Goal: Contribute content: Contribute content

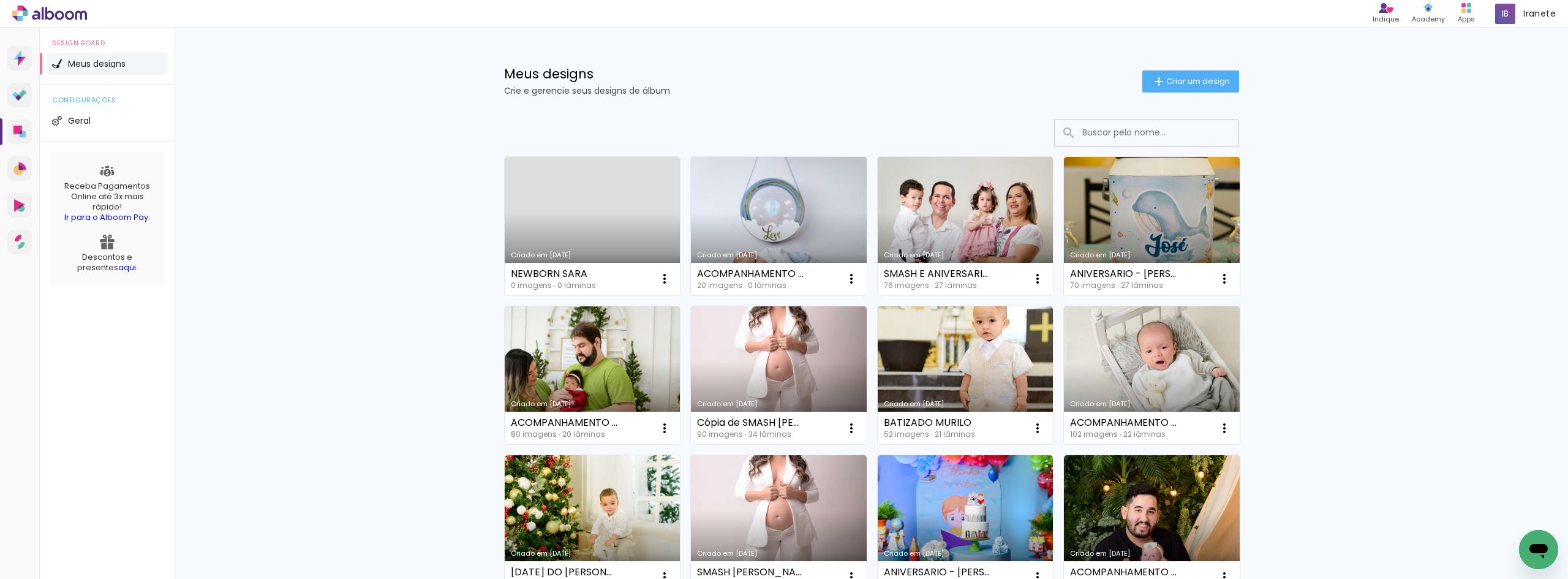
click at [614, 174] on link "Criado em [DATE]" at bounding box center [592, 226] width 176 height 139
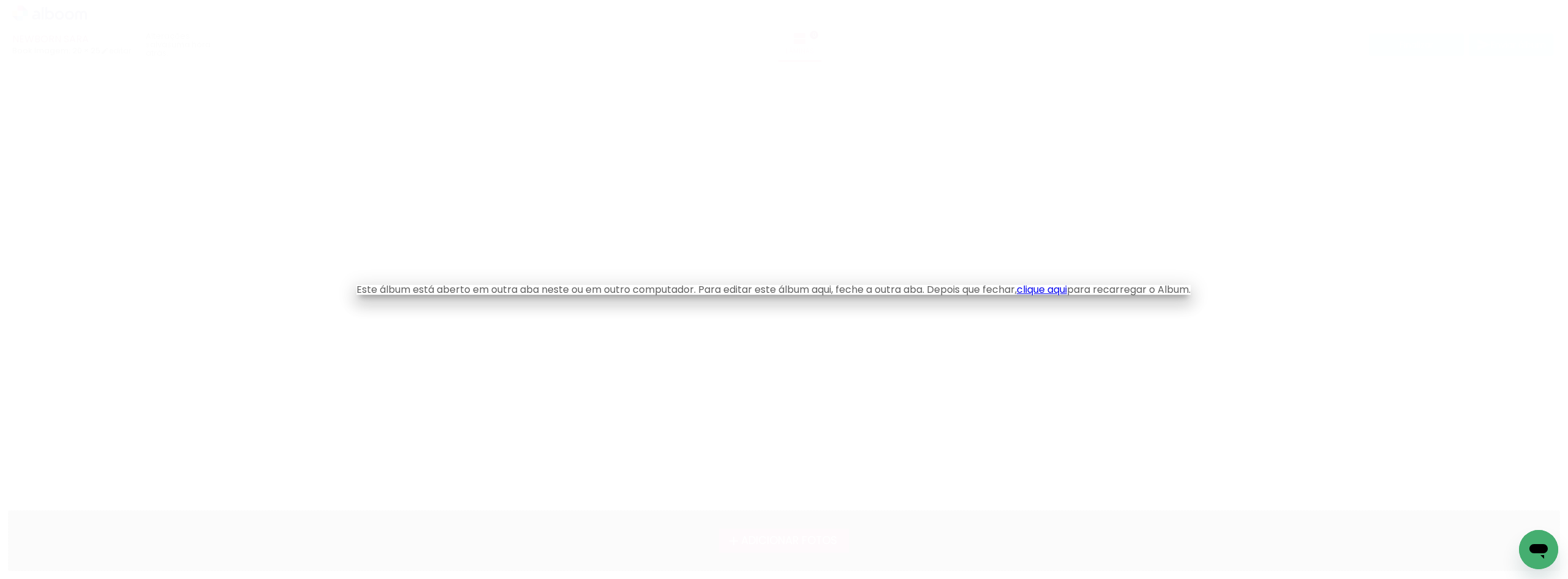
click at [1055, 291] on link "clique aqui" at bounding box center [1041, 289] width 50 height 14
click at [468, 493] on iron-overlay-backdrop at bounding box center [784, 289] width 1568 height 579
click at [1059, 288] on link "clique aqui" at bounding box center [1041, 289] width 50 height 14
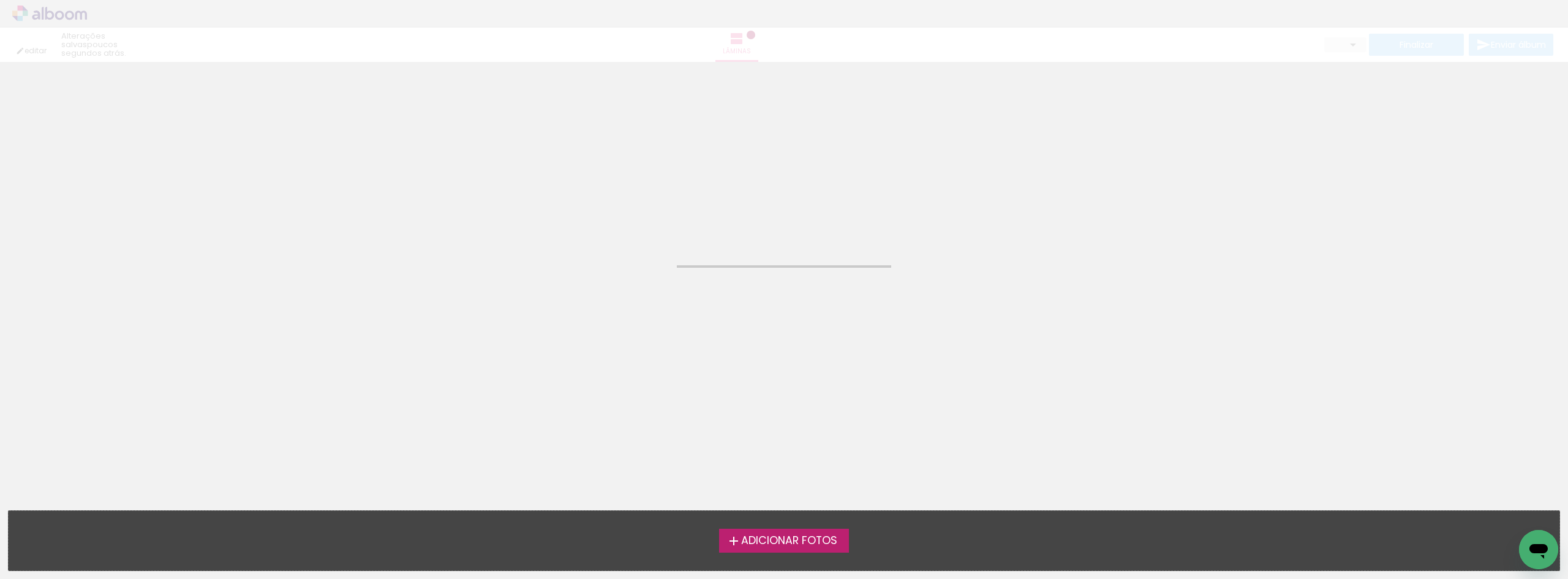
click at [833, 542] on span "Adicionar Fotos" at bounding box center [789, 540] width 96 height 11
click at [0, 0] on input "file" at bounding box center [0, 0] width 0 height 0
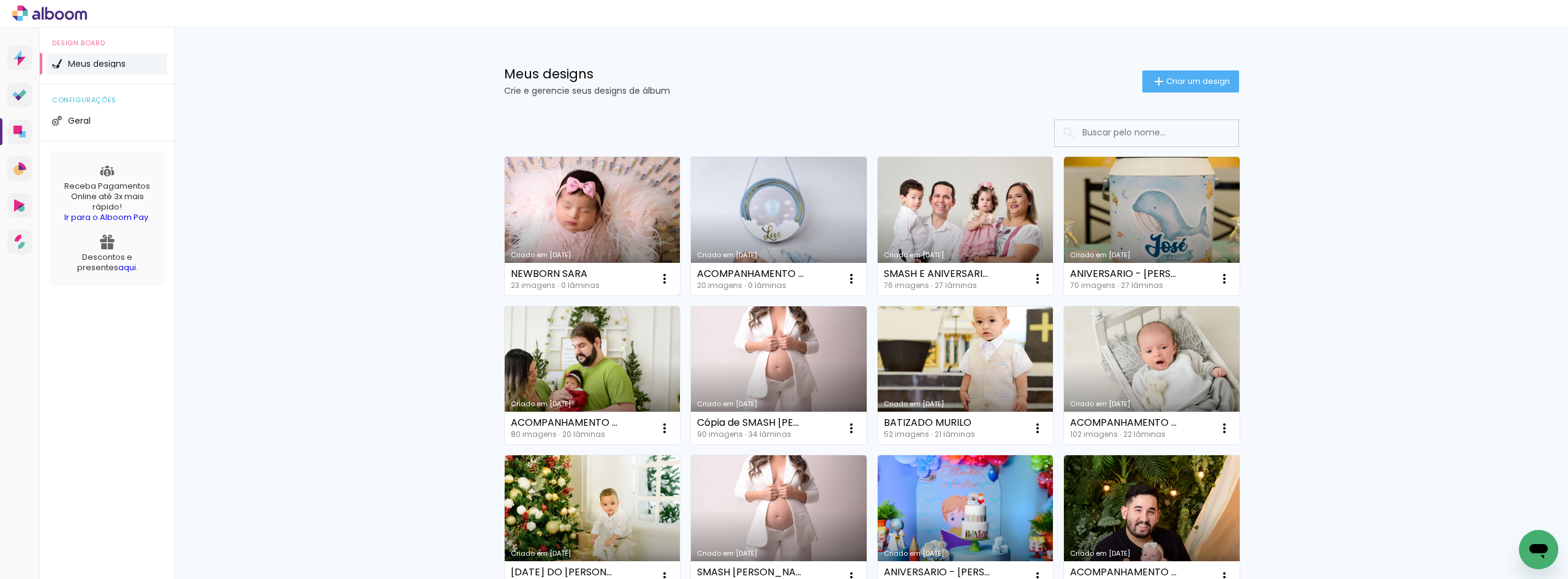
click at [610, 240] on link "Criado em 28/08/25" at bounding box center [592, 226] width 176 height 139
click at [634, 222] on link "Criado em [DATE]" at bounding box center [592, 226] width 176 height 139
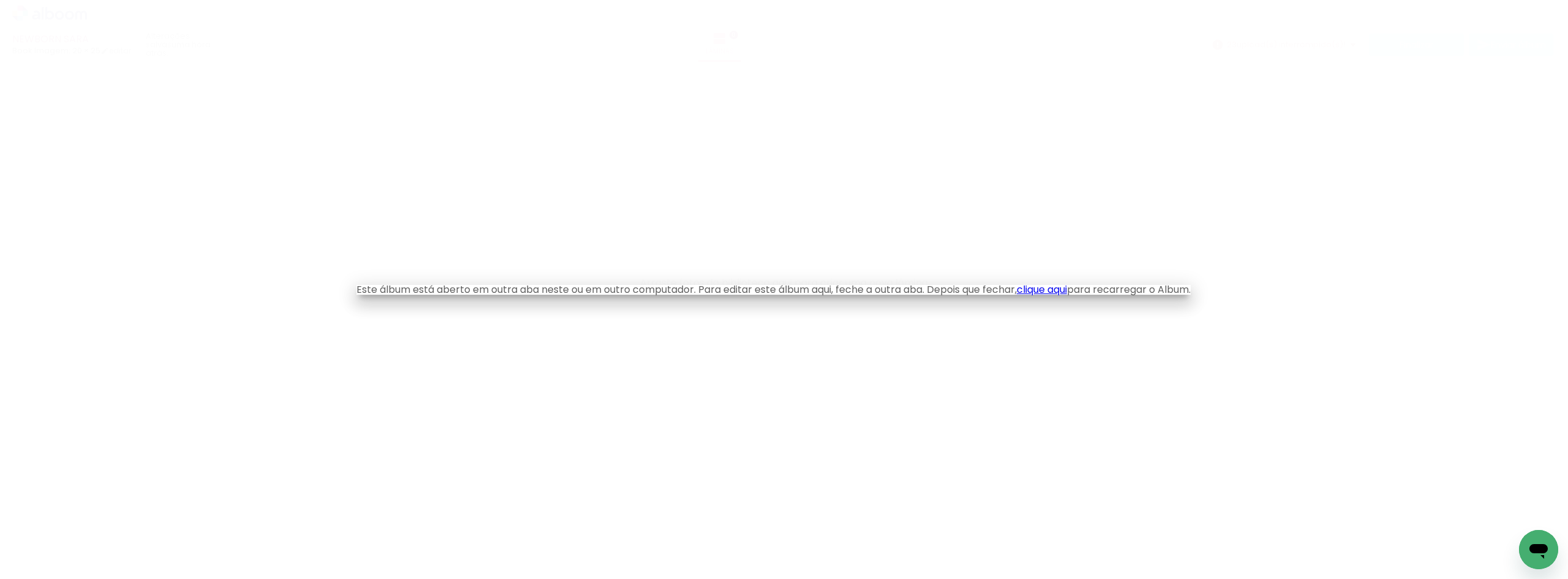
click at [699, 339] on iron-overlay-backdrop at bounding box center [784, 289] width 1568 height 579
click at [582, 435] on iron-overlay-backdrop at bounding box center [784, 289] width 1568 height 579
drag, startPoint x: 633, startPoint y: 413, endPoint x: 573, endPoint y: 394, distance: 62.9
click at [573, 394] on iron-overlay-backdrop at bounding box center [784, 289] width 1568 height 579
click at [564, 290] on p "Este álbum está aberto em outra aba neste ou em outro computador. Para editar e…" at bounding box center [773, 289] width 834 height 9
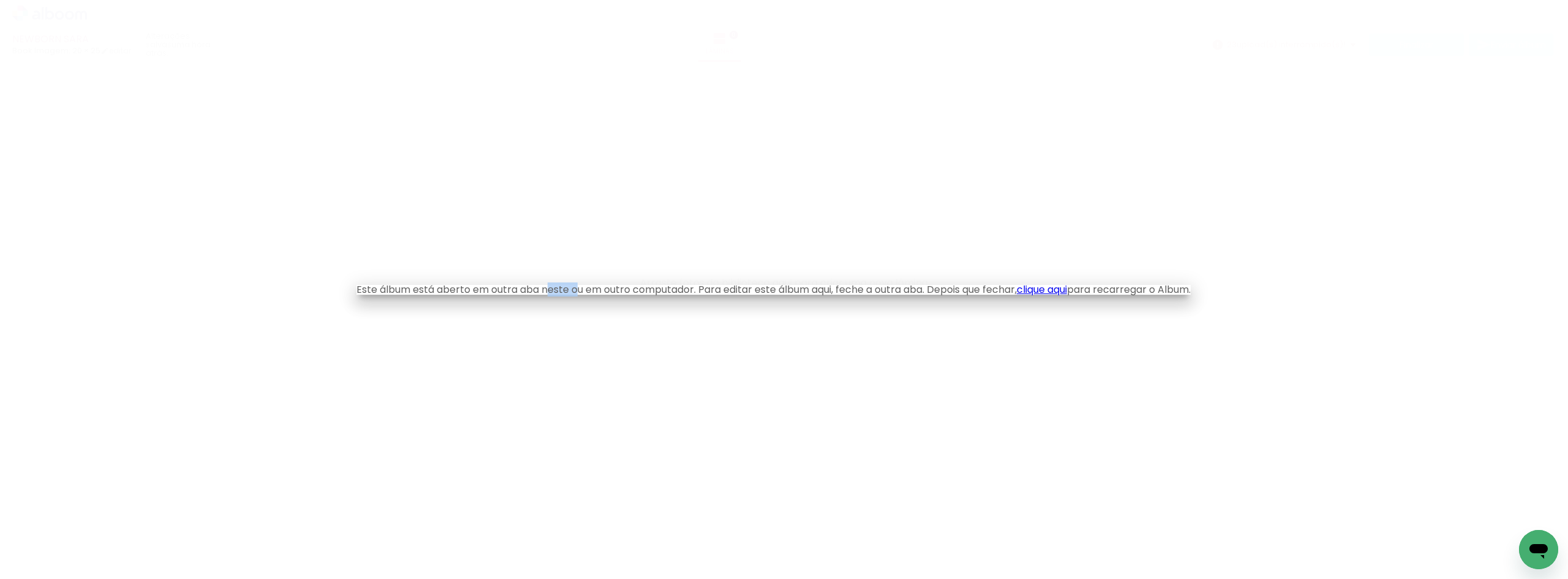
click at [564, 290] on p "Este álbum está aberto em outra aba neste ou em outro computador. Para editar e…" at bounding box center [773, 289] width 834 height 9
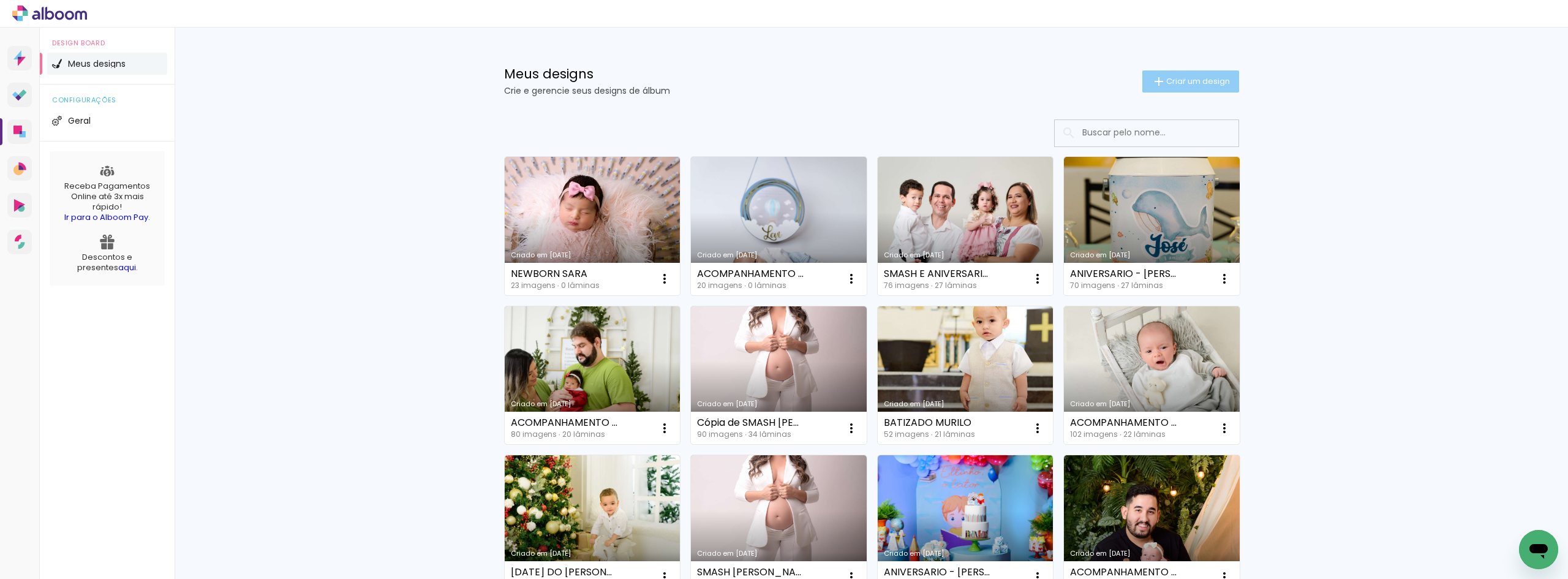
click at [1177, 79] on span "Criar um design" at bounding box center [1198, 81] width 64 height 8
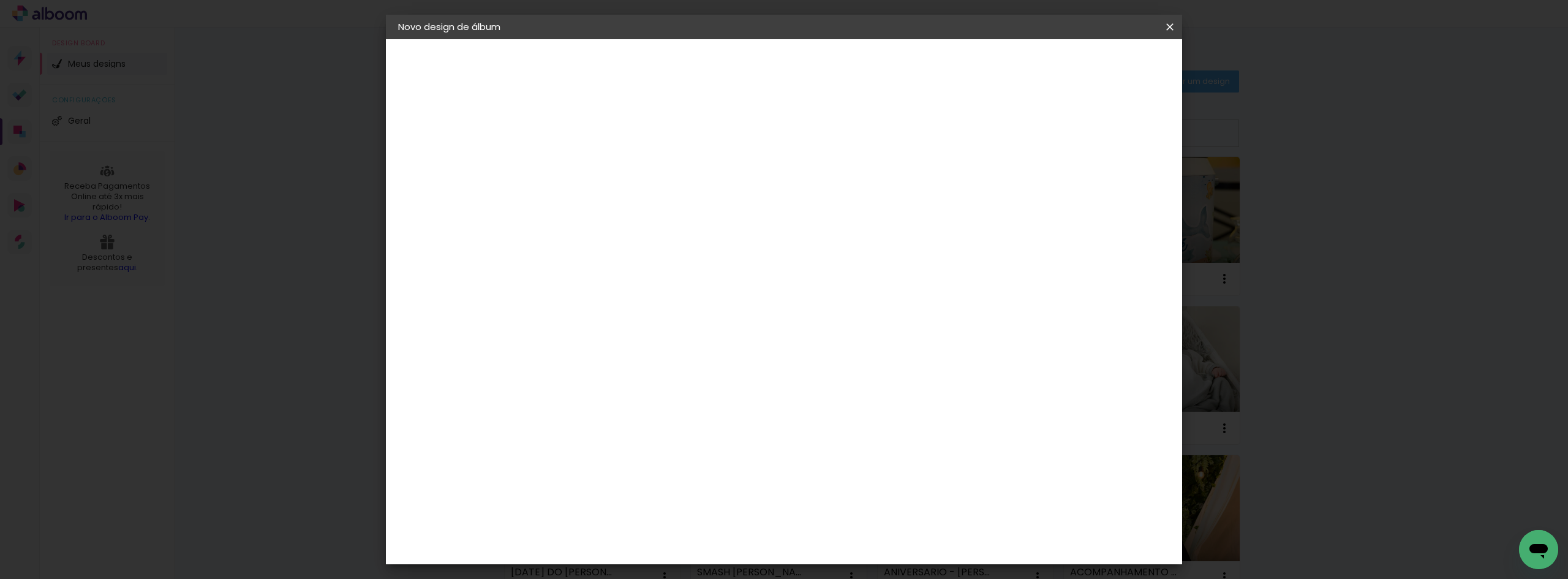
click at [598, 163] on input at bounding box center [598, 164] width 0 height 19
type input "NEWBORN SARA"
type paper-input "NEWBORN SARA"
click at [0, 0] on slot "Avançar" at bounding box center [0, 0] width 0 height 0
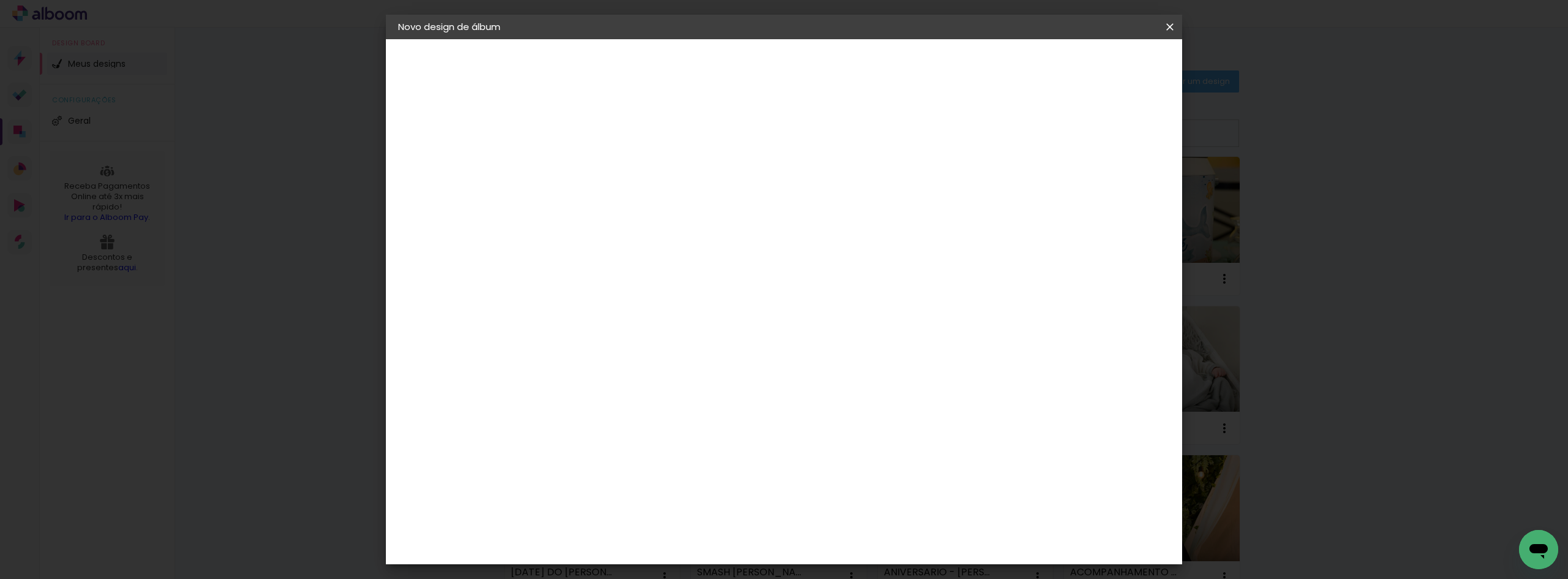
click at [631, 267] on div "Book Imagem" at bounding box center [611, 277] width 41 height 20
click at [846, 47] on header "Fornecedor Escolha um fornecedor ou avance com o tamanho livre. Voltar Avançar" at bounding box center [695, 76] width 301 height 73
click at [0, 0] on slot "Avançar" at bounding box center [0, 0] width 0 height 0
click at [681, 264] on span "20 × 25" at bounding box center [653, 280] width 57 height 33
click at [0, 0] on slot "Avançar" at bounding box center [0, 0] width 0 height 0
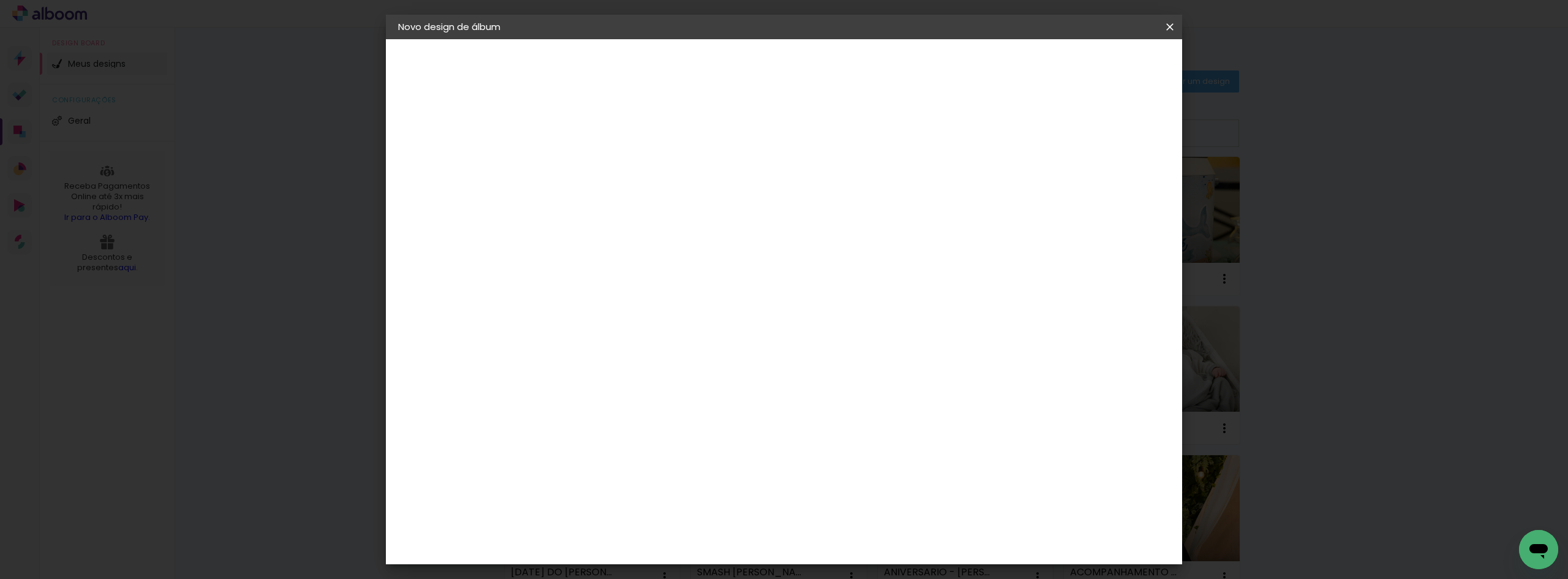
click at [1093, 68] on span "Iniciar design" at bounding box center [1065, 65] width 56 height 9
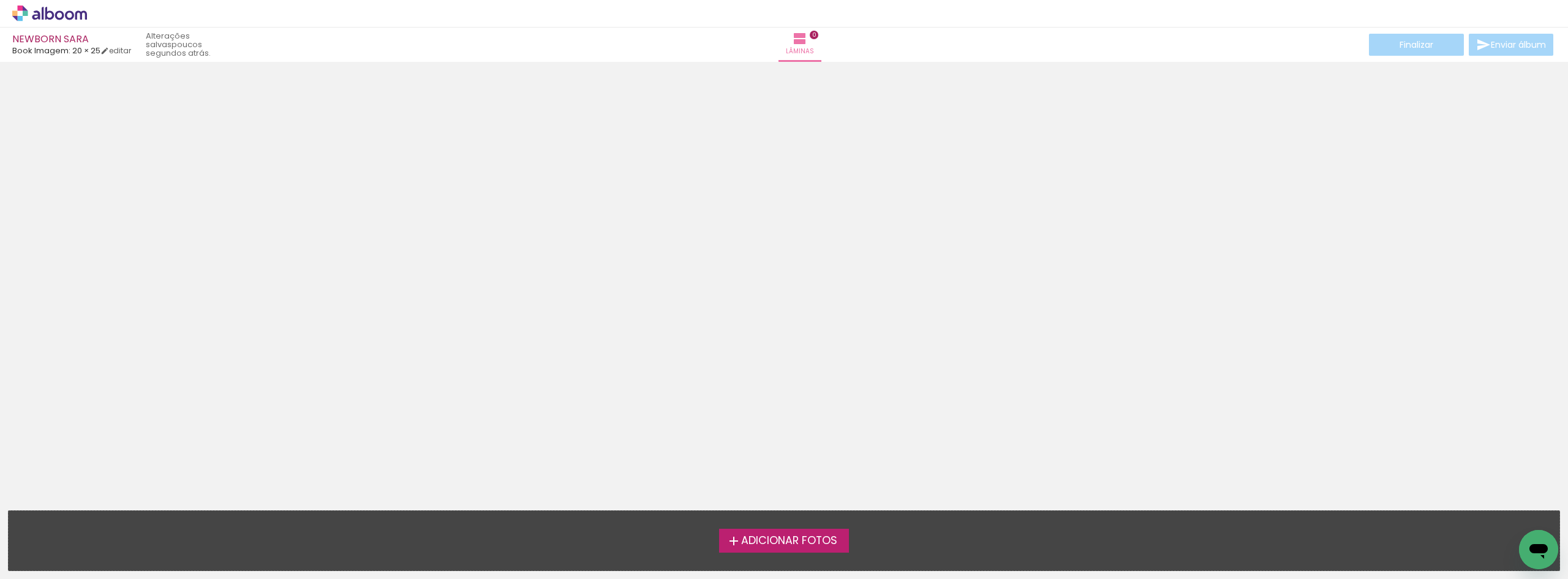
click at [767, 539] on span "Adicionar Fotos" at bounding box center [789, 540] width 96 height 11
click at [0, 0] on input "file" at bounding box center [0, 0] width 0 height 0
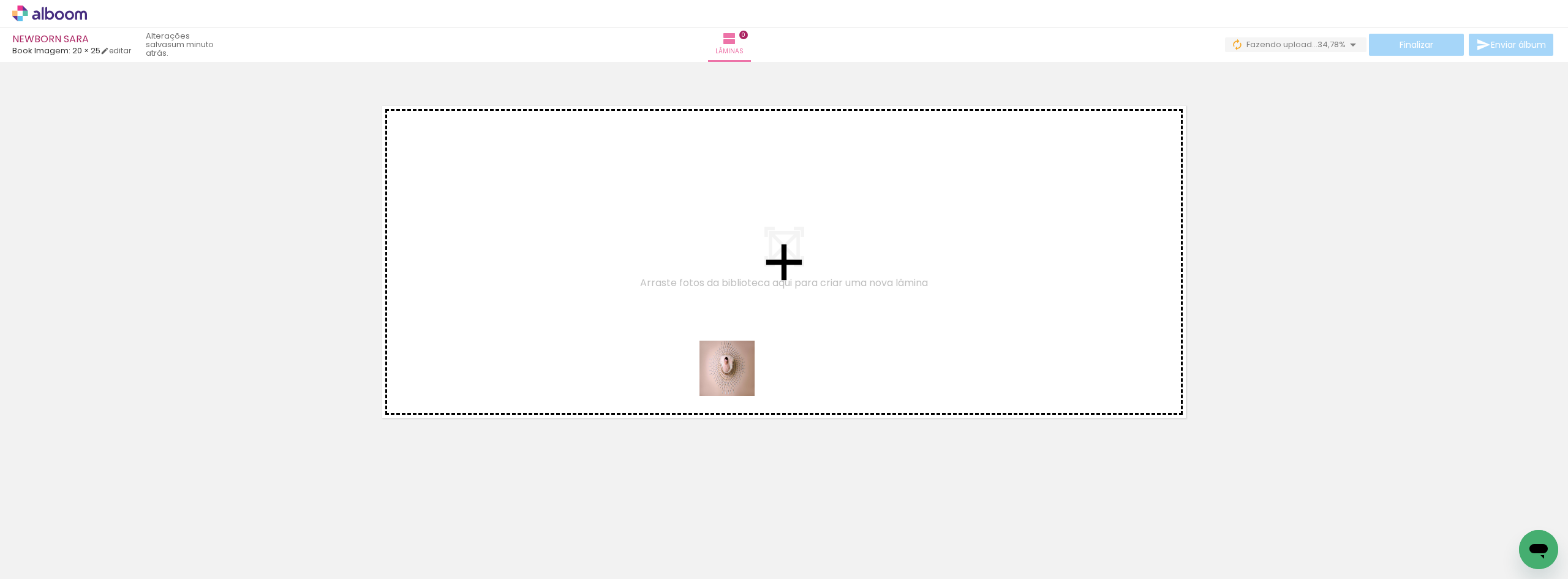
drag, startPoint x: 211, startPoint y: 543, endPoint x: 781, endPoint y: 355, distance: 600.2
click at [781, 355] on quentale-workspace at bounding box center [784, 289] width 1568 height 579
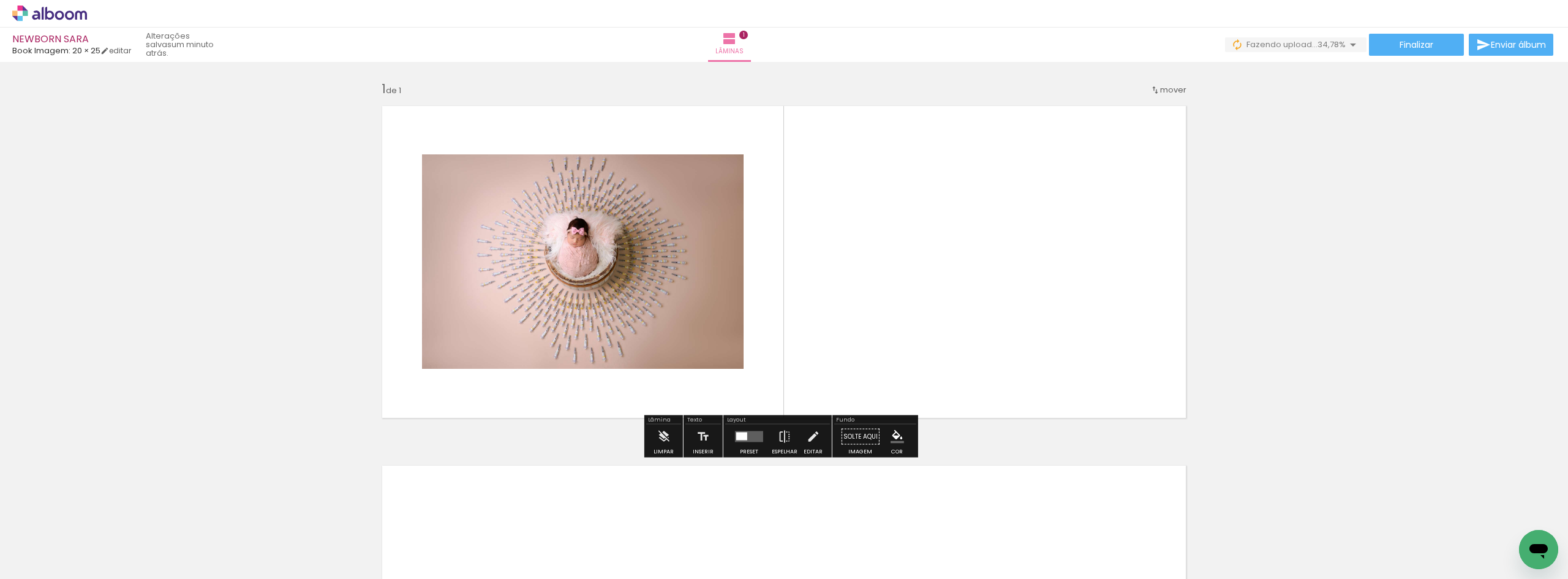
click at [757, 438] on quentale-layouter at bounding box center [748, 437] width 28 height 11
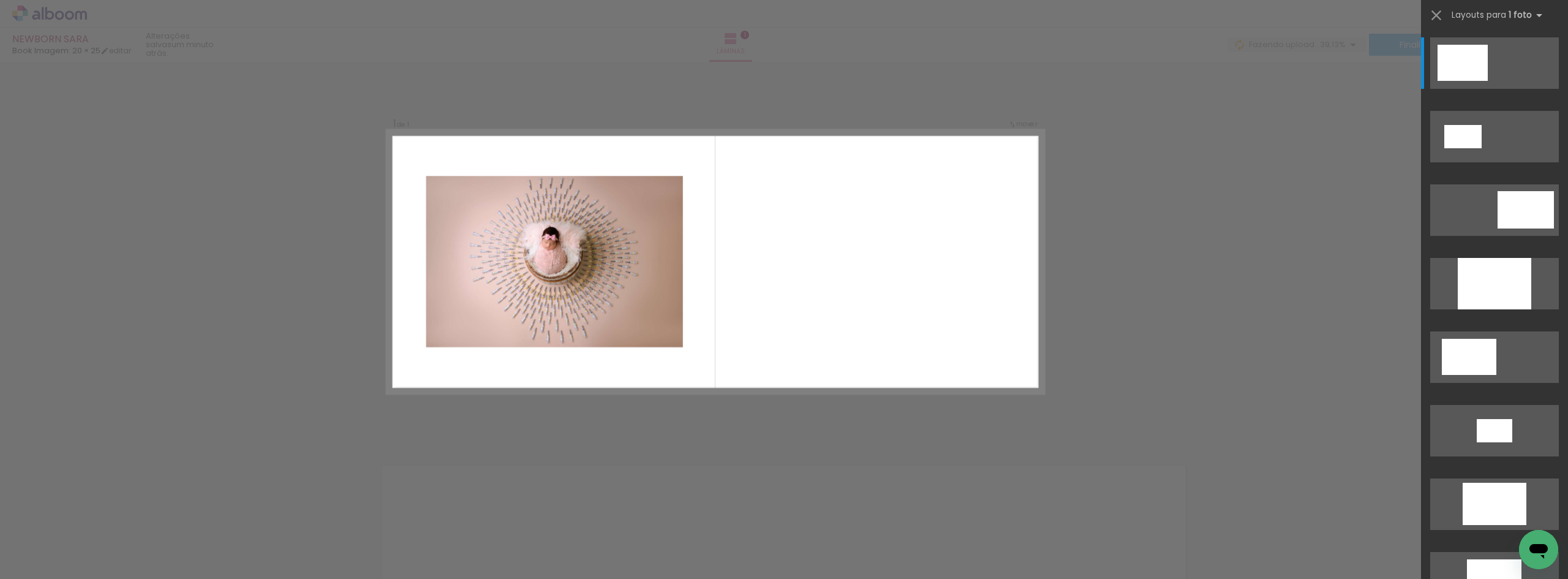
click at [445, 472] on div "Confirmar Cancelar" at bounding box center [784, 436] width 1568 height 749
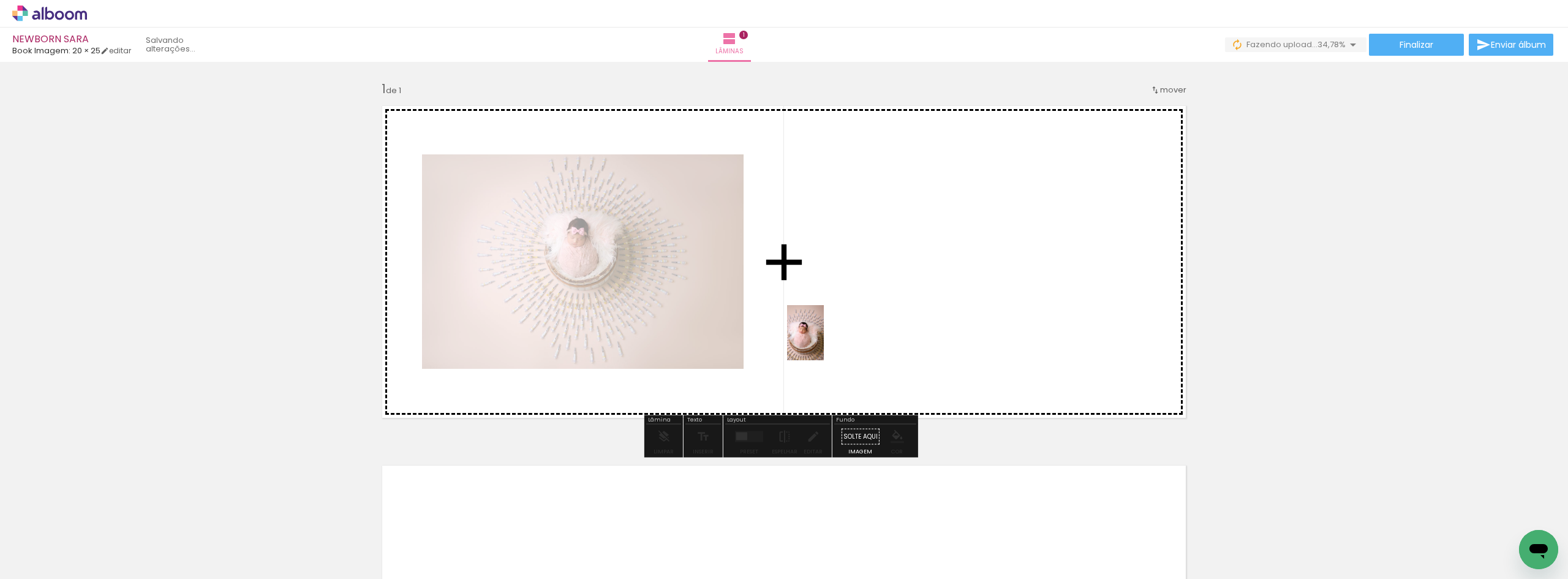
drag, startPoint x: 120, startPoint y: 525, endPoint x: 824, endPoint y: 342, distance: 727.4
click at [824, 342] on quentale-workspace at bounding box center [784, 289] width 1568 height 579
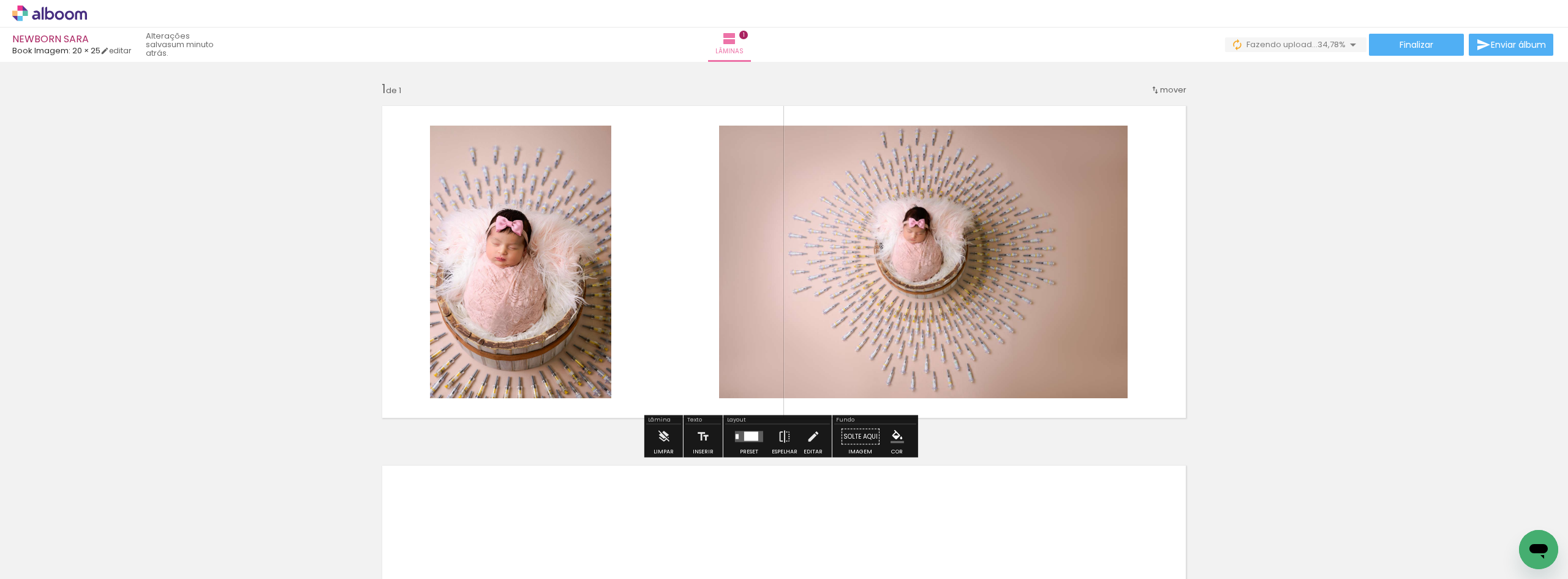
click at [754, 441] on quentale-layouter at bounding box center [748, 437] width 28 height 11
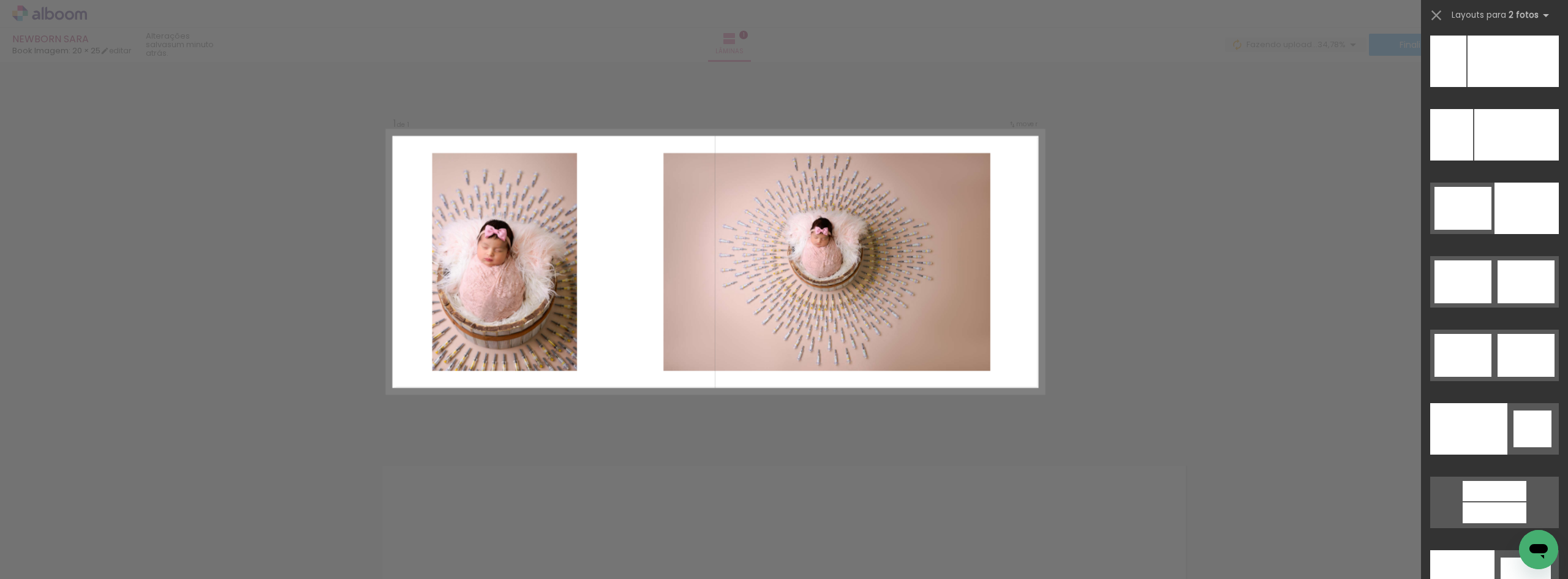
scroll to position [5893, 0]
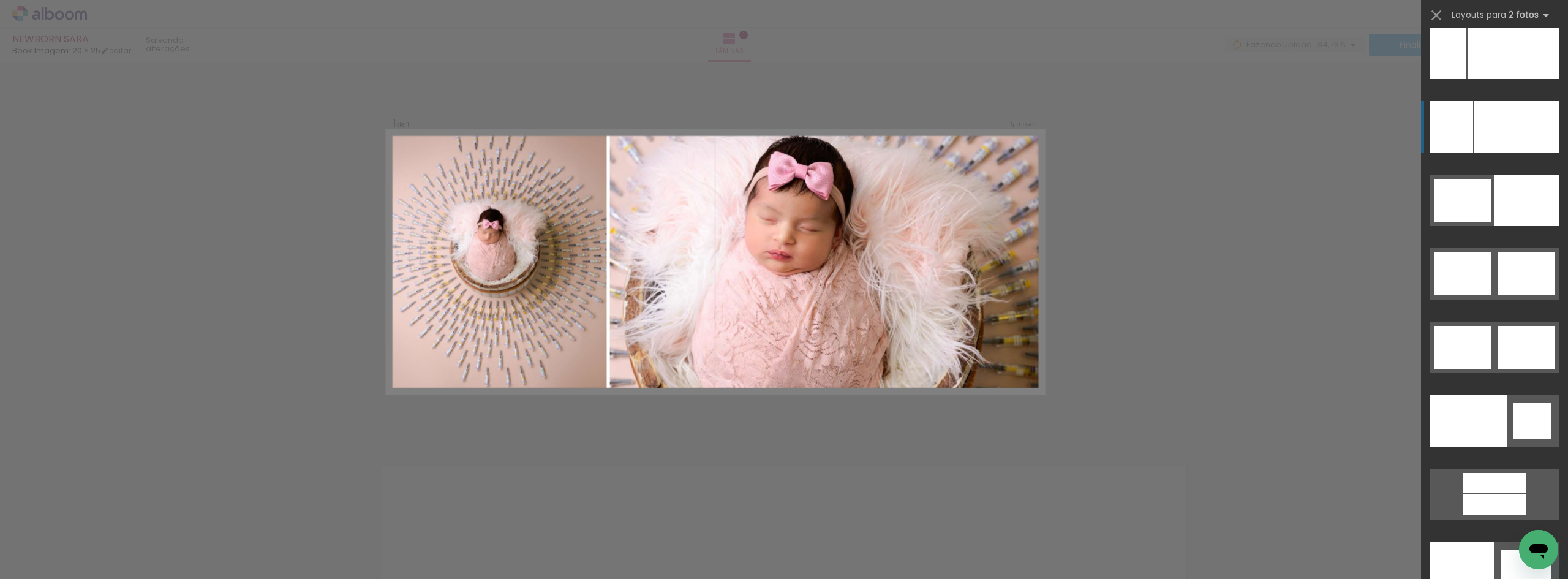
click at [1474, 126] on div at bounding box center [1516, 126] width 84 height 52
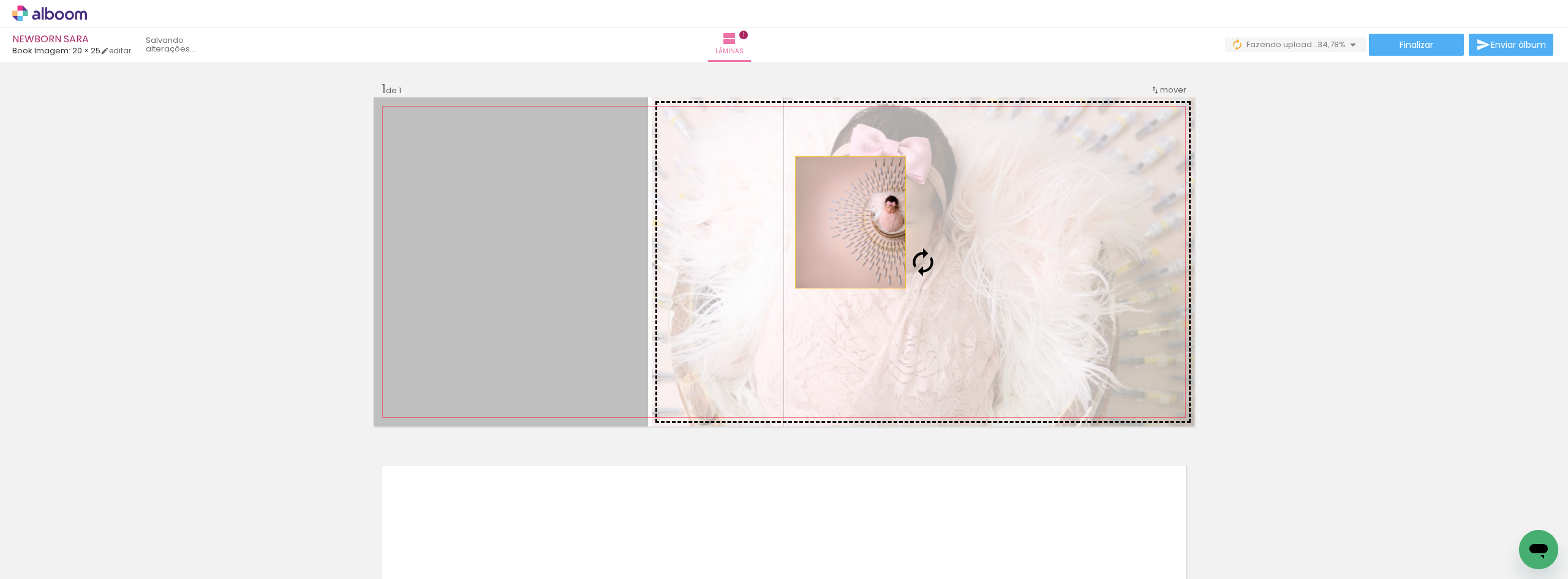
drag, startPoint x: 505, startPoint y: 227, endPoint x: 846, endPoint y: 222, distance: 341.0
click at [0, 0] on slot at bounding box center [0, 0] width 0 height 0
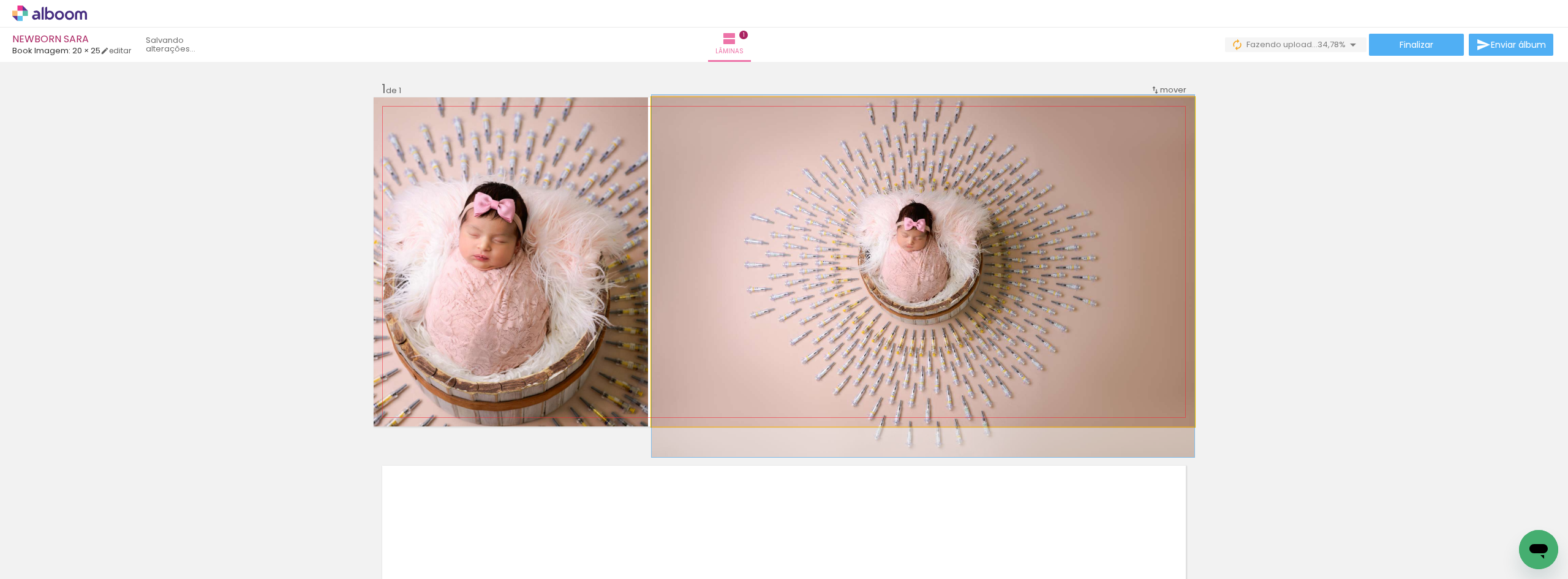
drag, startPoint x: 918, startPoint y: 259, endPoint x: 918, endPoint y: 272, distance: 13.0
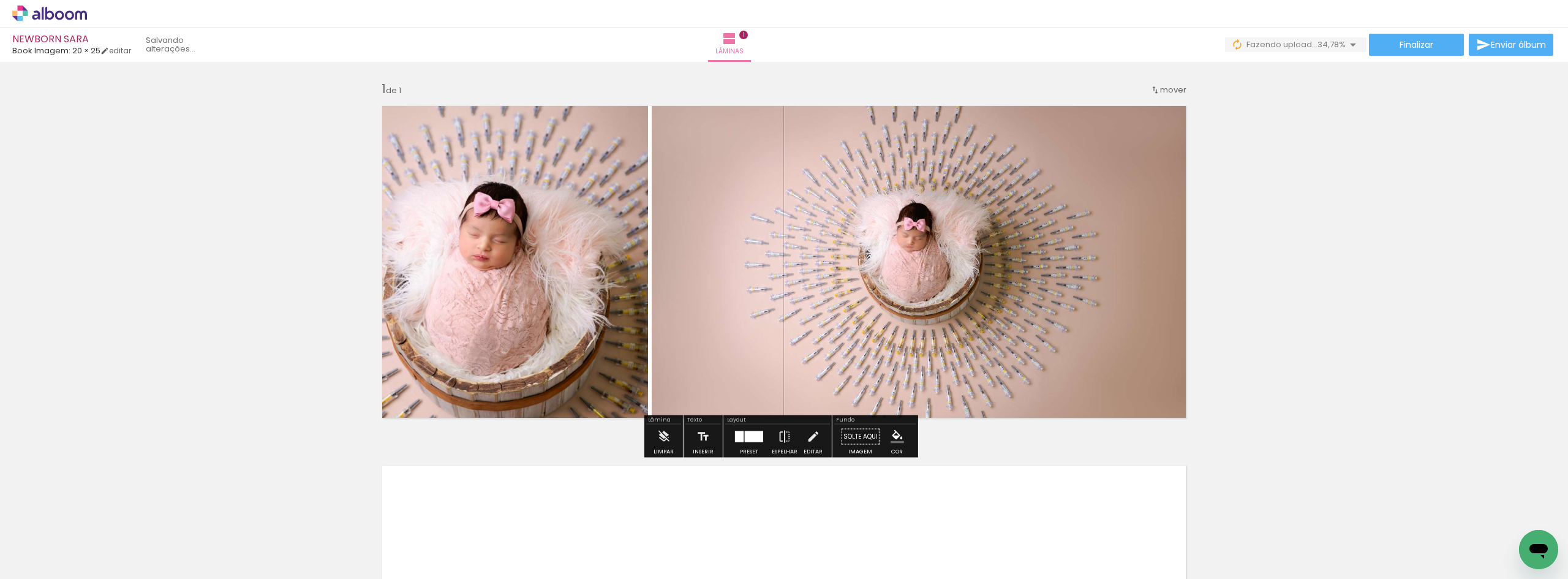
click at [754, 448] on div at bounding box center [749, 437] width 33 height 25
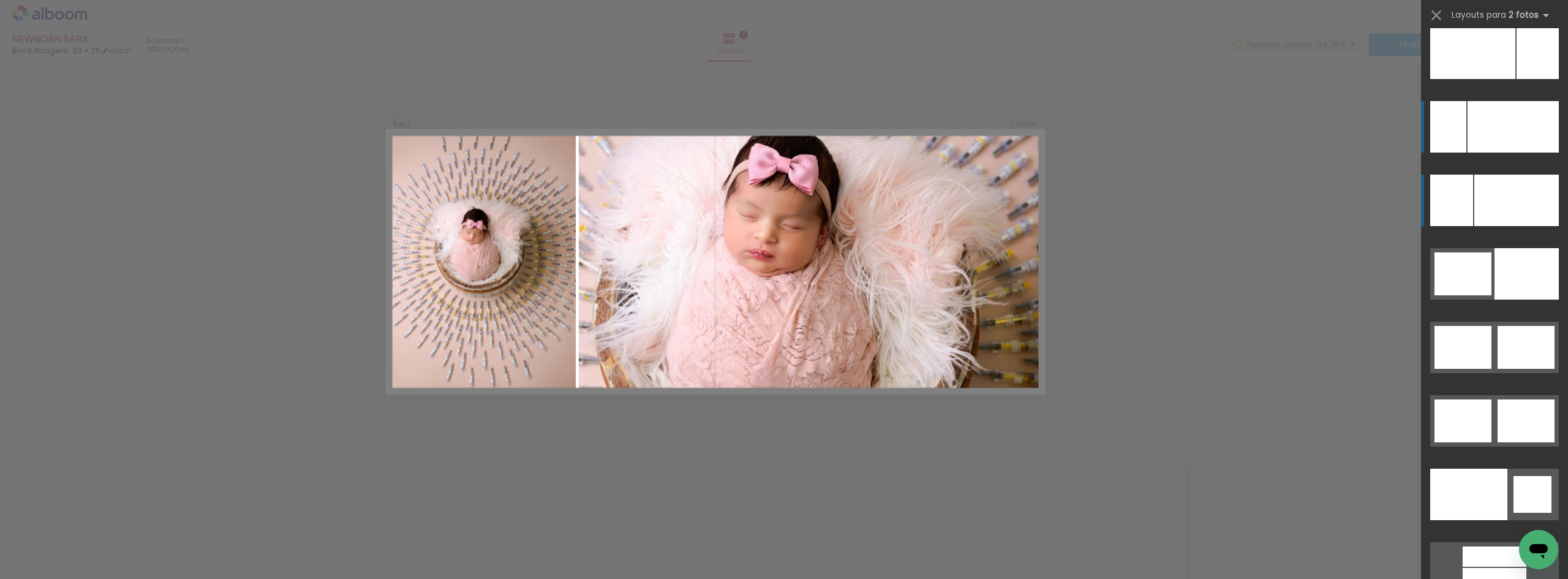
scroll to position [5651, 0]
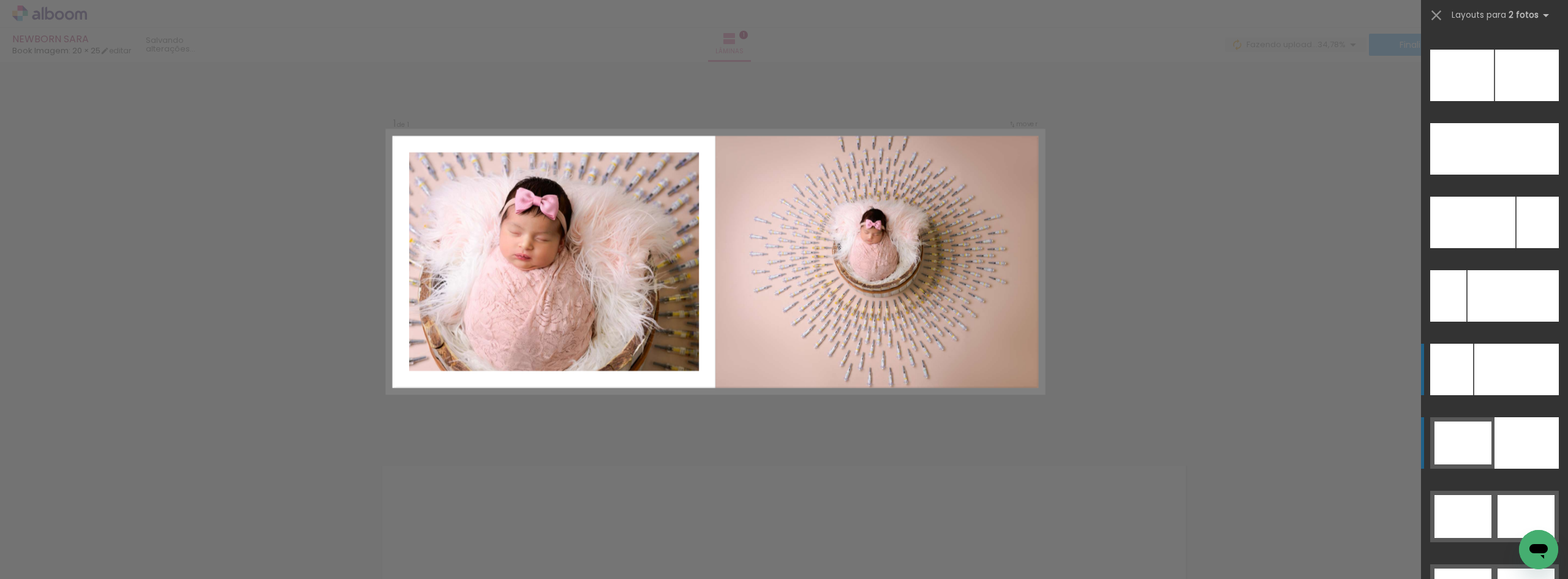
click at [1514, 426] on div at bounding box center [1526, 442] width 65 height 52
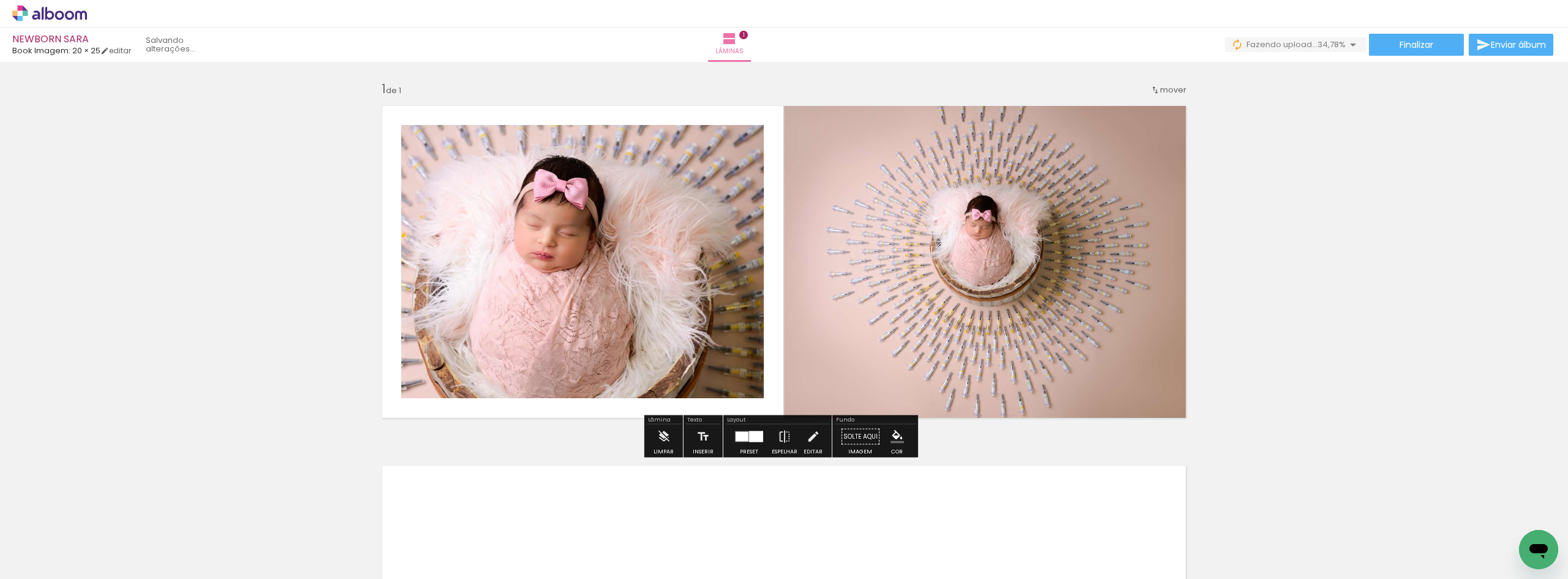
click at [1306, 230] on div "Inserir lâmina 1 de 1" at bounding box center [784, 426] width 1568 height 720
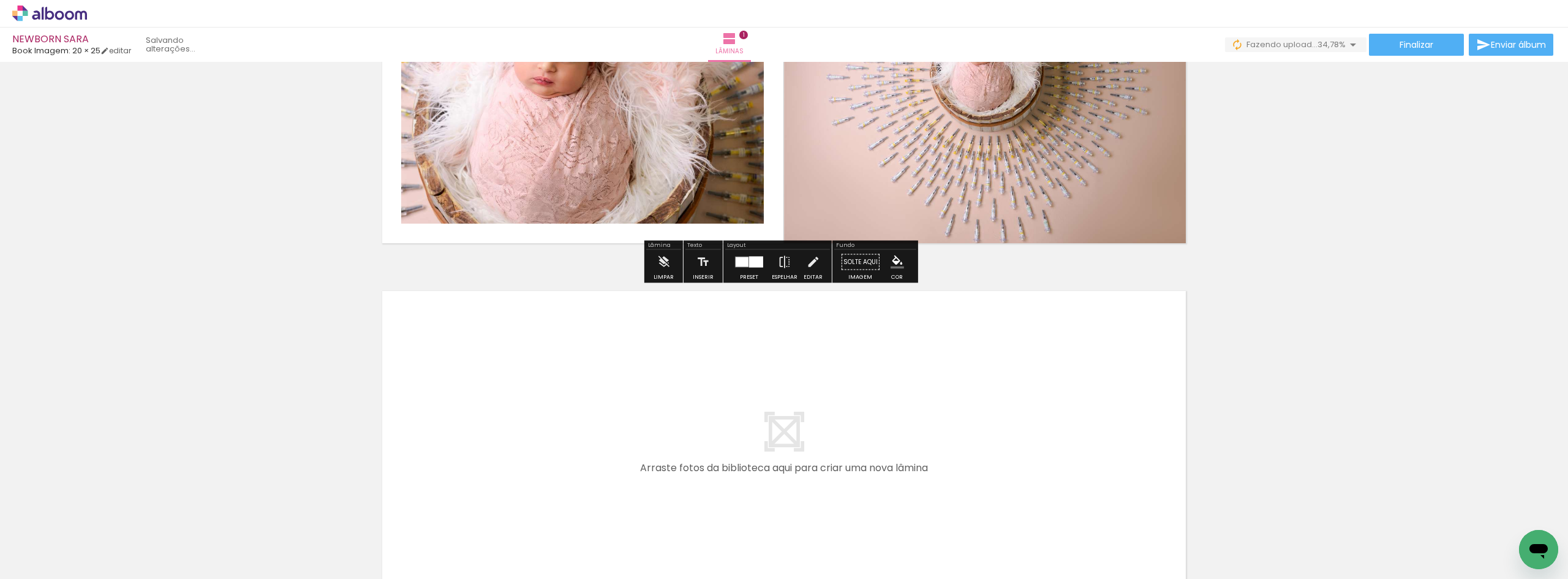
scroll to position [184, 0]
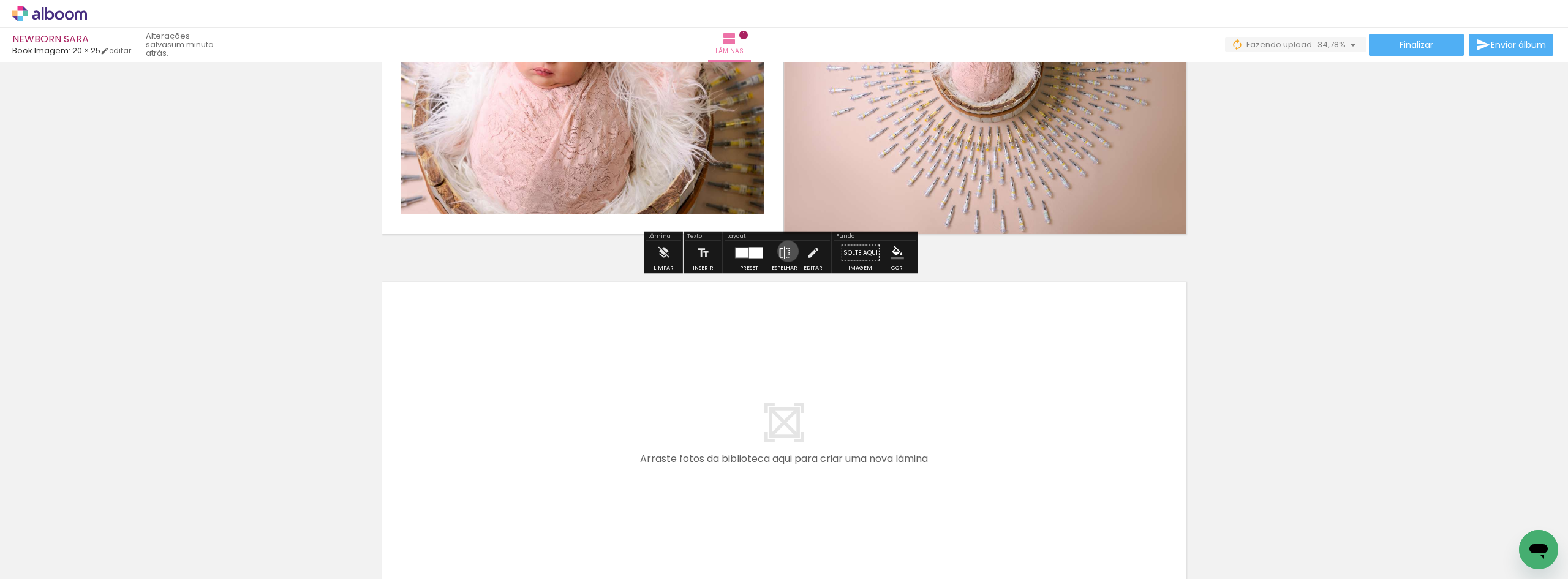
click at [785, 251] on iron-icon at bounding box center [784, 254] width 14 height 25
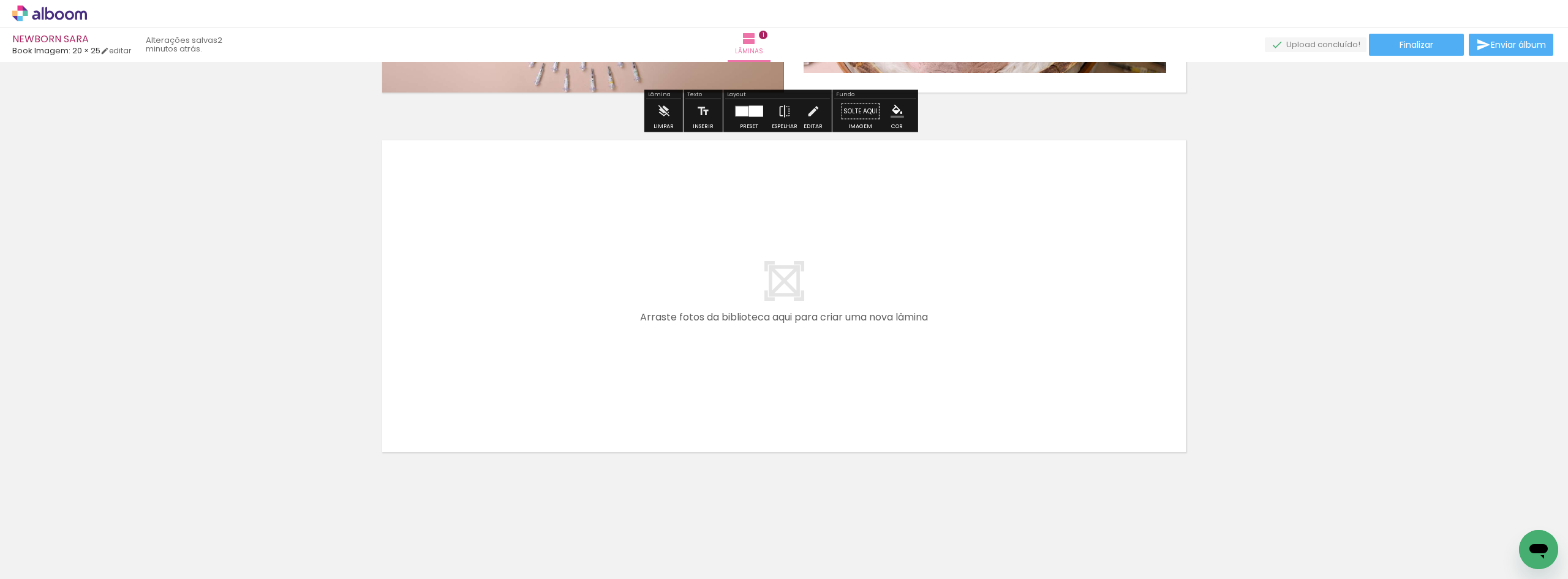
scroll to position [327, 0]
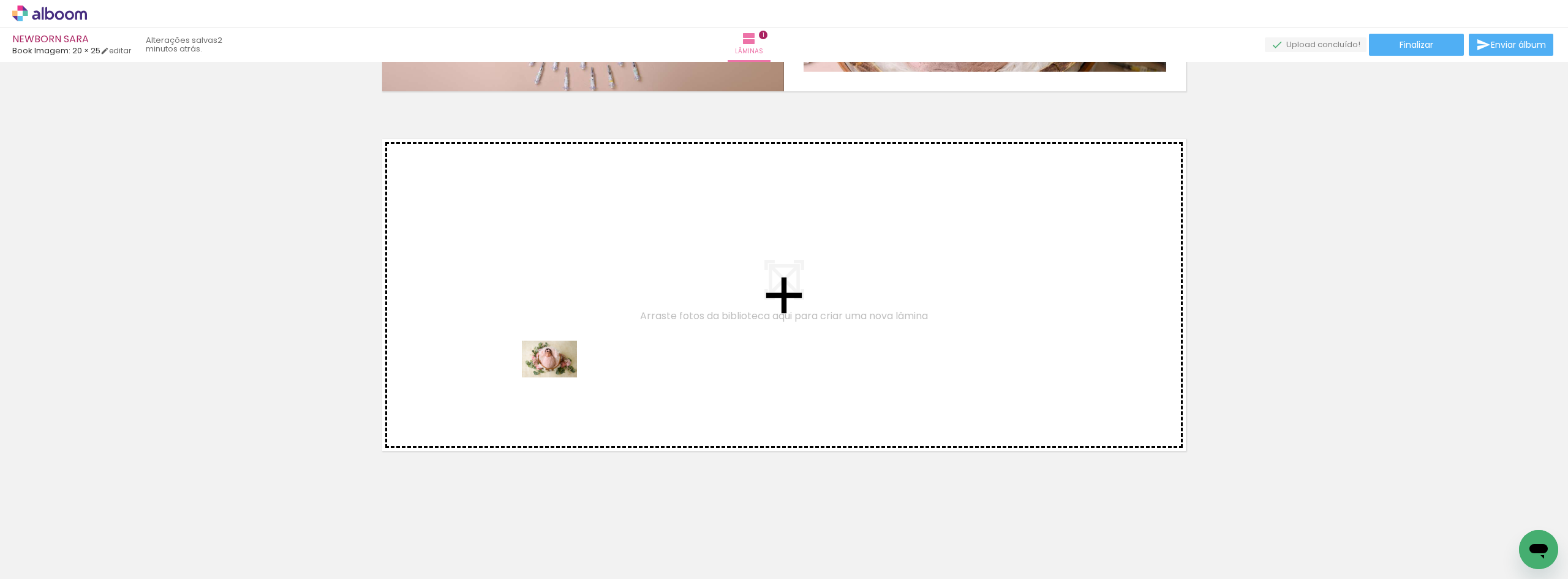
drag, startPoint x: 267, startPoint y: 552, endPoint x: 558, endPoint y: 378, distance: 339.1
click at [558, 378] on quentale-workspace at bounding box center [784, 289] width 1568 height 579
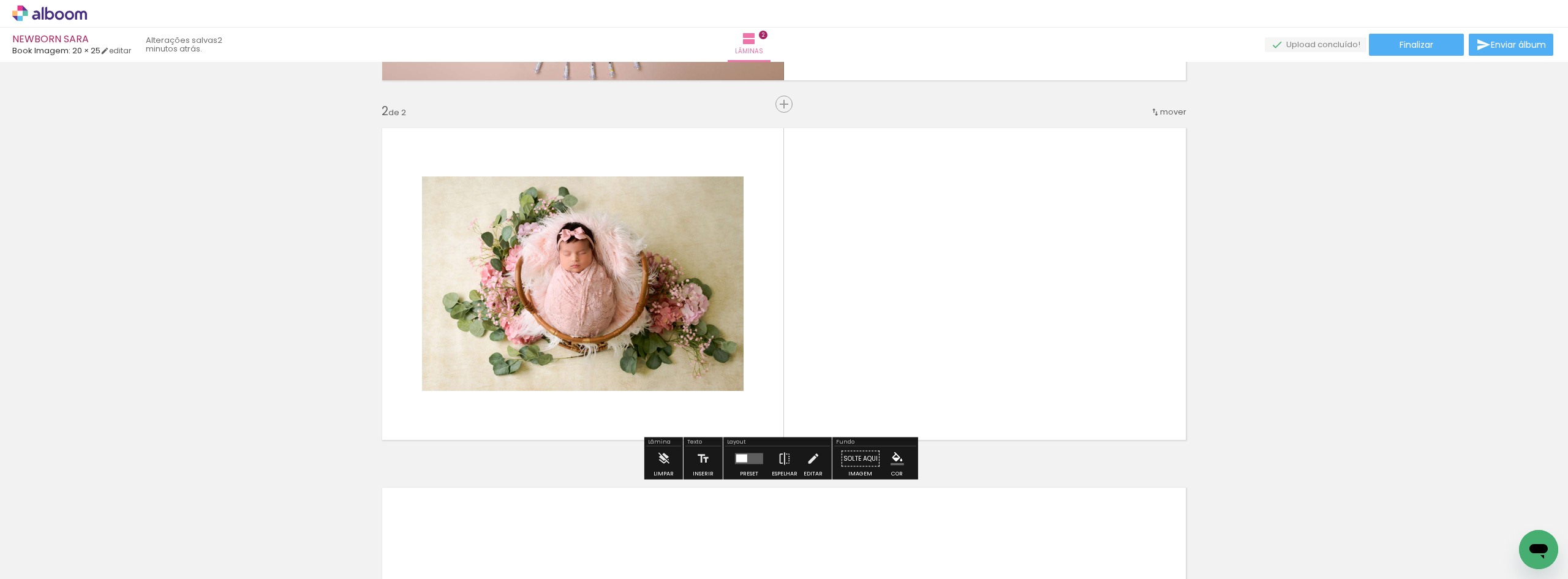
scroll to position [339, 0]
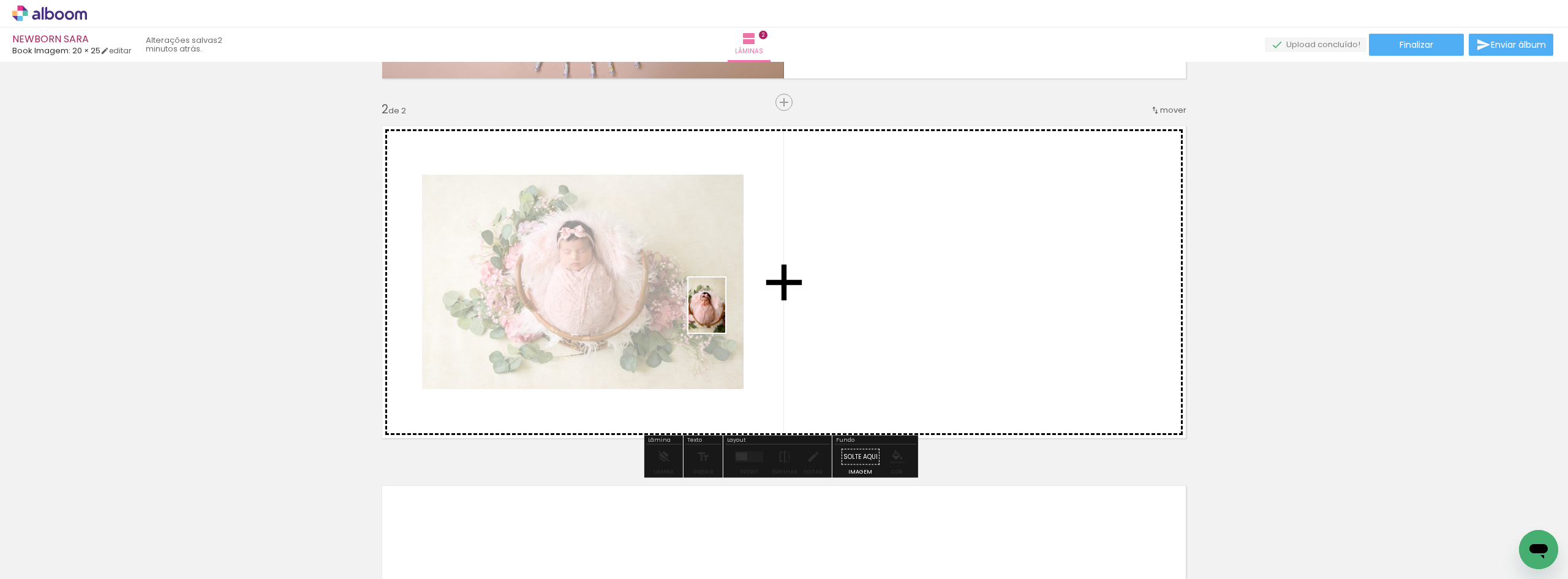
drag, startPoint x: 339, startPoint y: 538, endPoint x: 725, endPoint y: 315, distance: 445.8
click at [725, 315] on quentale-workspace at bounding box center [784, 289] width 1568 height 579
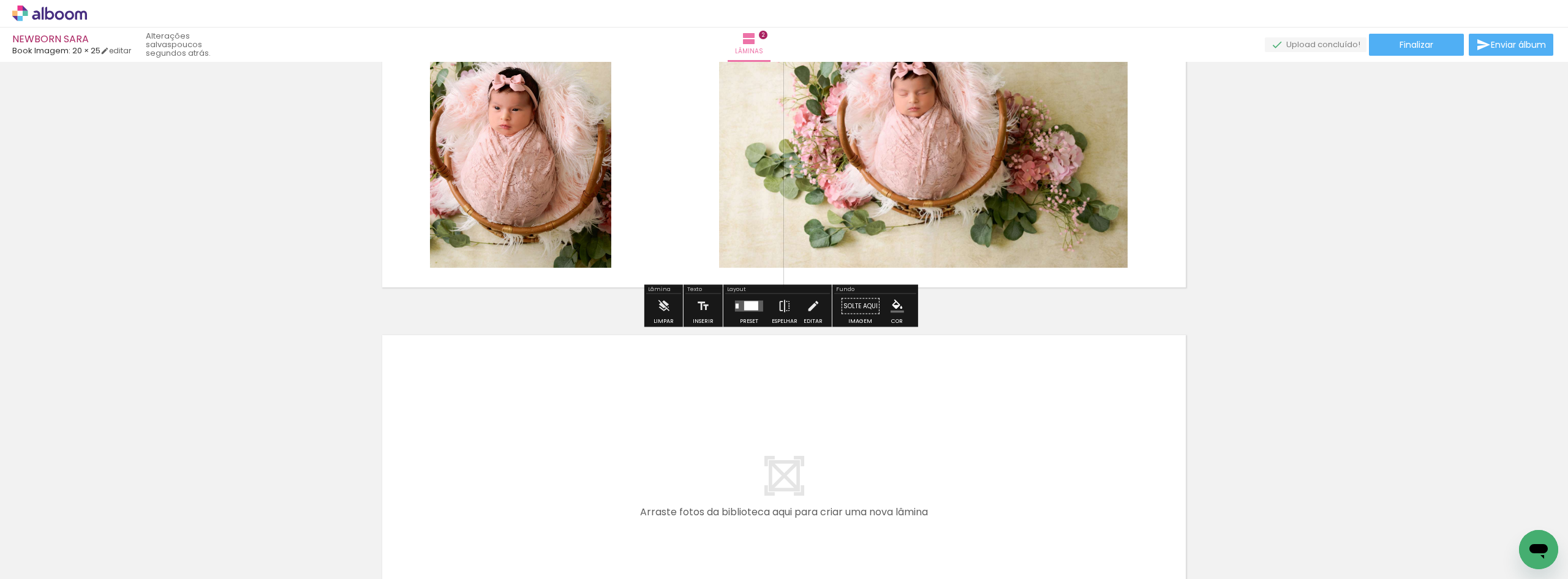
scroll to position [429, 0]
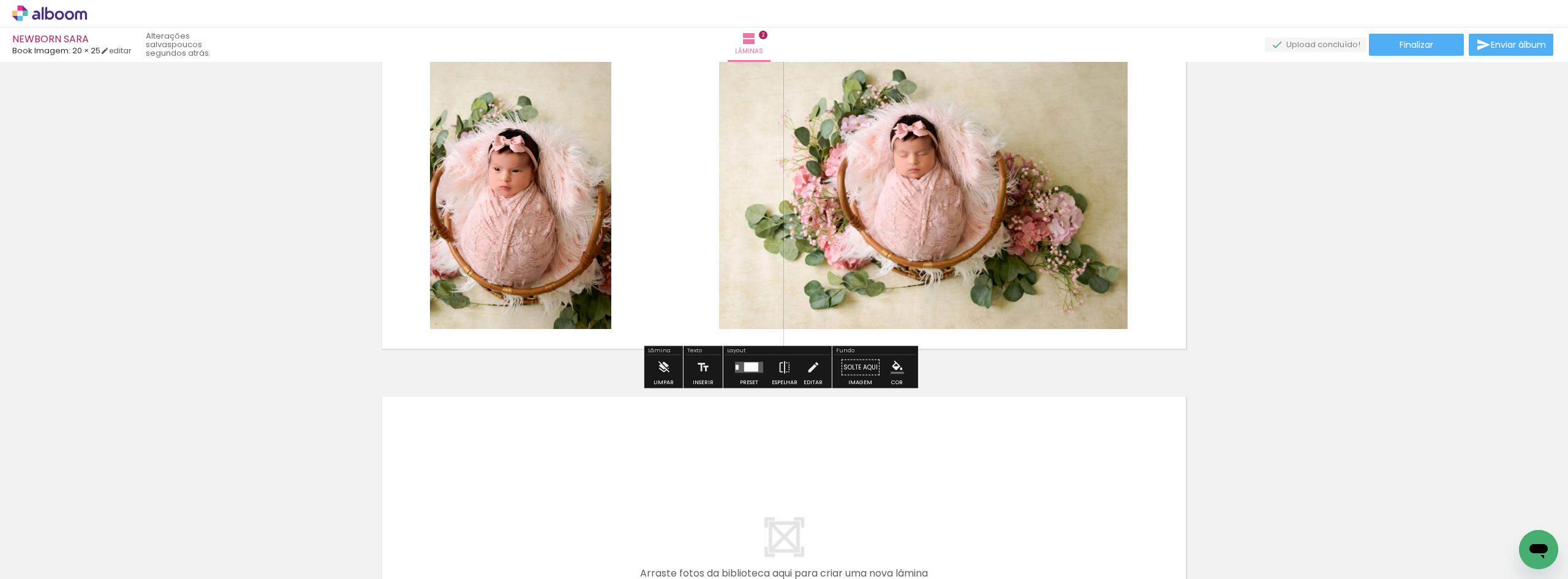
click at [735, 367] on div at bounding box center [737, 368] width 3 height 5
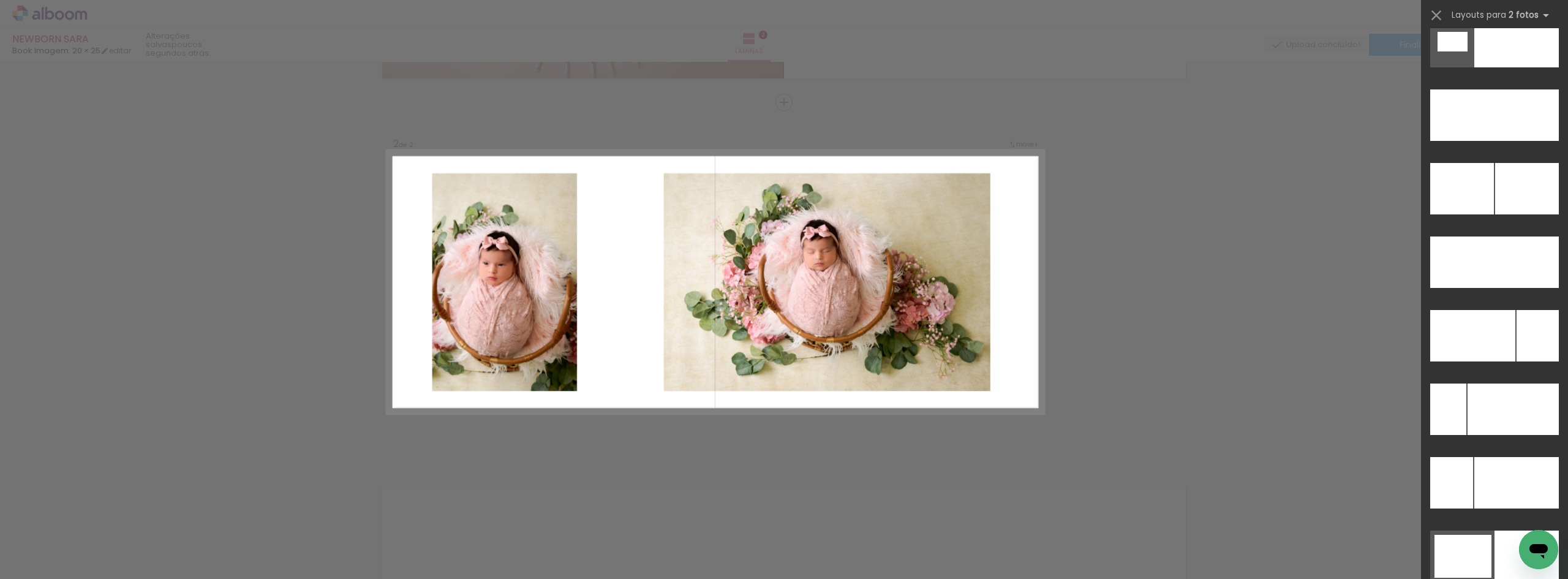
scroll to position [5545, 0]
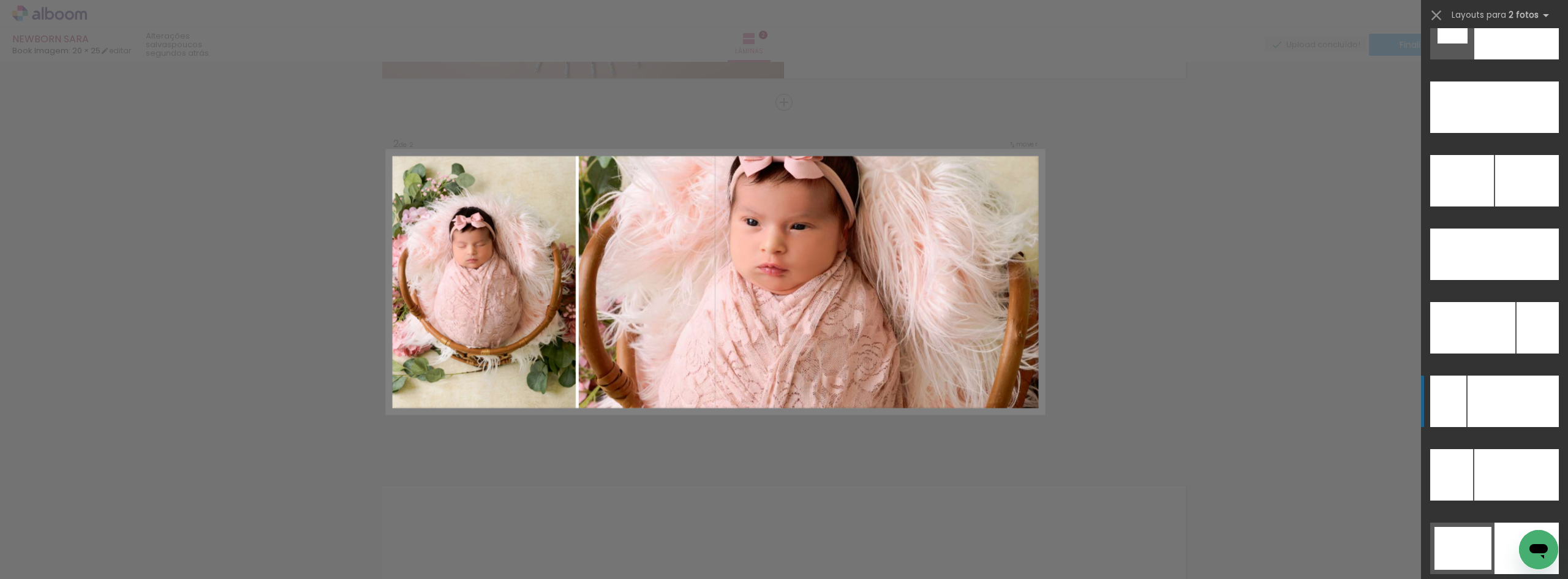
click at [1497, 397] on div at bounding box center [1513, 401] width 91 height 52
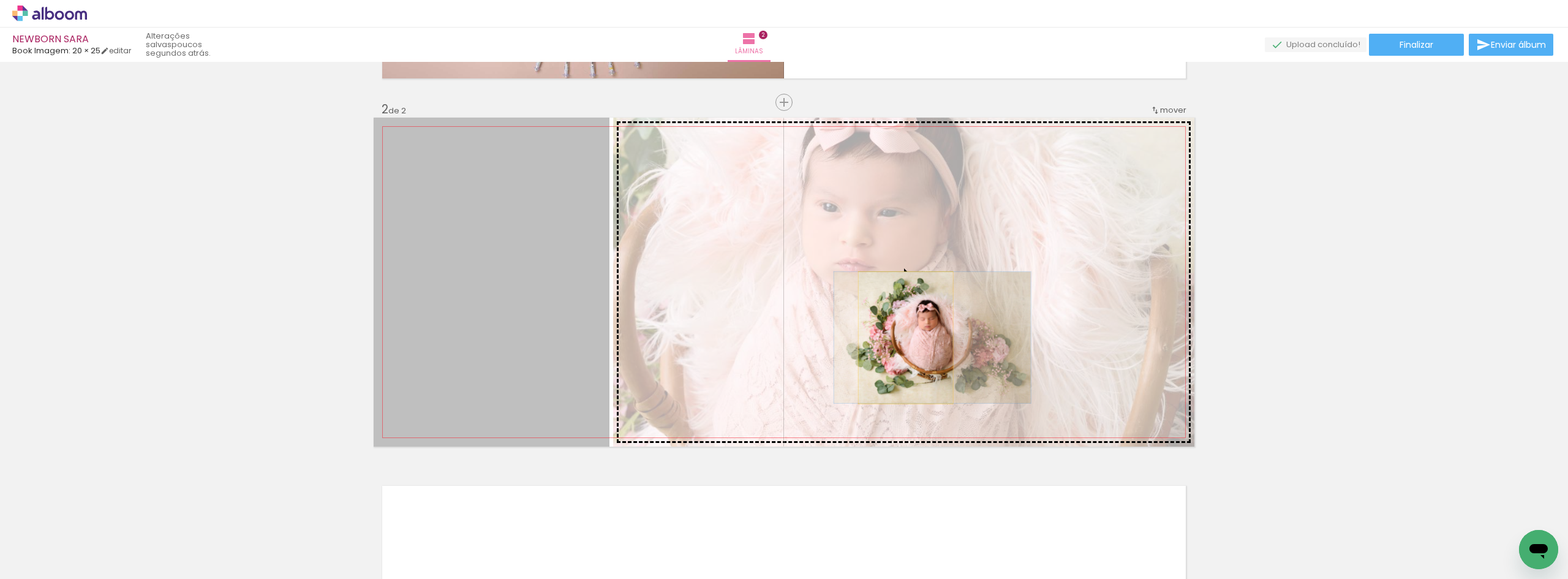
drag, startPoint x: 518, startPoint y: 341, endPoint x: 903, endPoint y: 338, distance: 385.0
click at [0, 0] on slot at bounding box center [0, 0] width 0 height 0
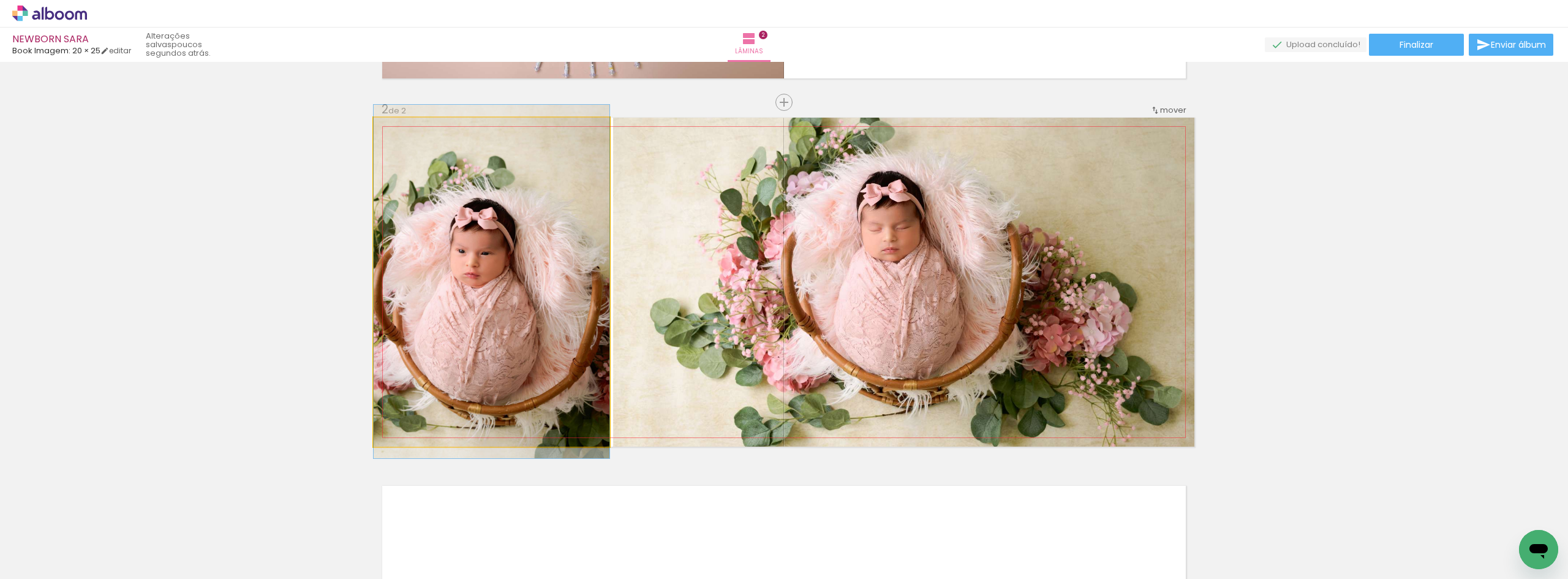
drag, startPoint x: 503, startPoint y: 304, endPoint x: 526, endPoint y: 303, distance: 23.0
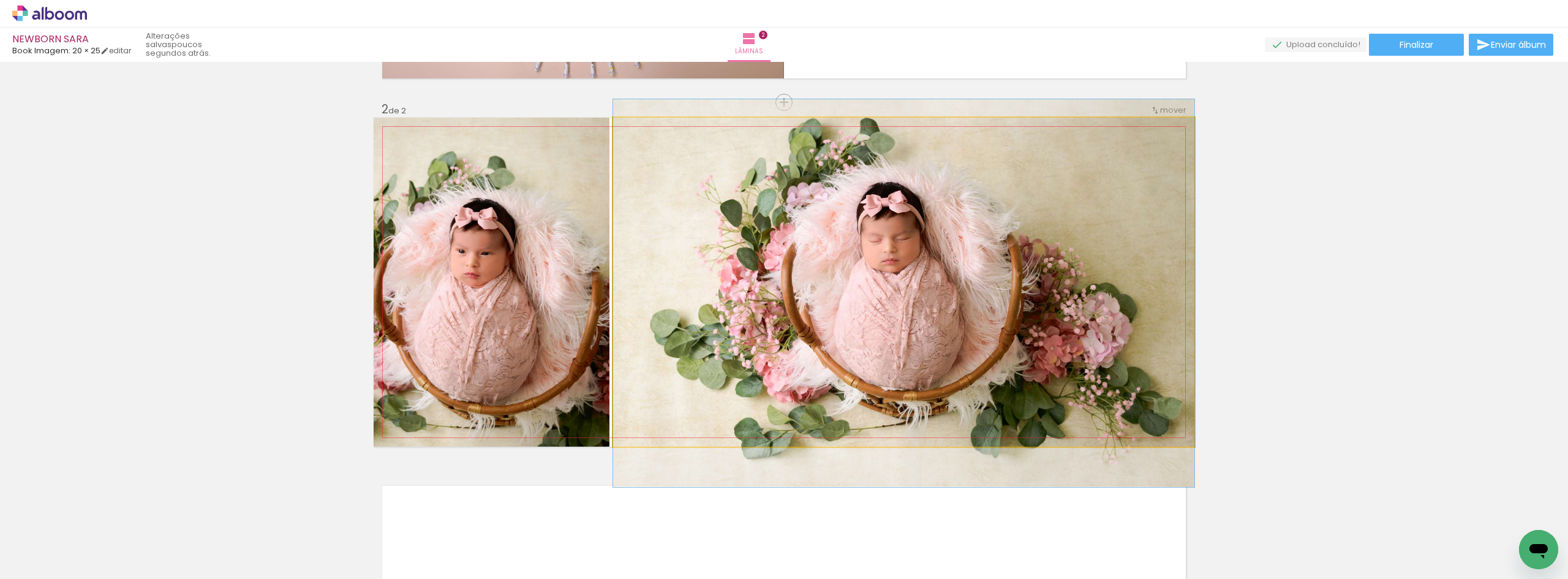
drag, startPoint x: 865, startPoint y: 377, endPoint x: 867, endPoint y: 388, distance: 11.2
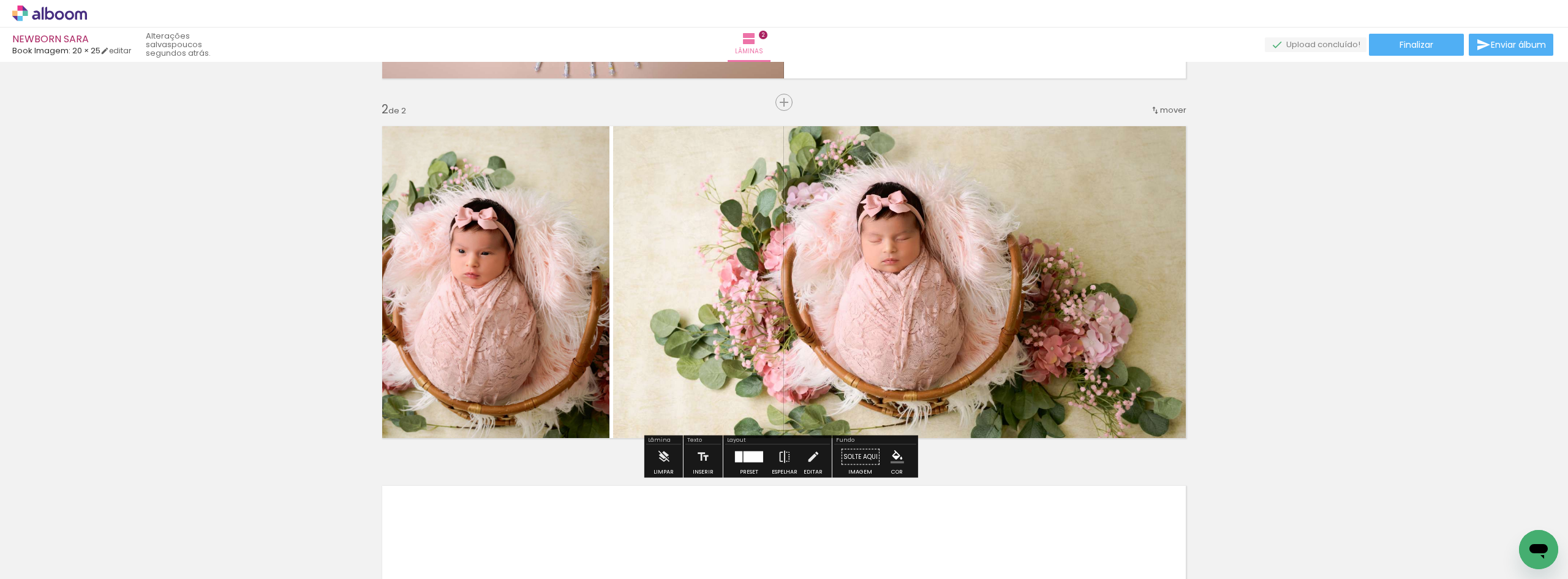
click at [1297, 325] on div "Inserir lâmina 1 de 2 Inserir lâmina 2 de 2" at bounding box center [784, 267] width 1568 height 1080
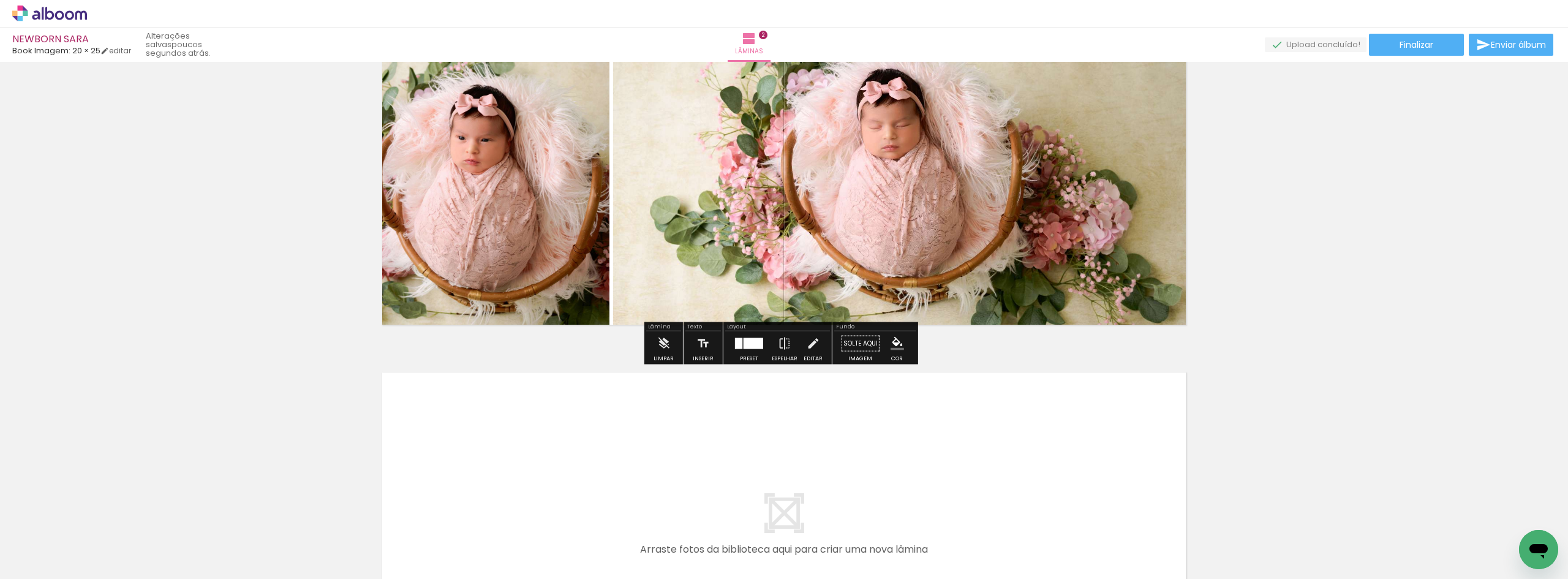
scroll to position [646, 0]
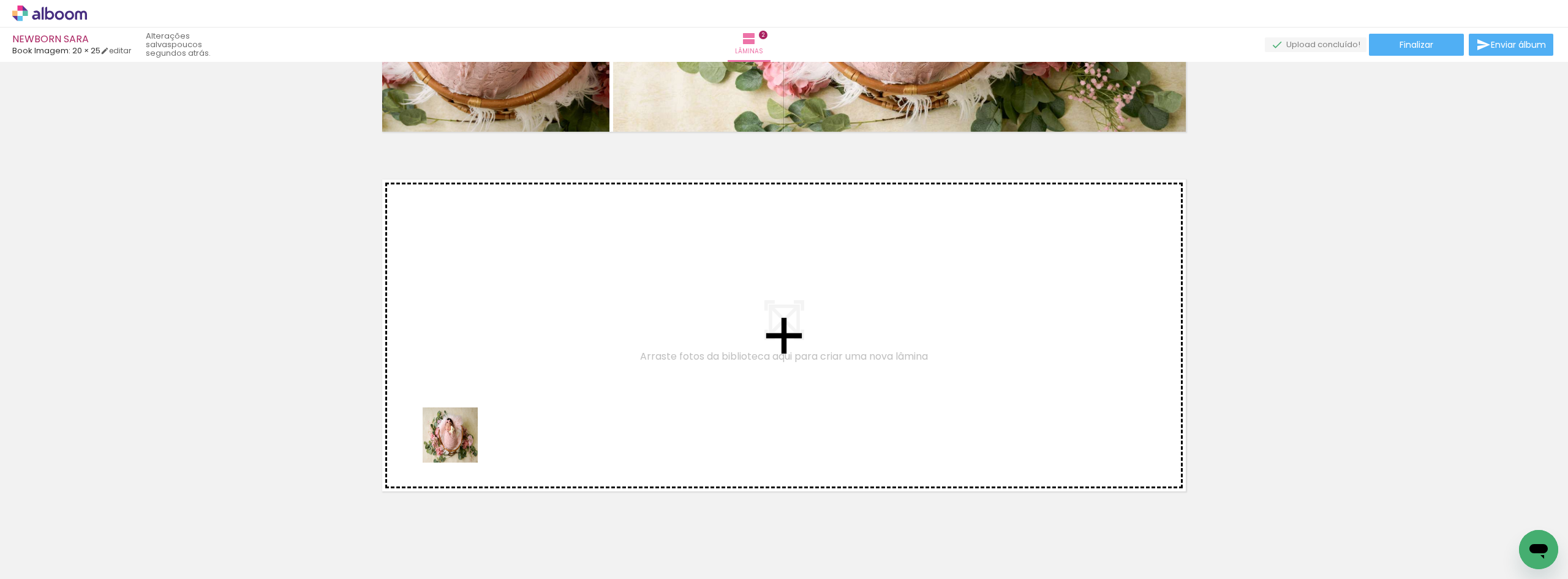
drag, startPoint x: 414, startPoint y: 540, endPoint x: 466, endPoint y: 417, distance: 133.5
click at [466, 417] on quentale-workspace at bounding box center [784, 289] width 1568 height 579
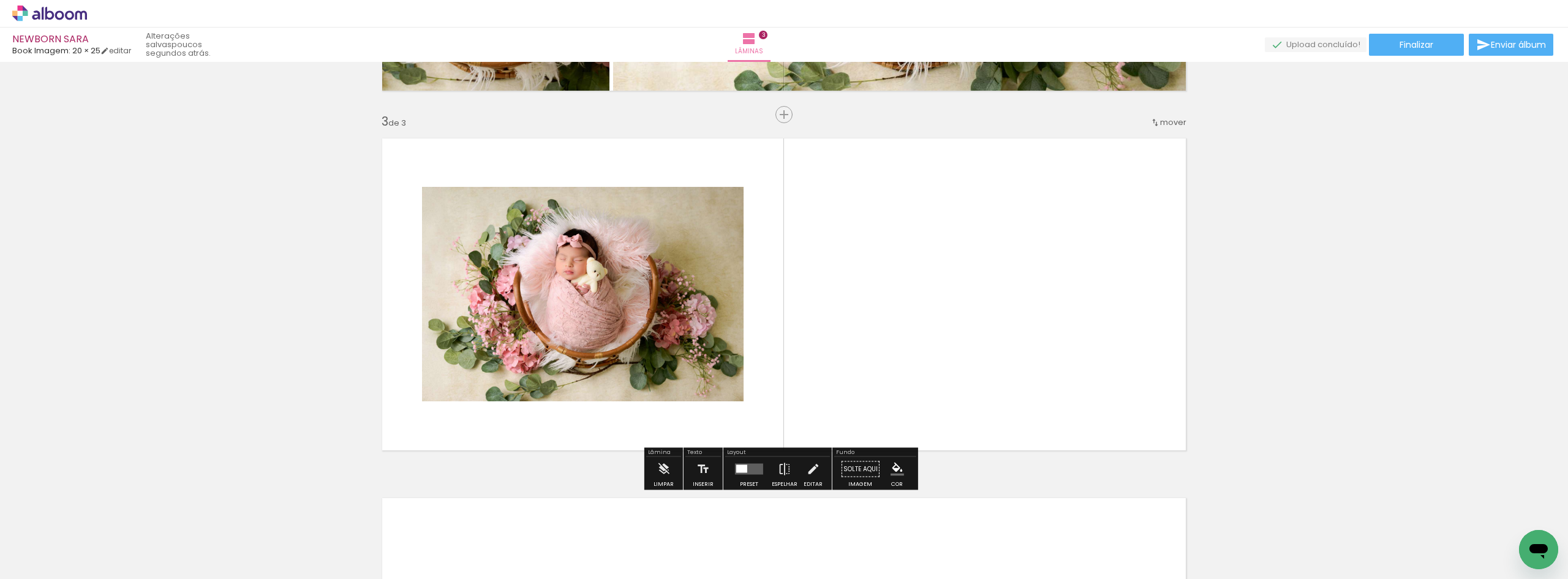
scroll to position [700, 0]
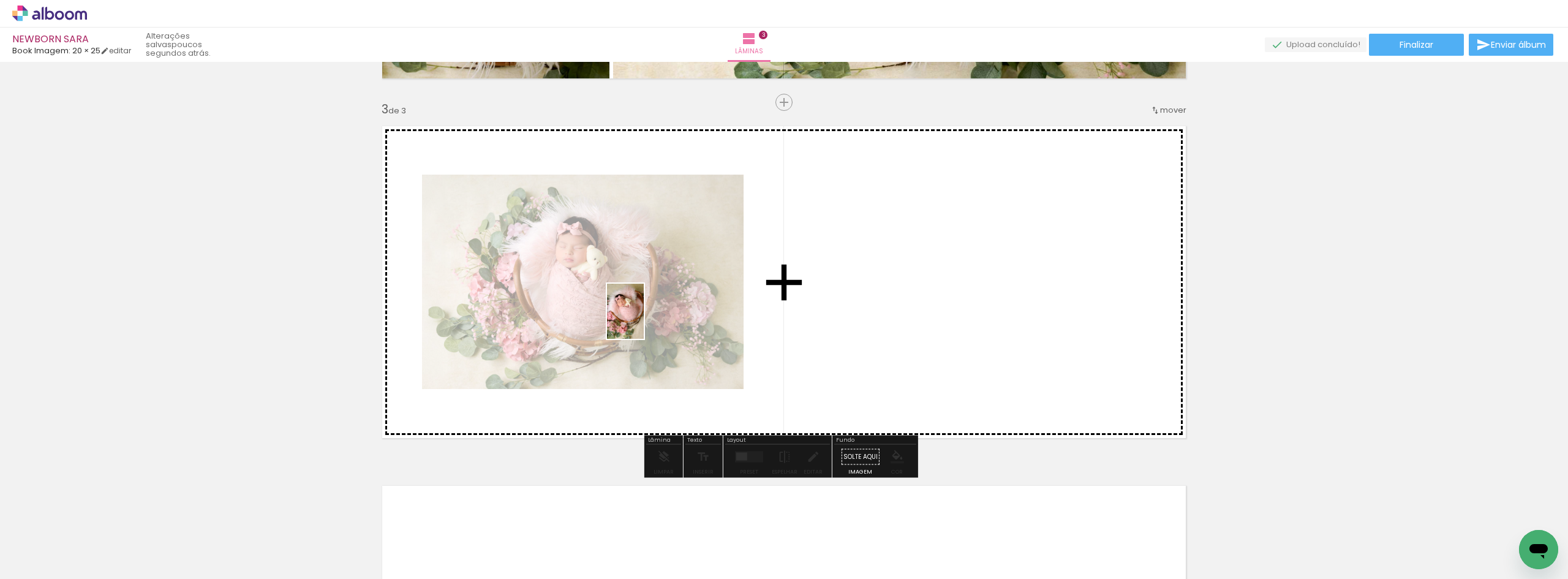
drag, startPoint x: 478, startPoint y: 549, endPoint x: 644, endPoint y: 320, distance: 282.8
click at [644, 320] on quentale-workspace at bounding box center [784, 289] width 1568 height 579
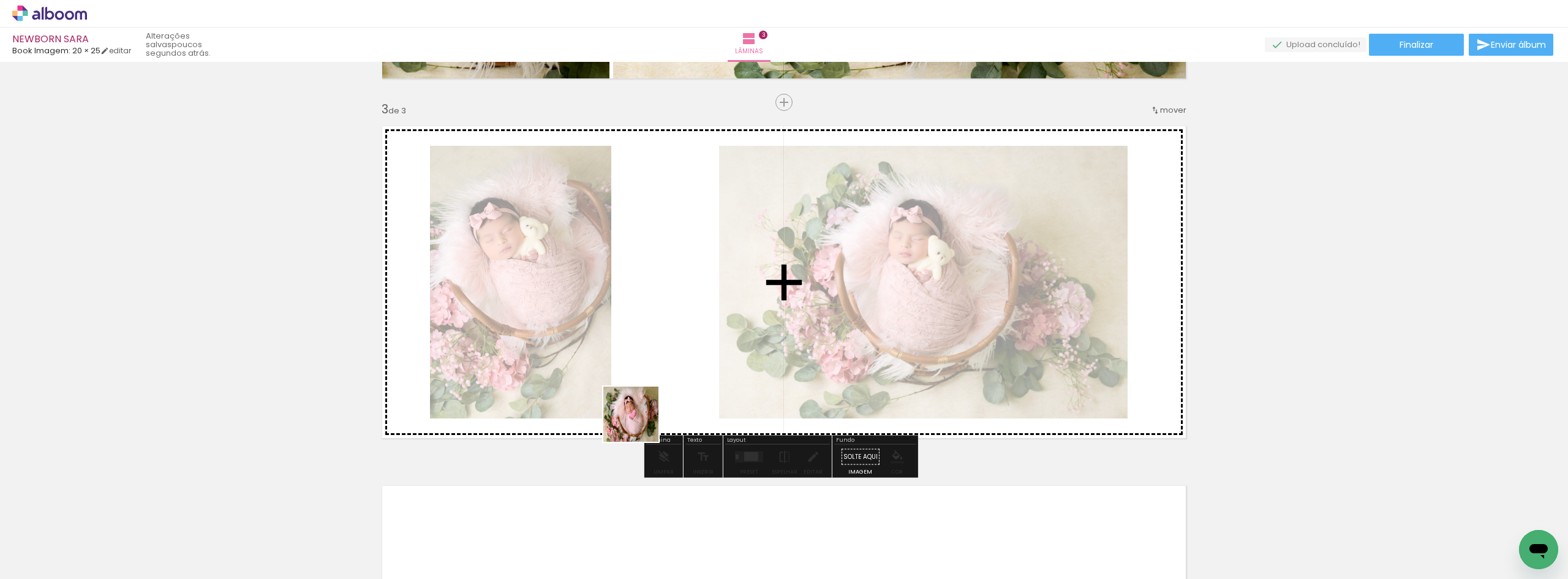
drag, startPoint x: 552, startPoint y: 547, endPoint x: 641, endPoint y: 477, distance: 113.2
click at [663, 376] on quentale-workspace at bounding box center [784, 289] width 1568 height 579
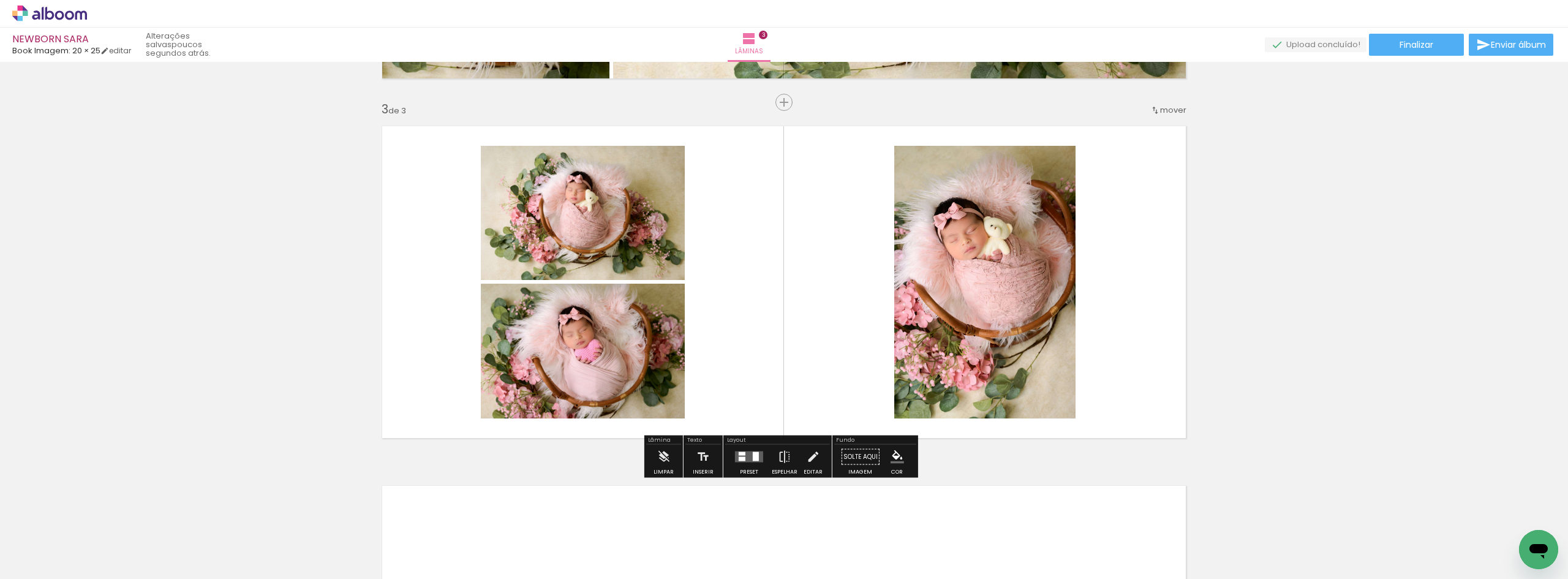
drag, startPoint x: 611, startPoint y: 544, endPoint x: 748, endPoint y: 345, distance: 241.6
click at [701, 377] on quentale-workspace at bounding box center [784, 289] width 1568 height 579
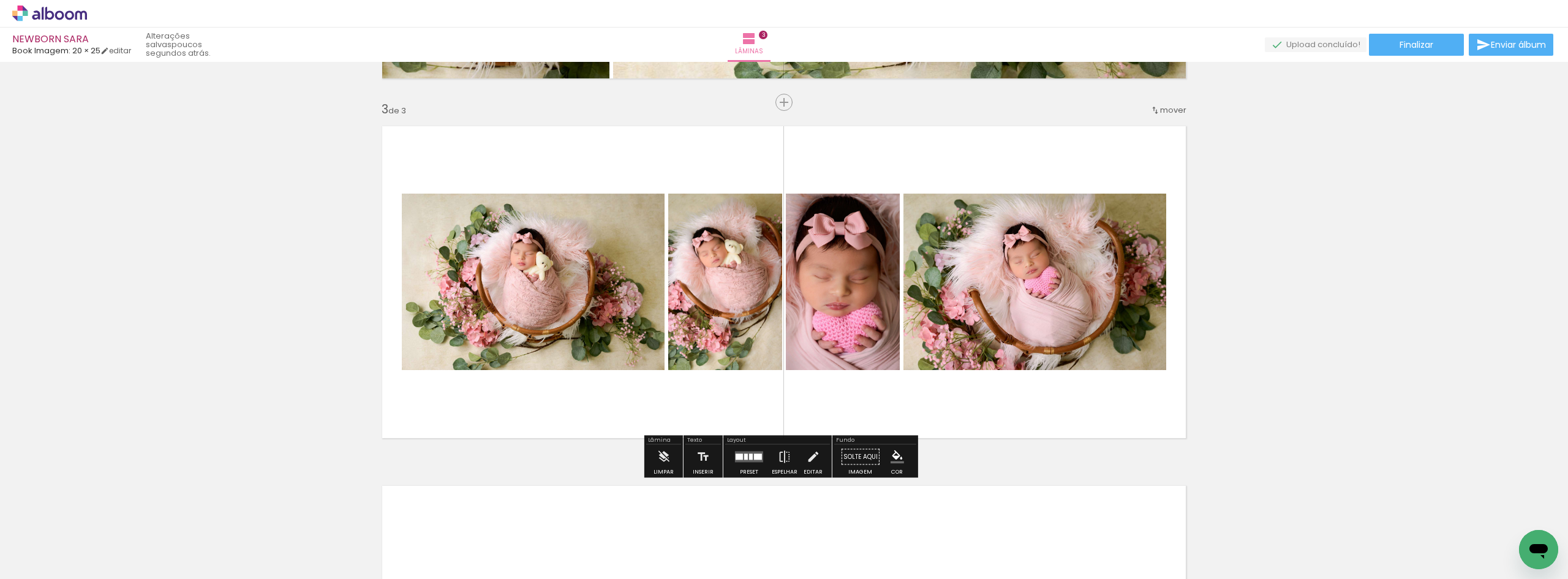
click at [750, 458] on div at bounding box center [751, 457] width 4 height 6
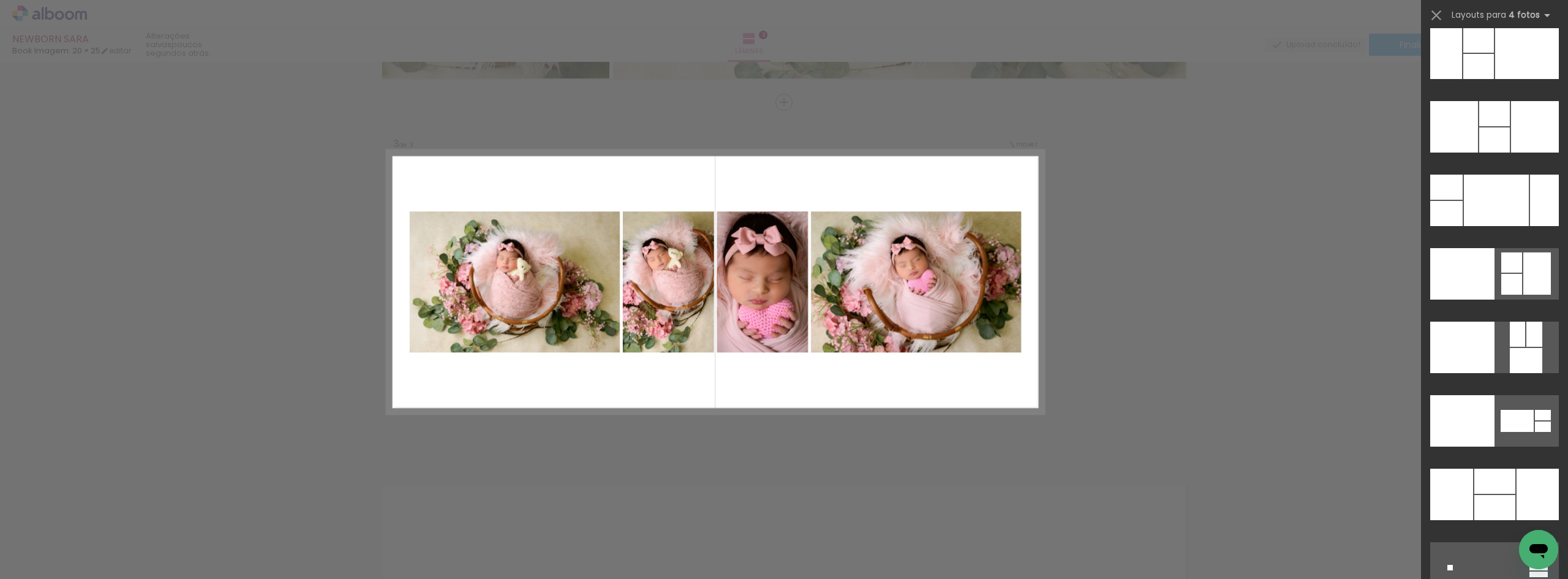
scroll to position [24688, 0]
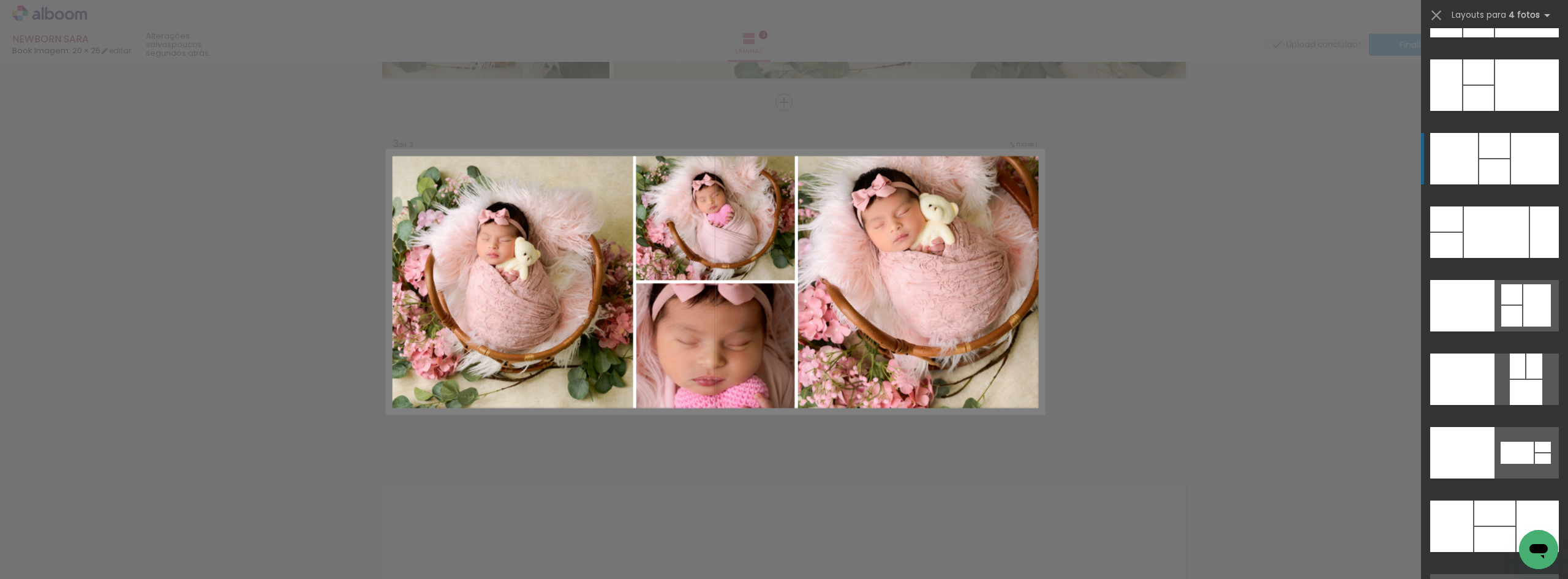
click at [1501, 152] on div at bounding box center [1494, 145] width 30 height 25
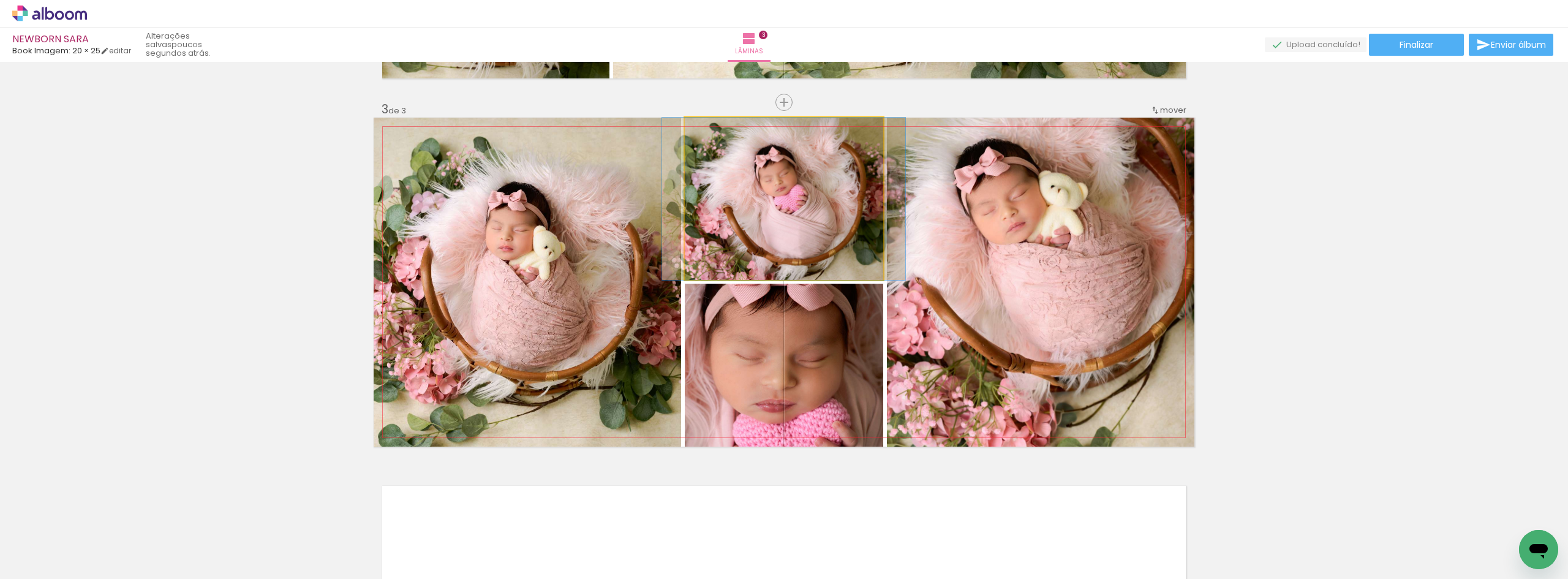
click at [778, 184] on quentale-photo at bounding box center [783, 199] width 198 height 163
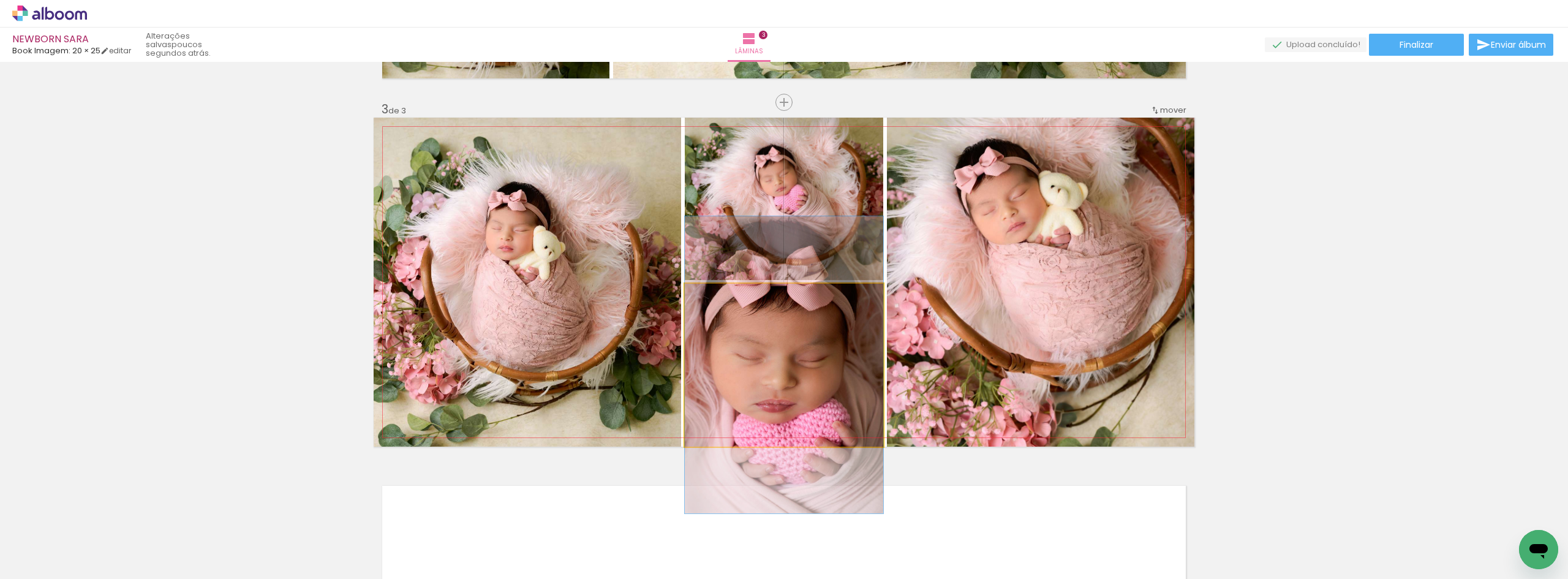
click at [794, 394] on quentale-photo at bounding box center [783, 365] width 198 height 163
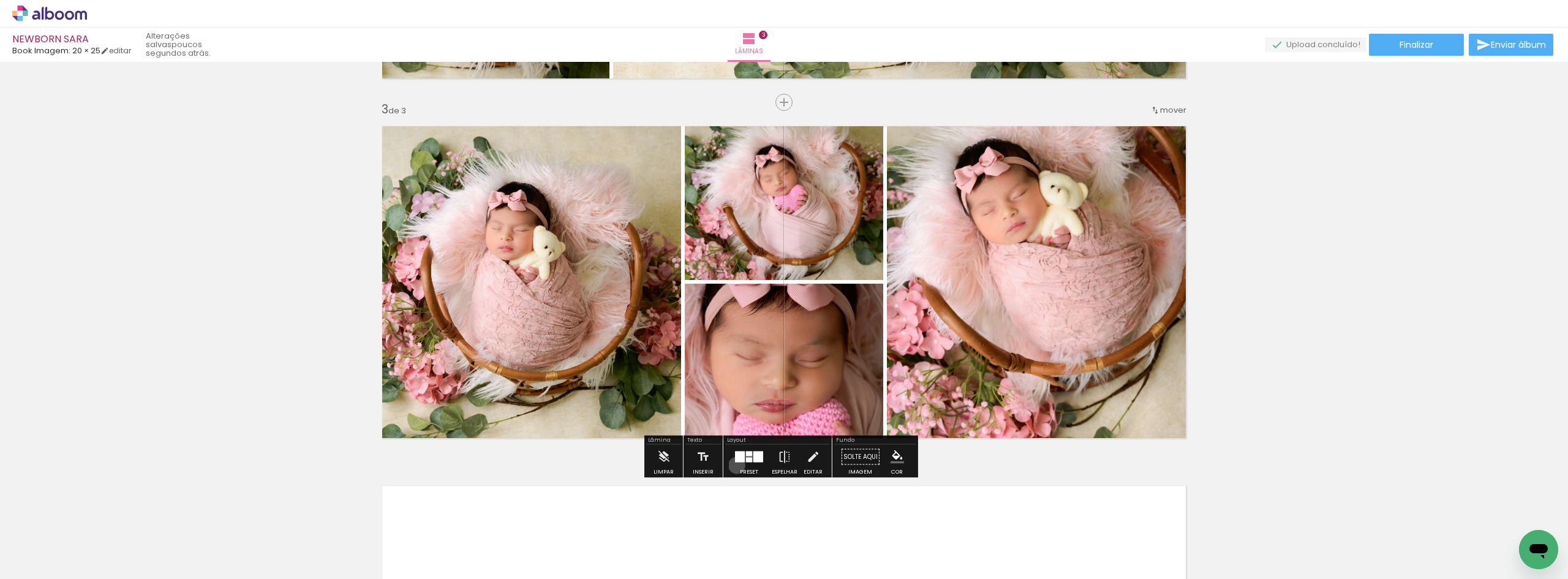
click at [734, 465] on div at bounding box center [749, 457] width 33 height 25
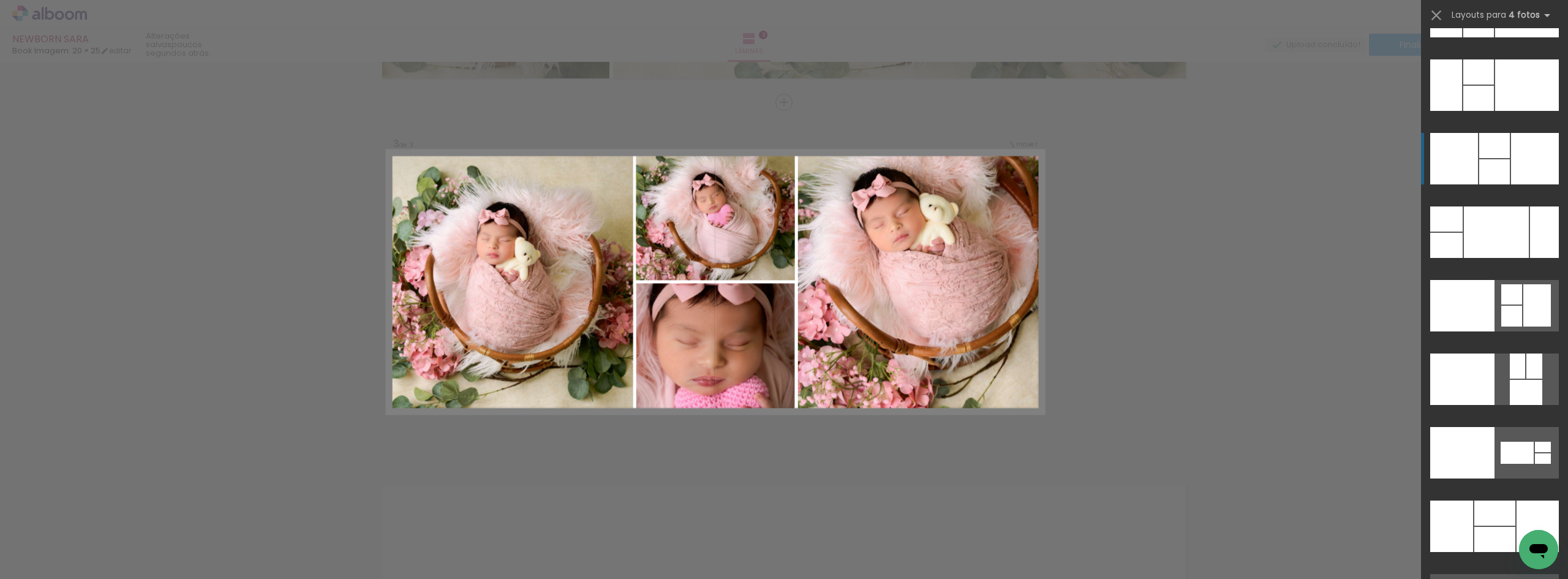
scroll to position [24784, 0]
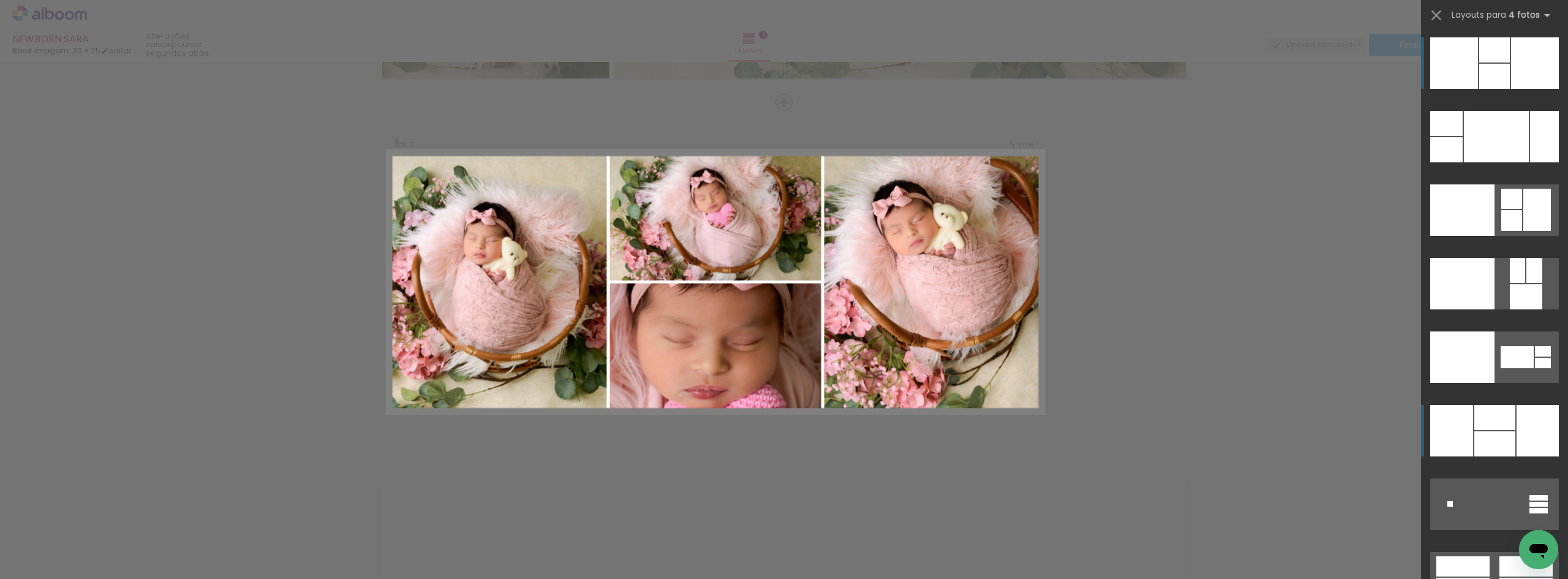
click at [1486, 419] on div at bounding box center [1495, 418] width 41 height 25
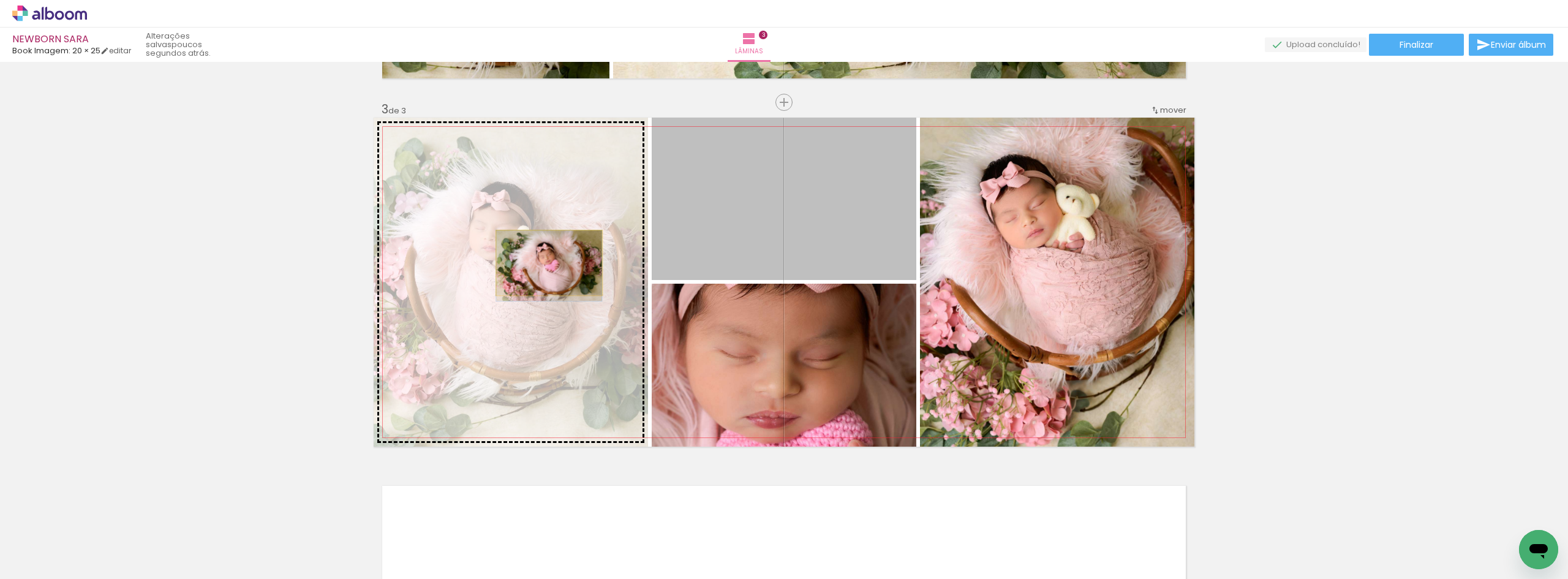
drag, startPoint x: 817, startPoint y: 236, endPoint x: 544, endPoint y: 263, distance: 274.3
click at [0, 0] on slot at bounding box center [0, 0] width 0 height 0
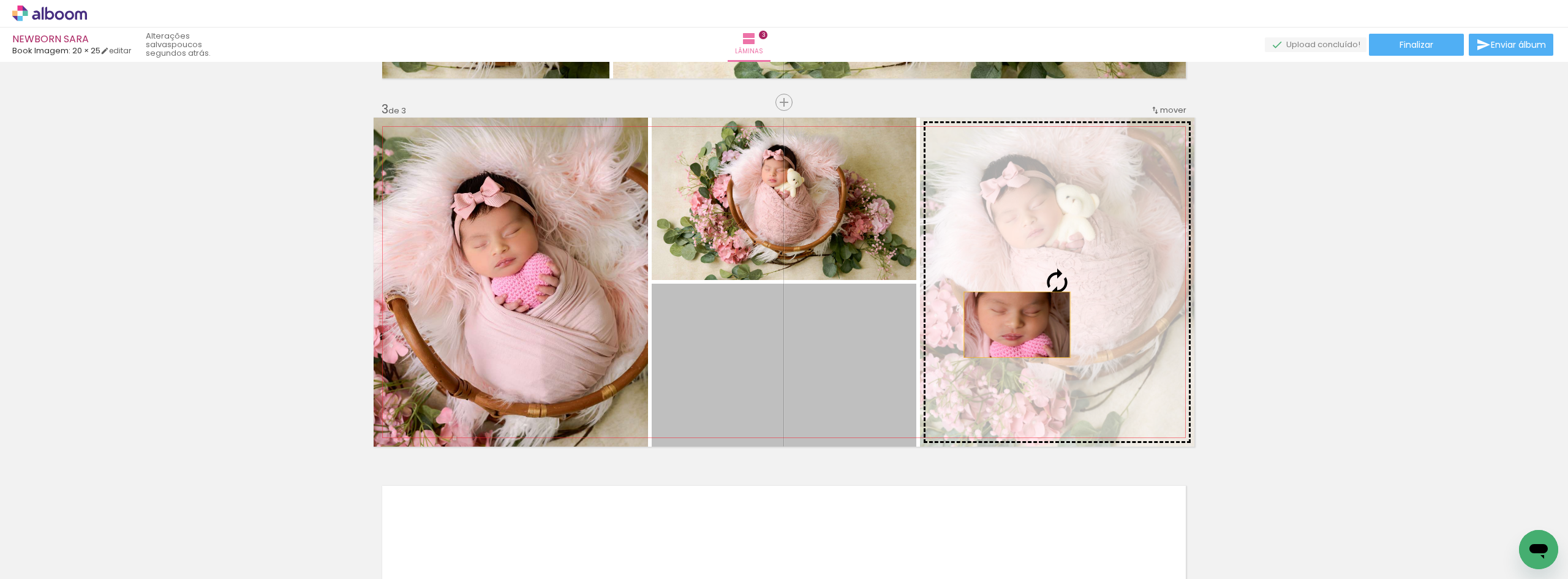
drag, startPoint x: 760, startPoint y: 374, endPoint x: 1013, endPoint y: 325, distance: 257.7
click at [0, 0] on slot at bounding box center [0, 0] width 0 height 0
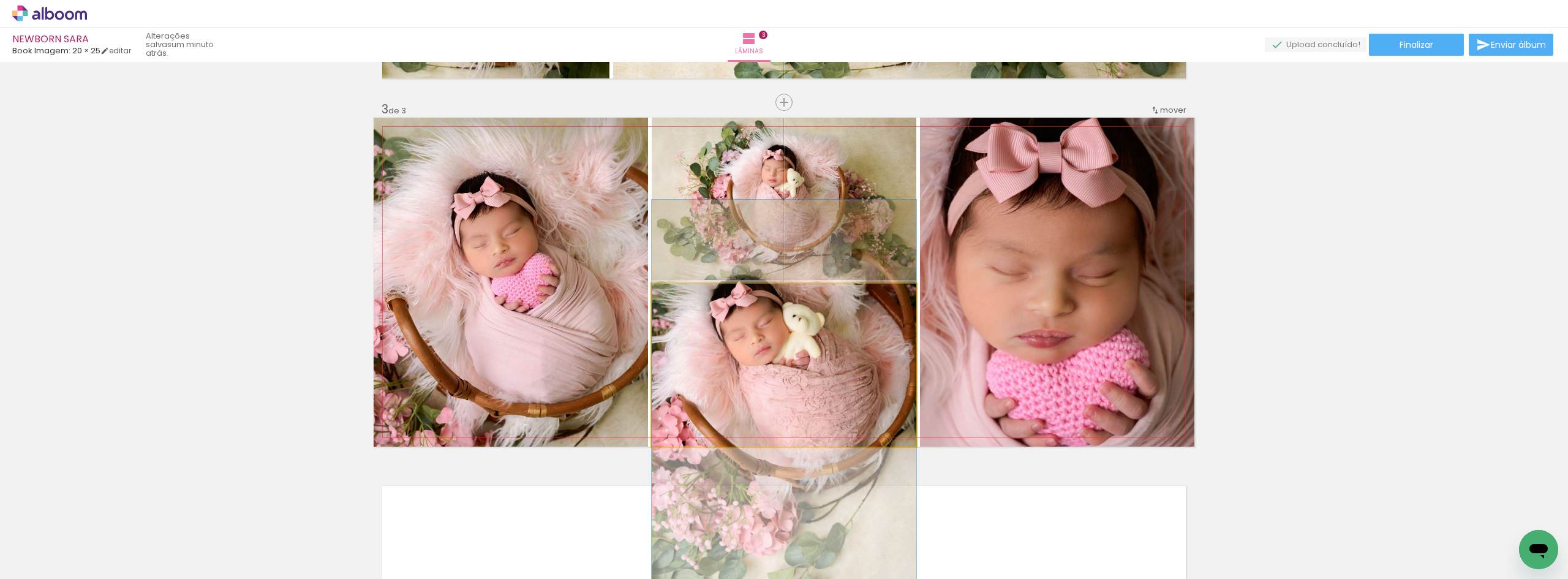
drag, startPoint x: 830, startPoint y: 341, endPoint x: 829, endPoint y: 374, distance: 33.0
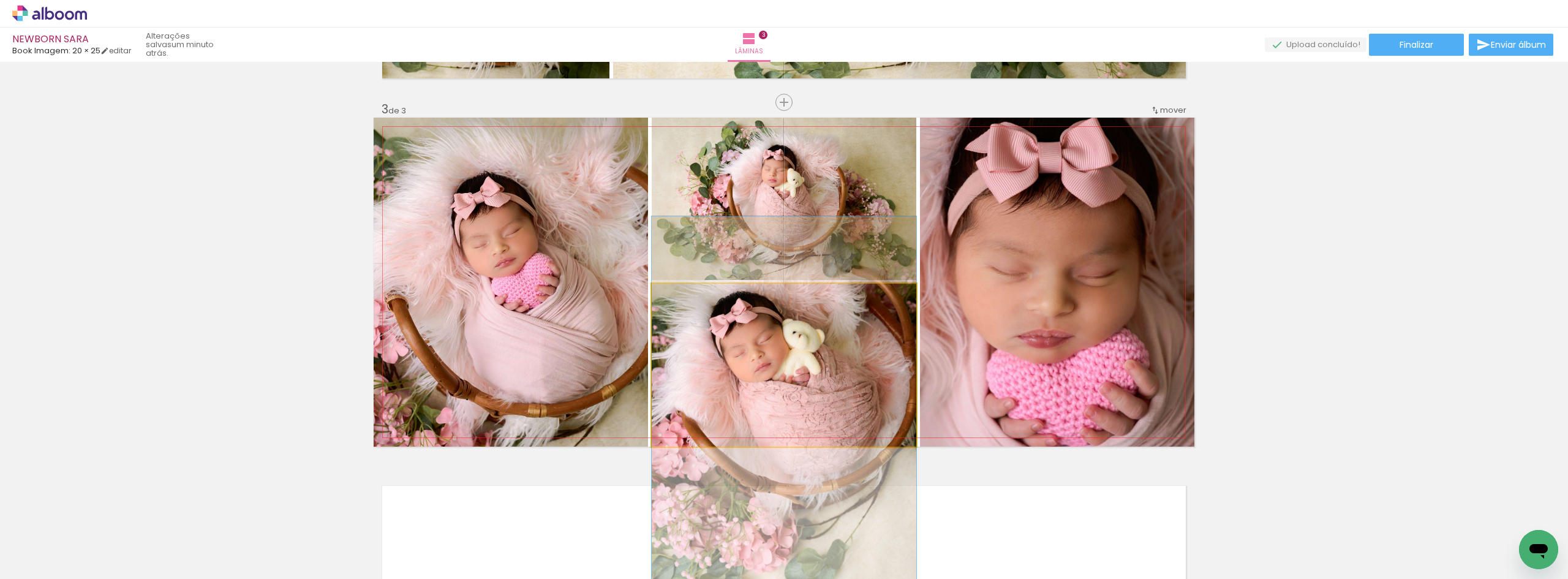
drag, startPoint x: 817, startPoint y: 376, endPoint x: 817, endPoint y: 392, distance: 16.0
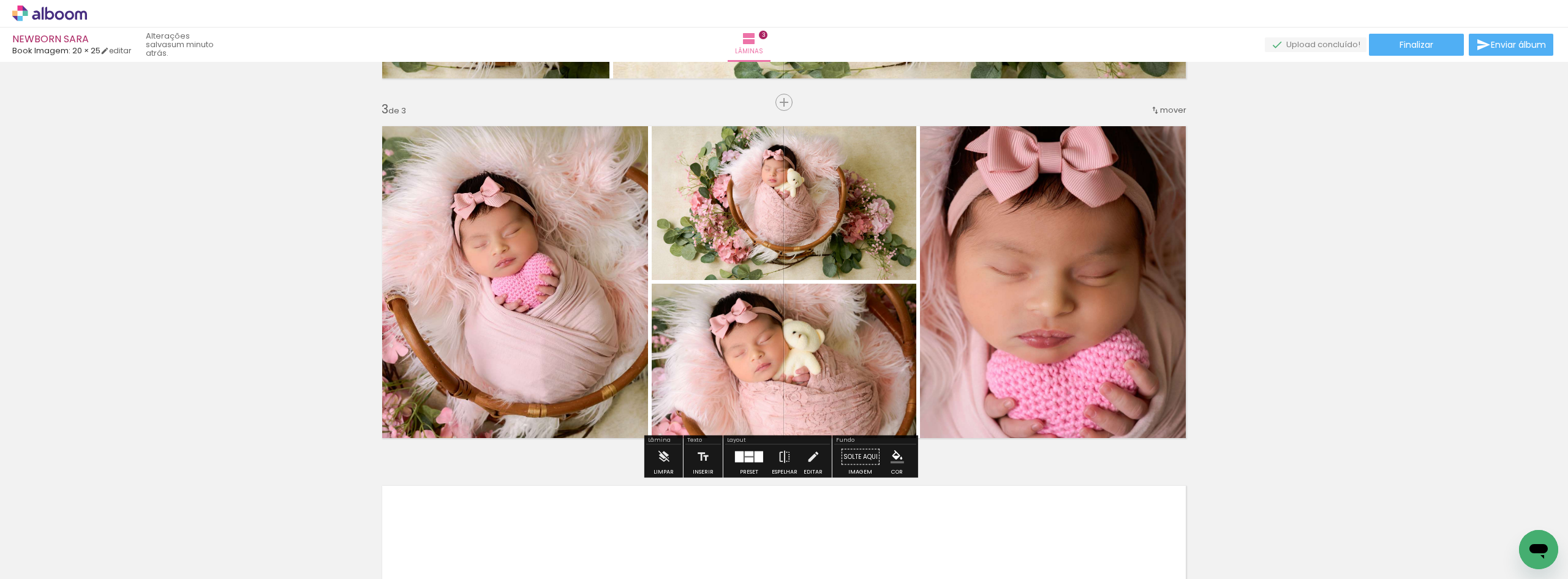
click at [1273, 261] on div "Inserir lâmina 1 de 3 Inserir lâmina 2 de 3 Inserir lâmina 3 de 3" at bounding box center [784, 87] width 1568 height 1440
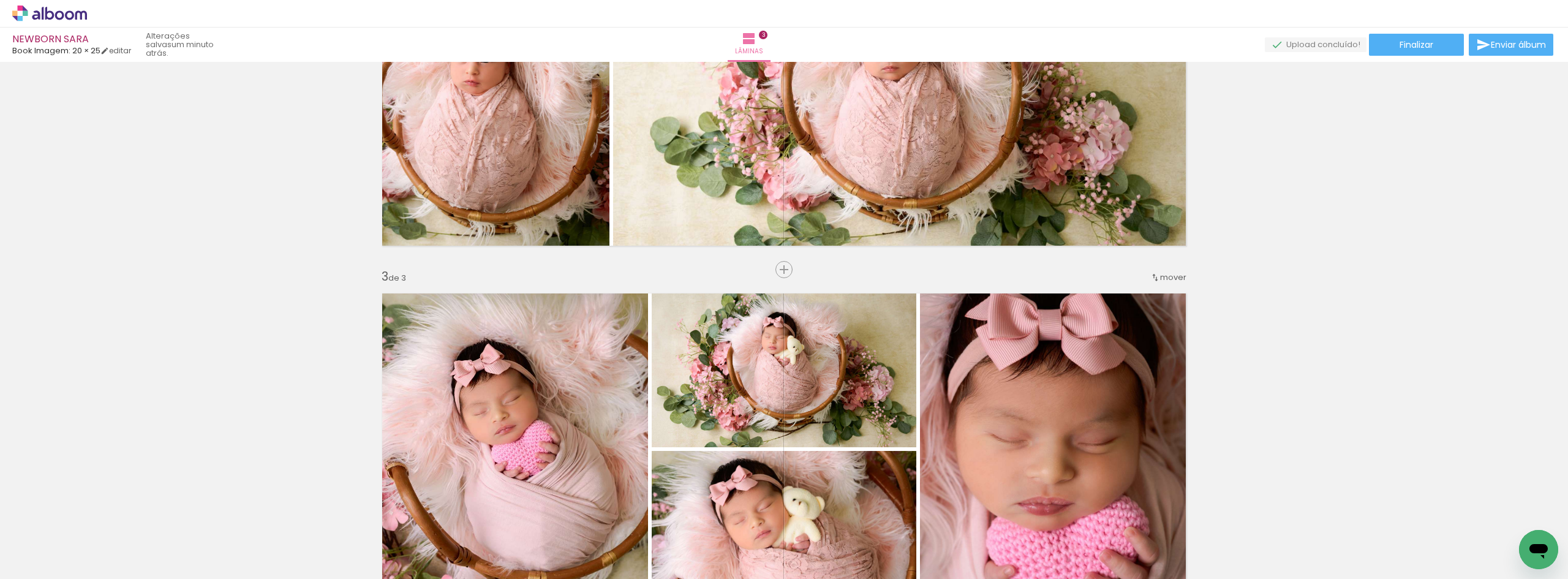
scroll to position [577, 0]
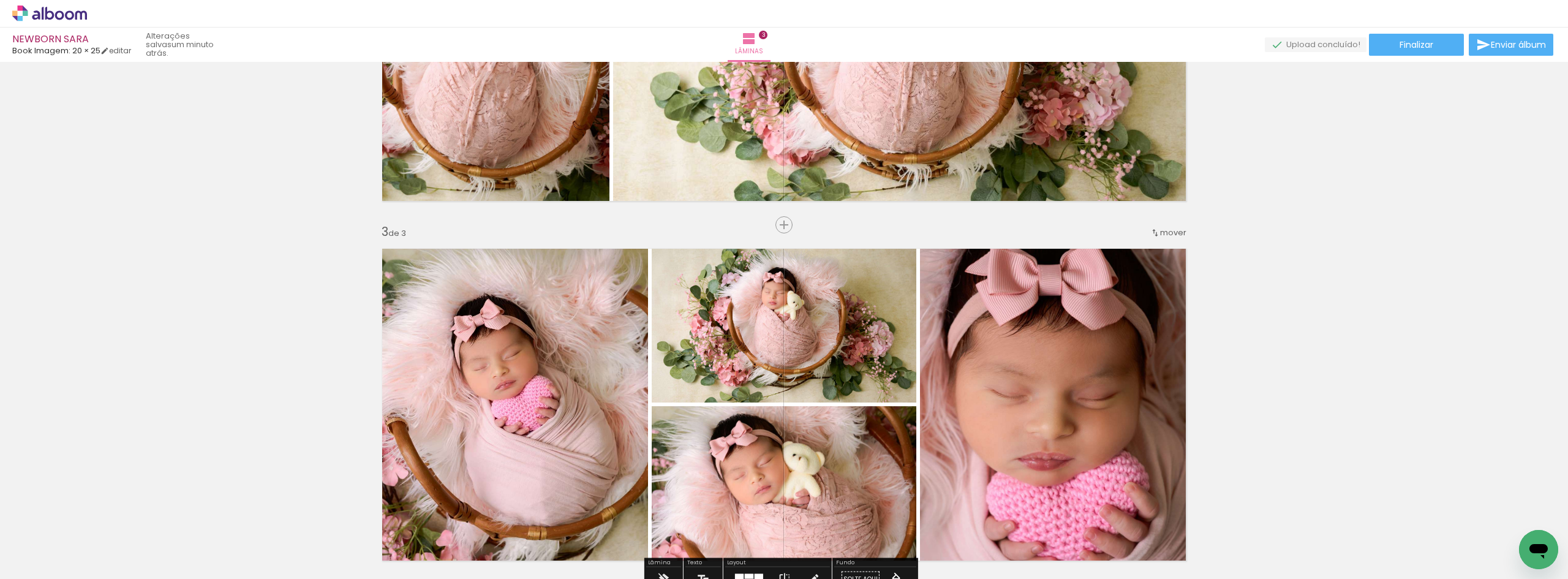
click at [1164, 235] on span "mover" at bounding box center [1173, 232] width 26 height 12
click at [1160, 242] on paper-item "antes da 2" at bounding box center [1137, 251] width 93 height 20
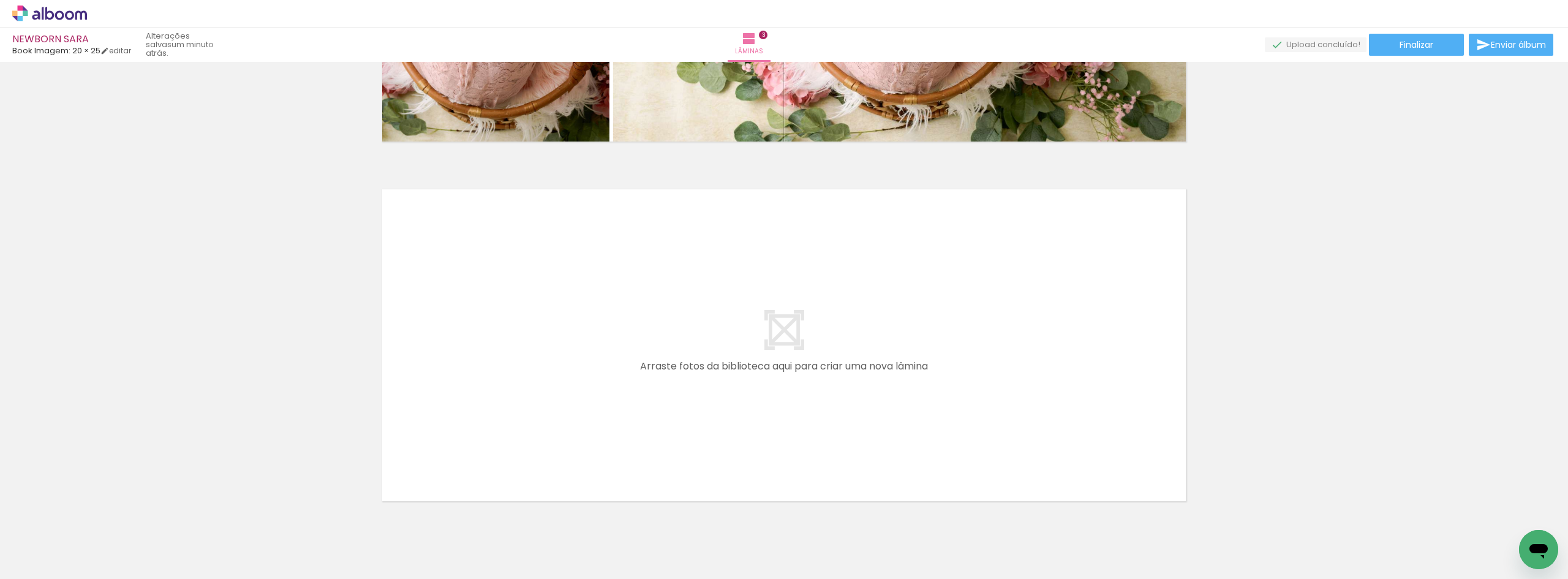
scroll to position [1046, 0]
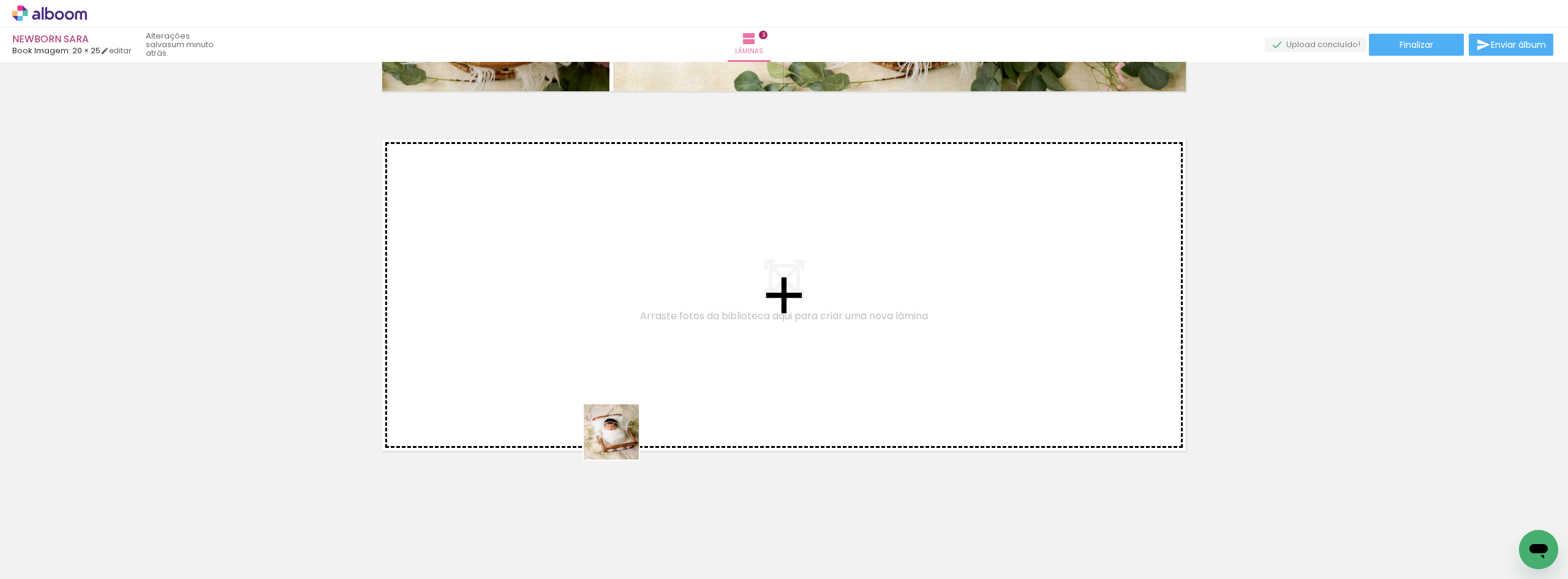
drag, startPoint x: 681, startPoint y: 546, endPoint x: 673, endPoint y: 503, distance: 43.7
click at [597, 417] on quentale-workspace at bounding box center [784, 289] width 1568 height 579
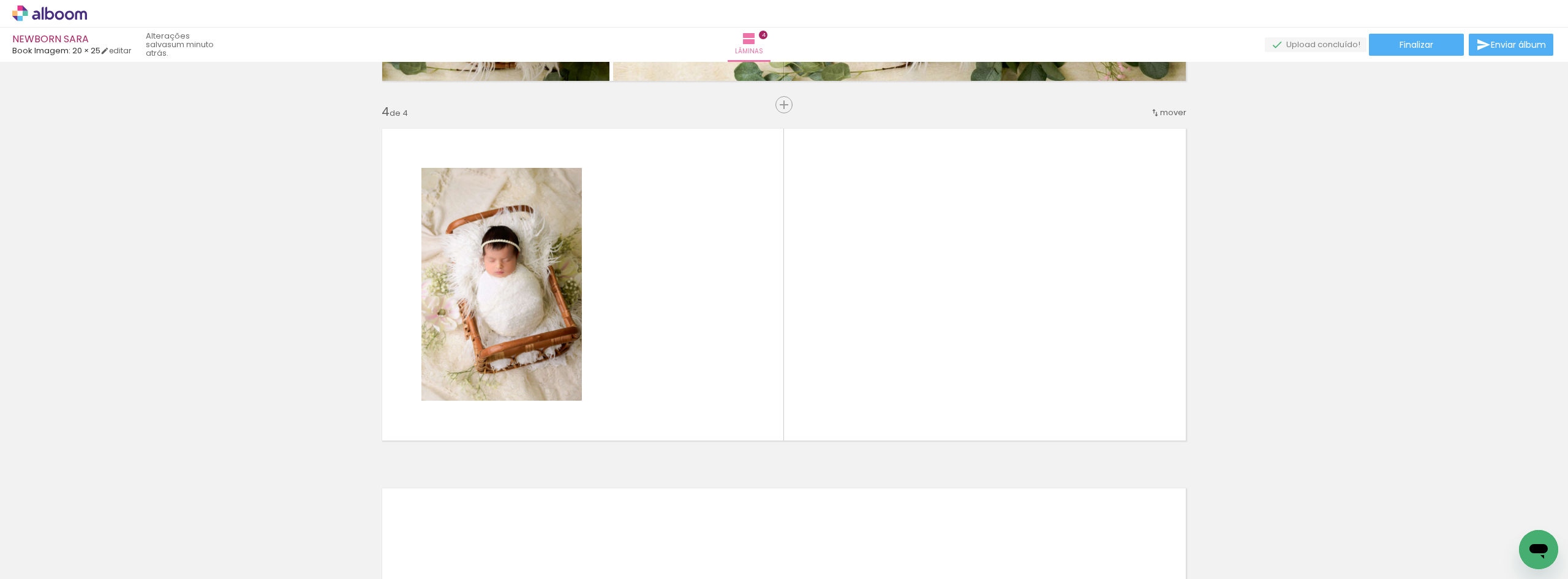
scroll to position [1059, 0]
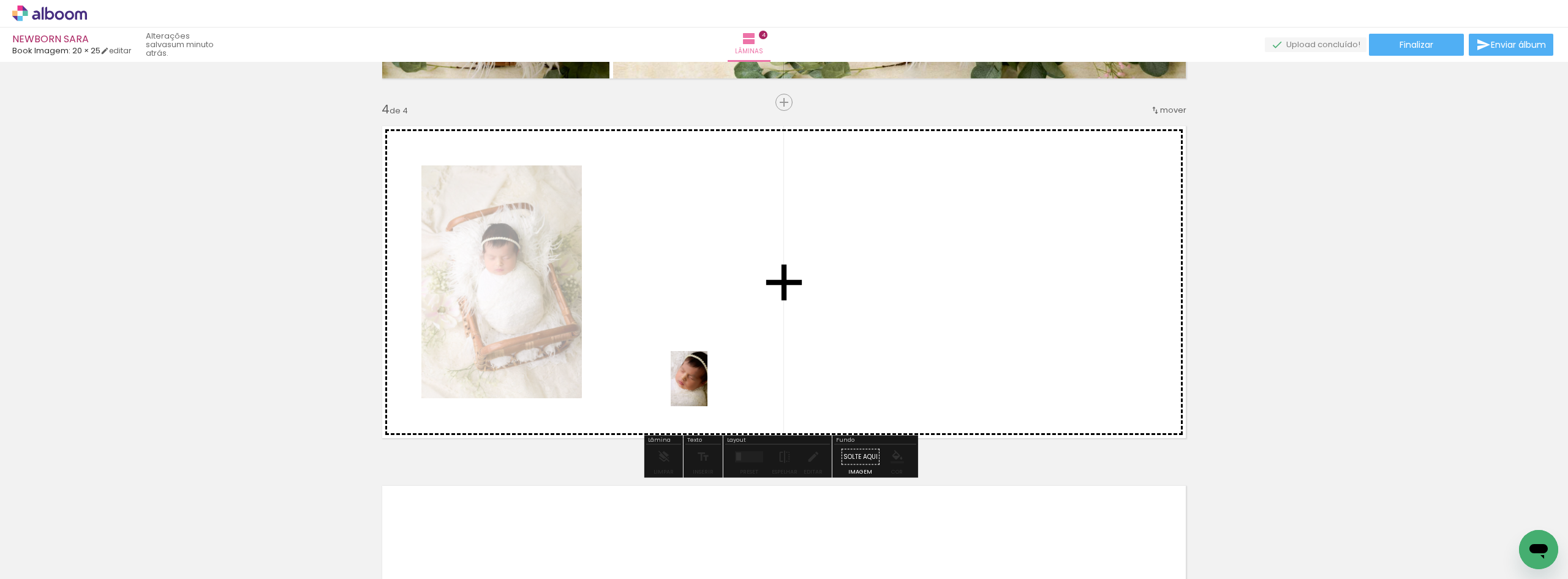
drag, startPoint x: 759, startPoint y: 543, endPoint x: 707, endPoint y: 388, distance: 163.5
click at [707, 388] on quentale-workspace at bounding box center [784, 289] width 1568 height 579
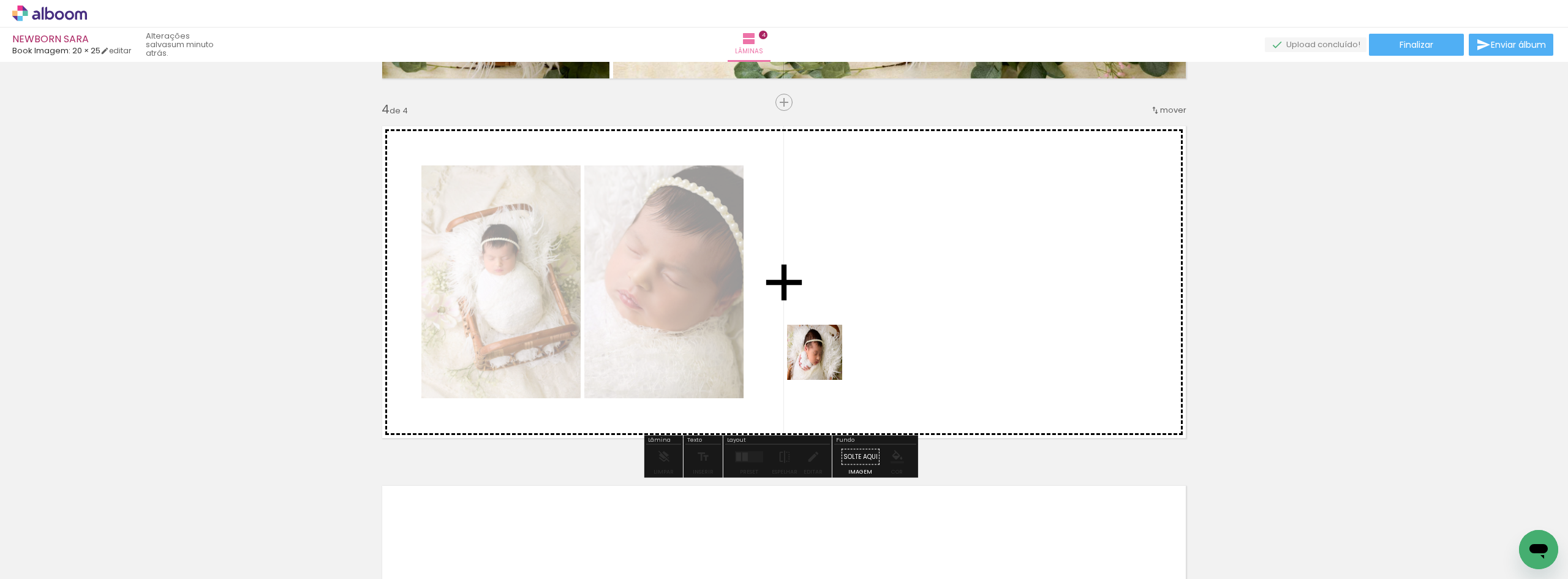
drag, startPoint x: 814, startPoint y: 538, endPoint x: 877, endPoint y: 522, distance: 65.0
click at [824, 366] on quentale-workspace at bounding box center [784, 289] width 1568 height 579
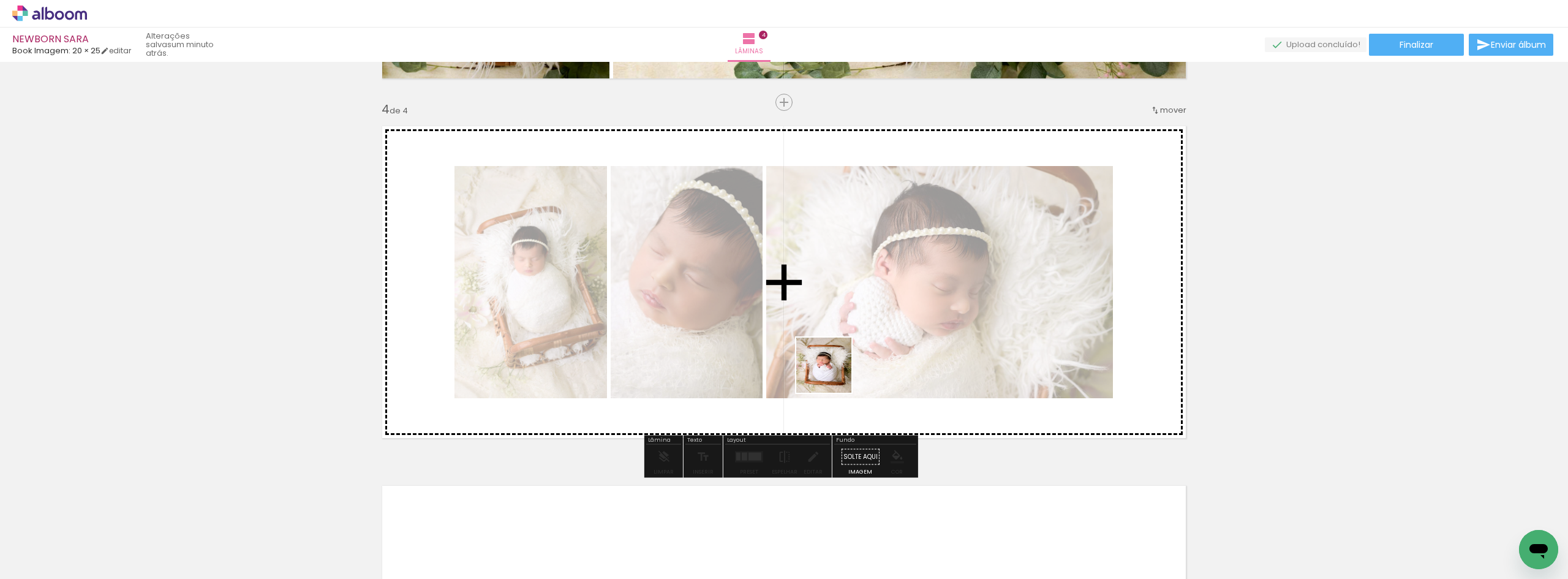
drag, startPoint x: 882, startPoint y: 546, endPoint x: 833, endPoint y: 374, distance: 178.8
click at [833, 374] on quentale-workspace at bounding box center [784, 289] width 1568 height 579
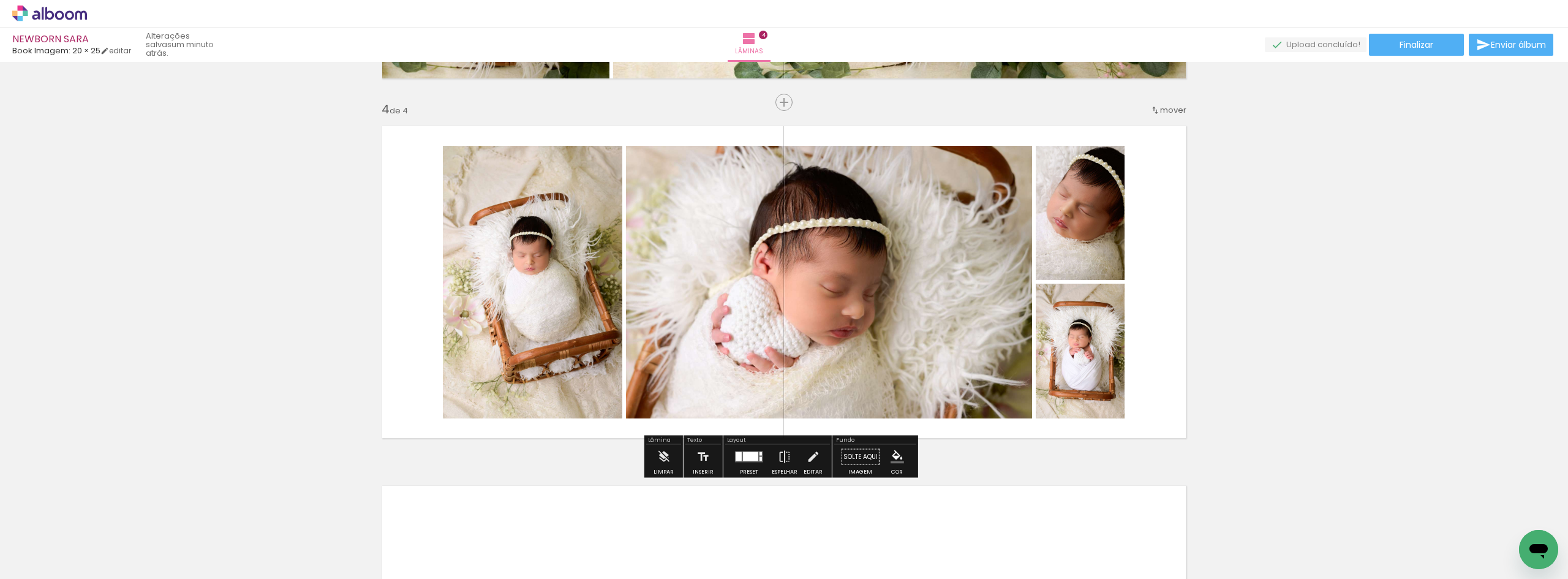
drag, startPoint x: 941, startPoint y: 522, endPoint x: 884, endPoint y: 327, distance: 203.2
click at [912, 432] on quentale-workspace at bounding box center [784, 289] width 1568 height 579
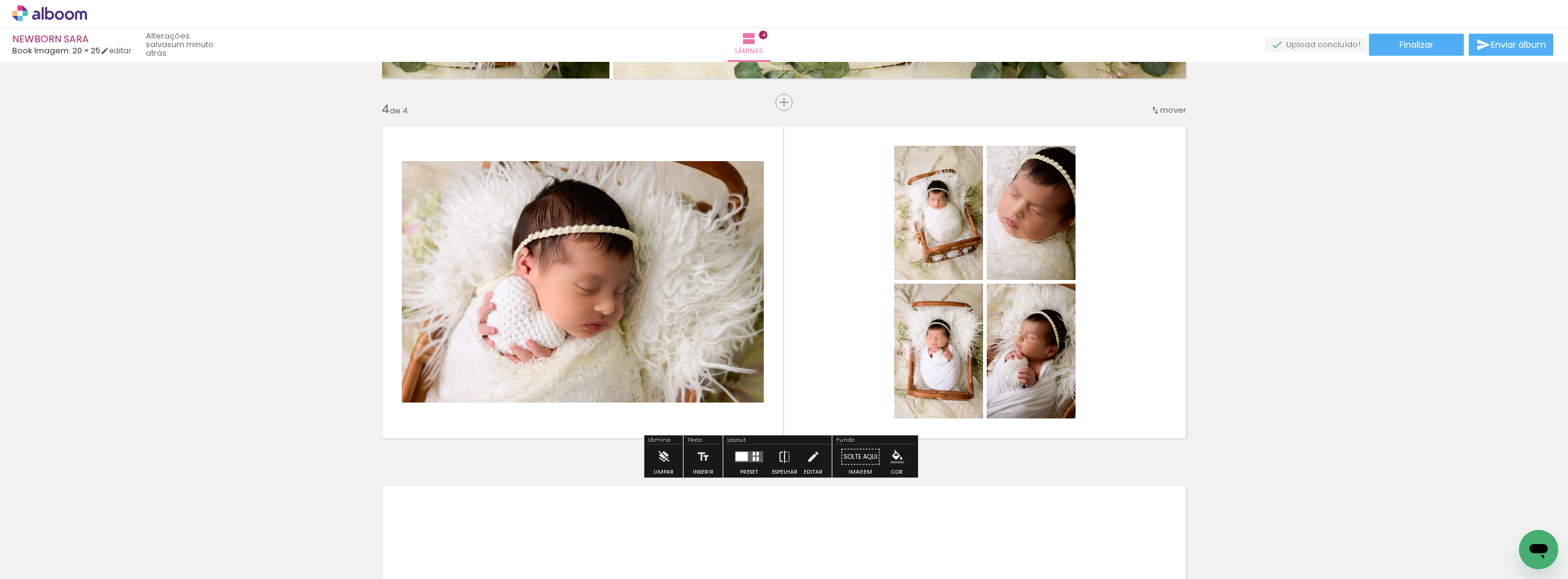
click at [746, 461] on quentale-layouter at bounding box center [748, 457] width 28 height 11
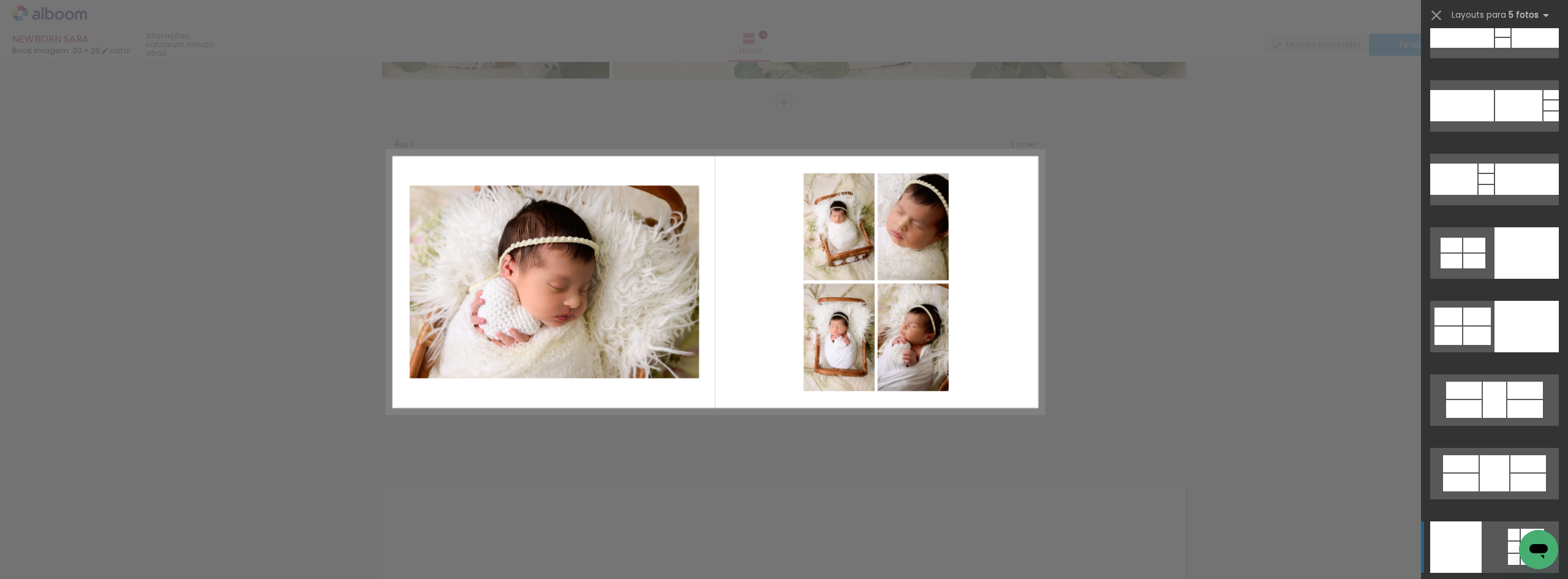
scroll to position [31716, 0]
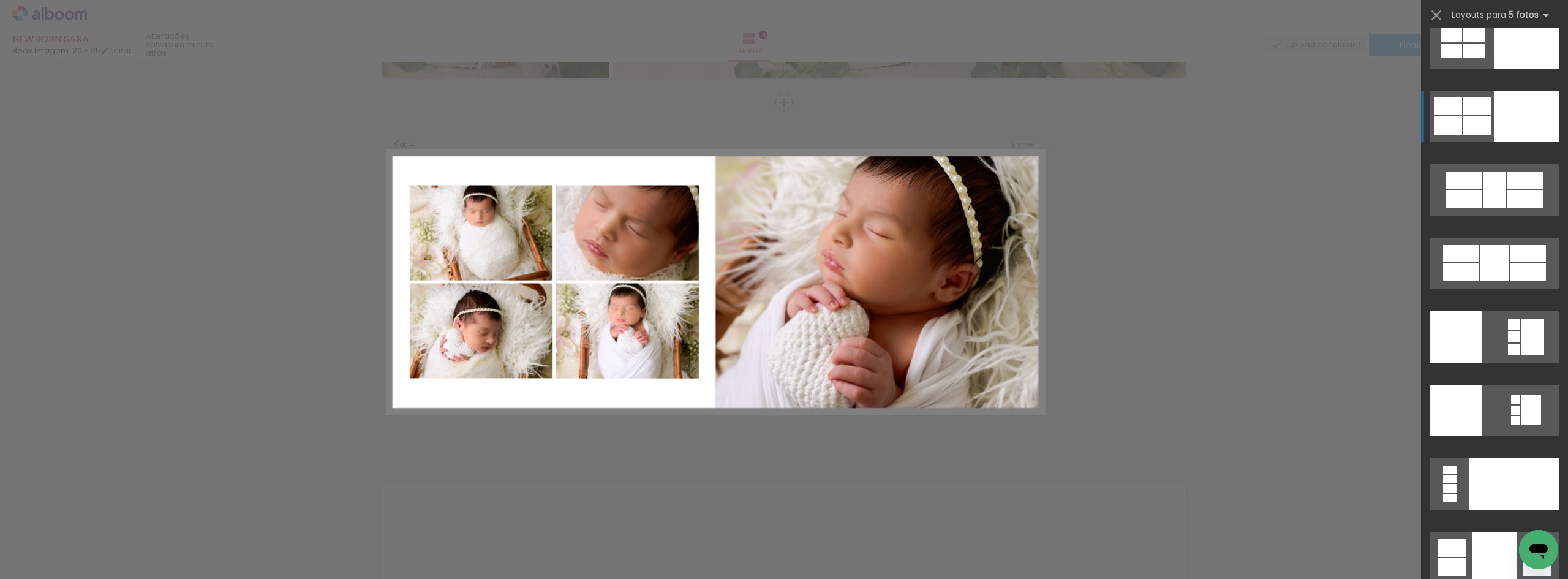
click at [1500, 110] on div at bounding box center [1526, 116] width 65 height 52
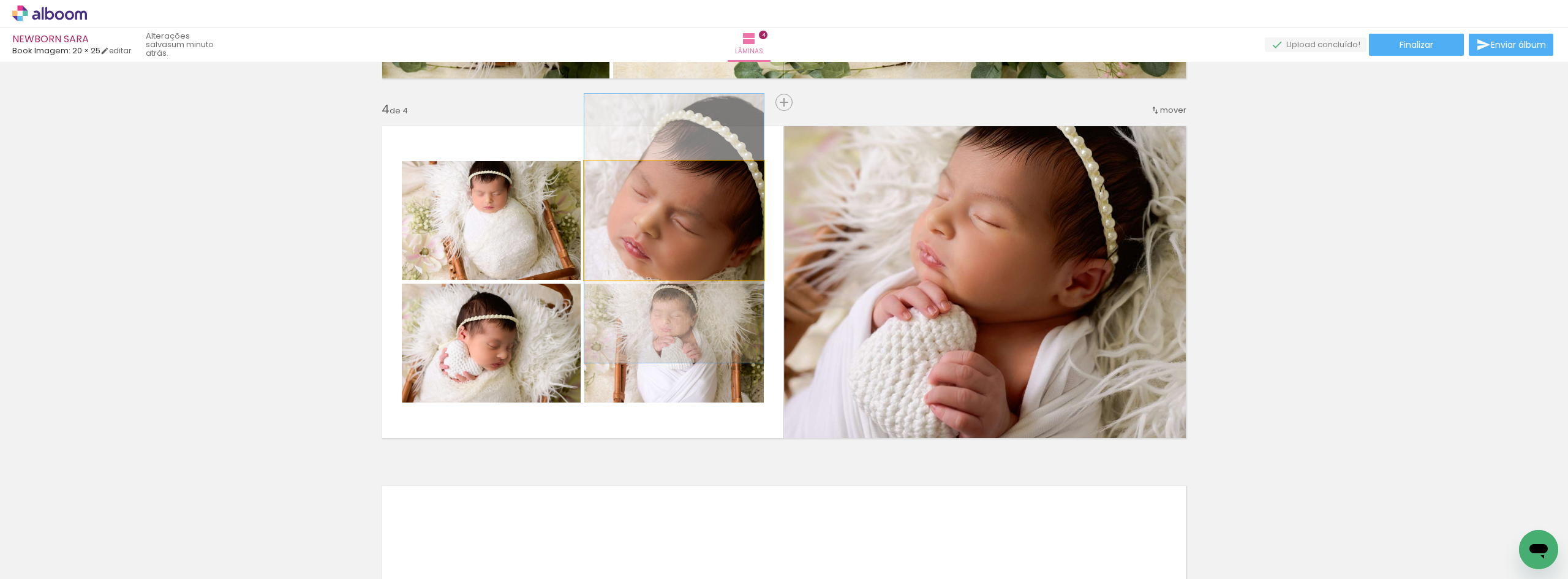
drag, startPoint x: 678, startPoint y: 232, endPoint x: 679, endPoint y: 240, distance: 8.1
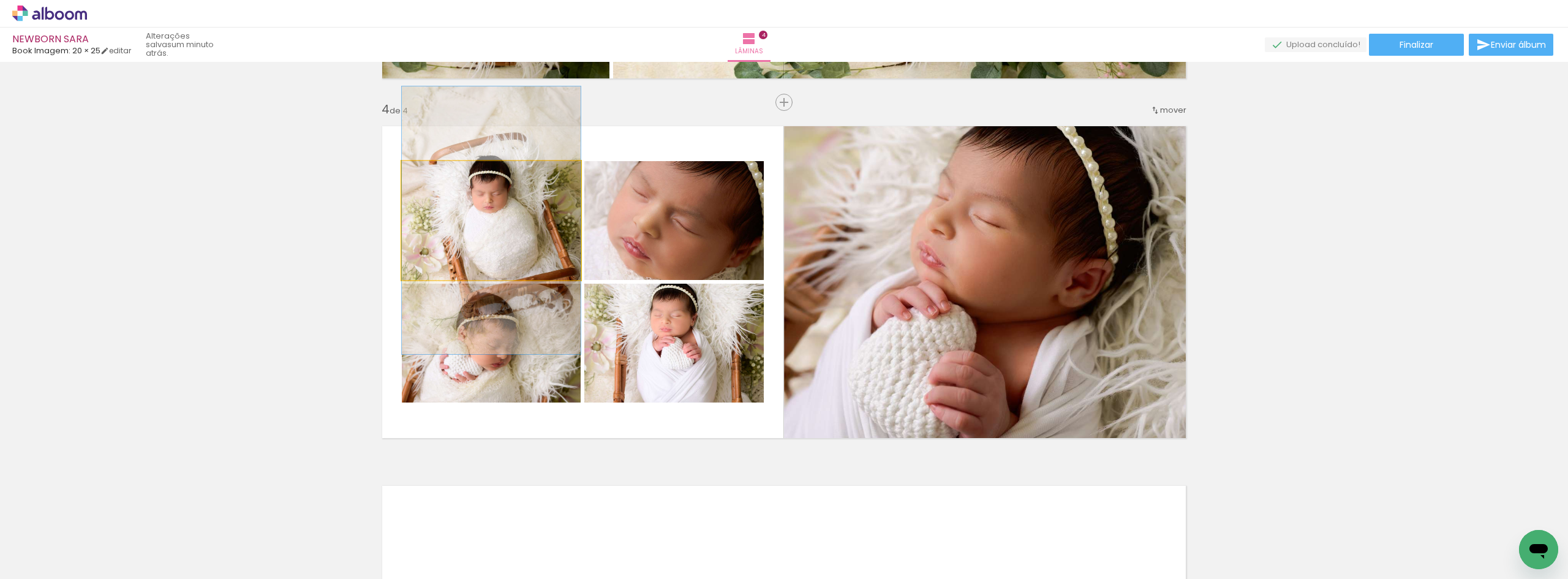
click at [456, 248] on quentale-photo at bounding box center [491, 221] width 179 height 119
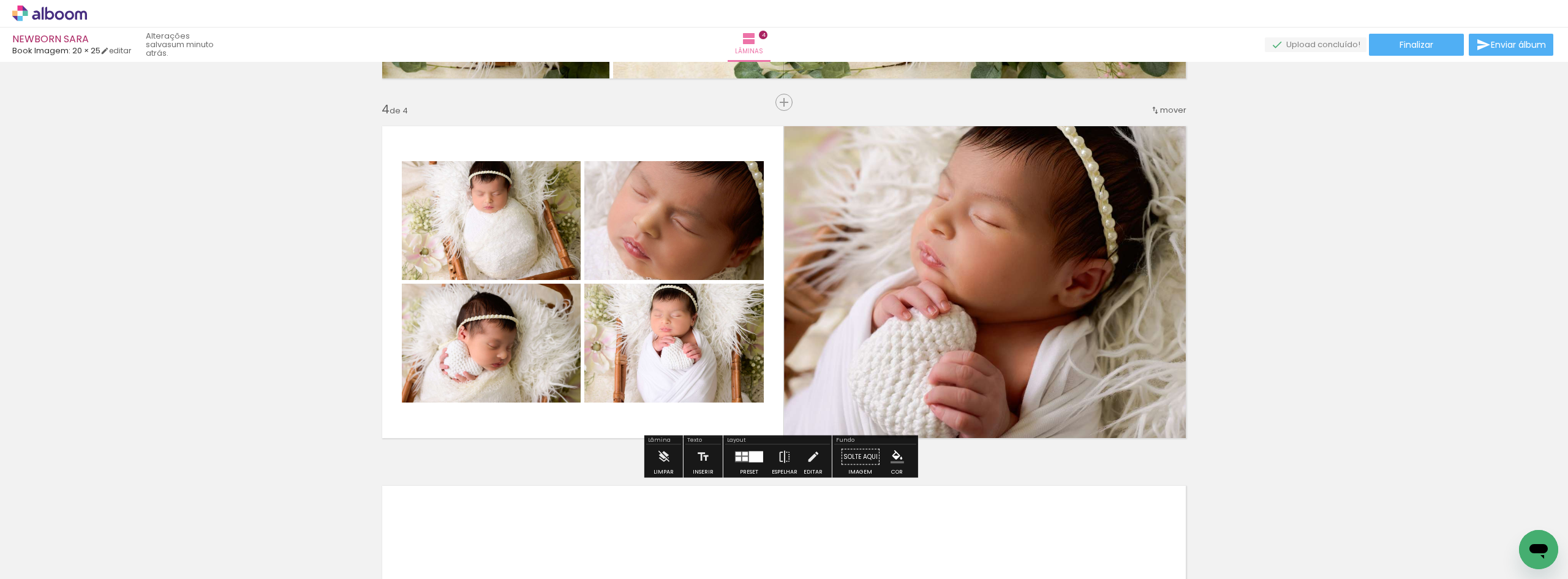
click at [749, 461] on div at bounding box center [756, 457] width 14 height 11
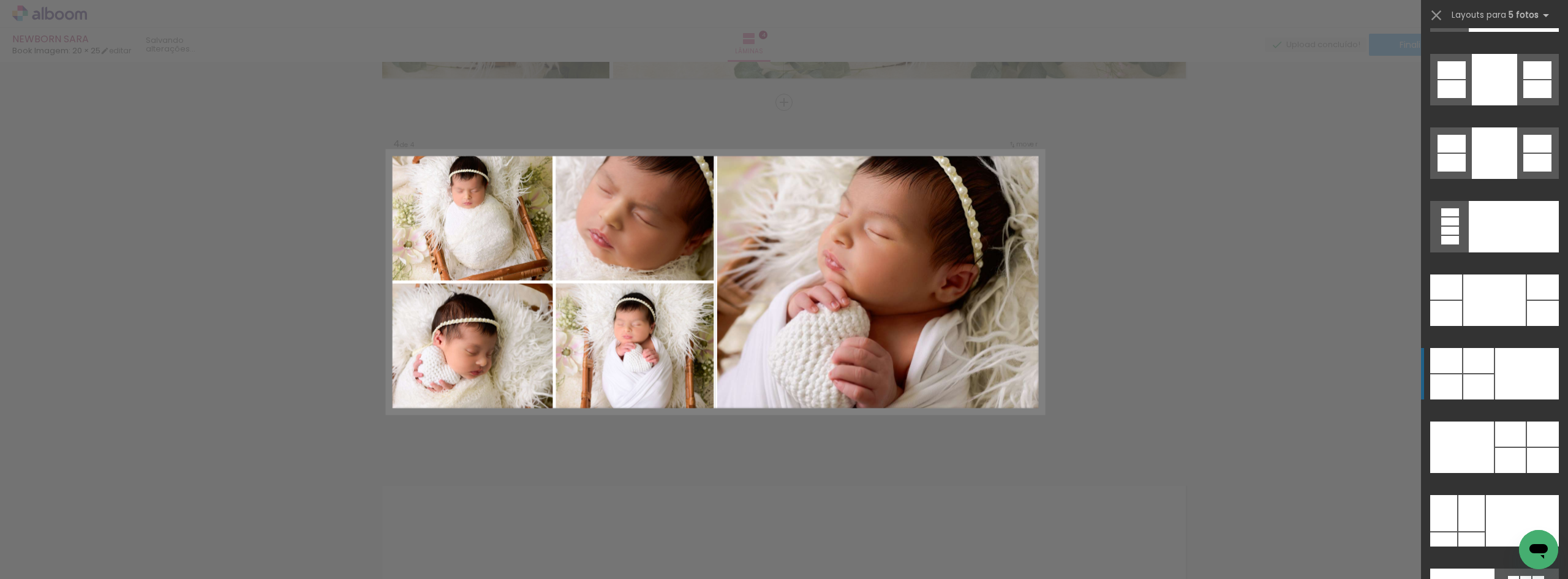
scroll to position [32199, 0]
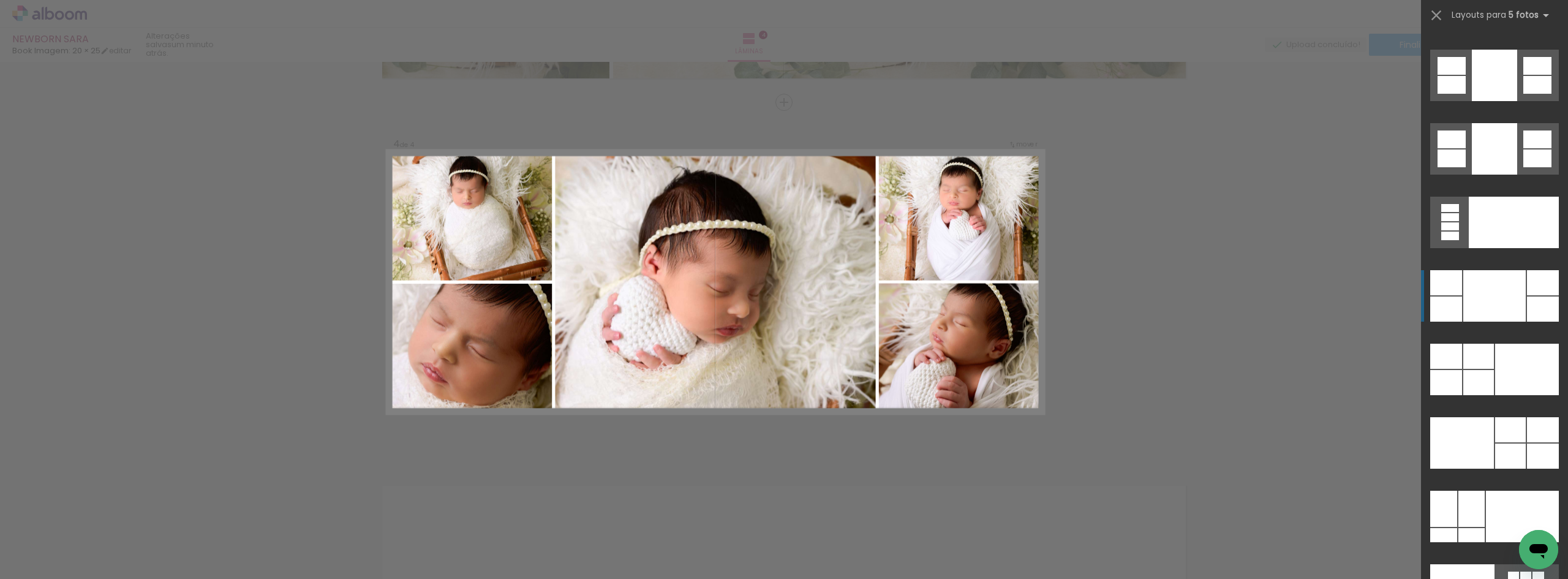
click at [1463, 284] on div at bounding box center [1494, 296] width 62 height 52
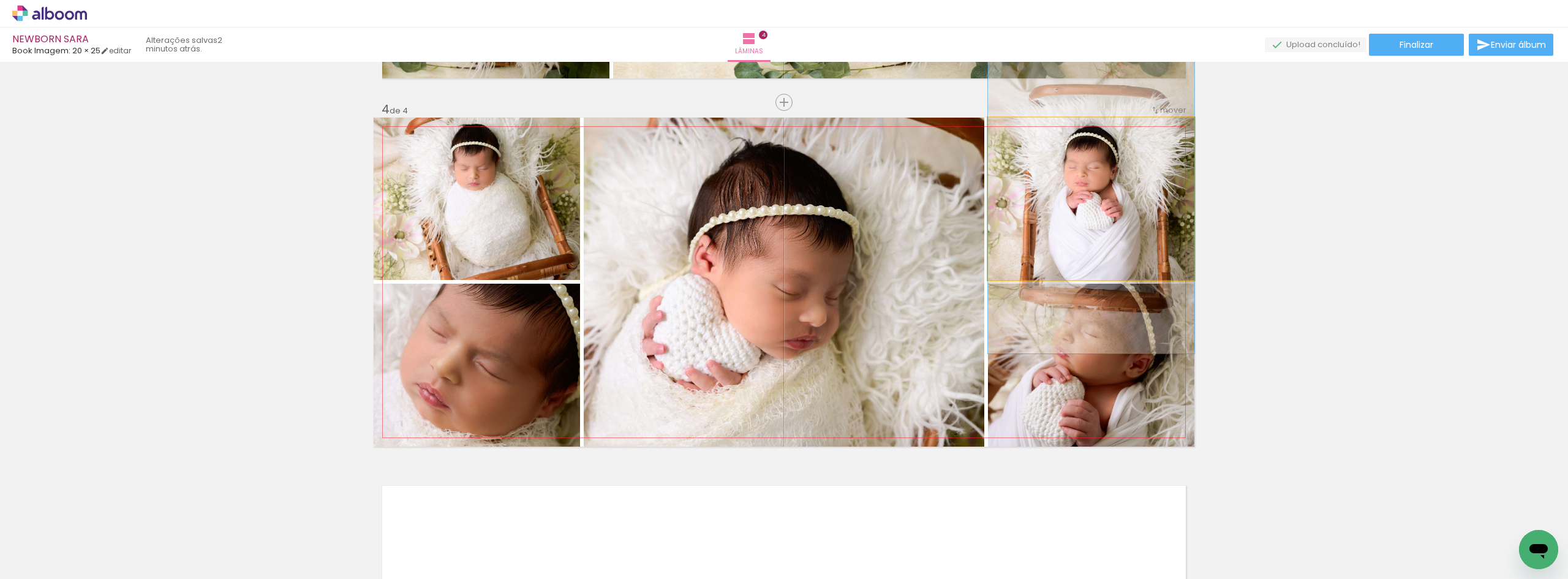
click at [1078, 241] on quentale-photo at bounding box center [1091, 199] width 206 height 163
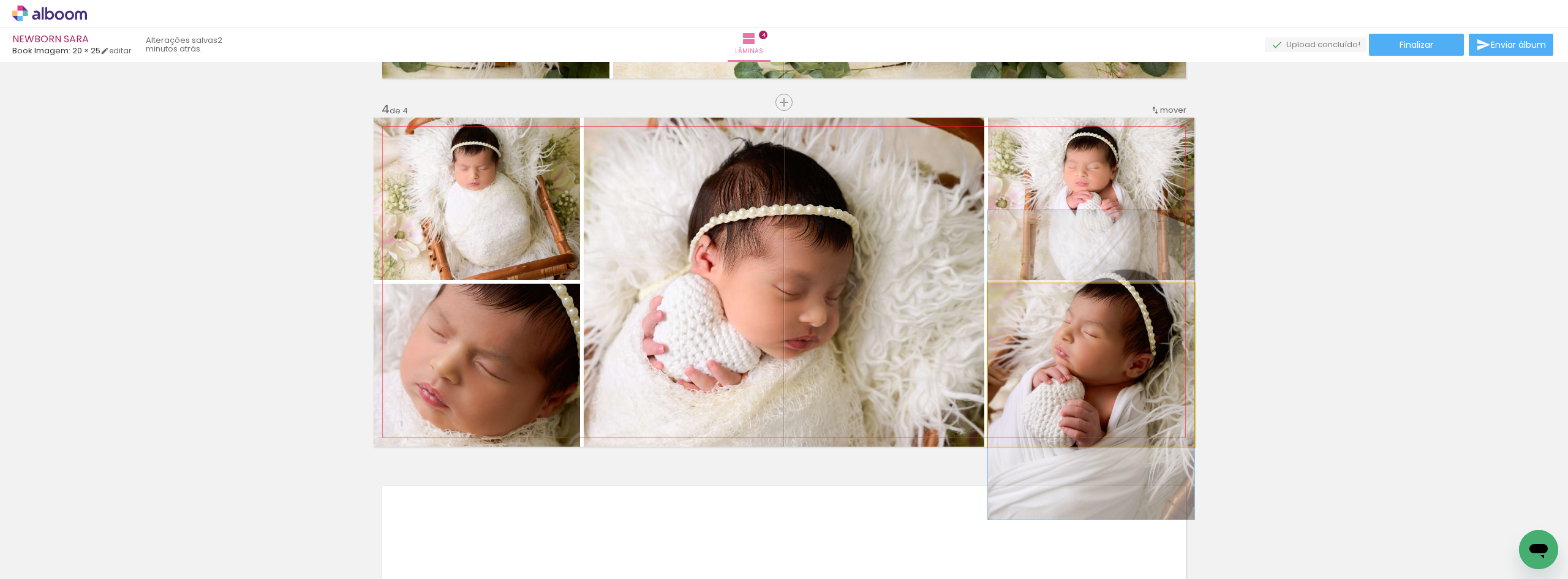
click at [1098, 372] on quentale-photo at bounding box center [1091, 365] width 206 height 163
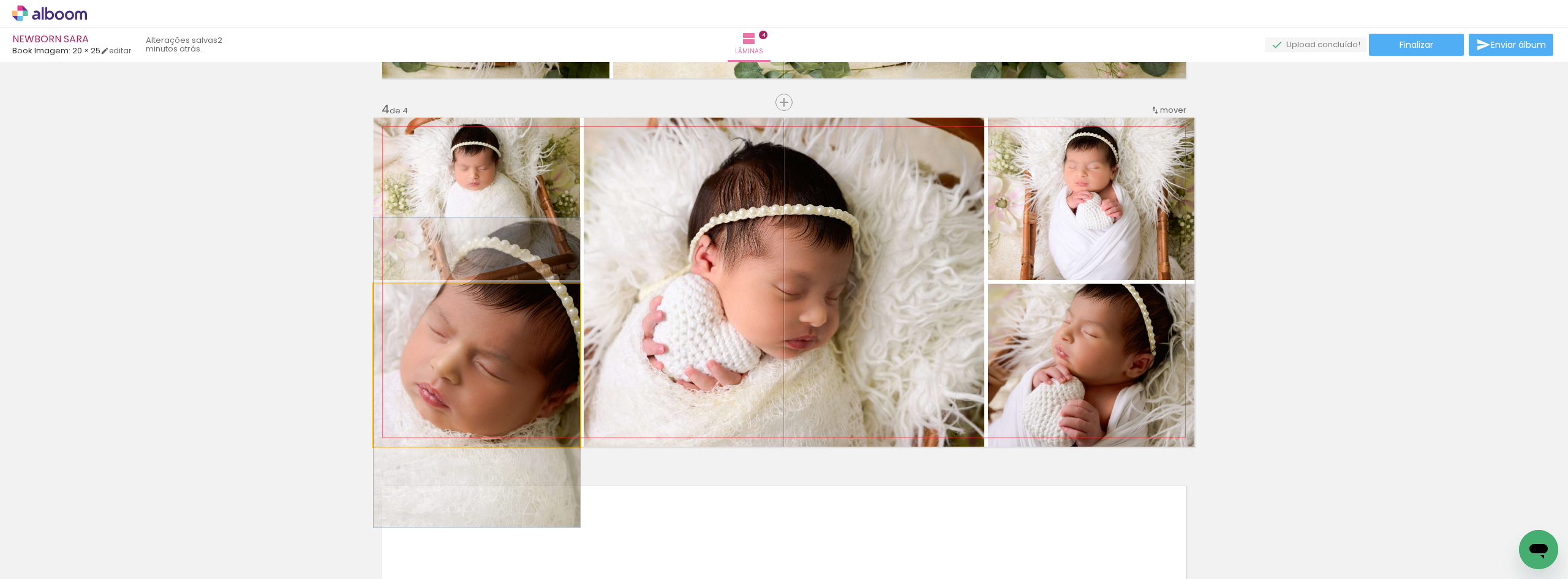
click at [510, 388] on quentale-photo at bounding box center [477, 365] width 206 height 163
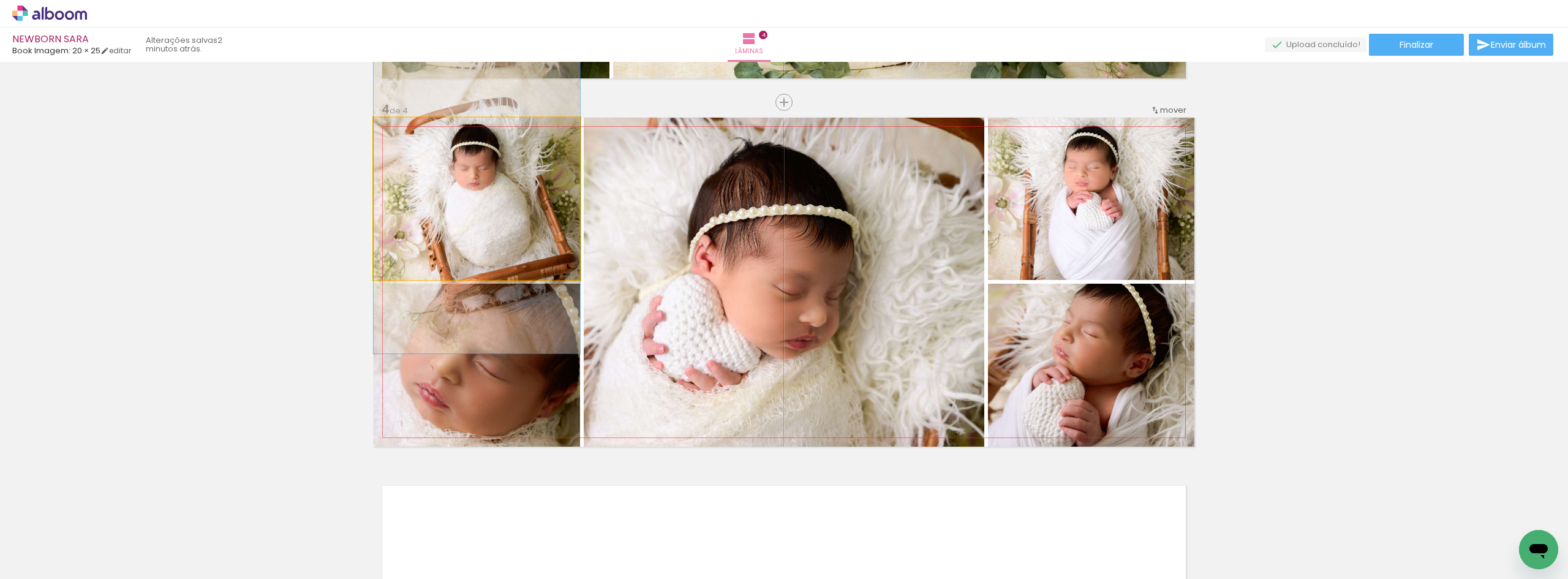
click at [505, 219] on quentale-photo at bounding box center [477, 199] width 206 height 163
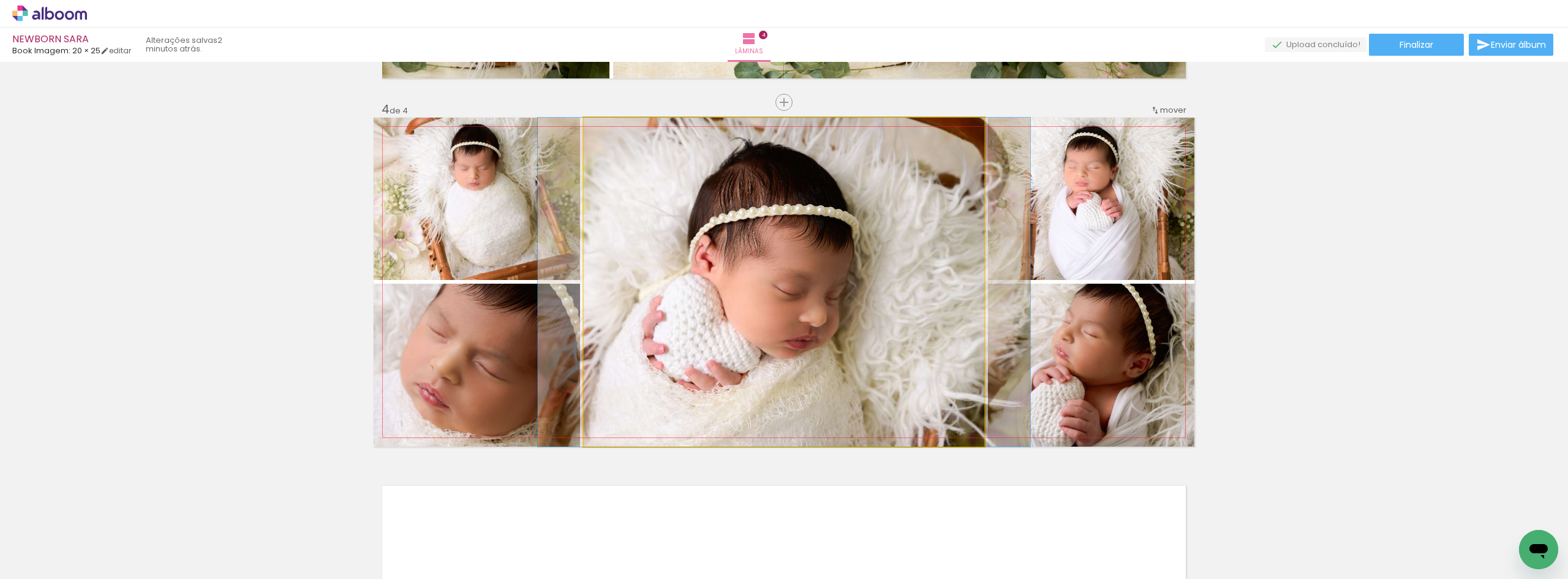
click at [766, 283] on quentale-photo at bounding box center [784, 282] width 401 height 329
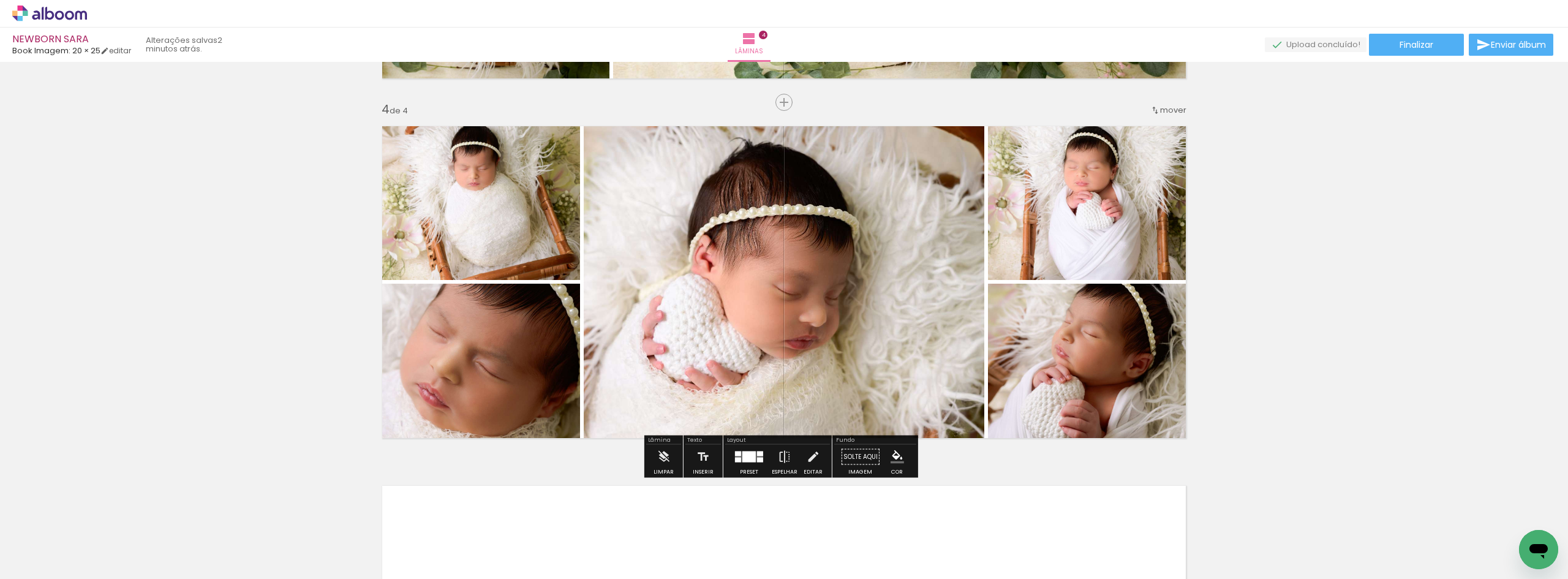
click at [751, 458] on div at bounding box center [748, 457] width 14 height 11
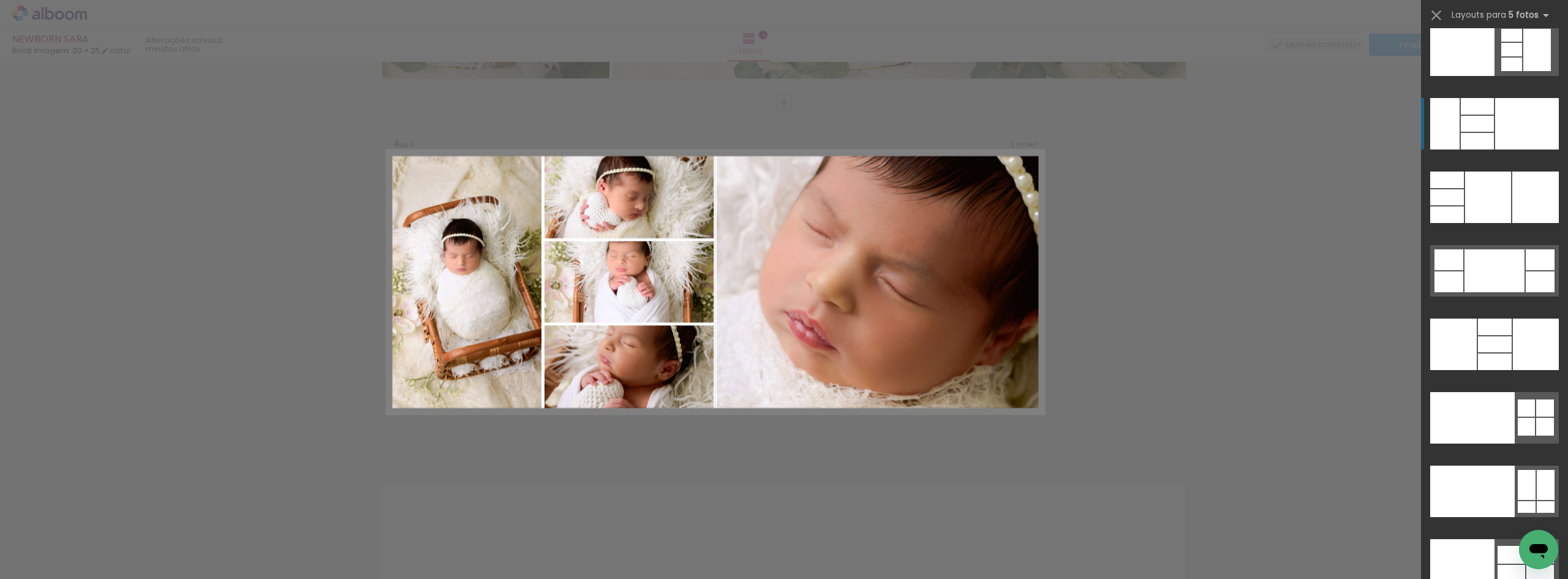
scroll to position [32922, 0]
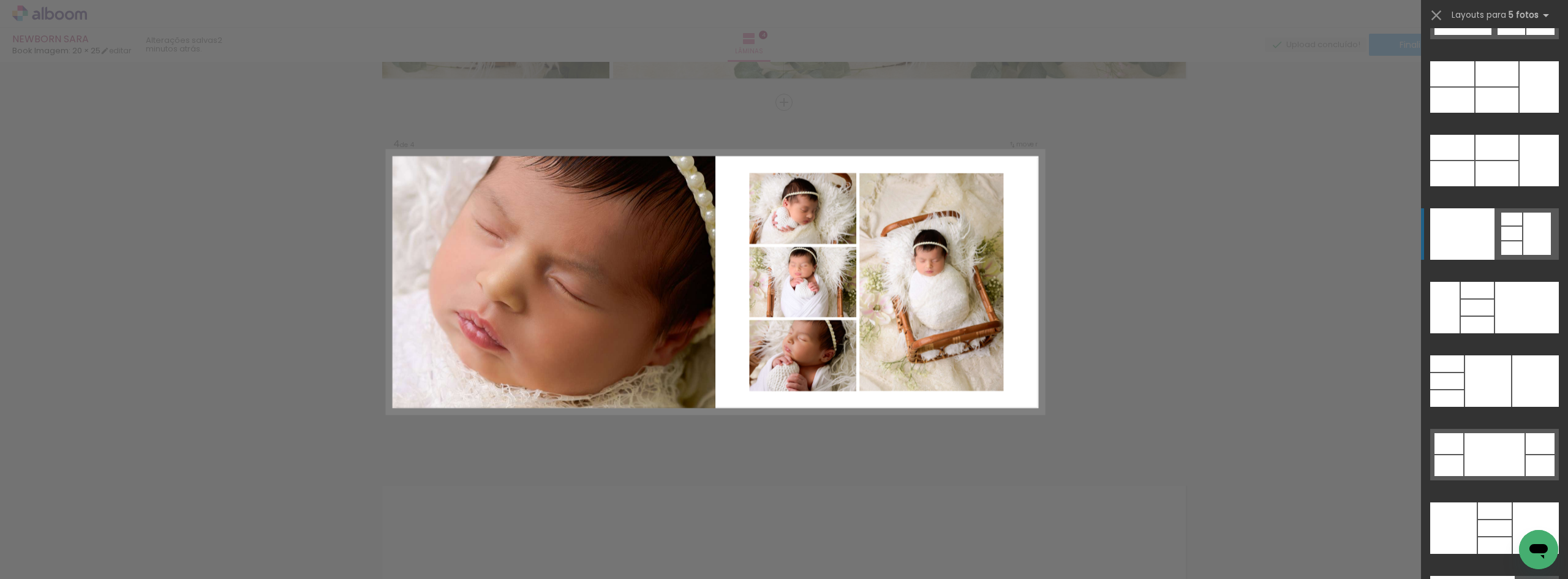
click at [1486, 222] on div at bounding box center [1462, 234] width 65 height 52
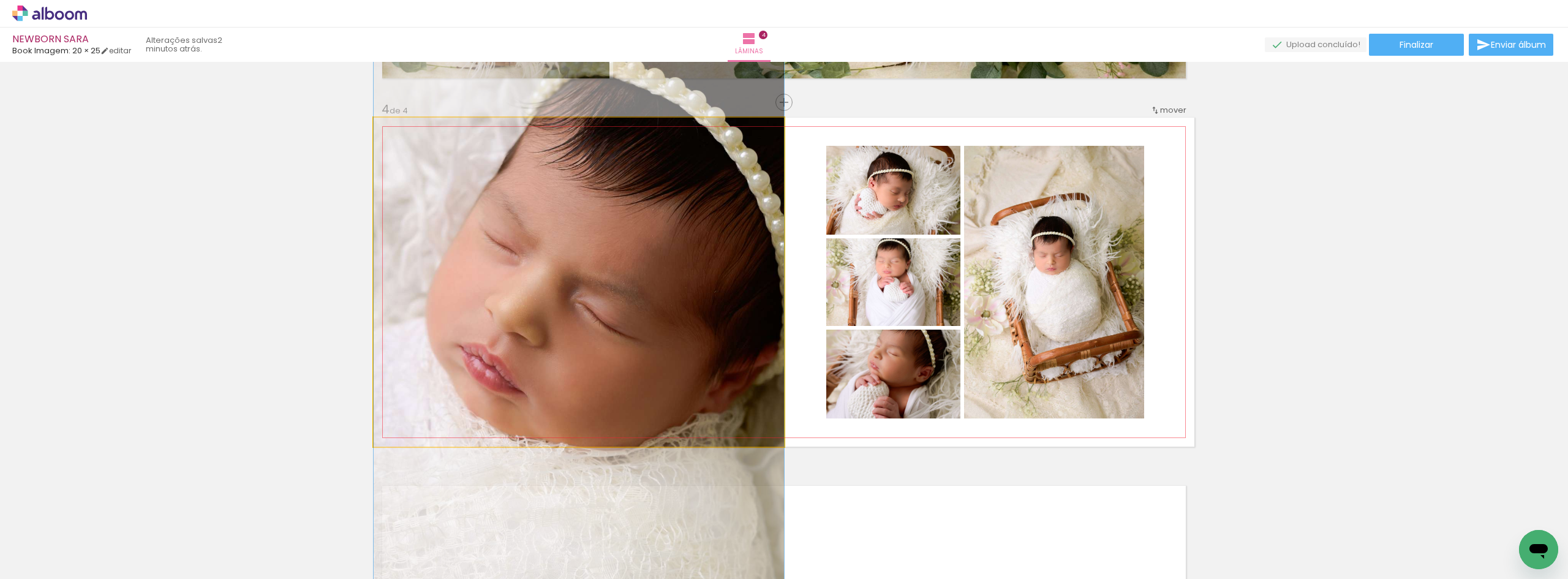
drag, startPoint x: 653, startPoint y: 299, endPoint x: 656, endPoint y: 325, distance: 26.2
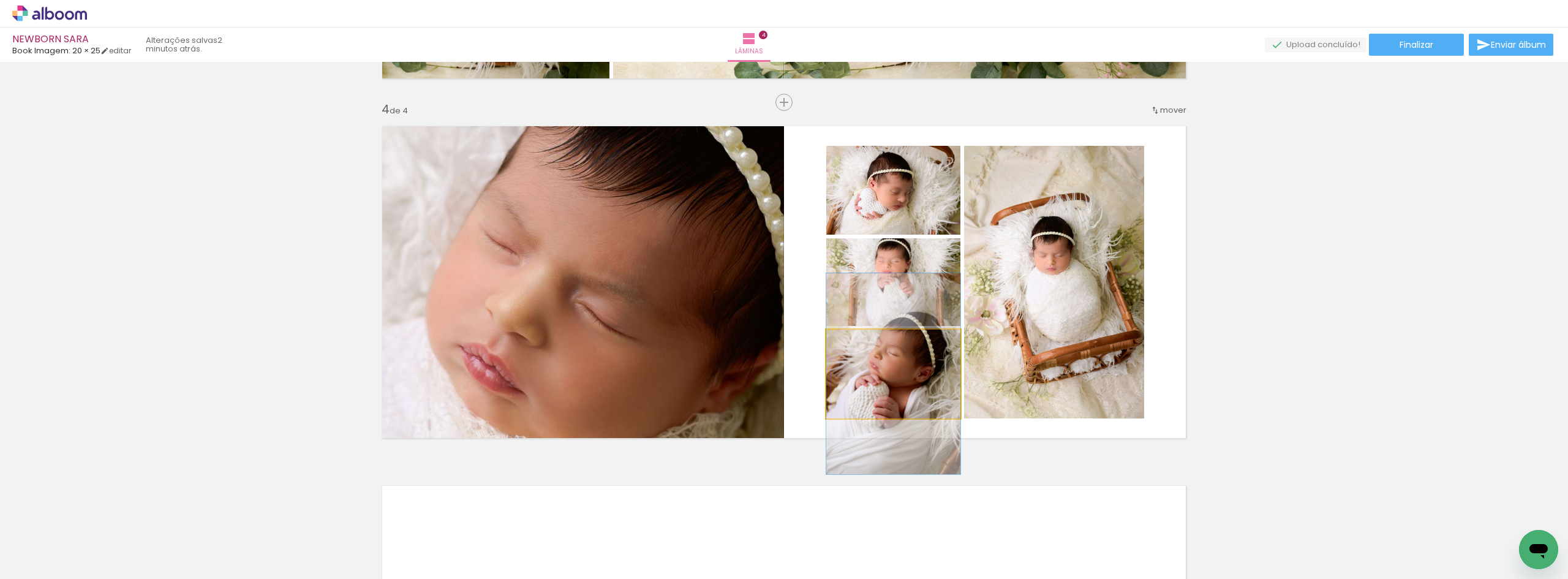
click at [899, 381] on quentale-photo at bounding box center [893, 374] width 134 height 89
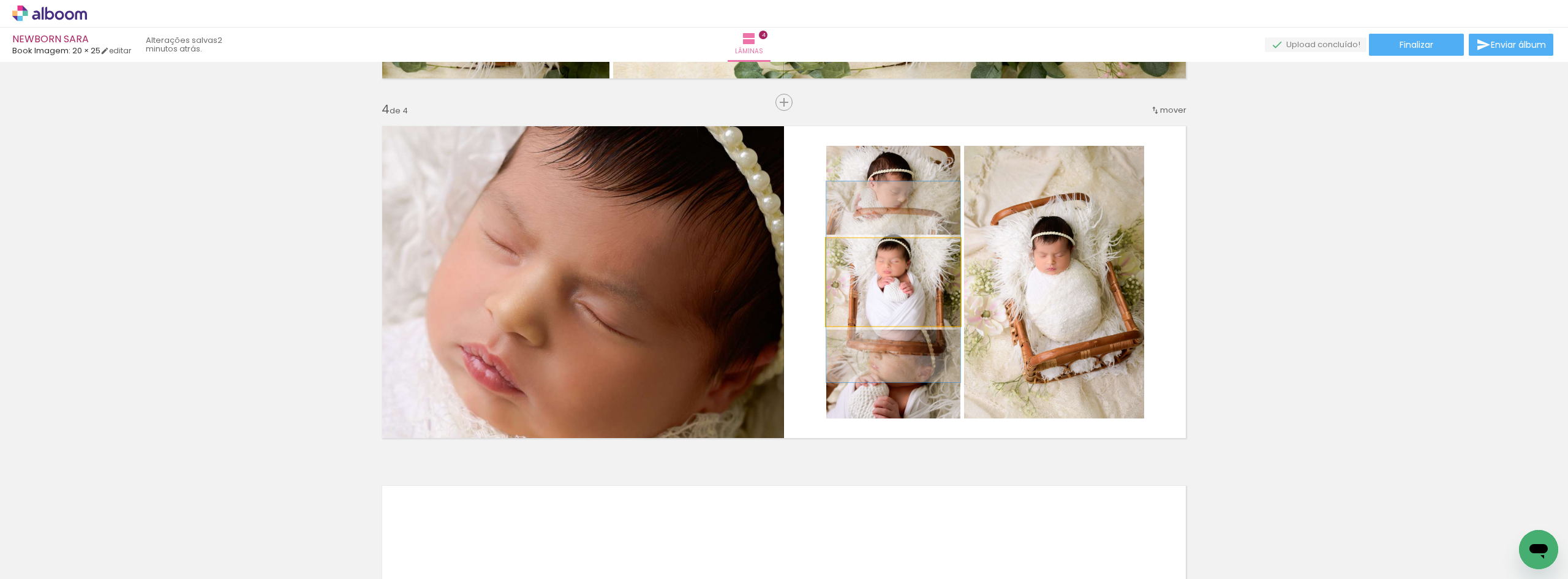
click at [907, 292] on quentale-photo at bounding box center [893, 282] width 134 height 88
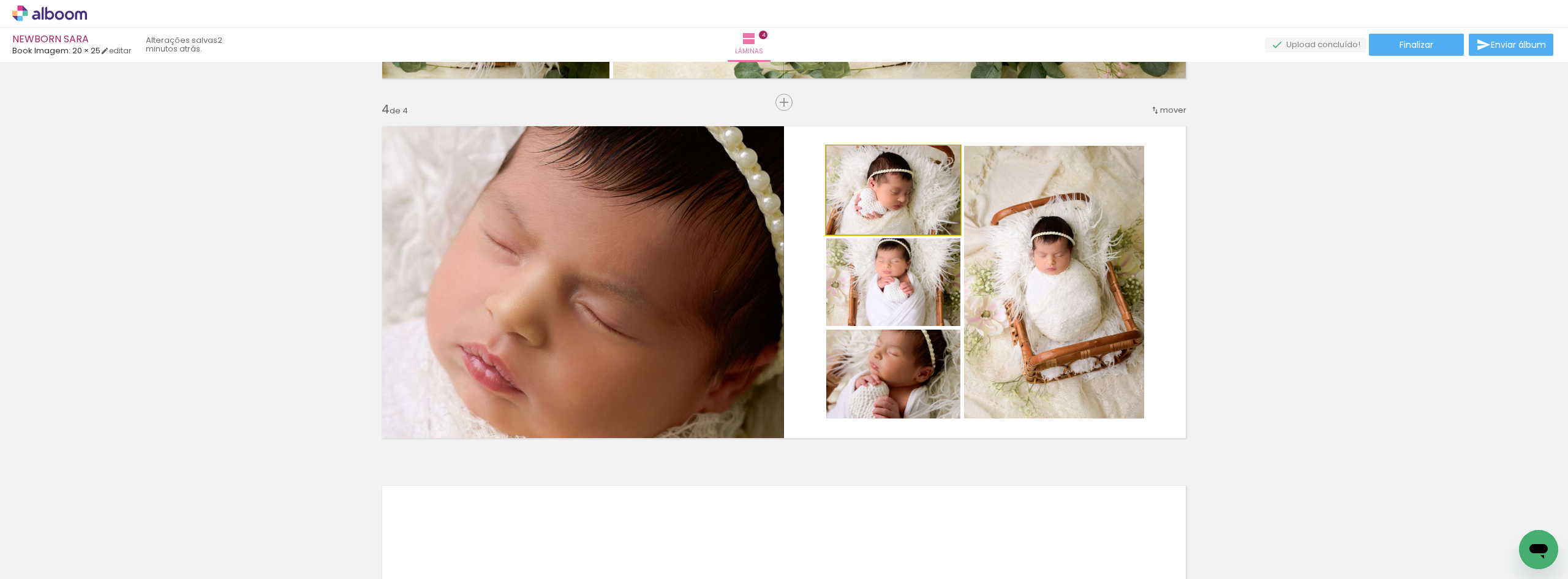
click at [909, 212] on quentale-photo at bounding box center [893, 190] width 134 height 89
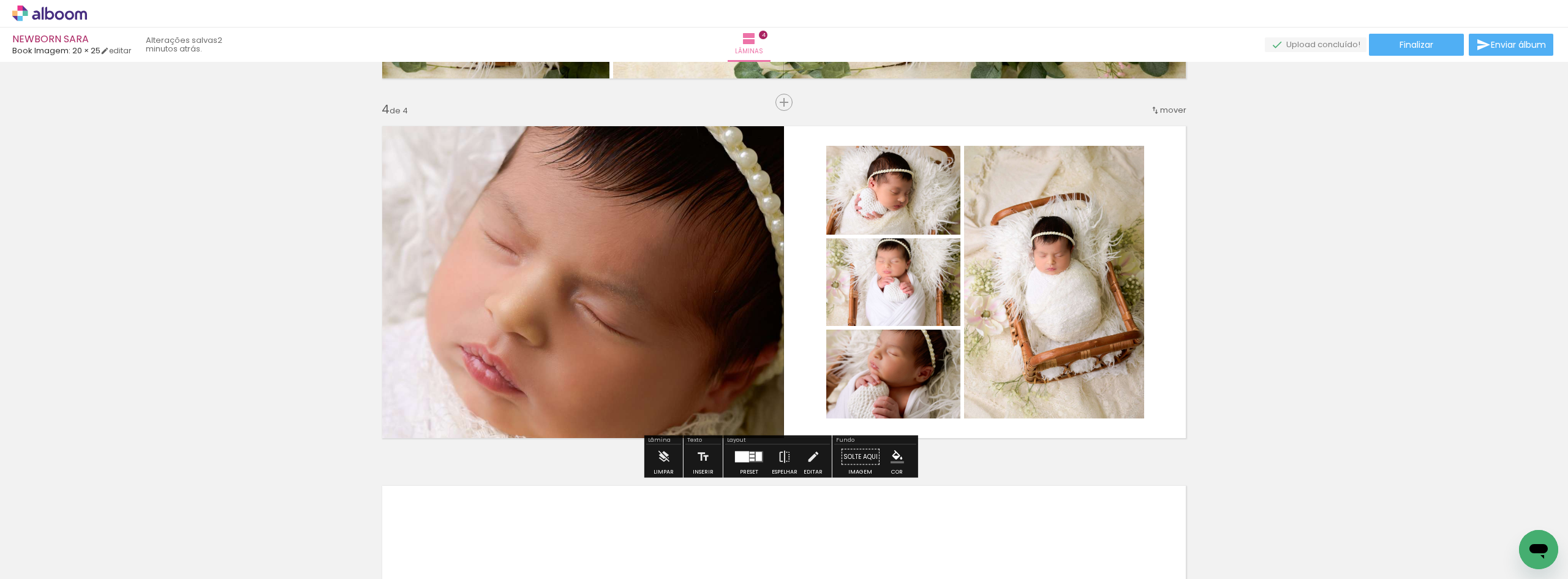
click at [743, 456] on div at bounding box center [741, 457] width 14 height 11
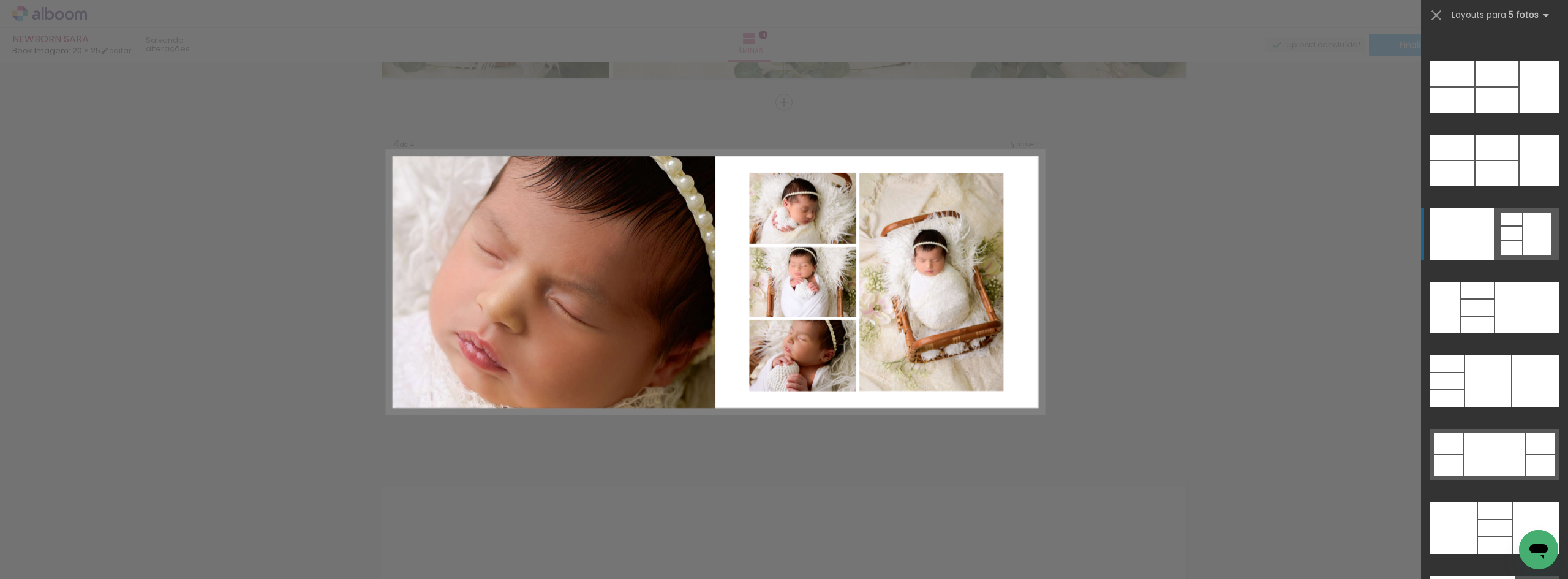
scroll to position [33094, 0]
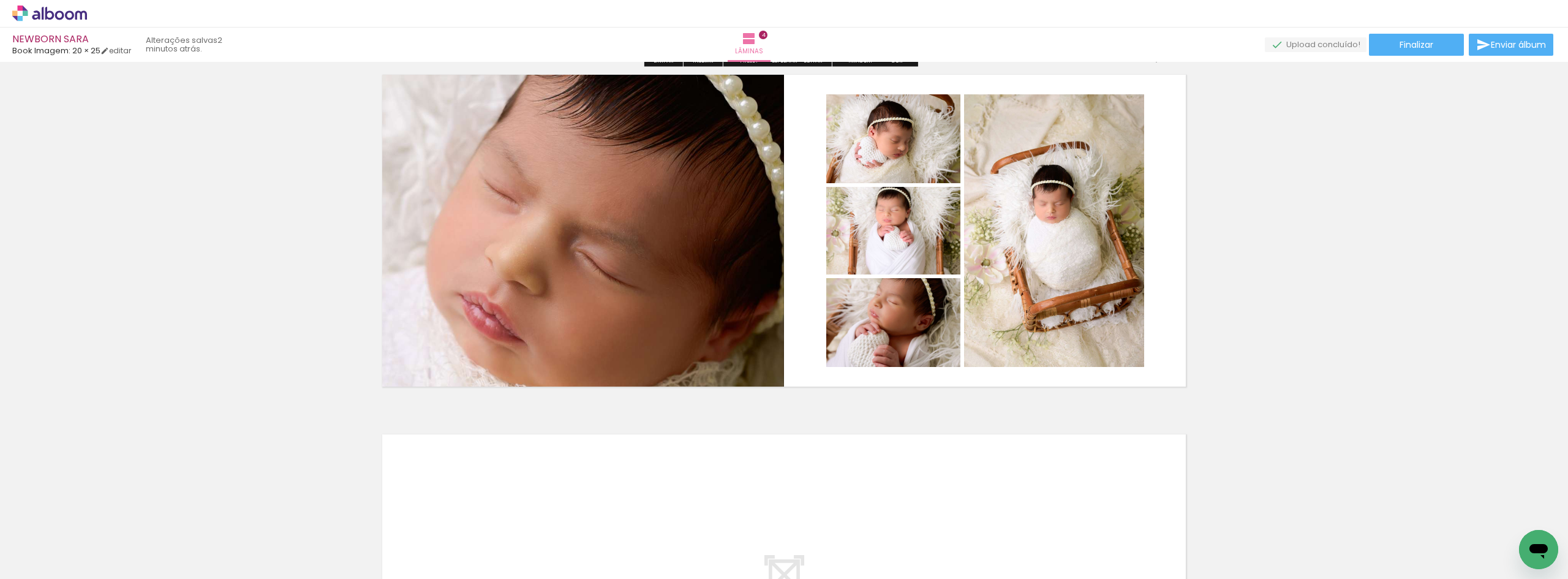
scroll to position [1120, 0]
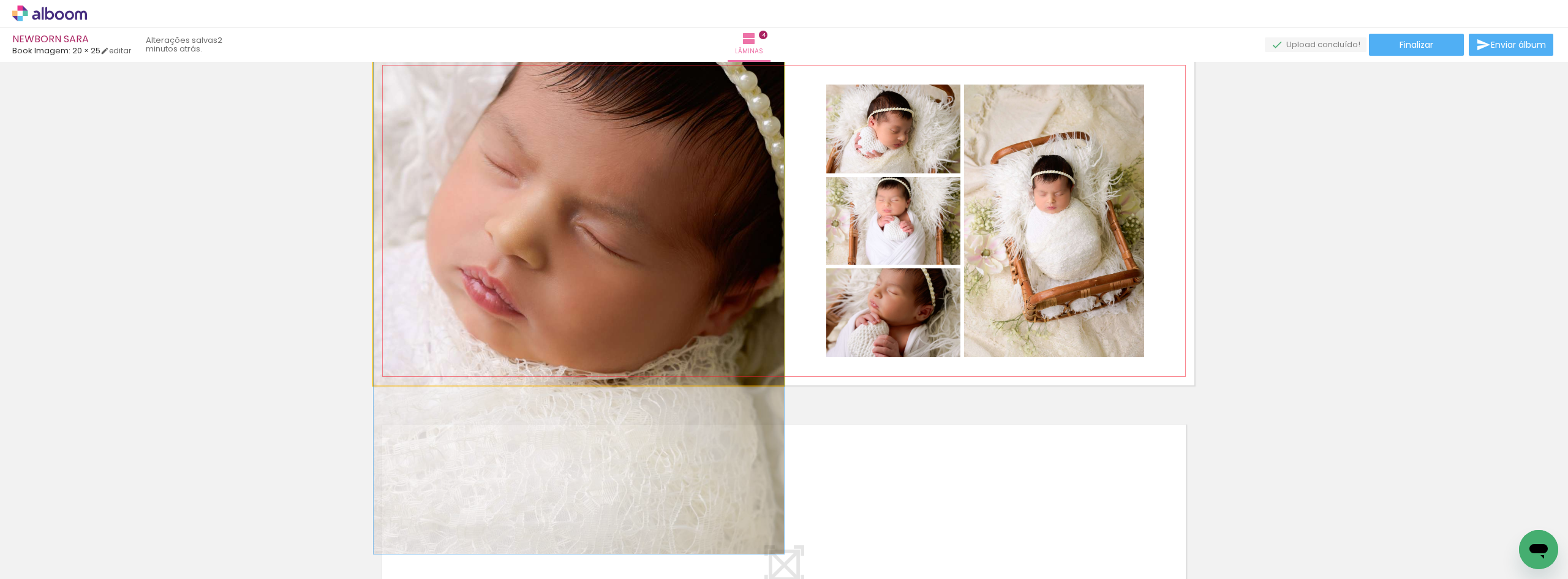
drag, startPoint x: 632, startPoint y: 318, endPoint x: 633, endPoint y: 302, distance: 16.0
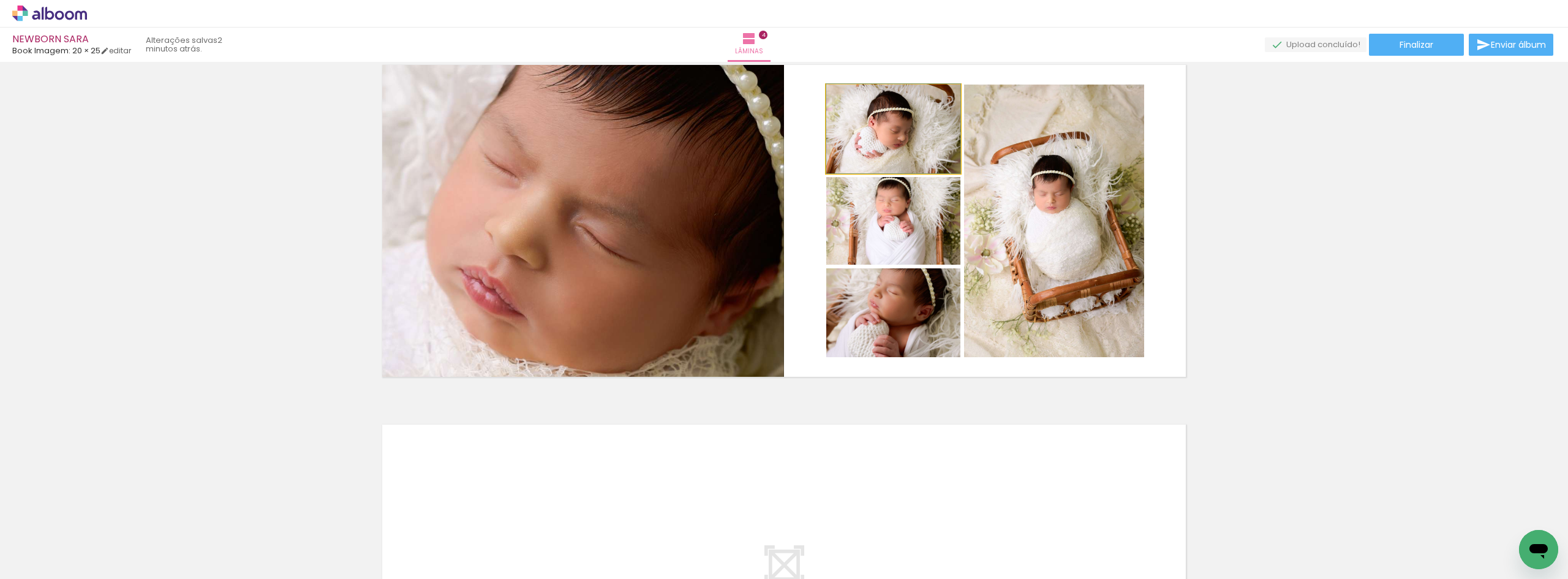
click at [907, 155] on quentale-photo at bounding box center [893, 129] width 134 height 89
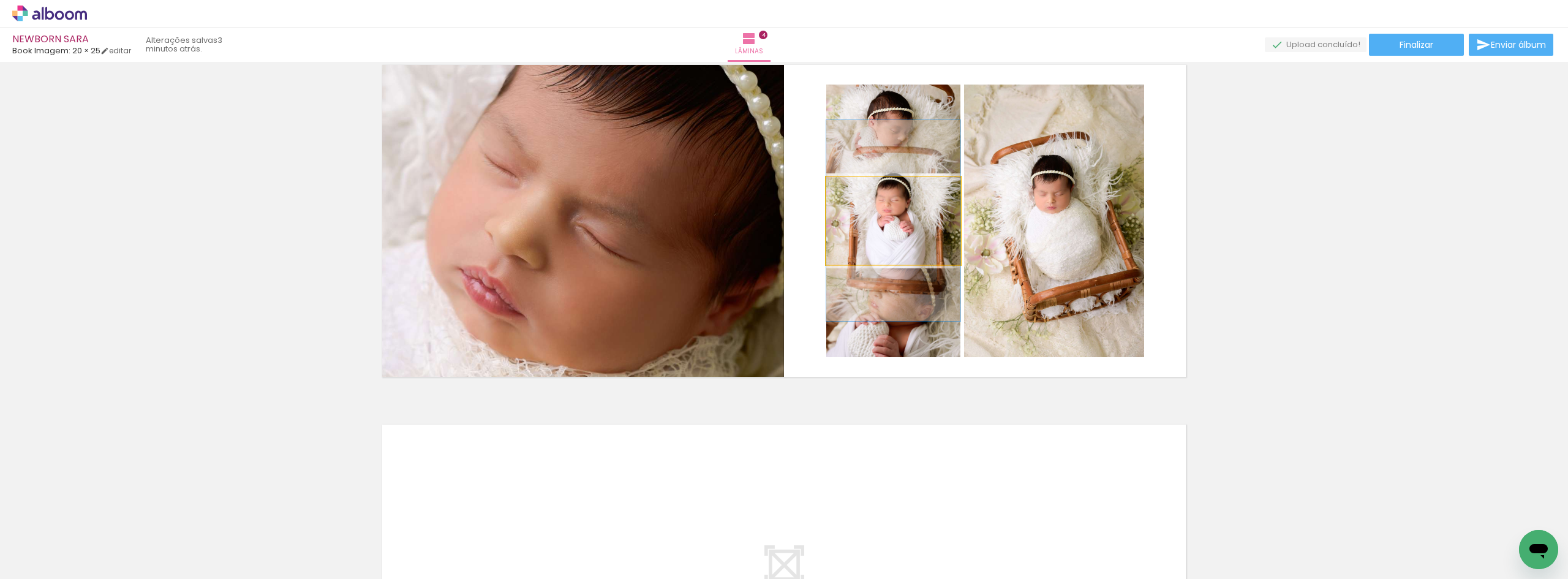
click at [910, 220] on quentale-photo at bounding box center [893, 221] width 134 height 88
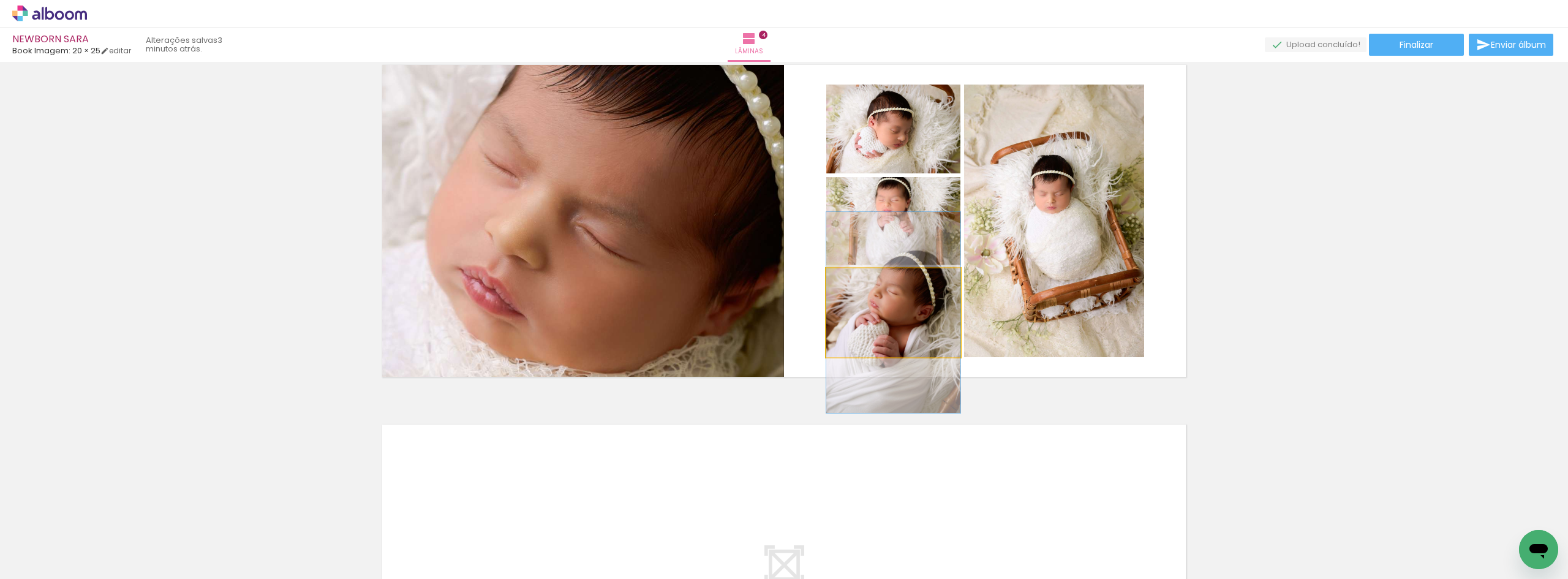
click at [908, 306] on quentale-photo at bounding box center [893, 312] width 134 height 89
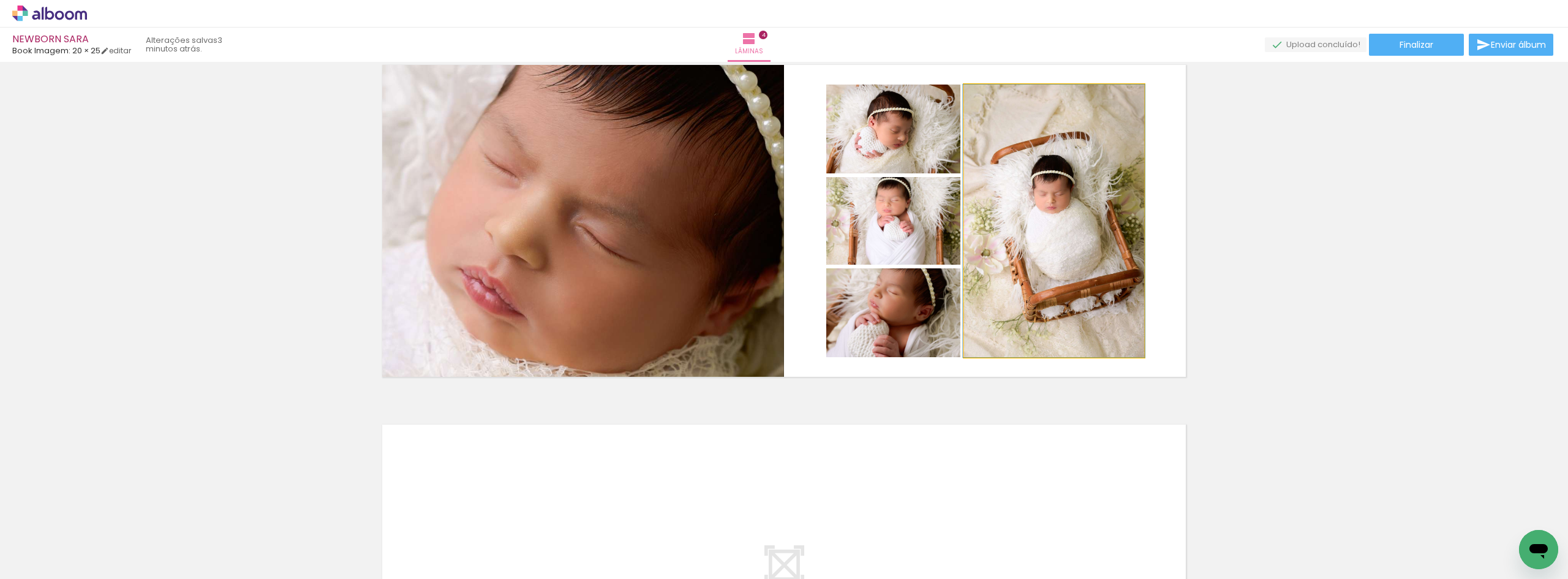
click at [1043, 265] on quentale-photo at bounding box center [1054, 220] width 180 height 272
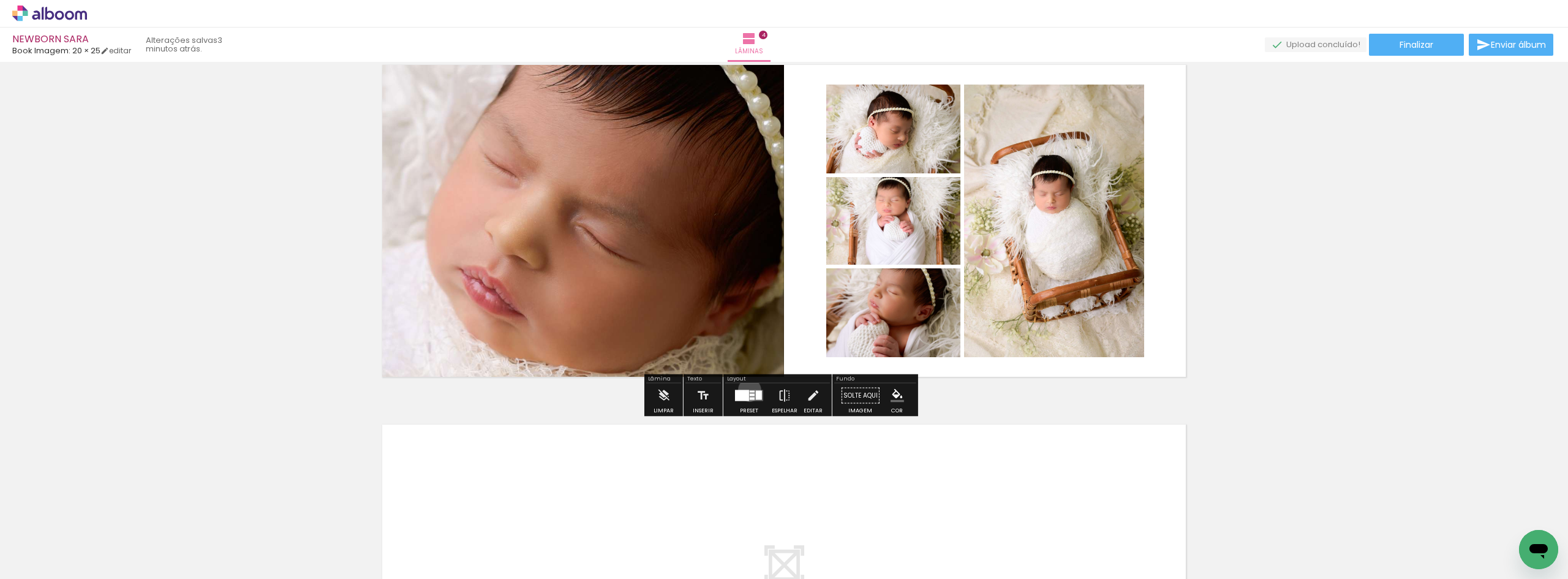
click at [746, 390] on quentale-layouter at bounding box center [748, 395] width 28 height 11
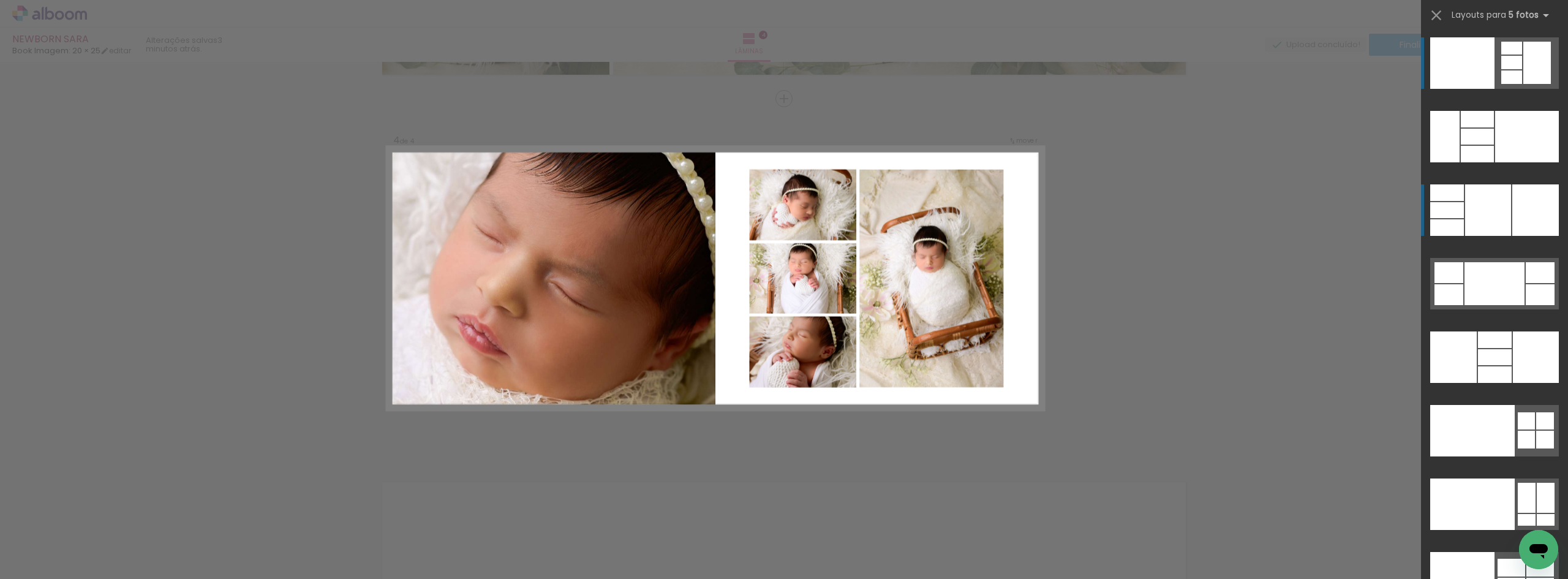
scroll to position [1059, 0]
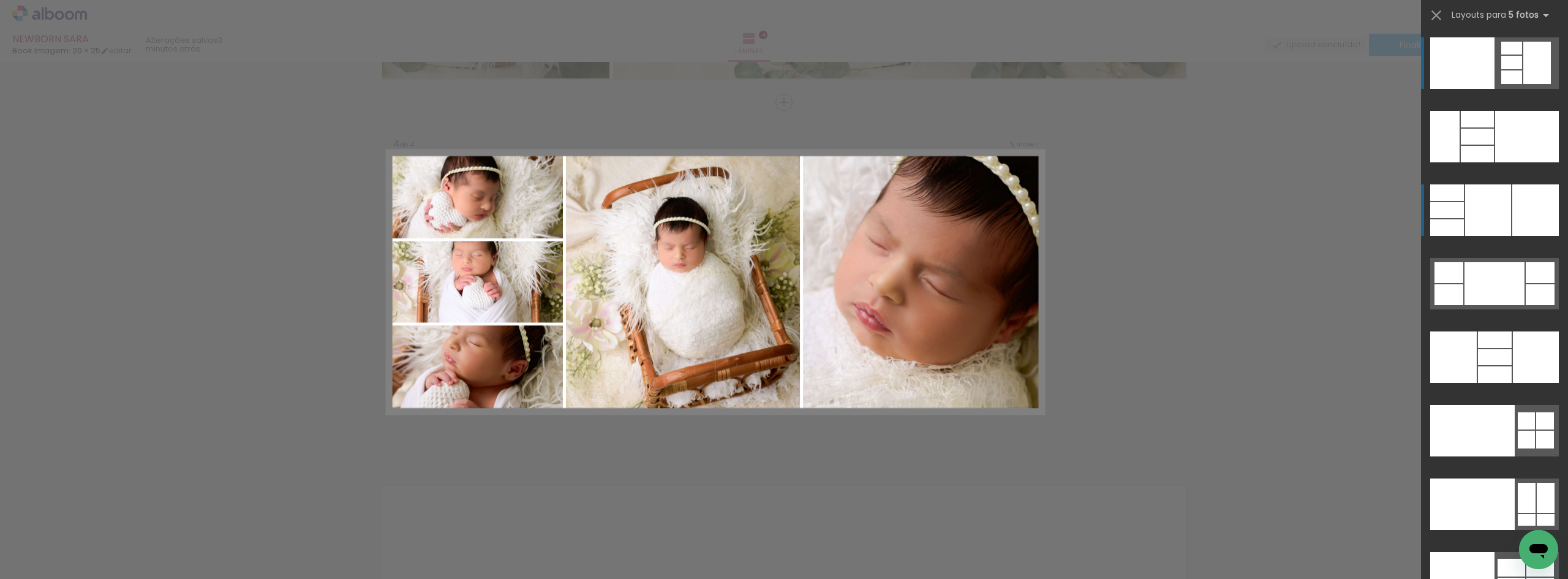
click at [1459, 217] on quentale-layouter at bounding box center [1494, 210] width 128 height 52
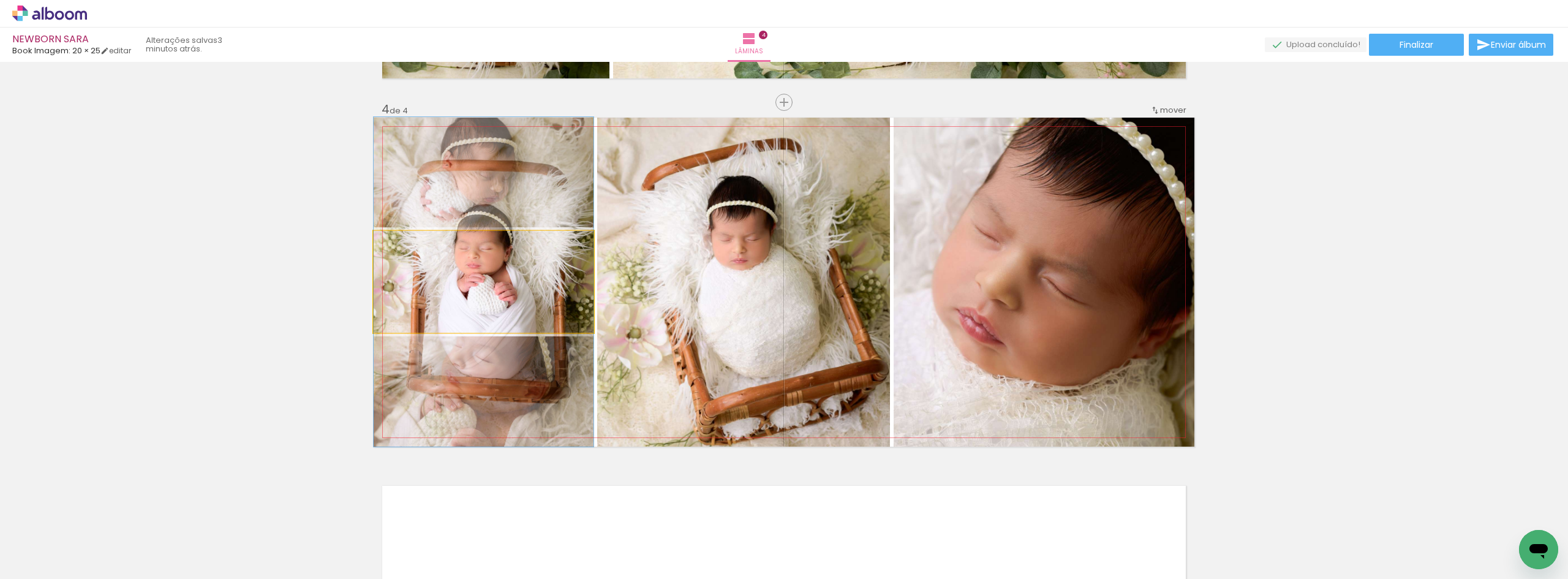
click at [539, 279] on quentale-photo at bounding box center [483, 282] width 220 height 102
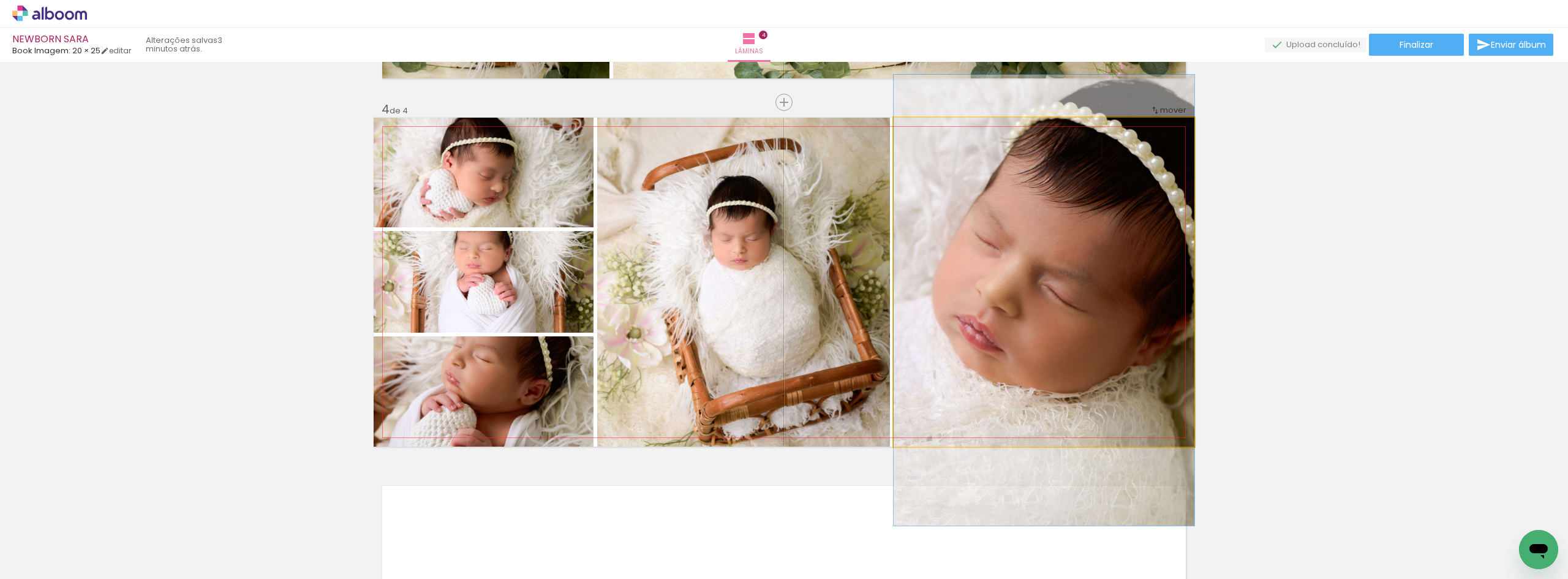
drag, startPoint x: 1012, startPoint y: 280, endPoint x: 986, endPoint y: 287, distance: 26.9
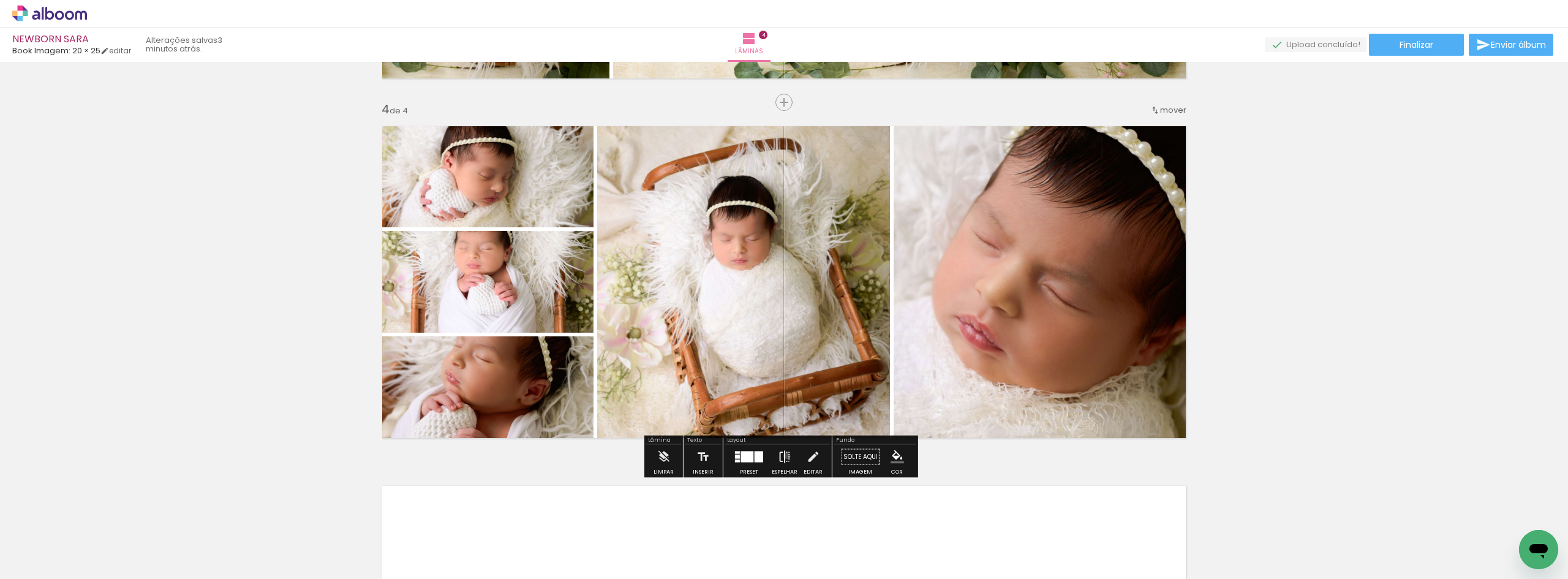
click at [784, 456] on iron-icon at bounding box center [784, 457] width 14 height 25
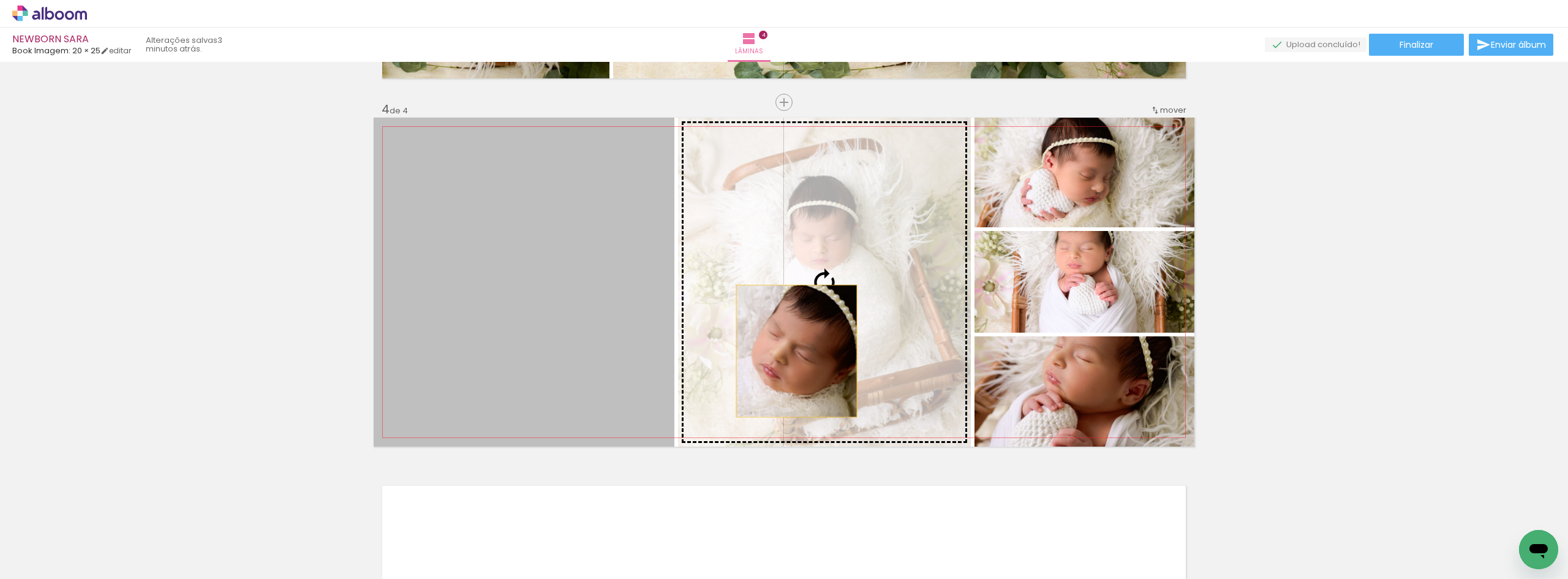
drag, startPoint x: 589, startPoint y: 354, endPoint x: 792, endPoint y: 351, distance: 203.0
click at [0, 0] on slot at bounding box center [0, 0] width 0 height 0
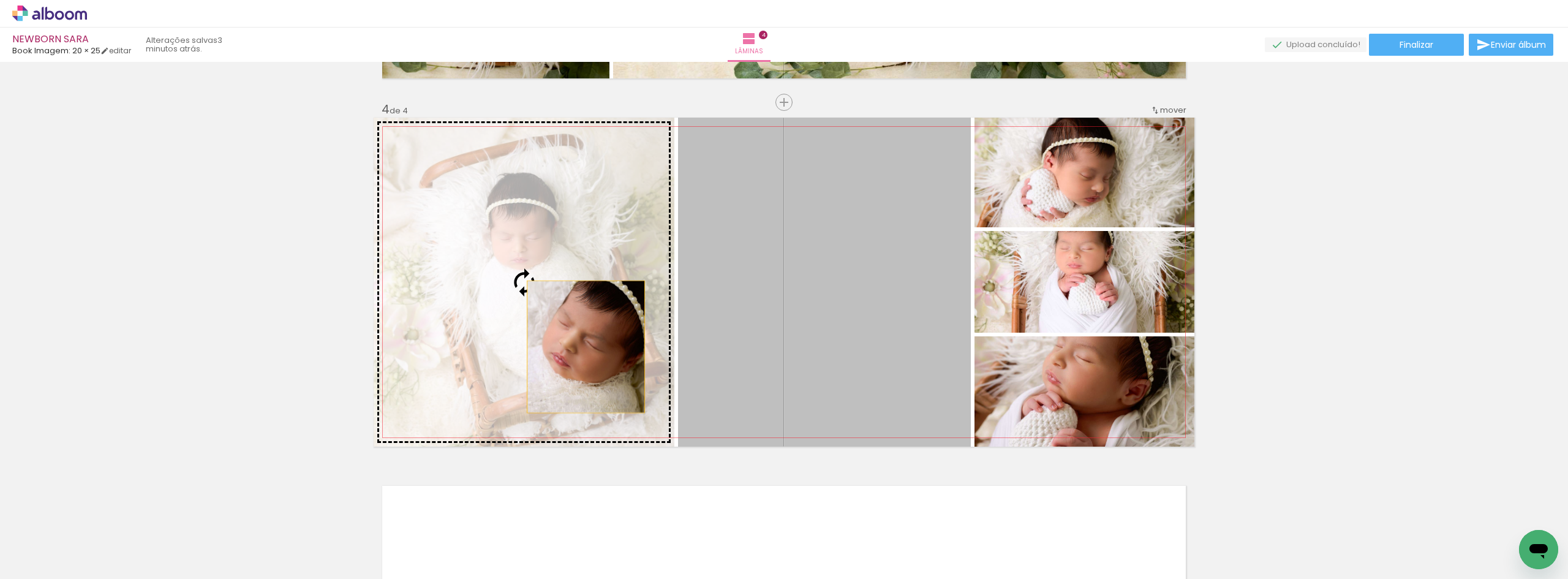
drag, startPoint x: 850, startPoint y: 347, endPoint x: 581, endPoint y: 347, distance: 269.0
click at [0, 0] on slot at bounding box center [0, 0] width 0 height 0
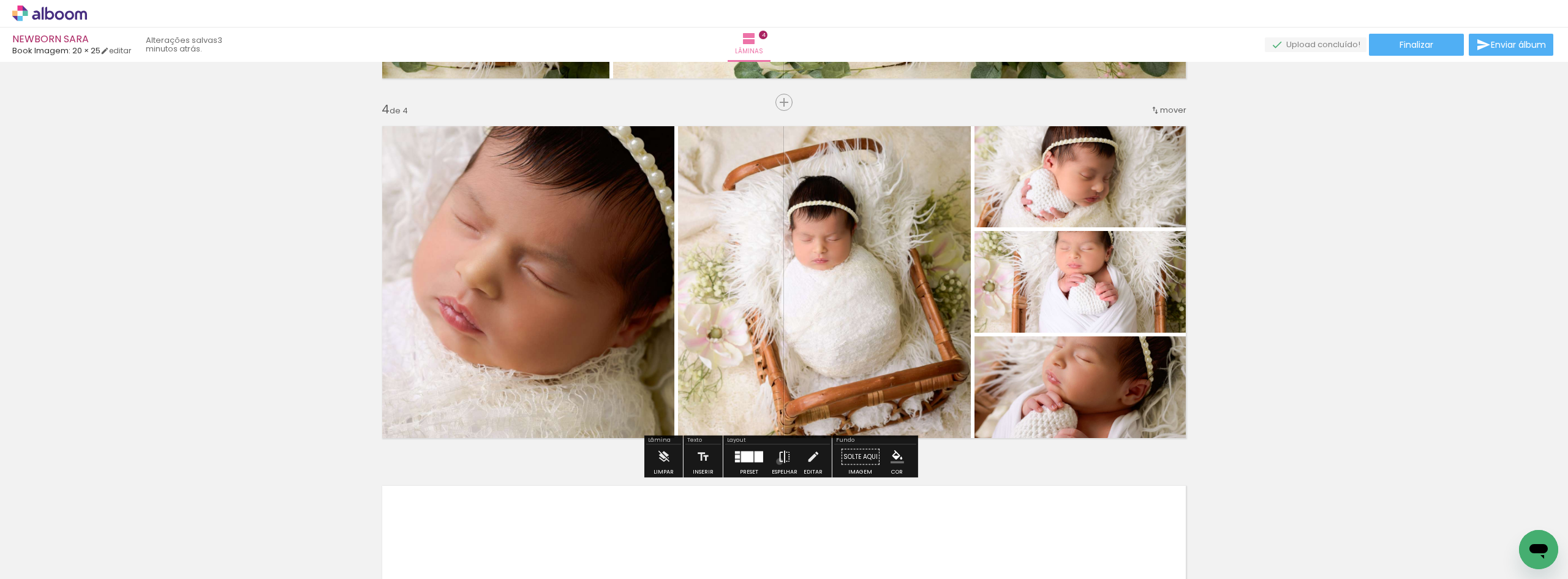
click at [777, 461] on iron-icon at bounding box center [784, 457] width 14 height 25
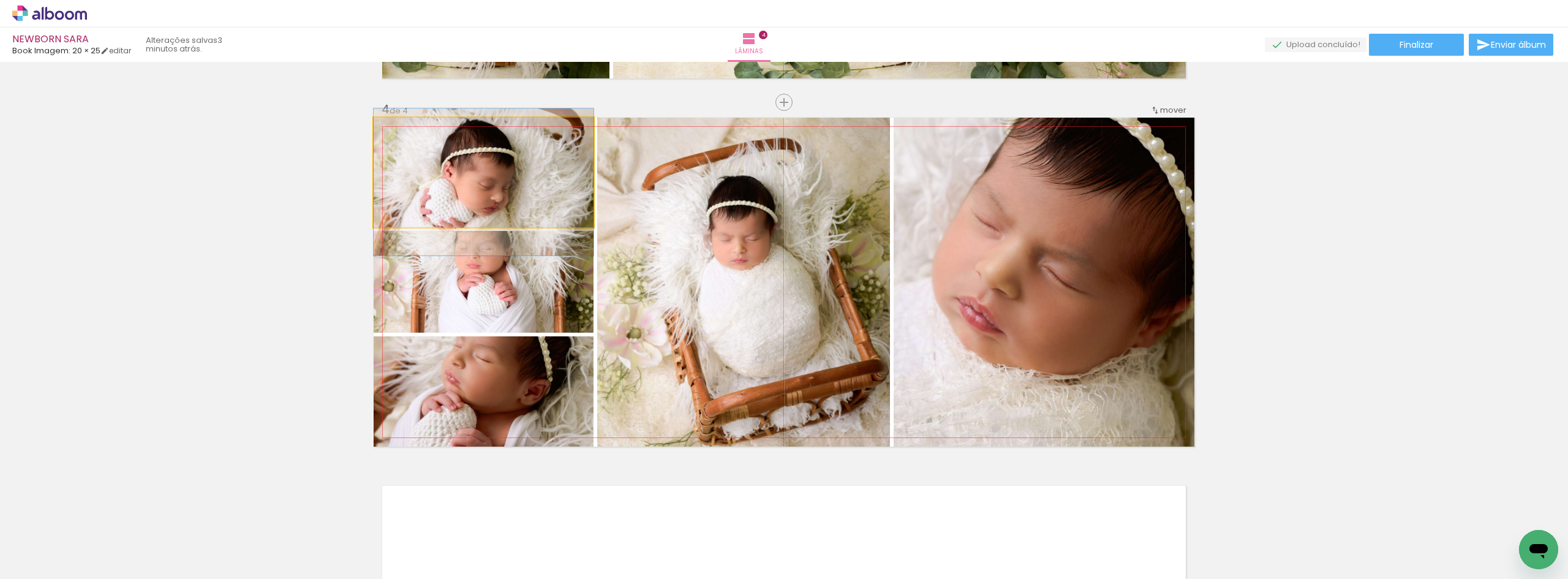
click at [511, 215] on quentale-photo at bounding box center [483, 172] width 220 height 110
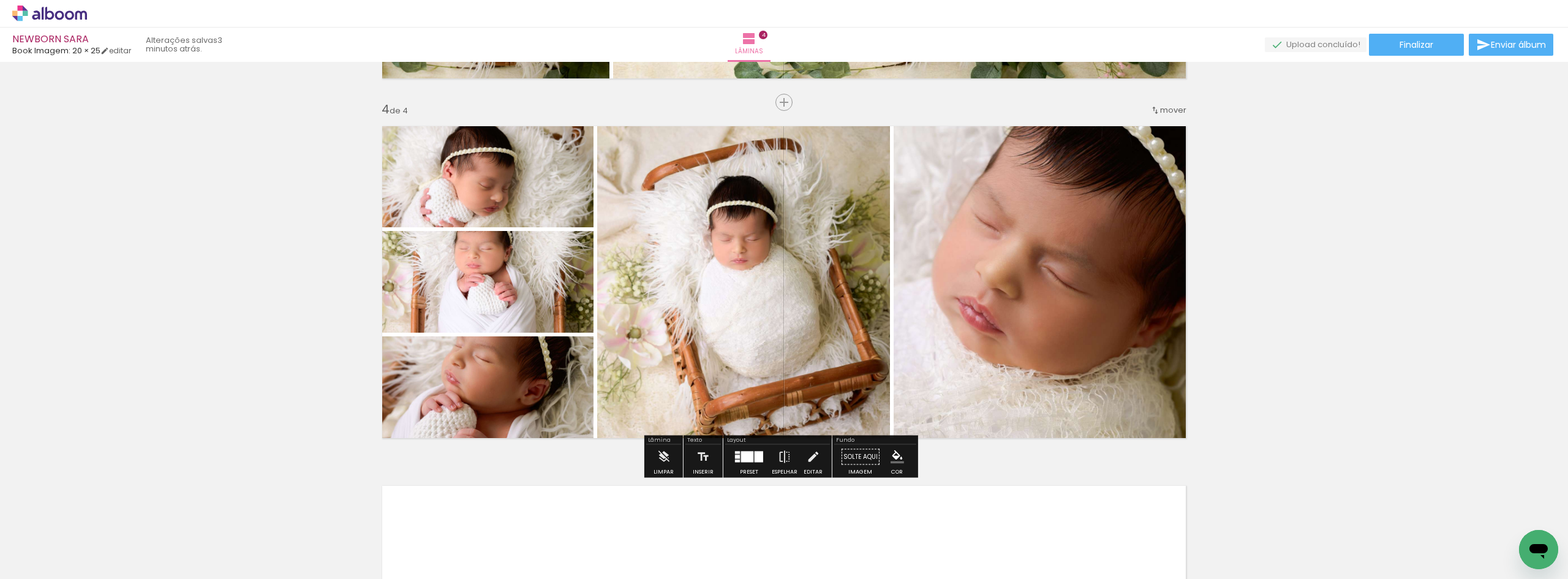
click at [750, 453] on div at bounding box center [747, 457] width 12 height 11
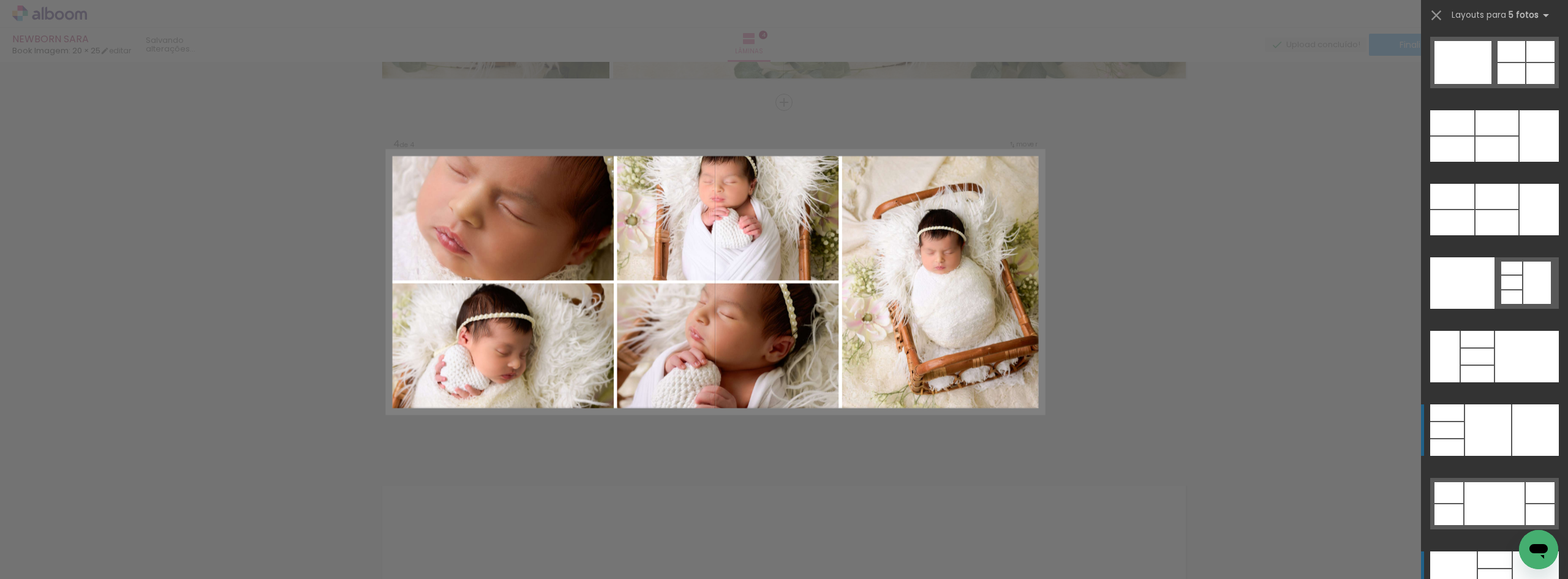
scroll to position [32873, 0]
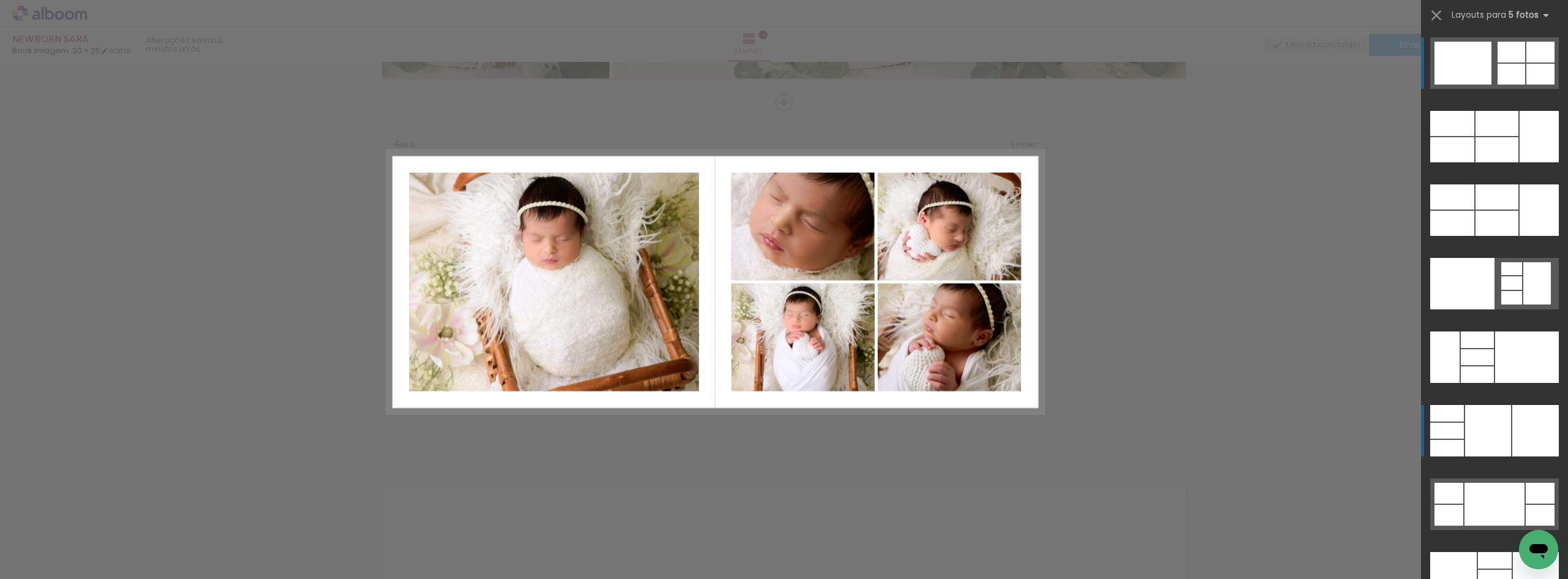
click at [1498, 81] on div at bounding box center [1511, 74] width 28 height 21
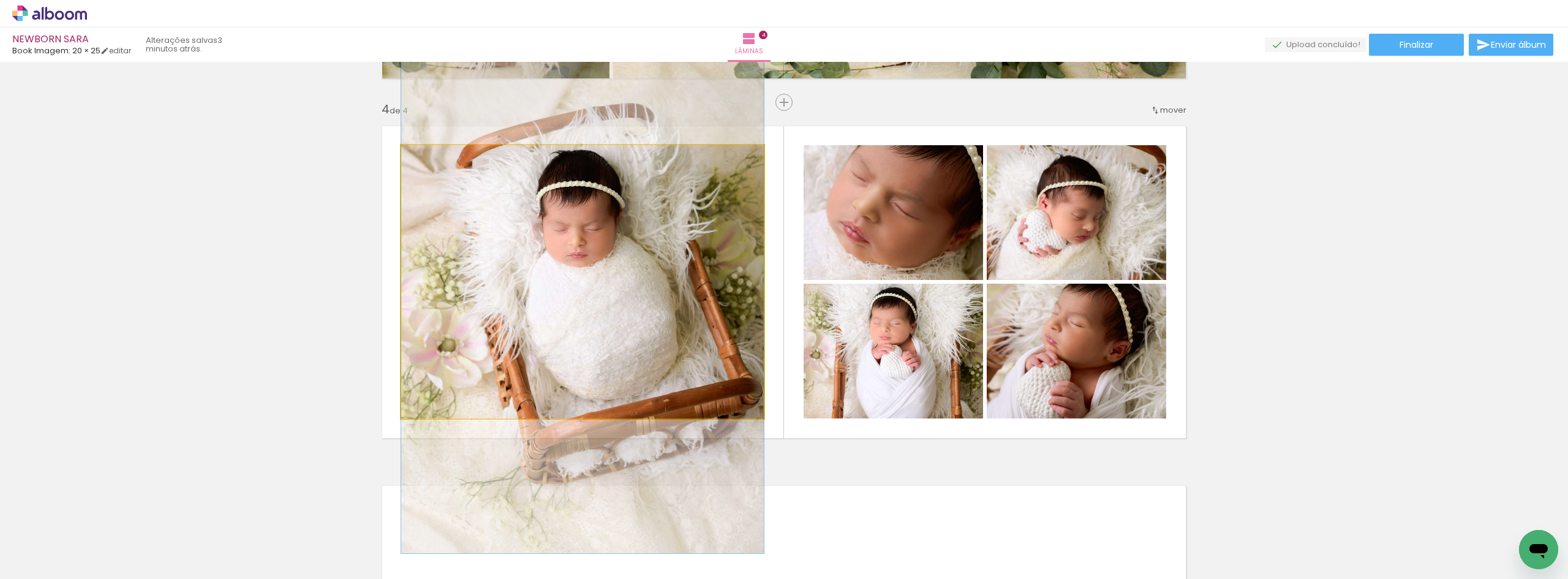
click at [682, 283] on quentale-photo at bounding box center [582, 282] width 362 height 273
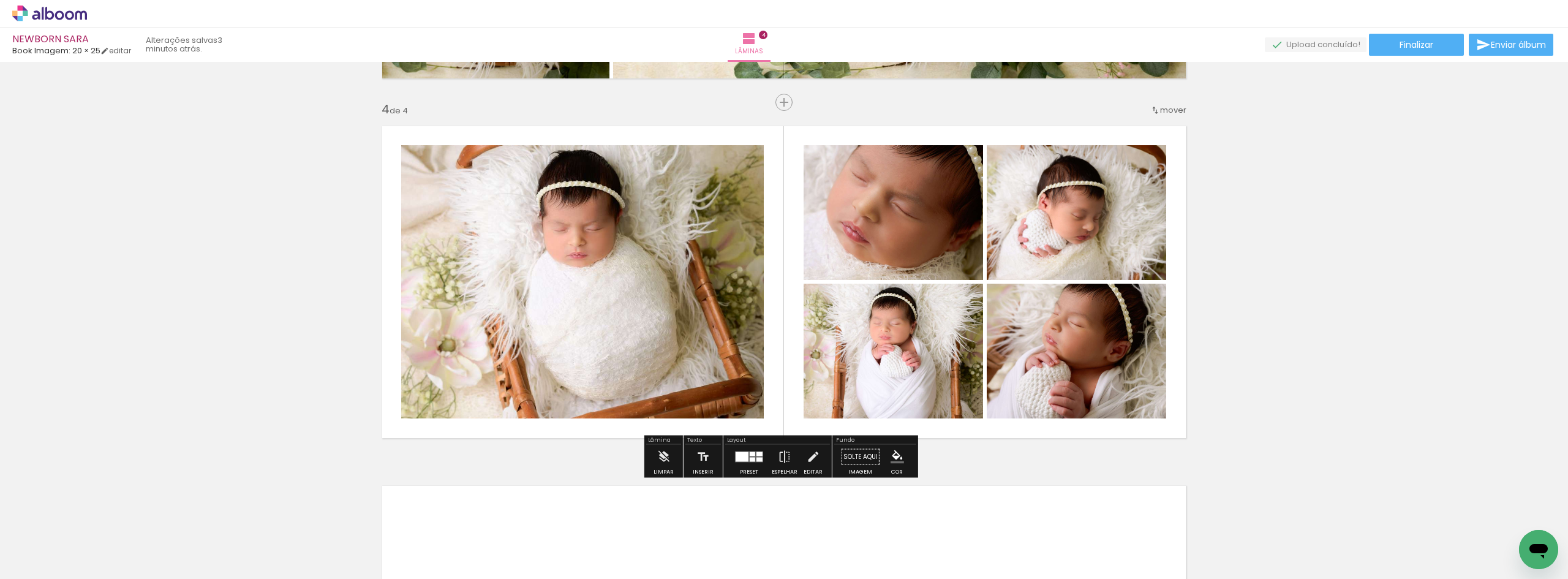
click at [738, 461] on div at bounding box center [742, 457] width 13 height 9
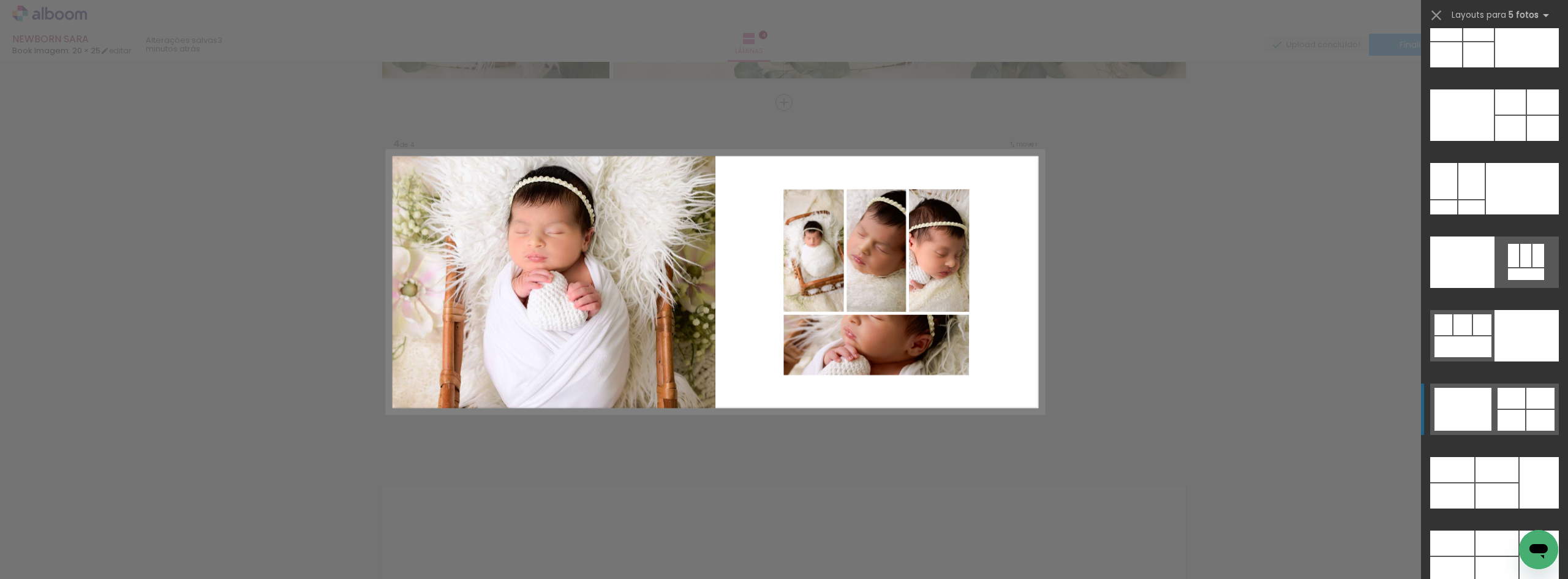
scroll to position [32505, 0]
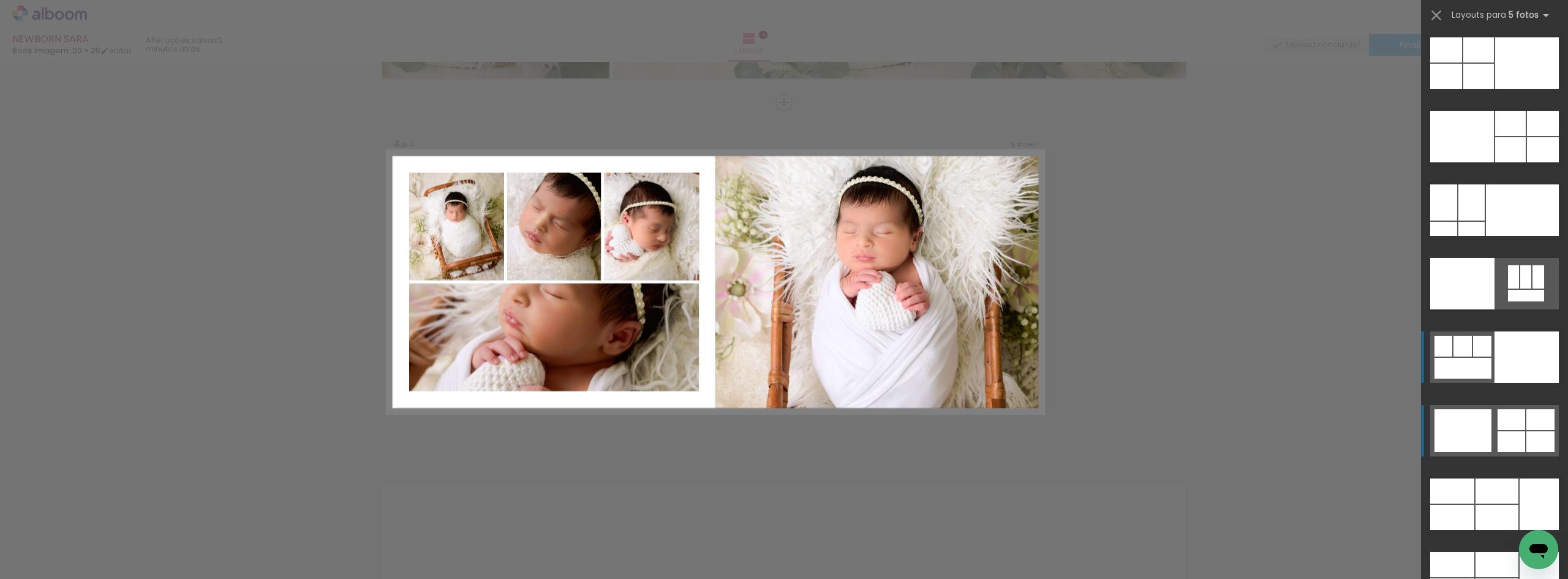
click at [1477, 365] on div at bounding box center [1463, 368] width 57 height 21
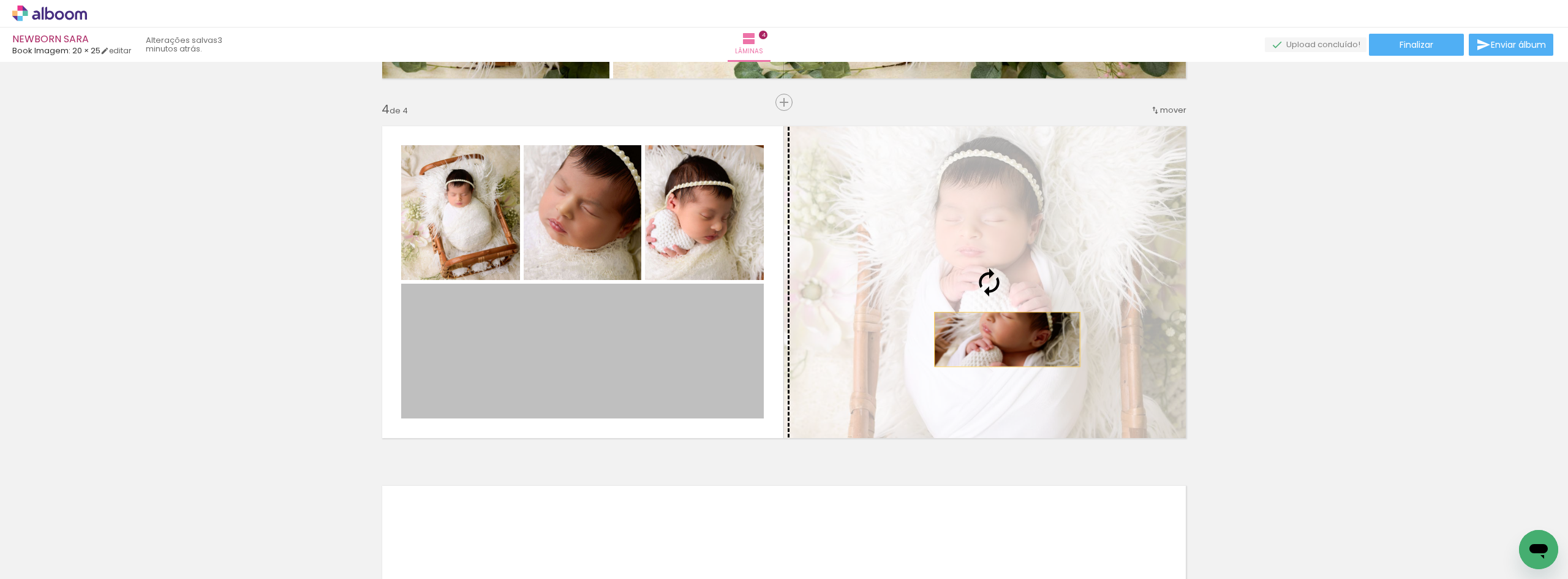
drag, startPoint x: 646, startPoint y: 373, endPoint x: 1003, endPoint y: 339, distance: 358.6
click at [0, 0] on slot at bounding box center [0, 0] width 0 height 0
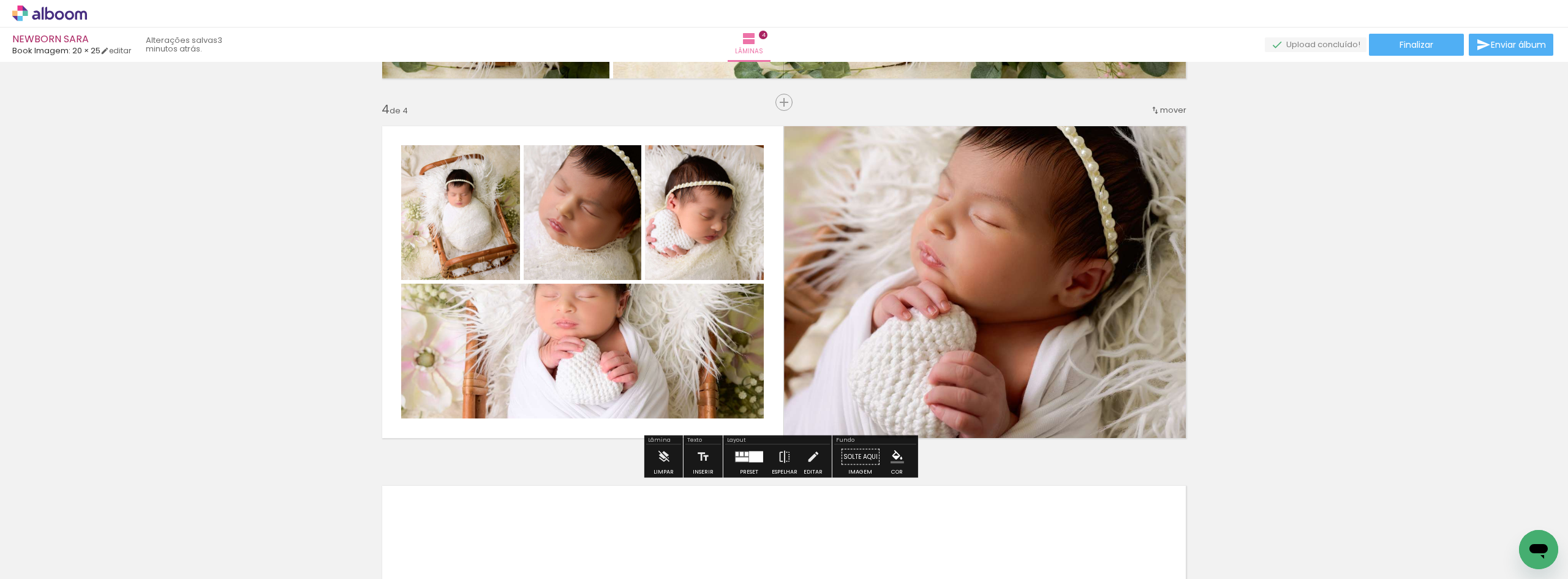
click at [752, 463] on div at bounding box center [749, 457] width 33 height 25
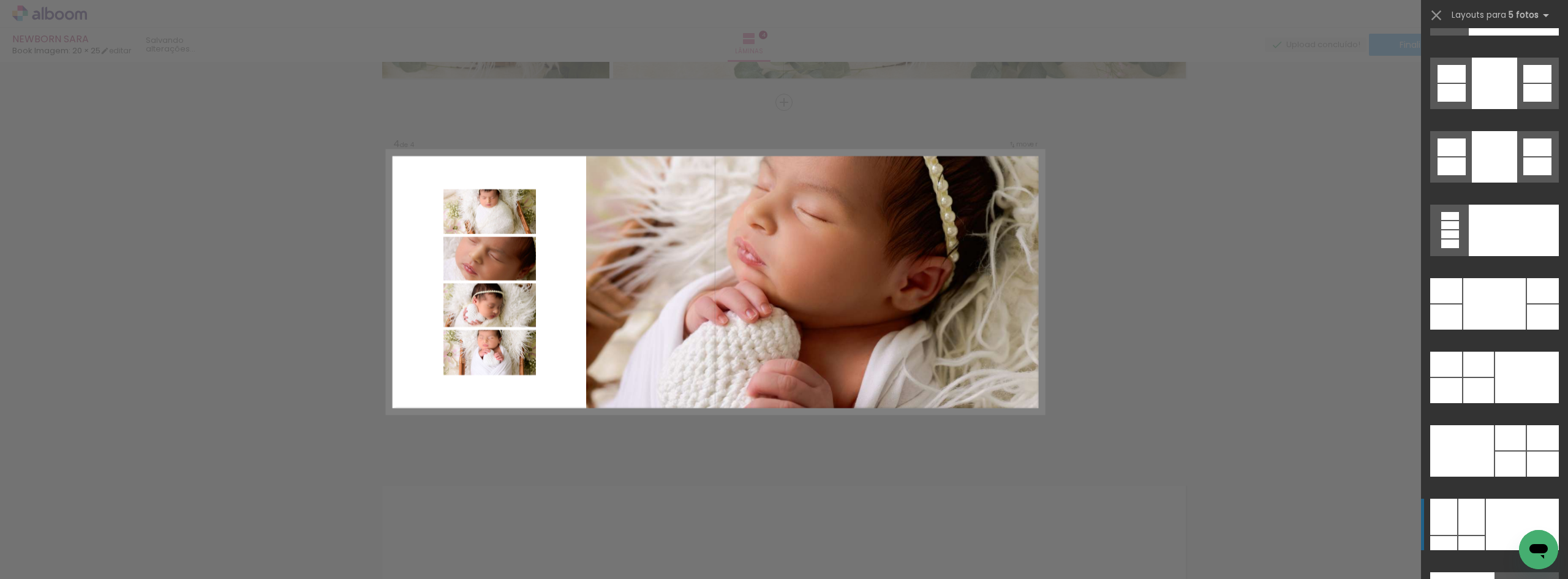
scroll to position [32186, 0]
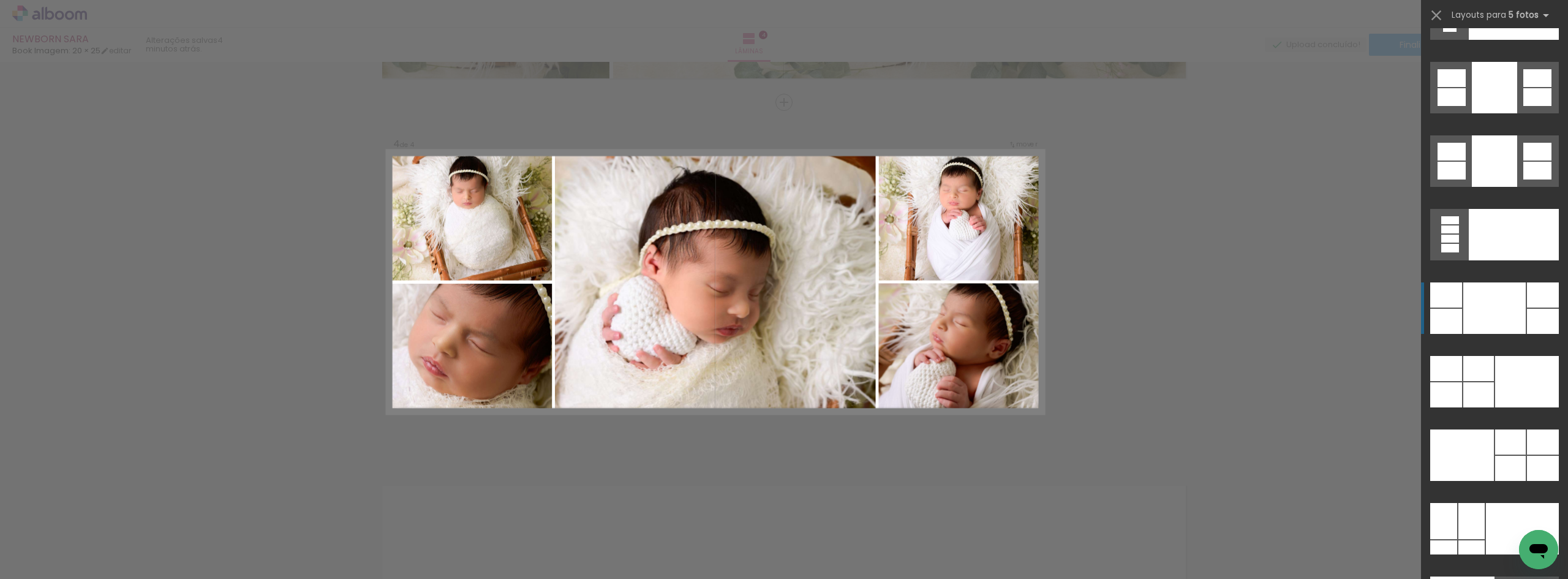
click at [1518, 317] on div at bounding box center [1494, 308] width 62 height 52
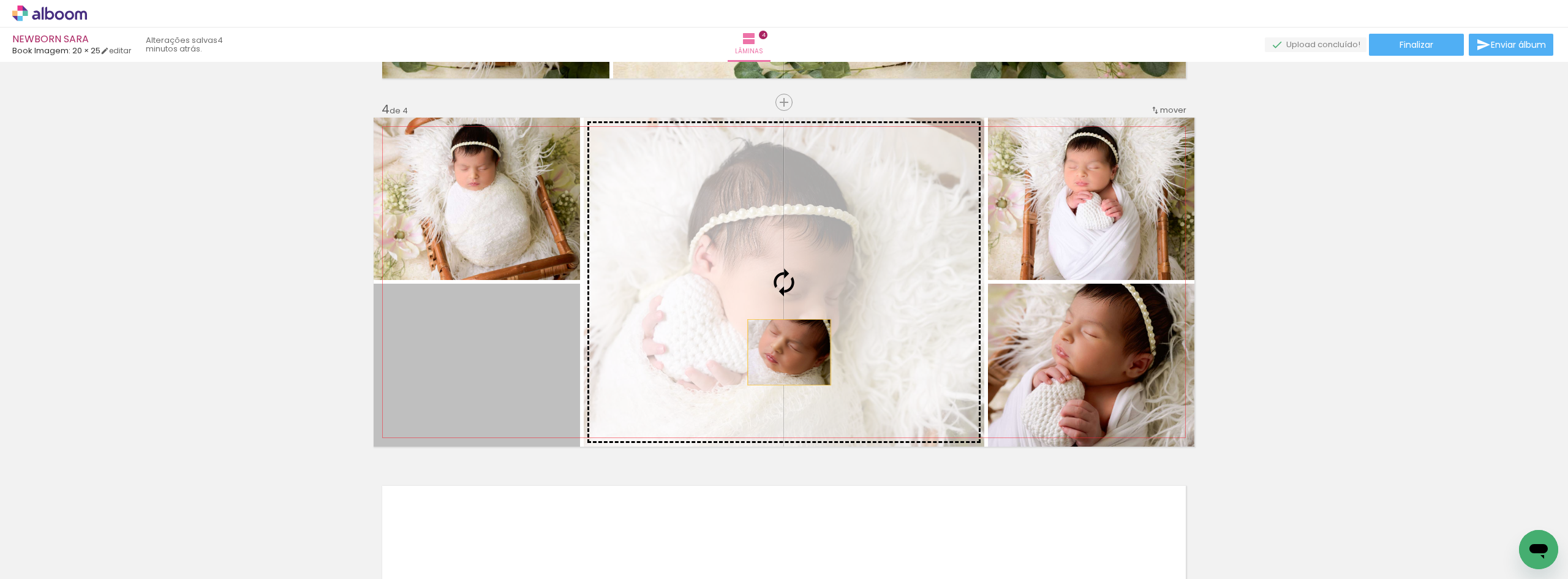
drag, startPoint x: 491, startPoint y: 396, endPoint x: 837, endPoint y: 343, distance: 350.0
click at [0, 0] on slot at bounding box center [0, 0] width 0 height 0
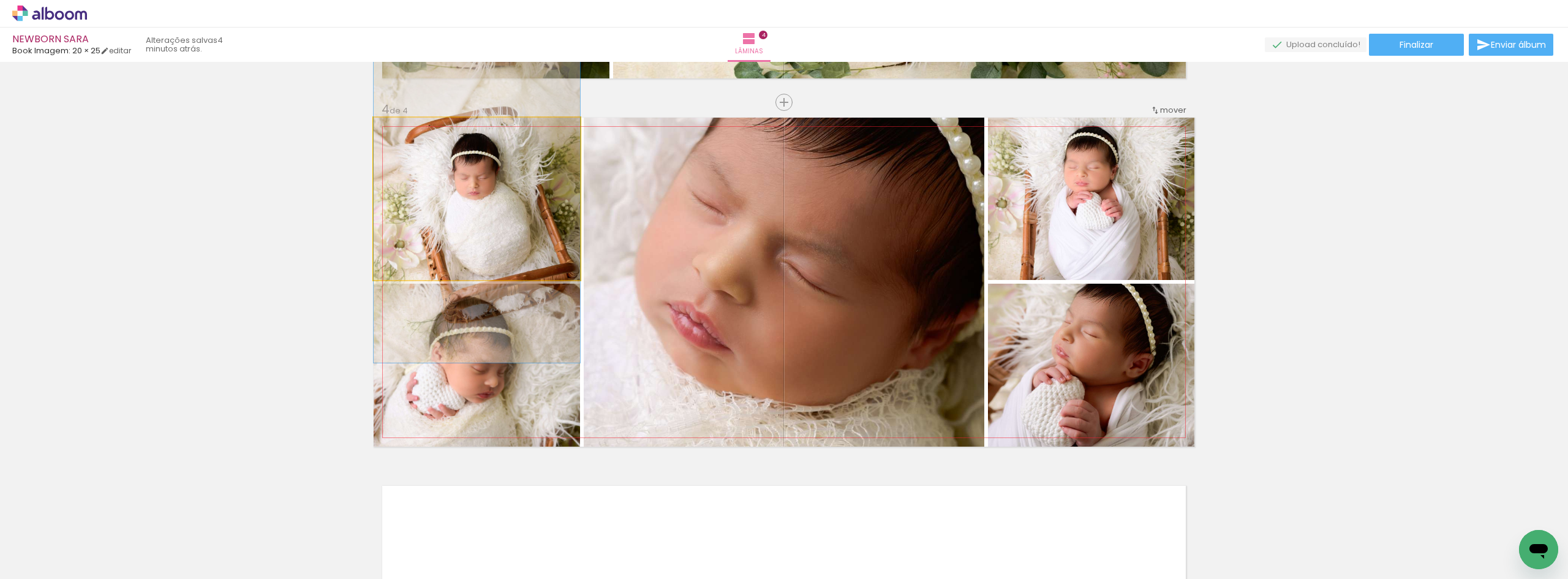
drag, startPoint x: 499, startPoint y: 232, endPoint x: 801, endPoint y: 291, distance: 307.7
click at [0, 0] on slot at bounding box center [0, 0] width 0 height 0
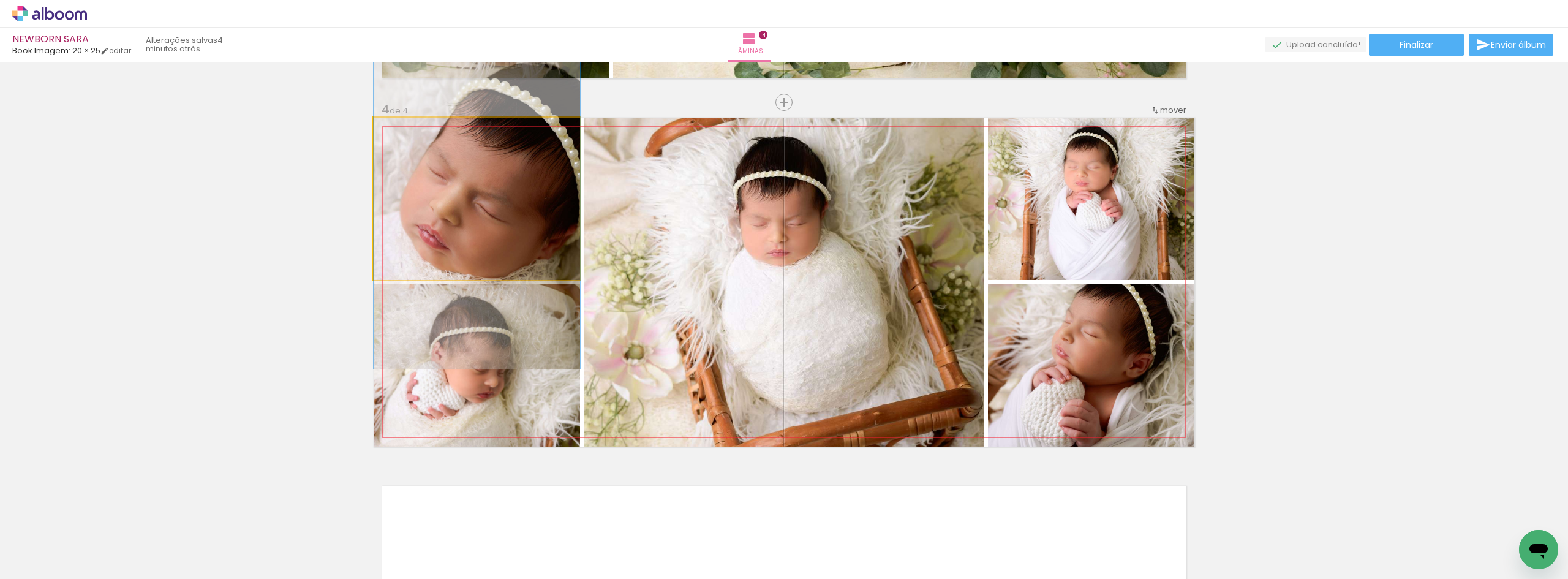
drag, startPoint x: 507, startPoint y: 227, endPoint x: 511, endPoint y: 243, distance: 16.5
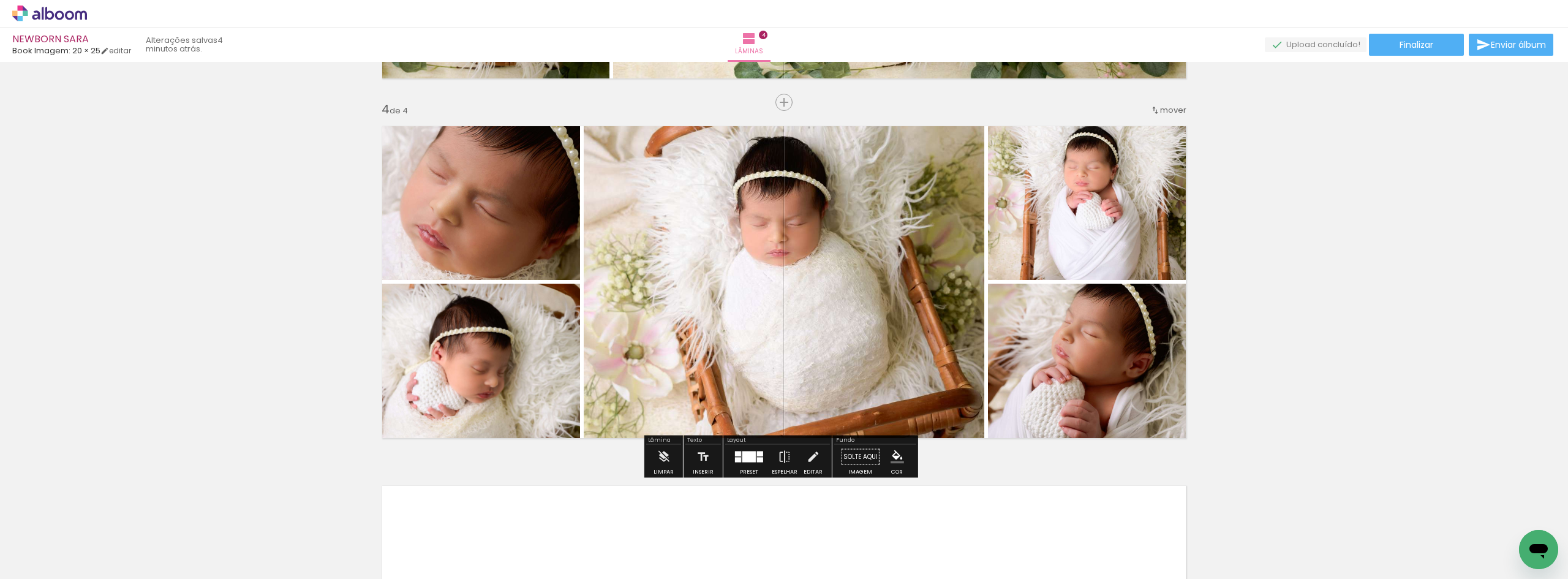
click at [747, 462] on div at bounding box center [748, 457] width 14 height 11
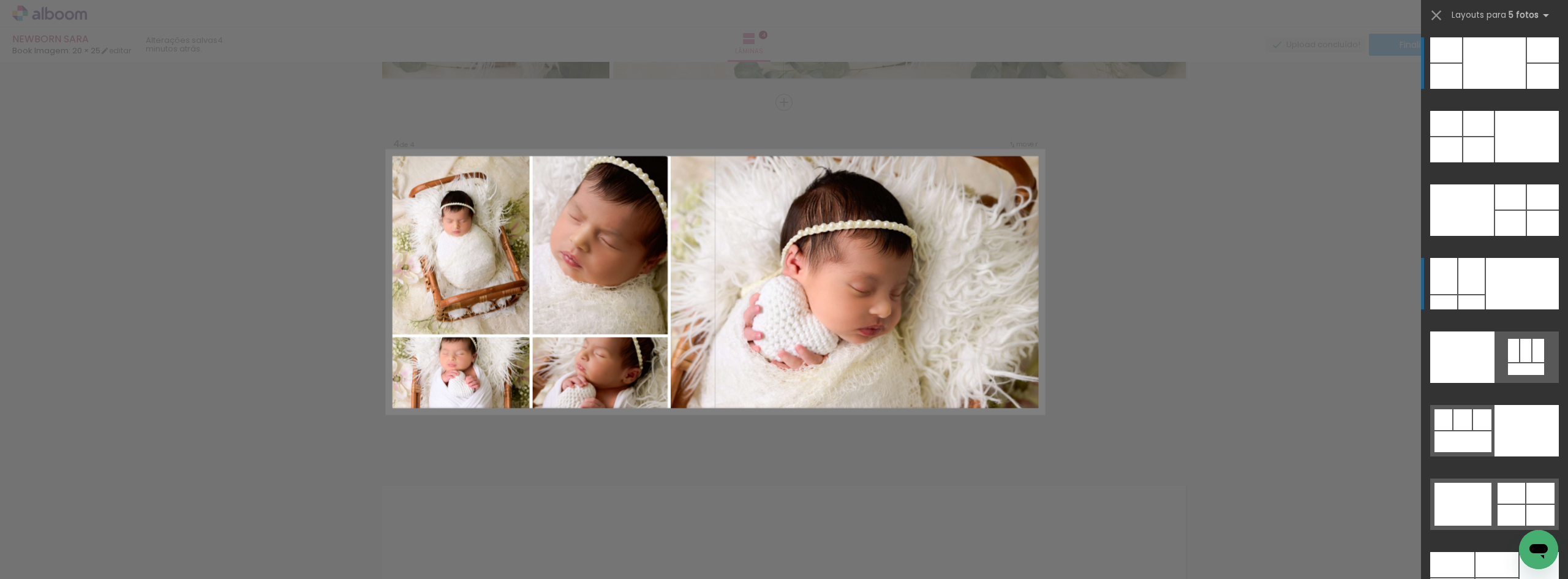
scroll to position [32248, 0]
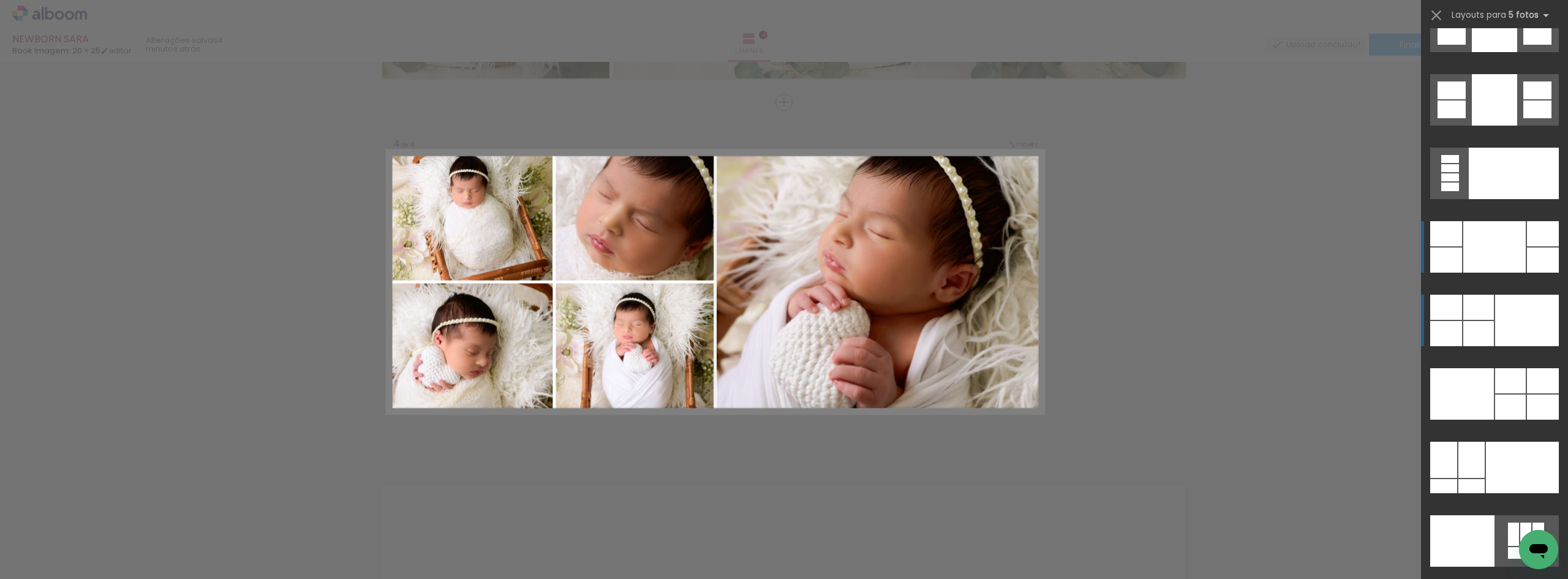
click at [1514, 327] on div at bounding box center [1527, 320] width 64 height 52
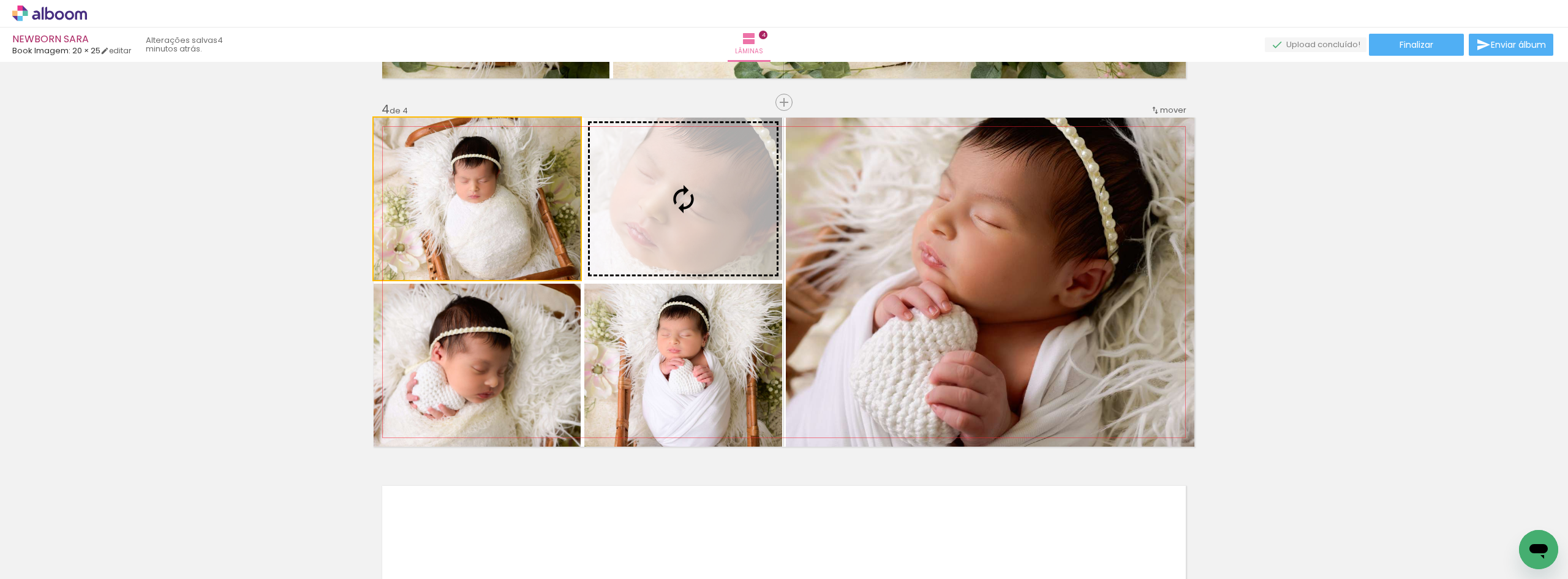
drag, startPoint x: 507, startPoint y: 220, endPoint x: 1046, endPoint y: 262, distance: 540.6
click at [0, 0] on slot at bounding box center [0, 0] width 0 height 0
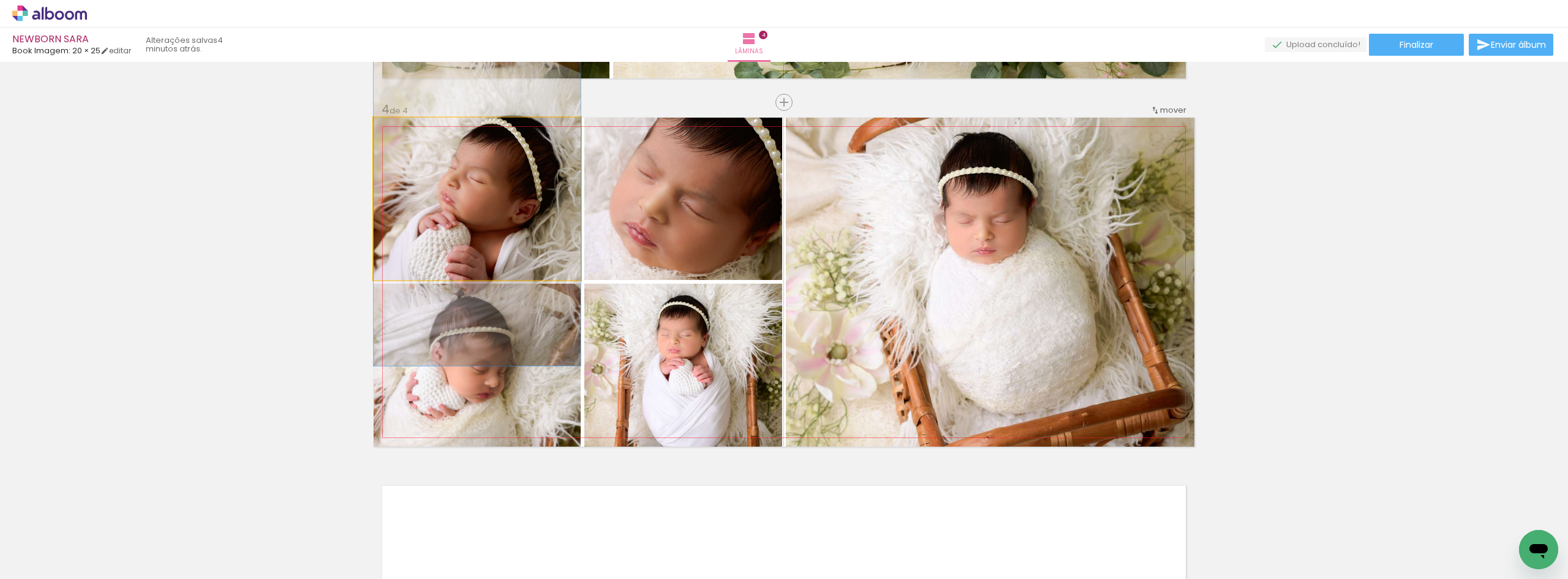
drag, startPoint x: 505, startPoint y: 217, endPoint x: 505, endPoint y: 230, distance: 13.0
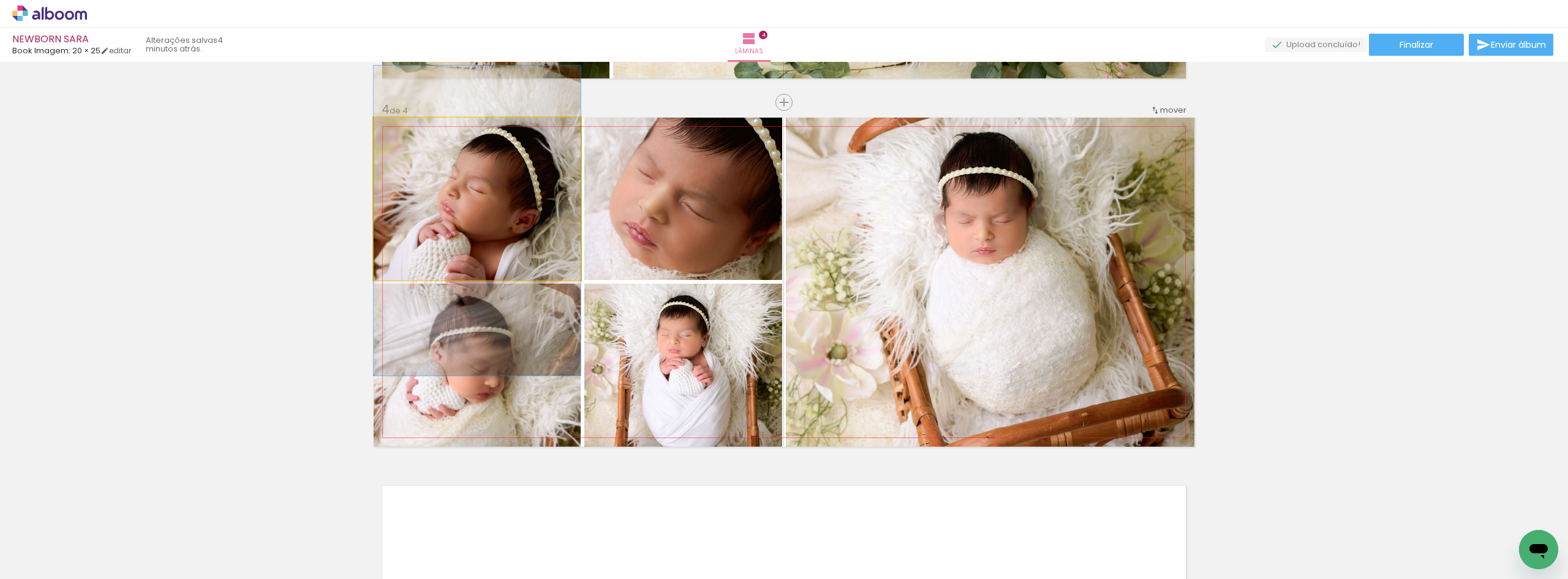
drag, startPoint x: 507, startPoint y: 231, endPoint x: 507, endPoint y: 243, distance: 12.0
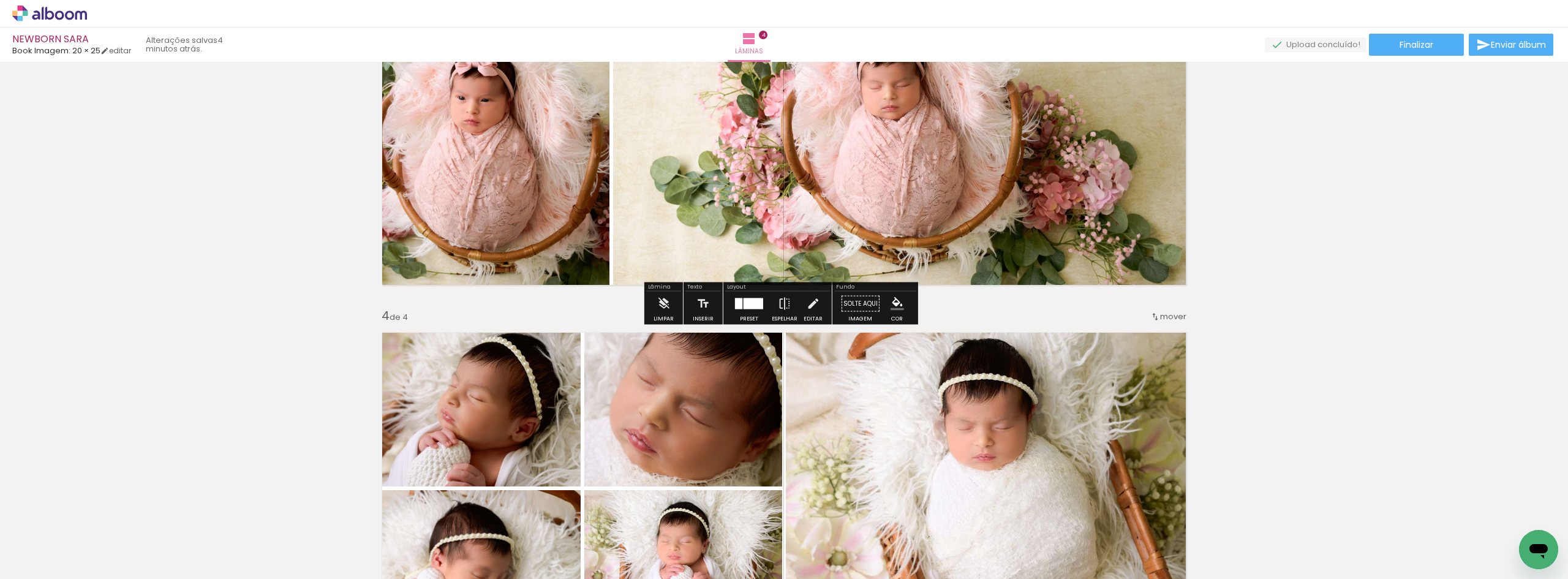
scroll to position [1120, 0]
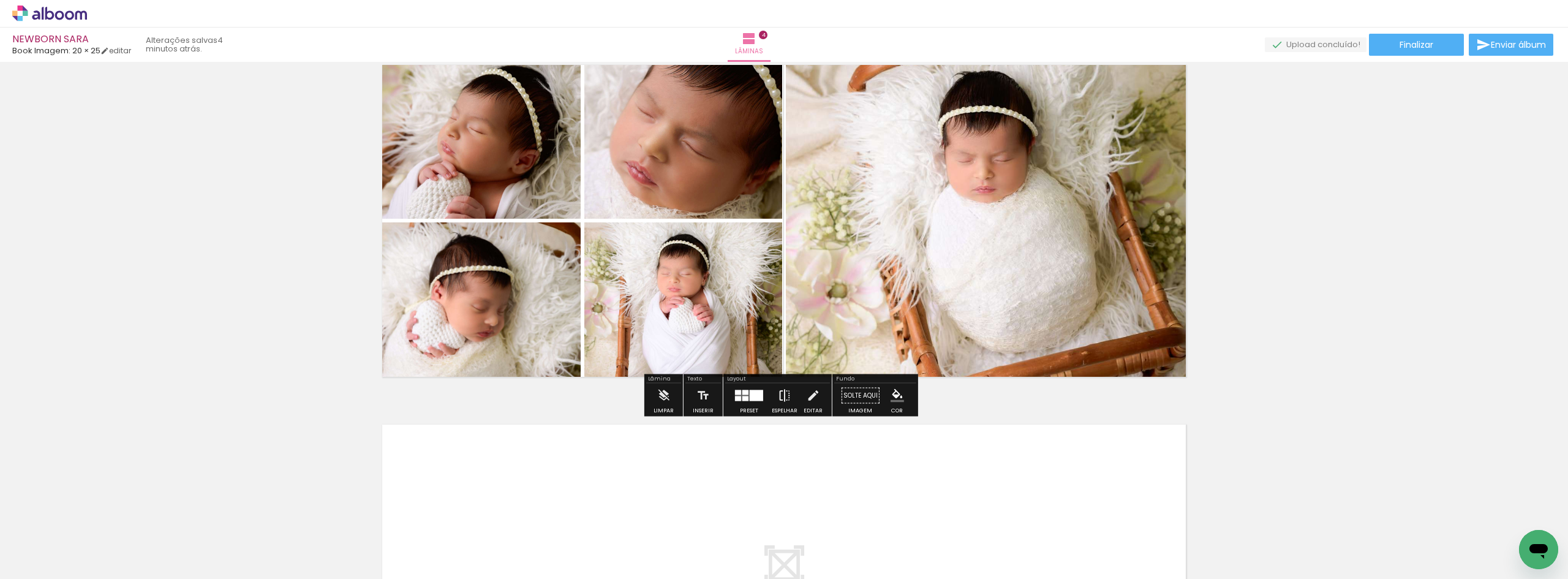
click at [788, 394] on iron-icon at bounding box center [784, 396] width 14 height 25
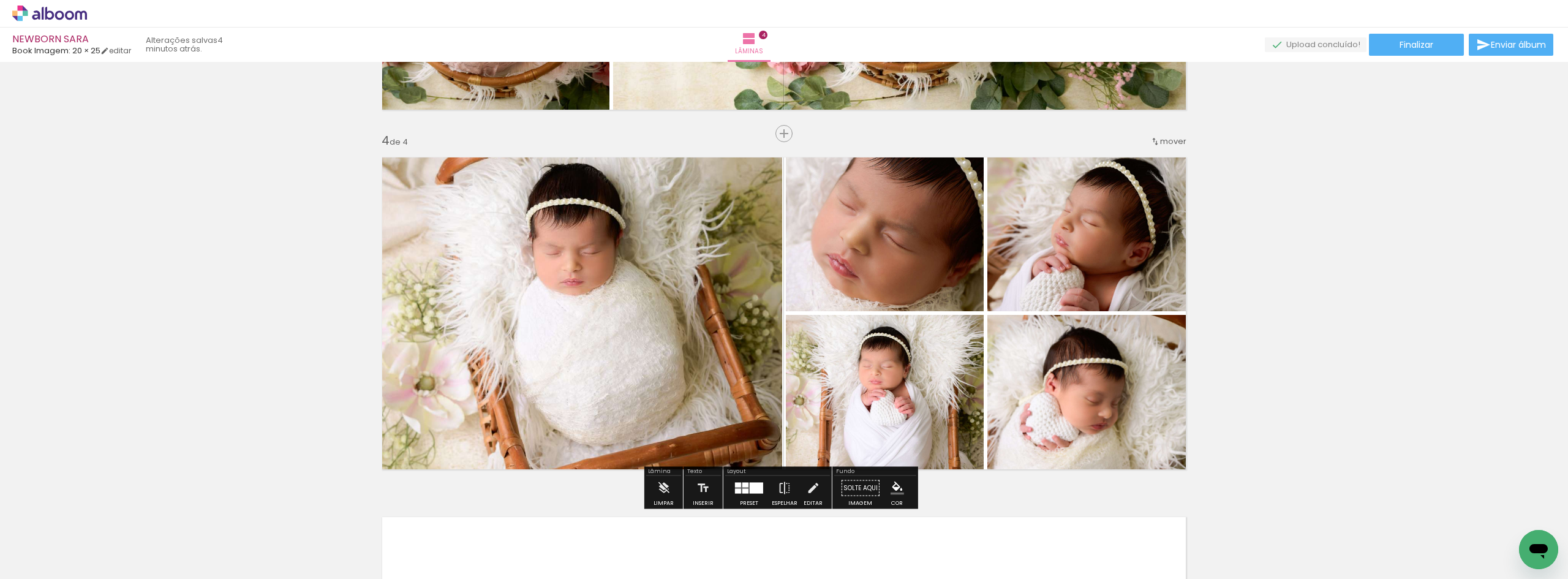
scroll to position [997, 0]
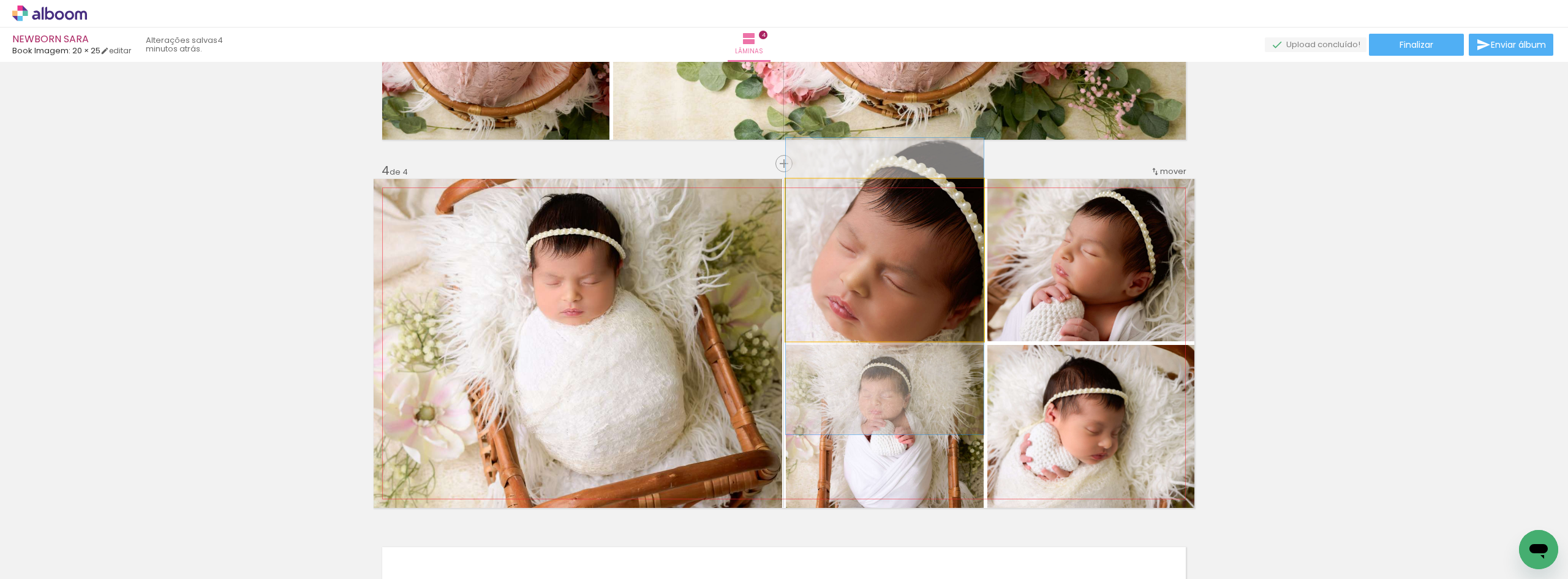
drag, startPoint x: 923, startPoint y: 296, endPoint x: 915, endPoint y: 309, distance: 15.3
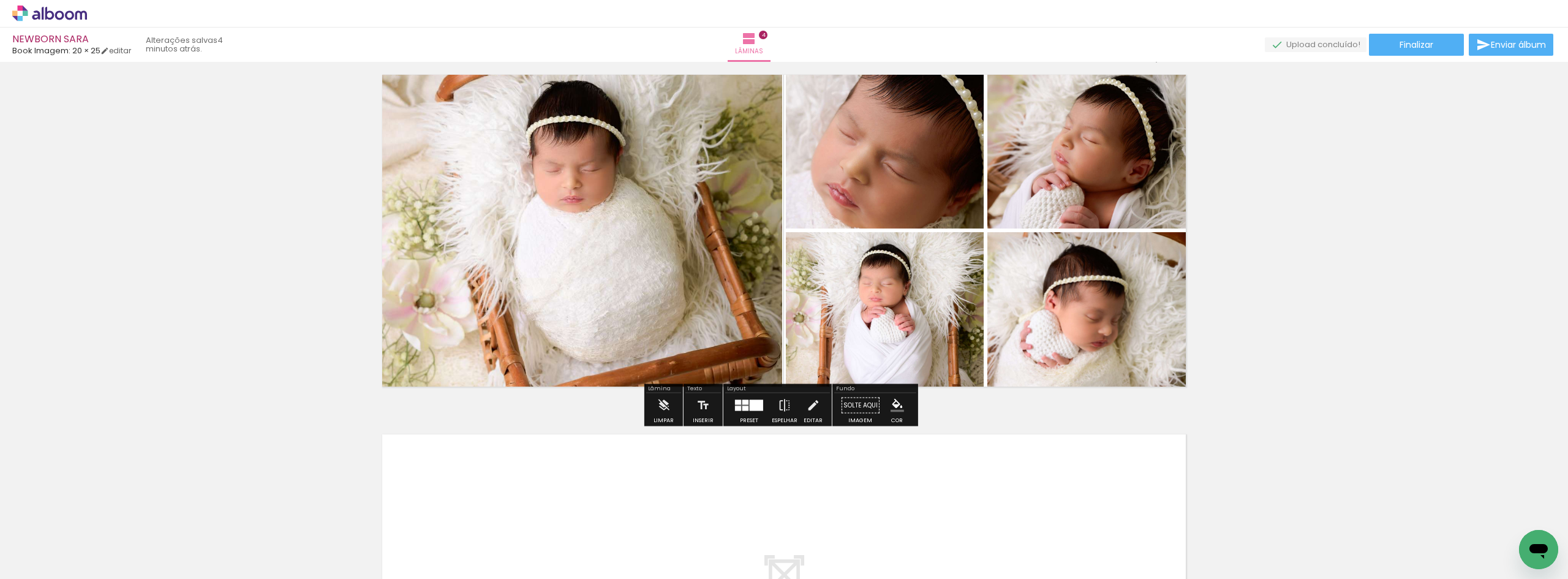
scroll to position [1120, 0]
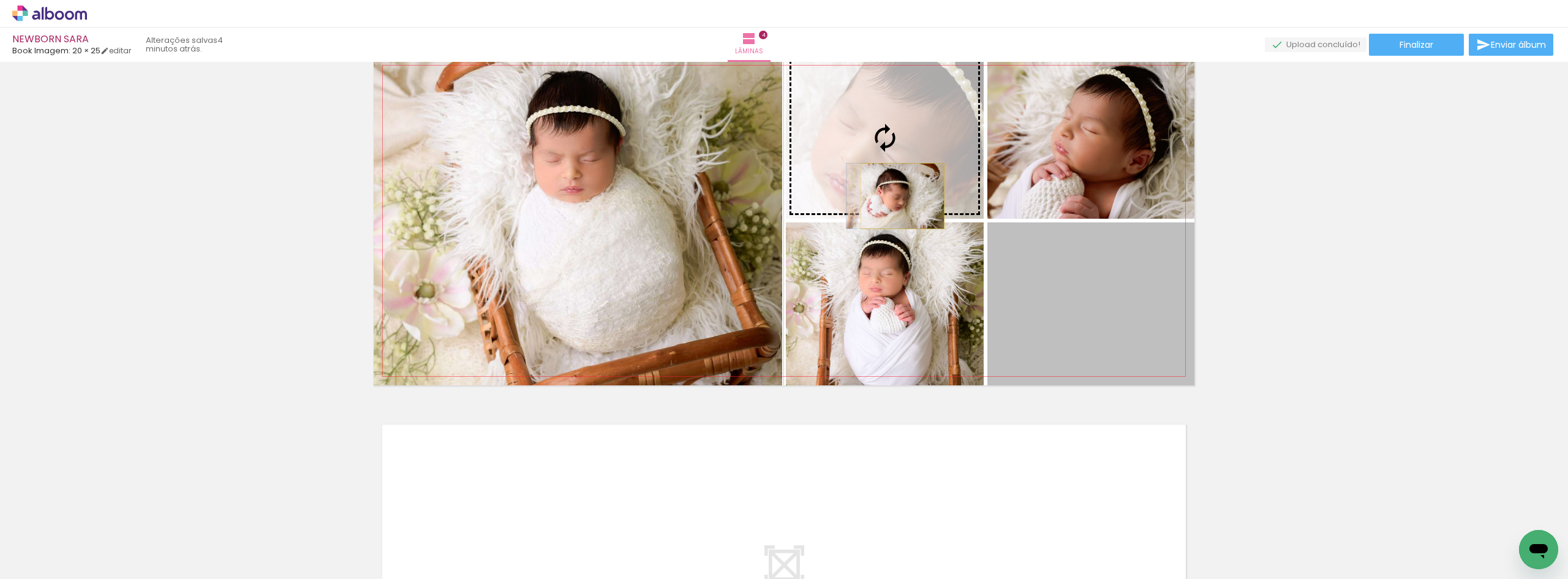
drag, startPoint x: 1077, startPoint y: 326, endPoint x: 898, endPoint y: 196, distance: 221.2
click at [0, 0] on slot at bounding box center [0, 0] width 0 height 0
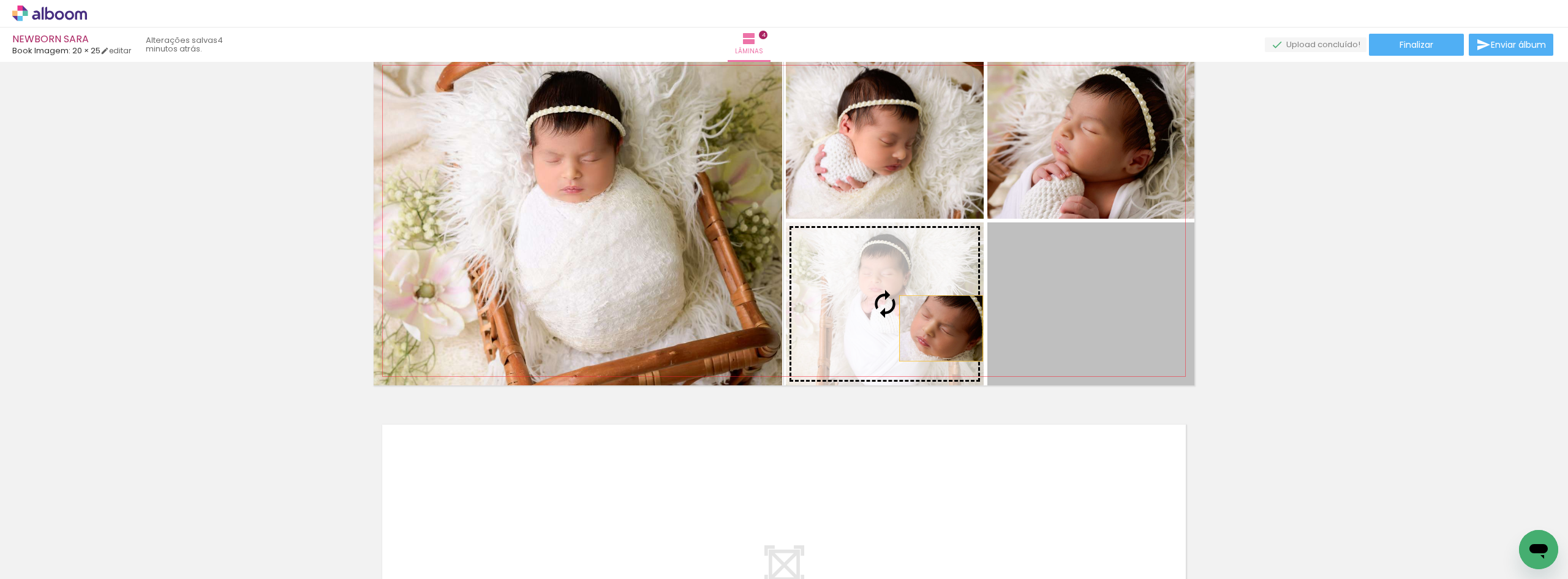
drag, startPoint x: 1127, startPoint y: 319, endPoint x: 928, endPoint y: 329, distance: 199.3
click at [0, 0] on slot at bounding box center [0, 0] width 0 height 0
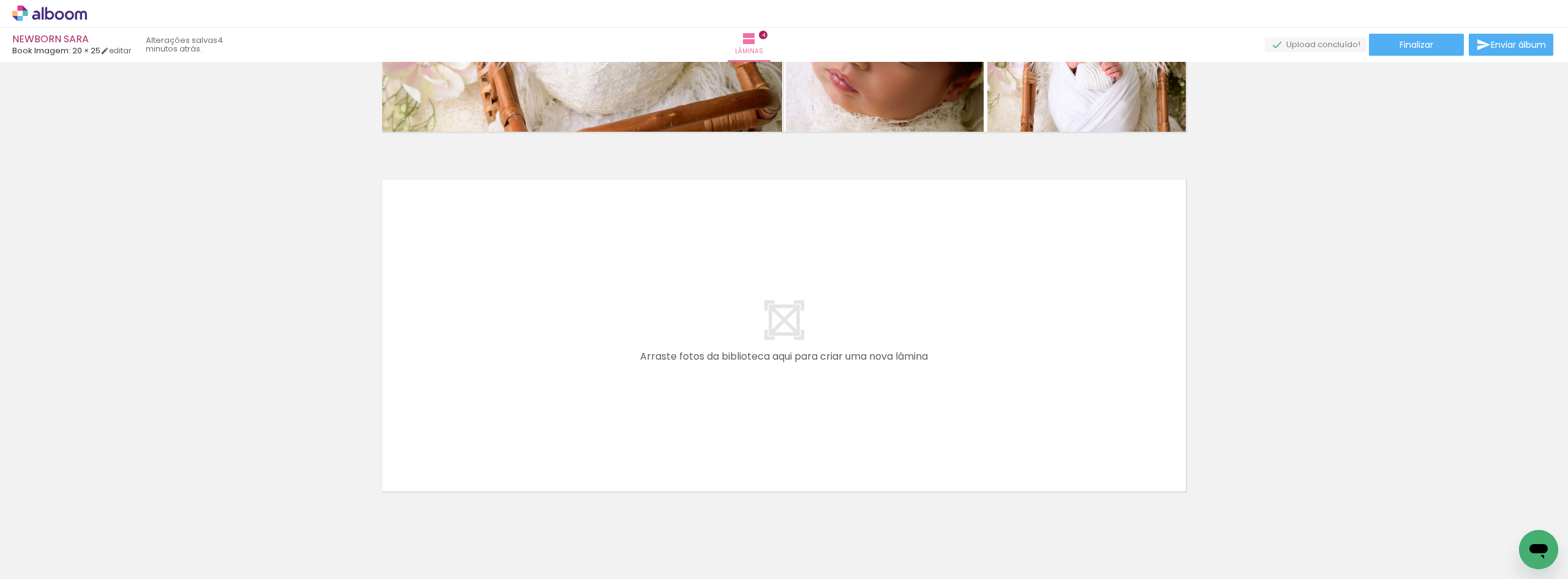
scroll to position [0, 114]
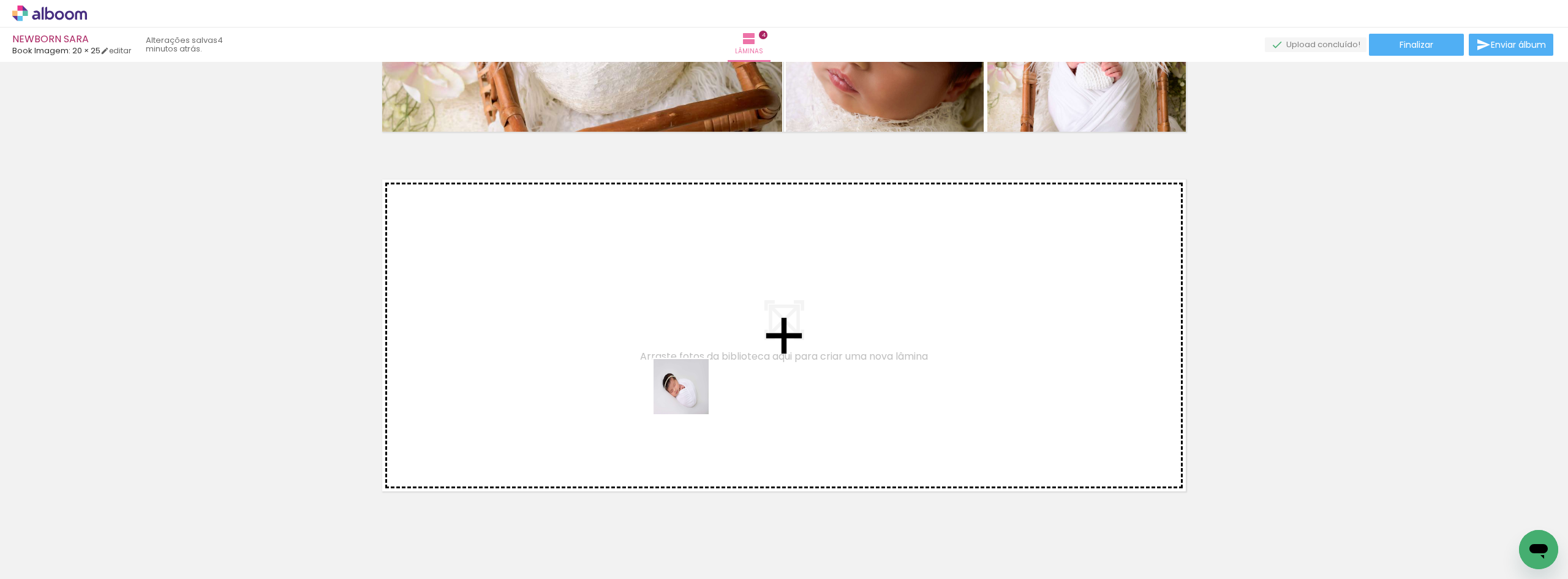
drag, startPoint x: 906, startPoint y: 543, endPoint x: 690, endPoint y: 396, distance: 261.3
click at [690, 396] on quentale-workspace at bounding box center [784, 289] width 1568 height 579
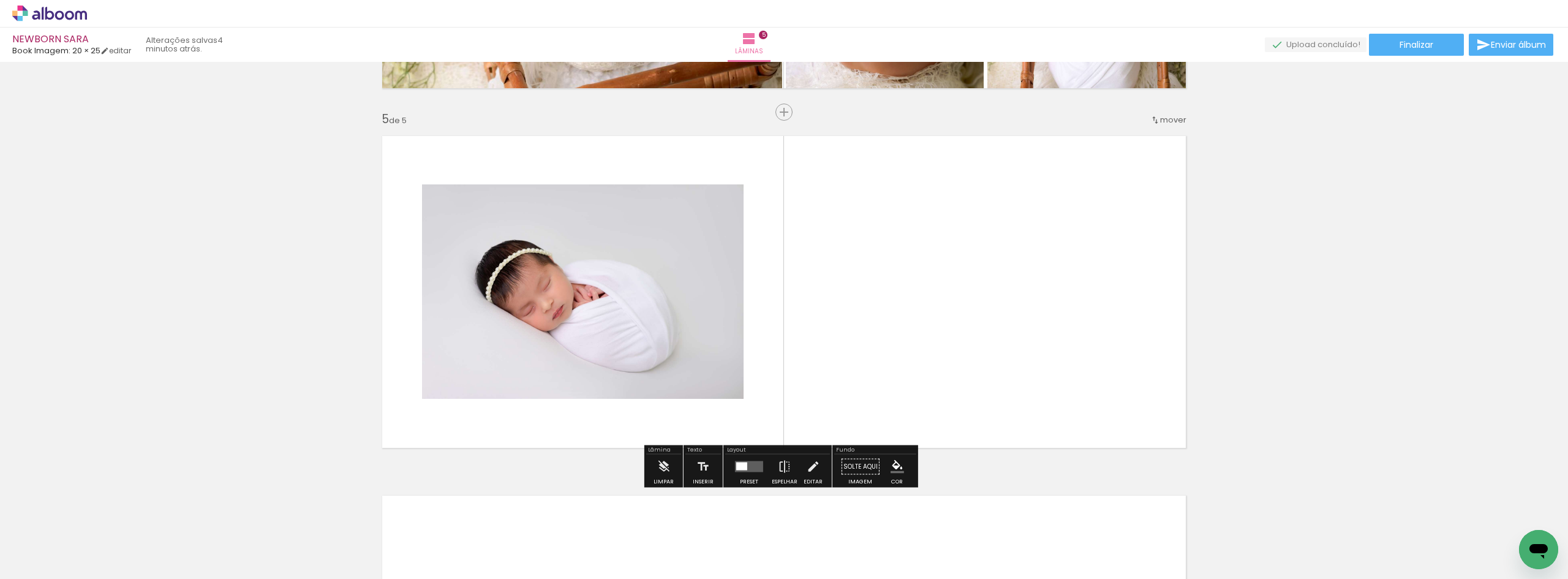
scroll to position [1419, 0]
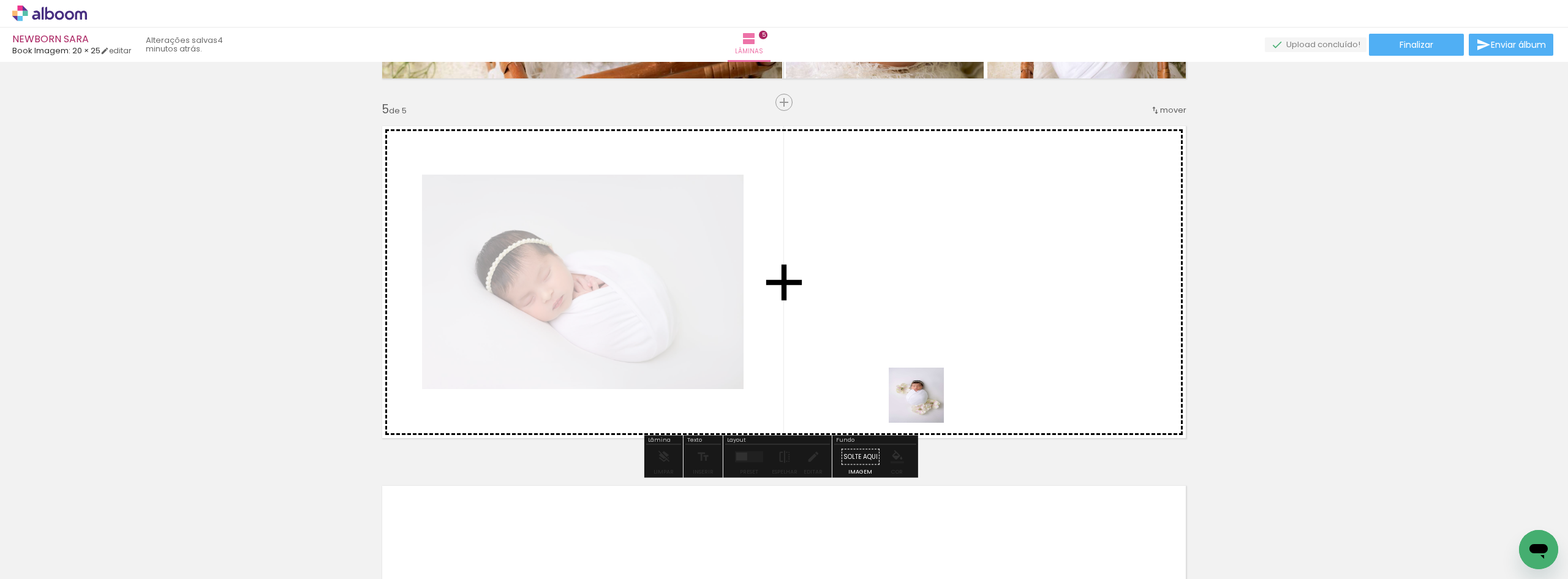
drag, startPoint x: 971, startPoint y: 543, endPoint x: 926, endPoint y: 405, distance: 145.2
click at [926, 405] on quentale-workspace at bounding box center [784, 289] width 1568 height 579
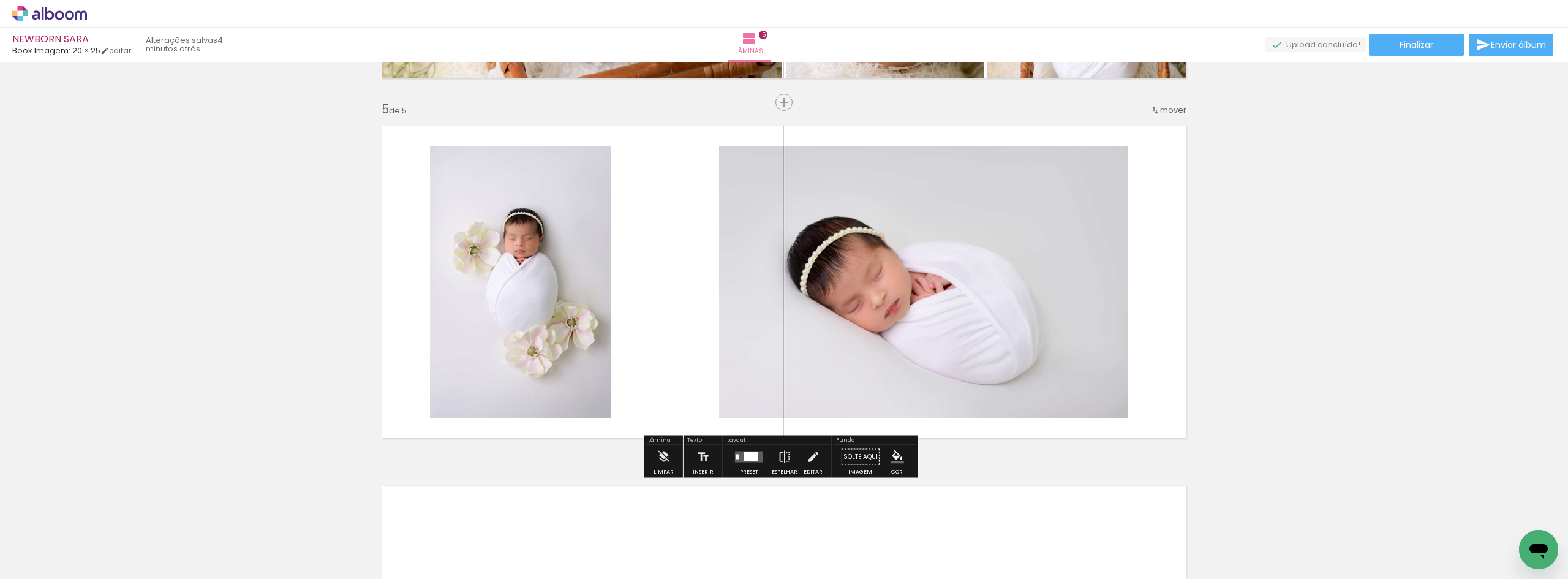
click at [746, 460] on div at bounding box center [751, 457] width 14 height 9
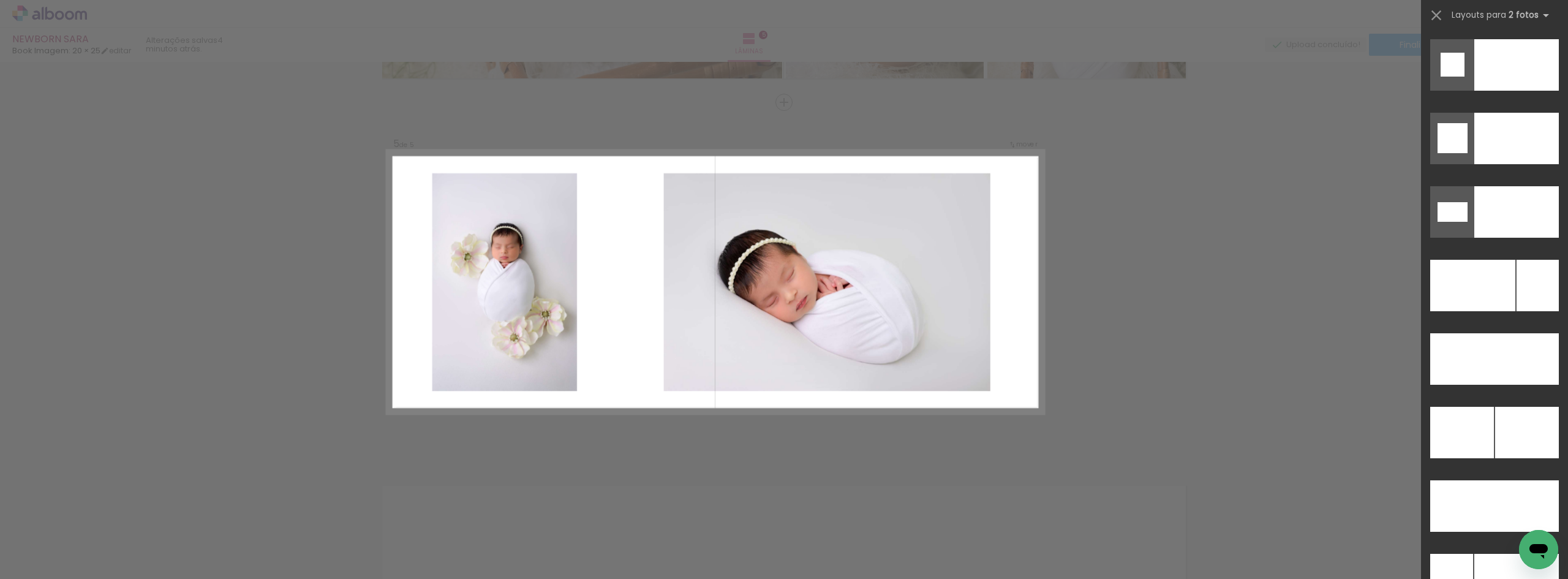
scroll to position [5407, 0]
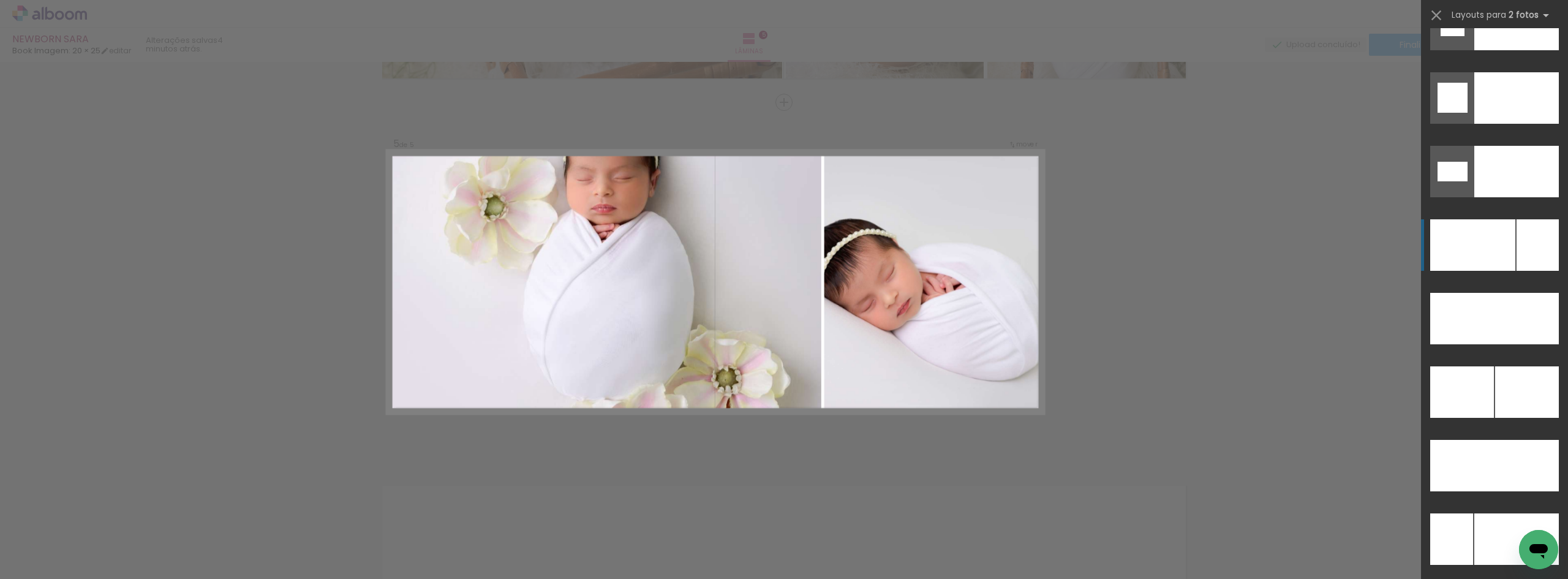
click at [1509, 245] on div at bounding box center [1472, 245] width 85 height 52
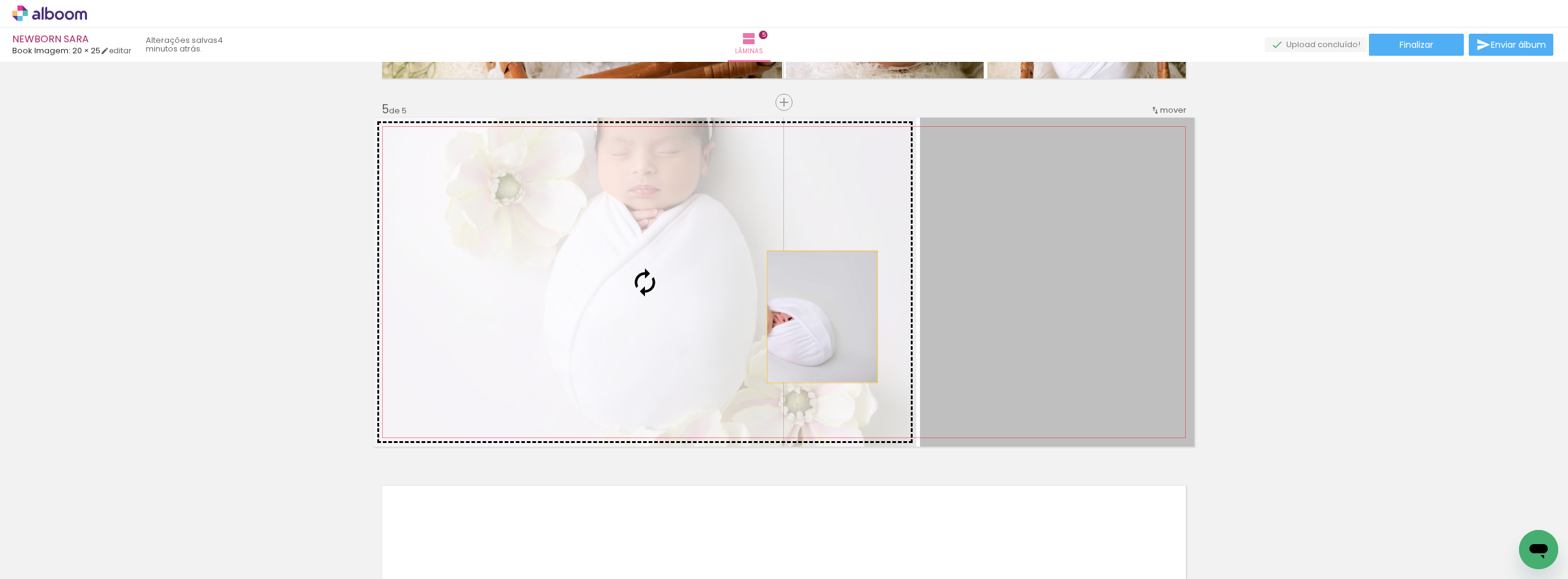
drag, startPoint x: 1047, startPoint y: 318, endPoint x: 760, endPoint y: 317, distance: 287.0
click at [0, 0] on slot at bounding box center [0, 0] width 0 height 0
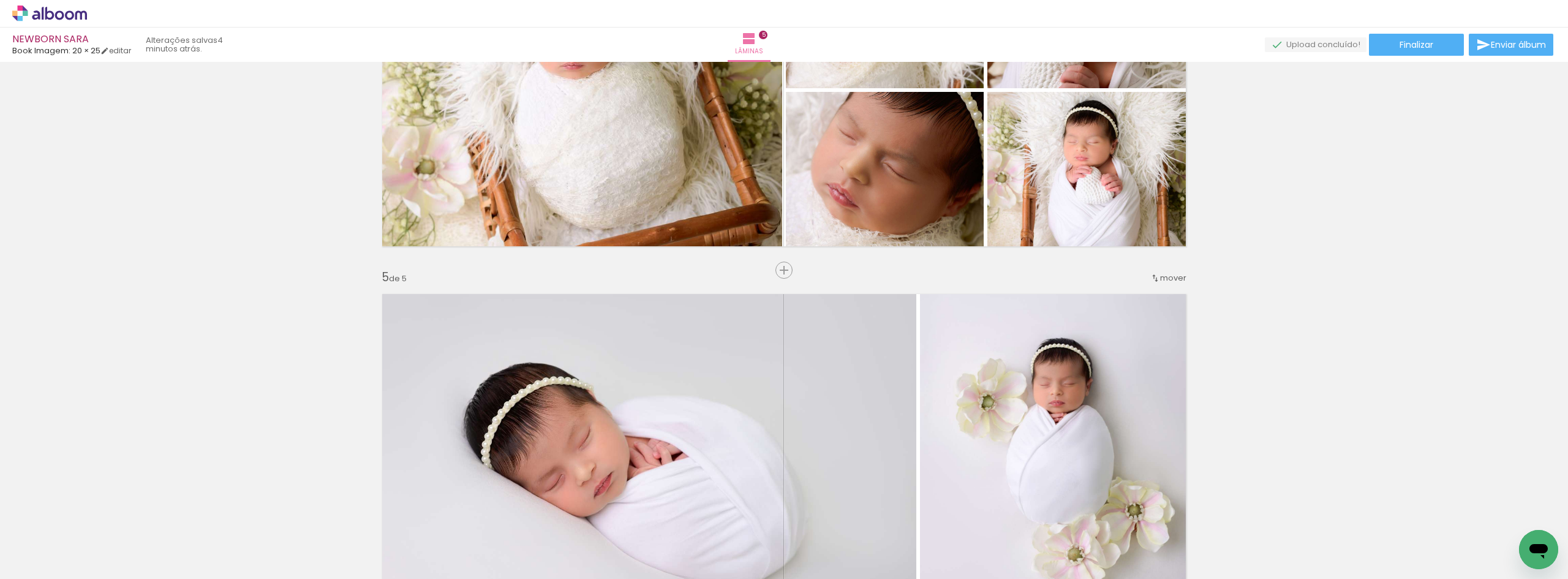
scroll to position [1419, 0]
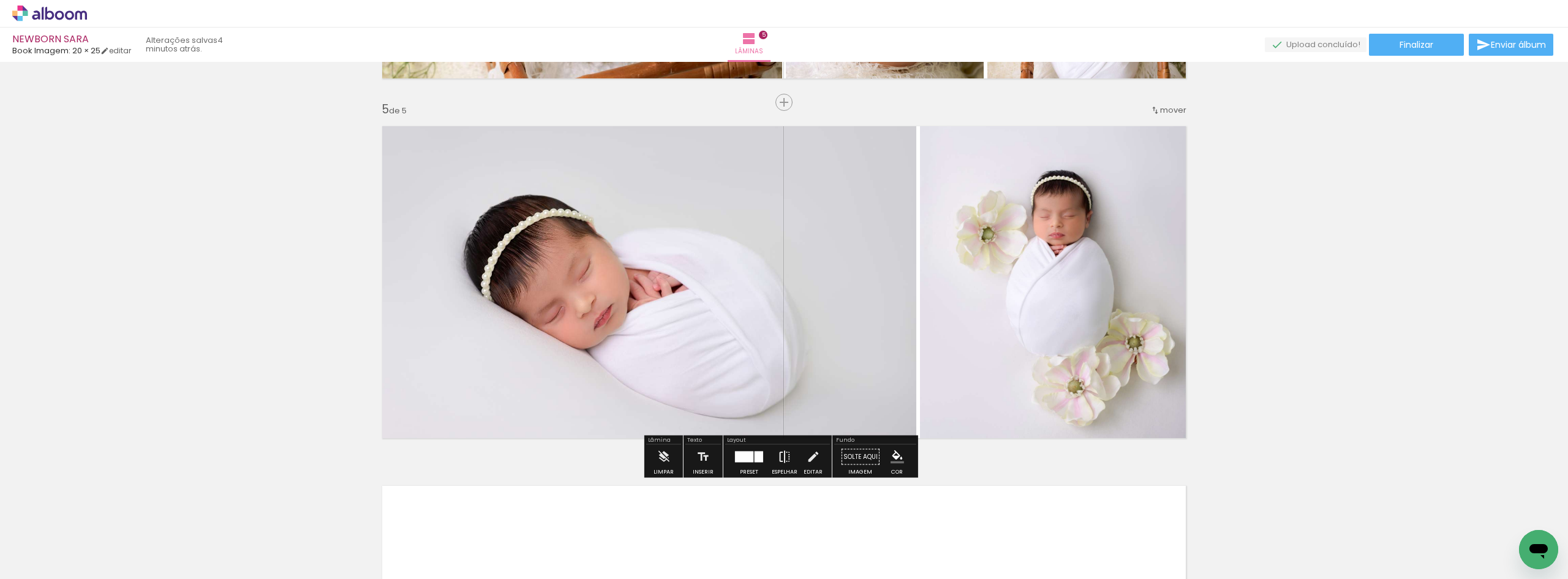
click at [785, 461] on iron-icon at bounding box center [784, 457] width 14 height 25
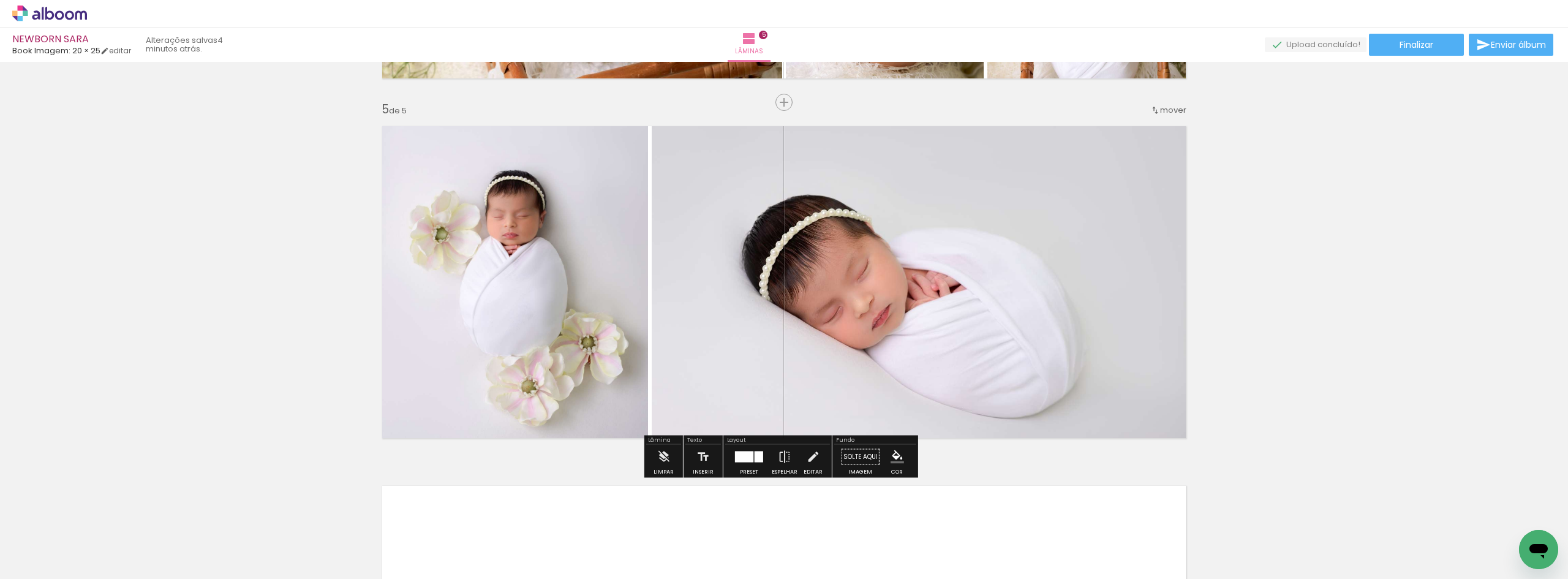
click at [749, 455] on div at bounding box center [743, 457] width 18 height 11
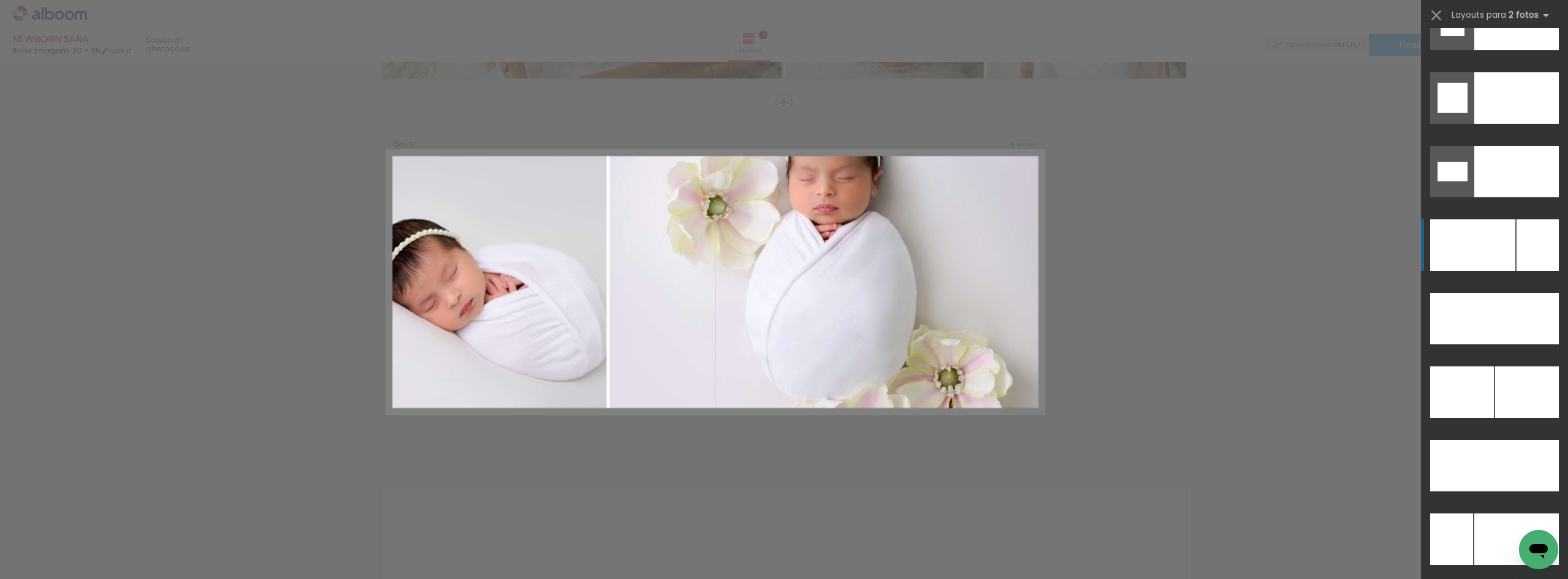
scroll to position [5589, 0]
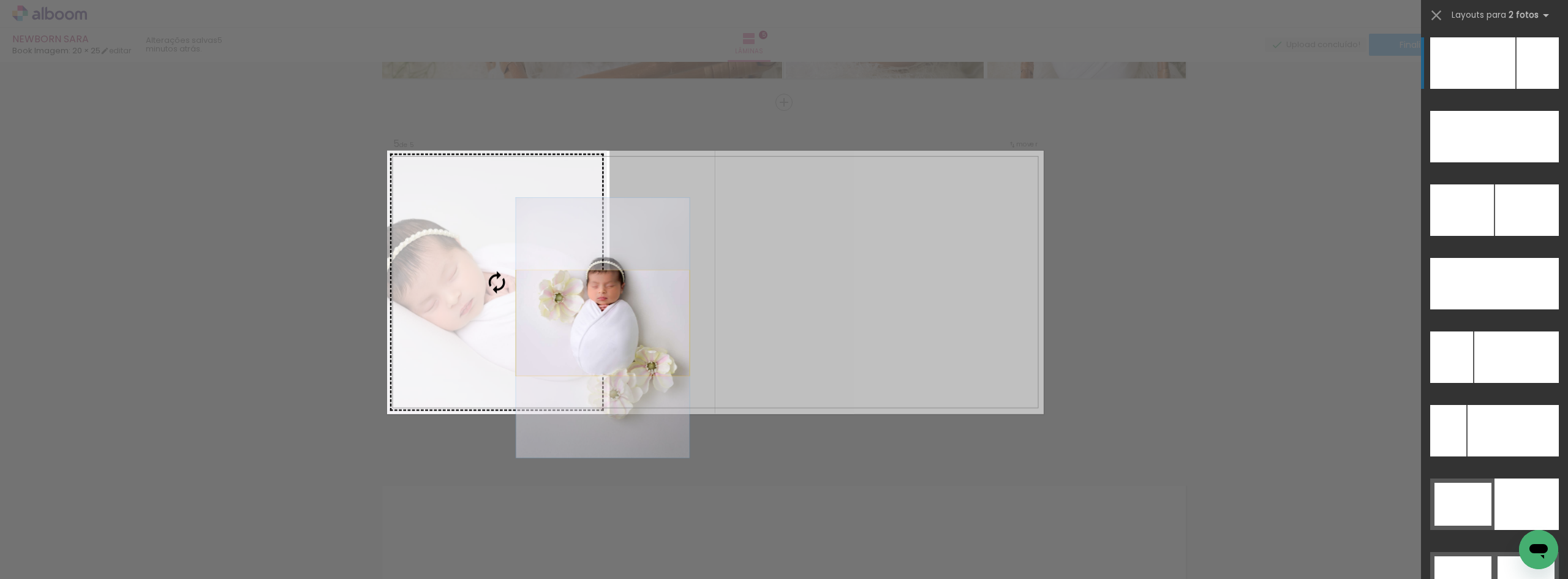
drag, startPoint x: 910, startPoint y: 319, endPoint x: 542, endPoint y: 333, distance: 368.3
click at [0, 0] on slot at bounding box center [0, 0] width 0 height 0
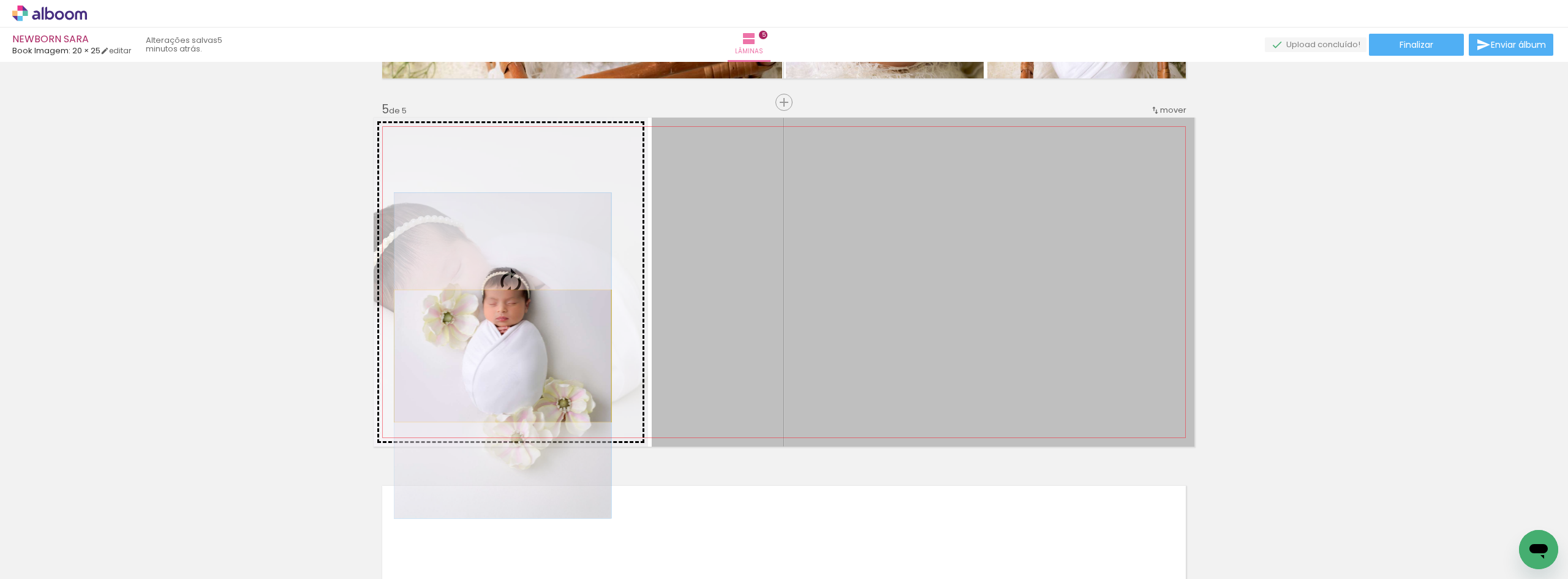
drag, startPoint x: 850, startPoint y: 358, endPoint x: 498, endPoint y: 356, distance: 352.0
click at [0, 0] on slot at bounding box center [0, 0] width 0 height 0
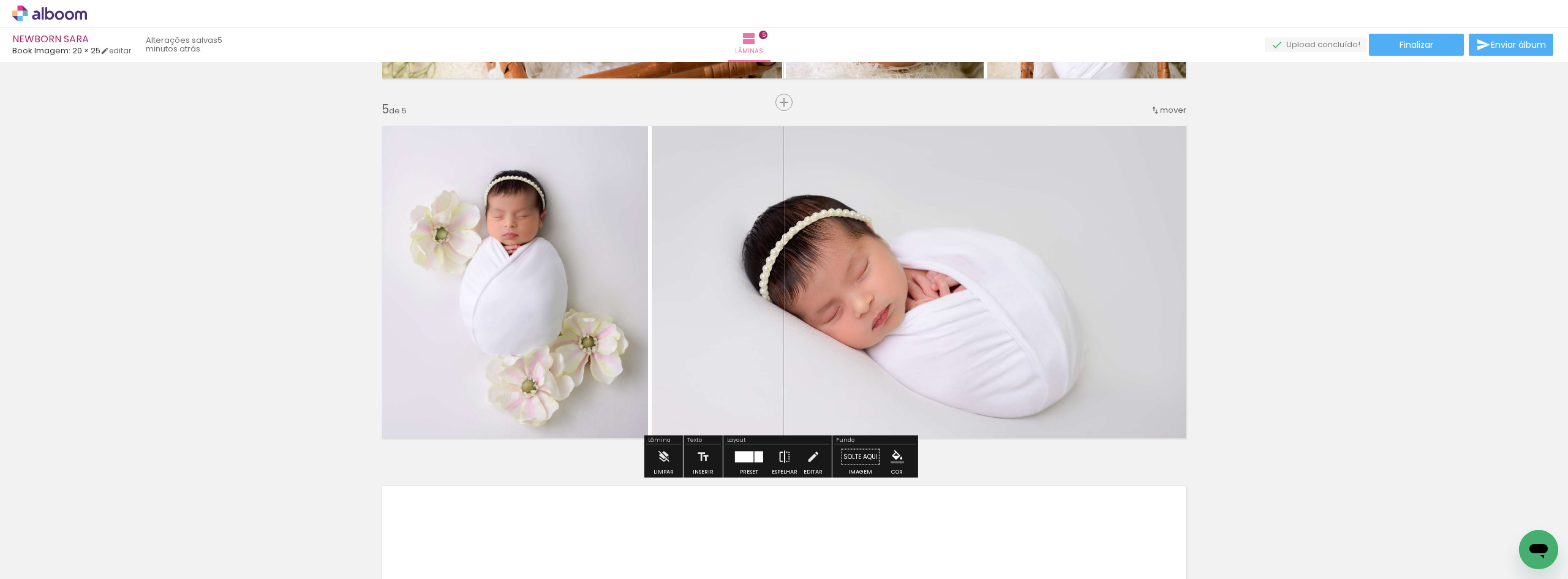
click at [783, 458] on iron-icon at bounding box center [784, 457] width 14 height 25
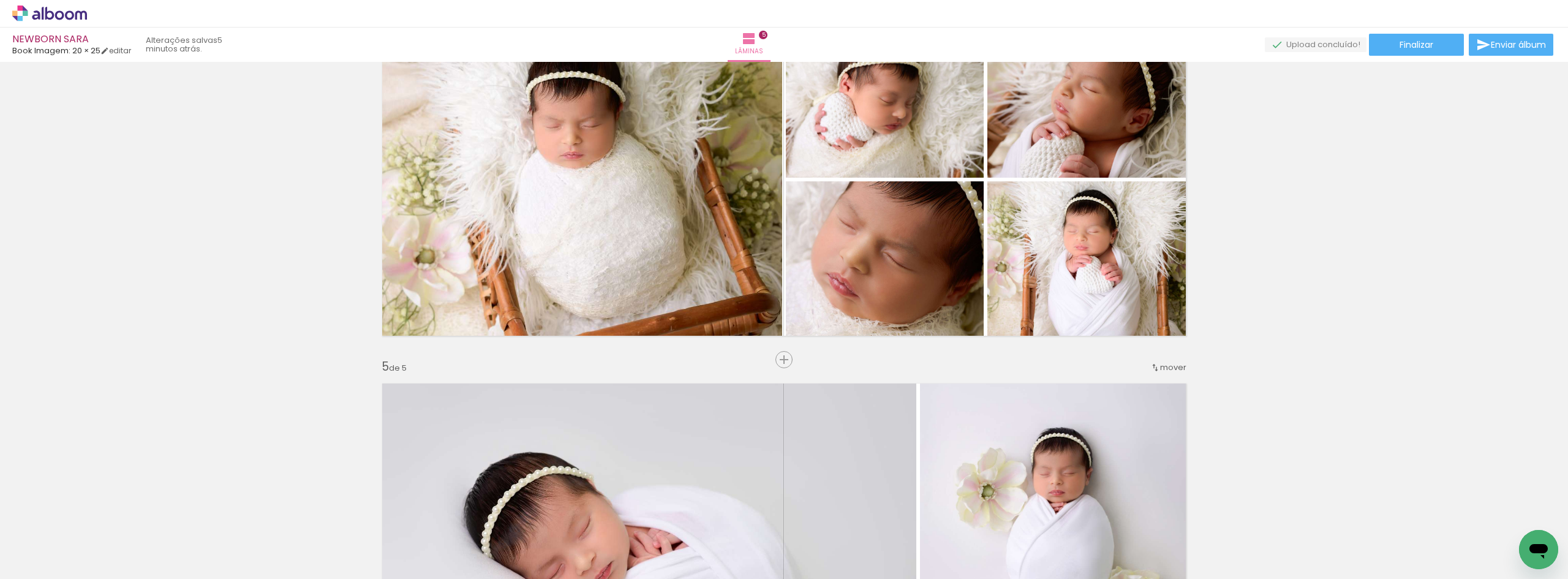
scroll to position [1051, 0]
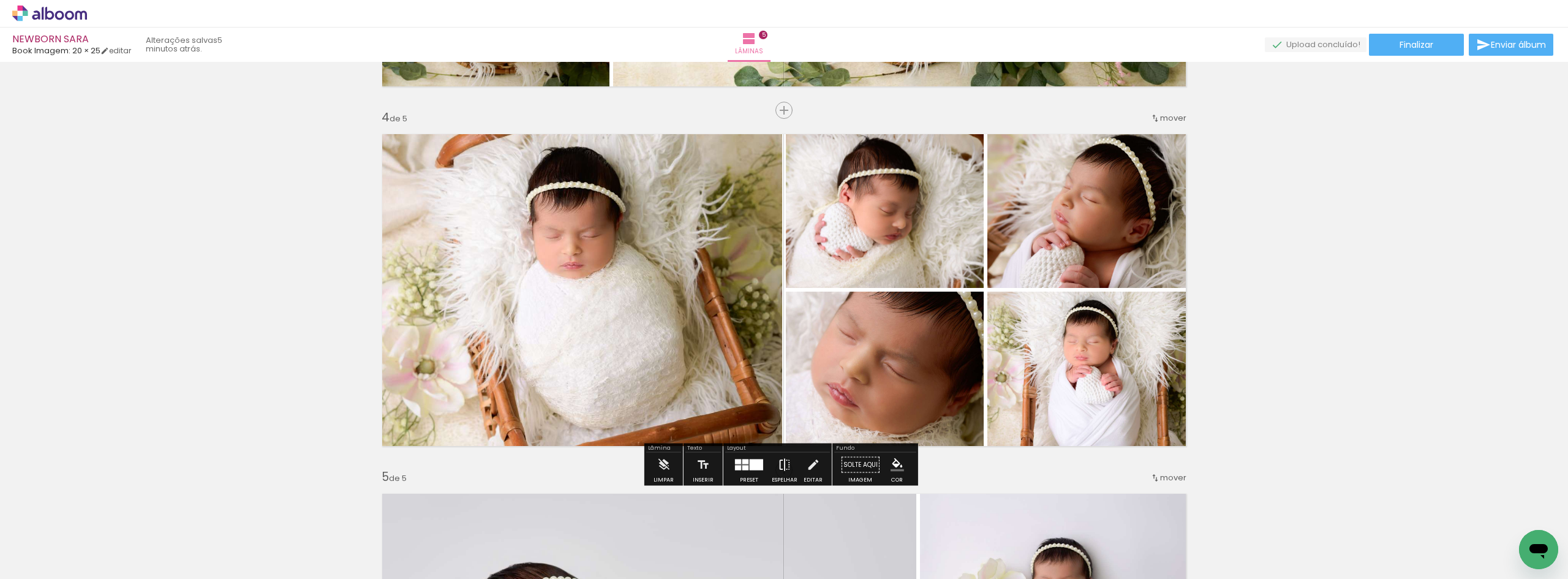
click at [777, 469] on iron-icon at bounding box center [784, 465] width 14 height 25
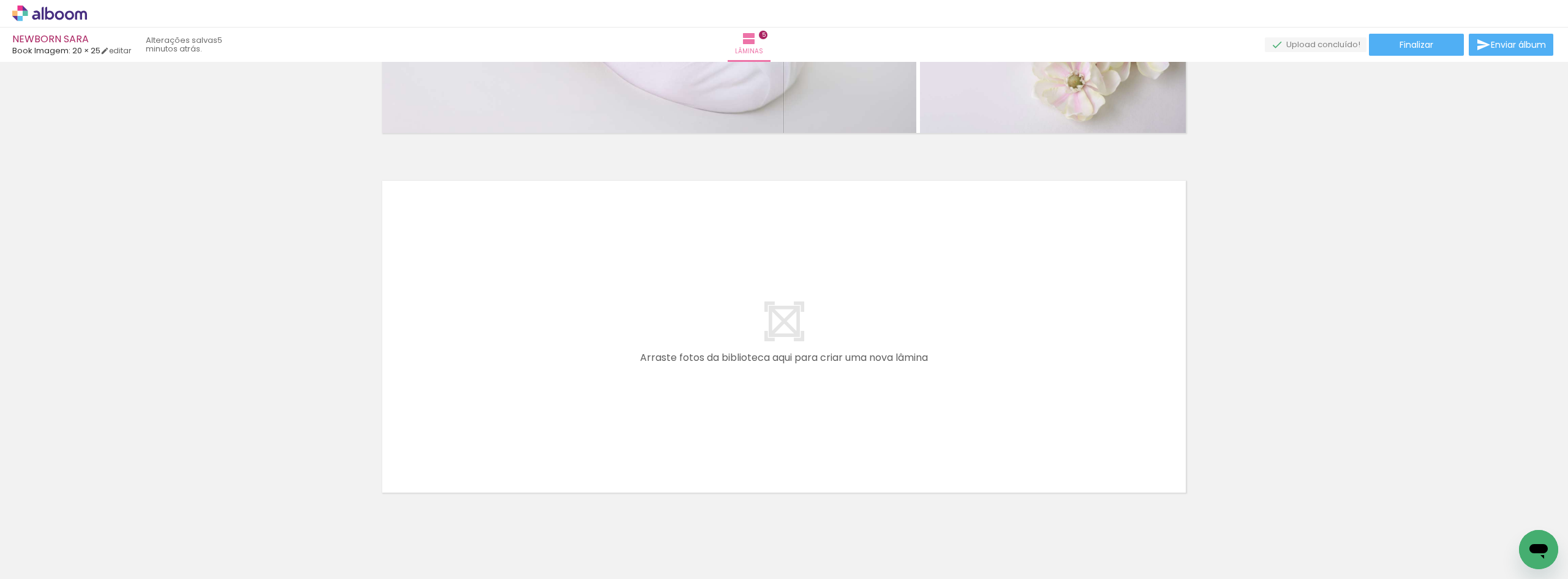
scroll to position [1725, 0]
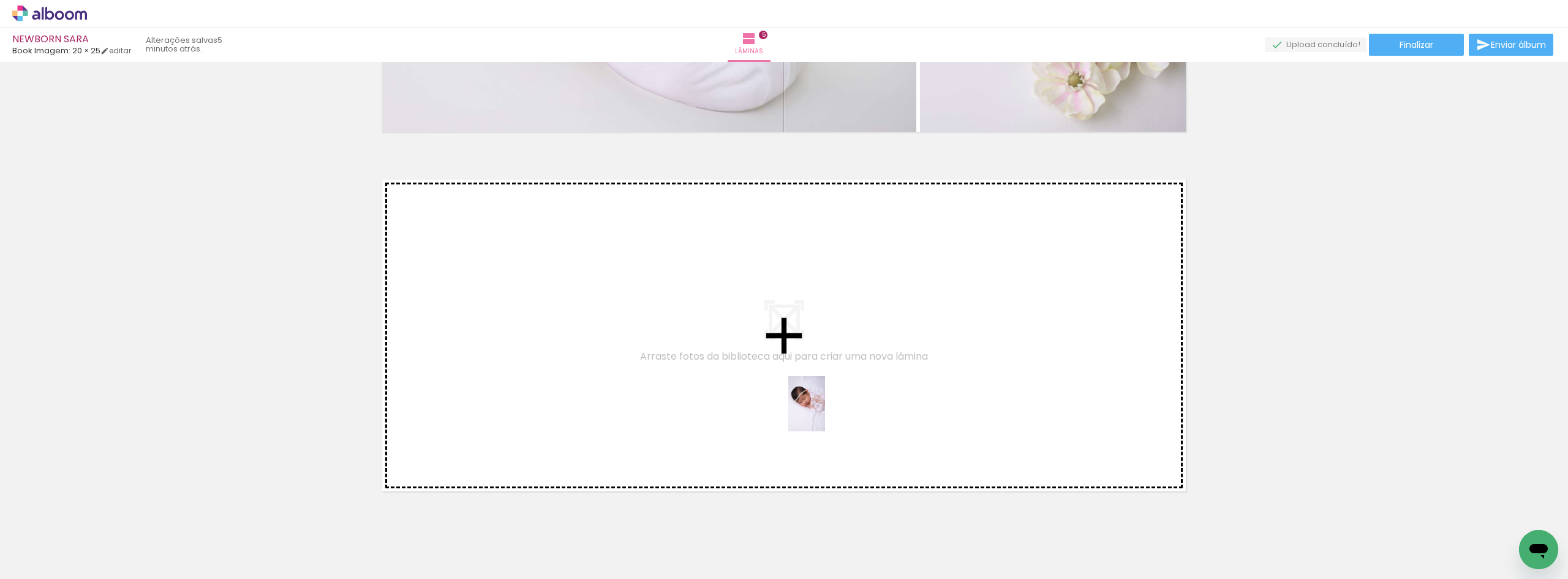
drag, startPoint x: 1046, startPoint y: 555, endPoint x: 825, endPoint y: 413, distance: 262.7
click at [825, 413] on quentale-workspace at bounding box center [784, 289] width 1568 height 579
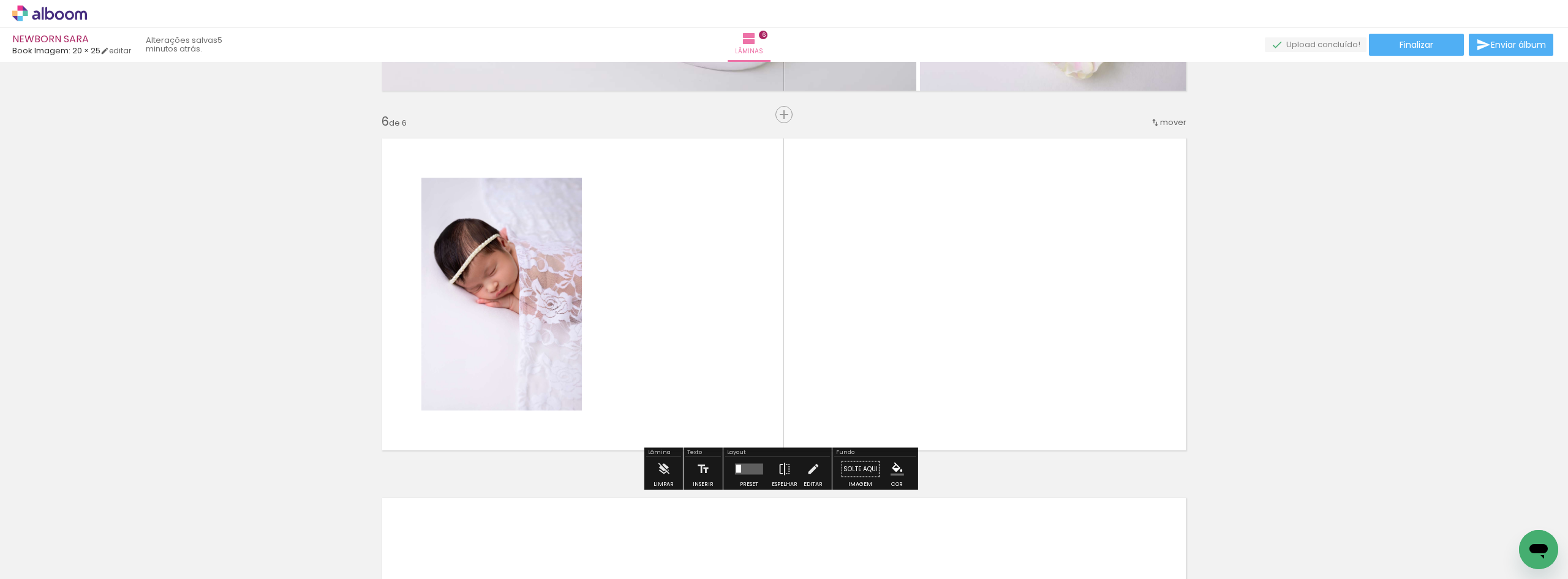
scroll to position [1778, 0]
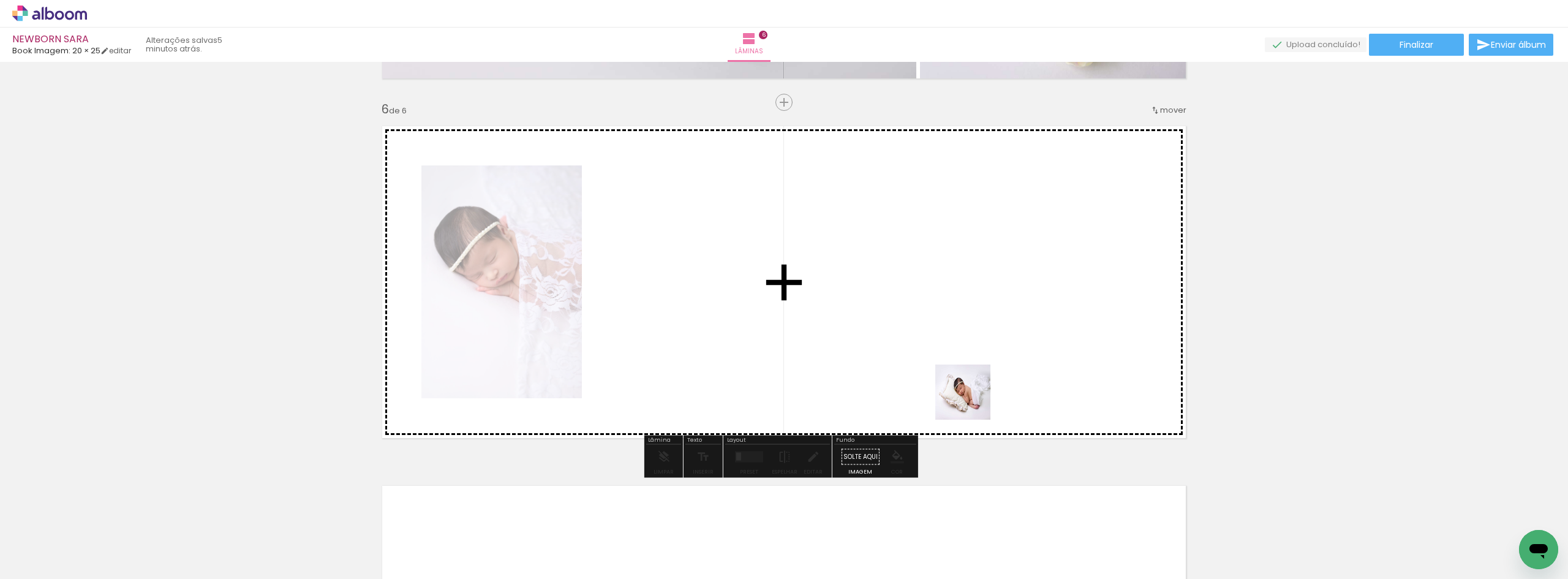
drag, startPoint x: 1106, startPoint y: 546, endPoint x: 1007, endPoint y: 440, distance: 145.0
click at [971, 401] on quentale-workspace at bounding box center [784, 289] width 1568 height 579
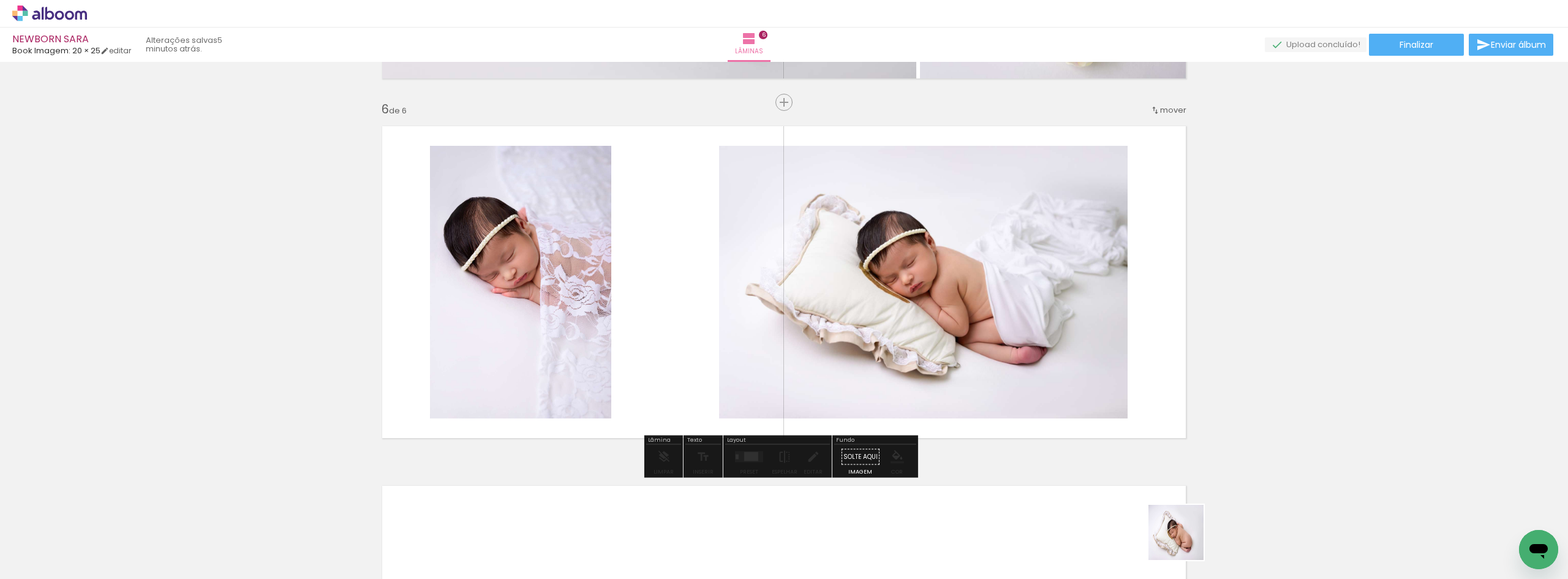
drag, startPoint x: 1190, startPoint y: 546, endPoint x: 1175, endPoint y: 527, distance: 24.2
click at [935, 389] on quentale-workspace at bounding box center [784, 289] width 1568 height 579
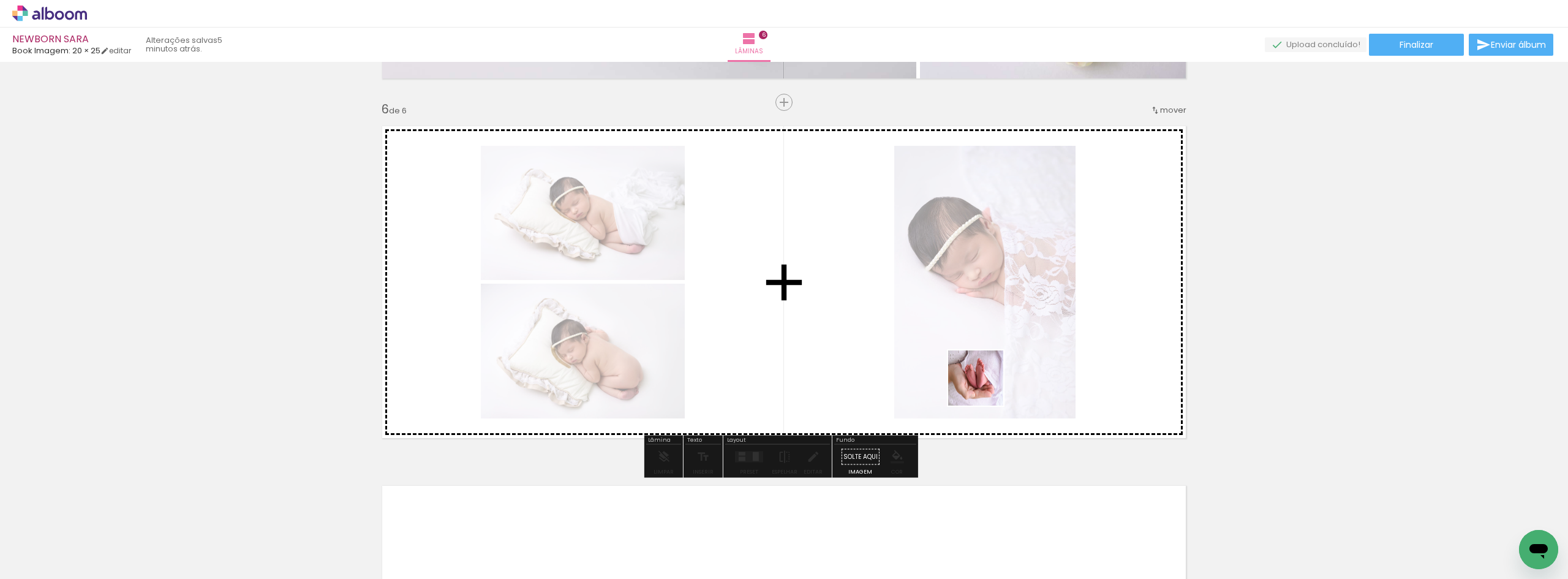
drag, startPoint x: 1241, startPoint y: 555, endPoint x: 984, endPoint y: 387, distance: 307.0
click at [984, 387] on quentale-workspace at bounding box center [784, 289] width 1568 height 579
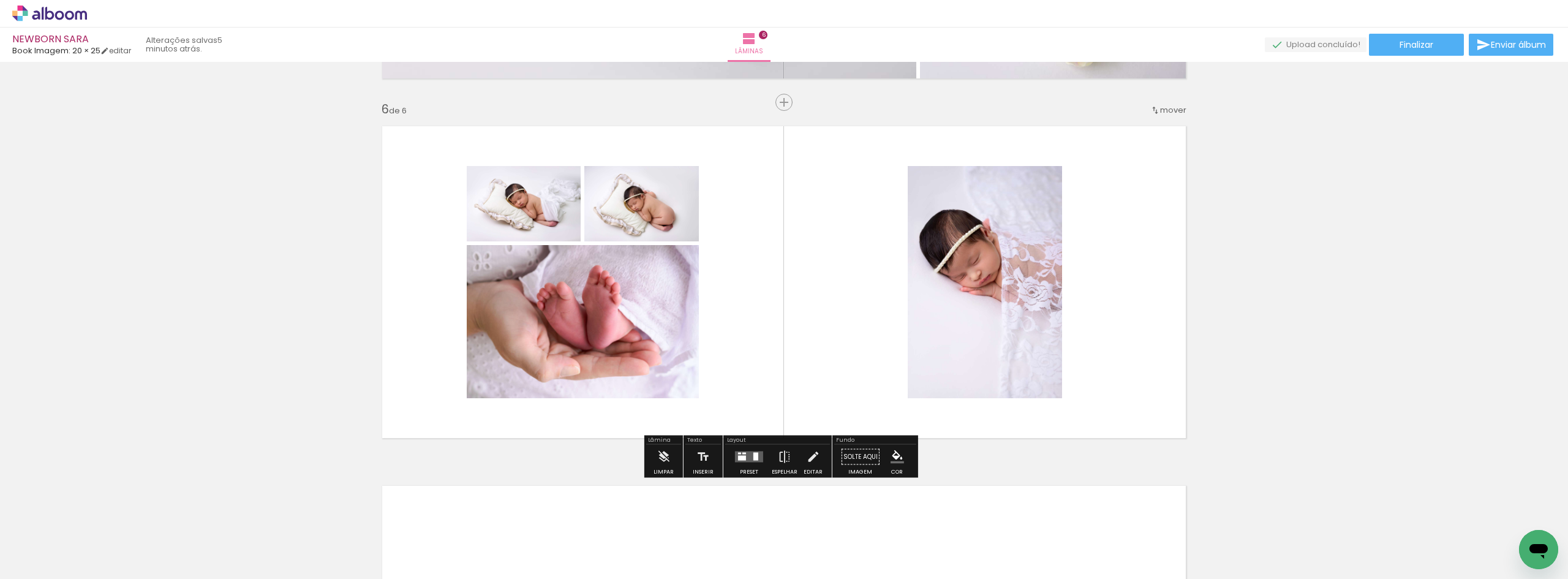
click at [754, 453] on div at bounding box center [756, 456] width 5 height 8
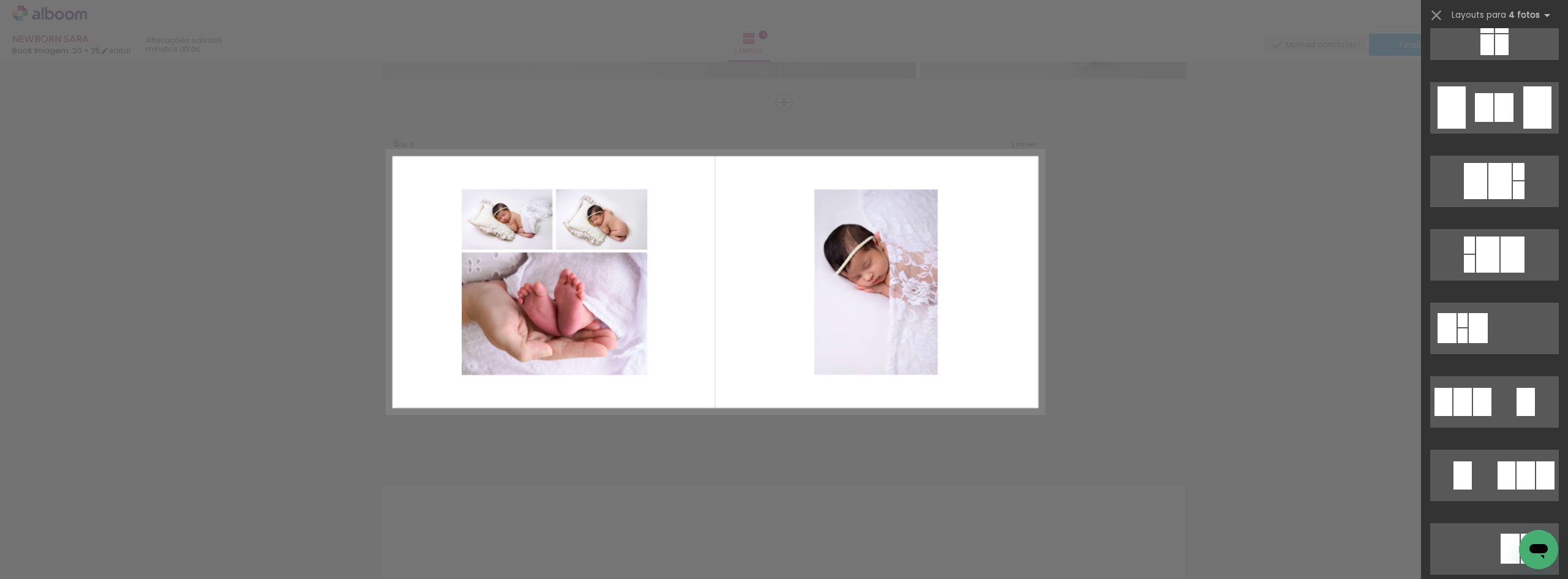
scroll to position [24497, 0]
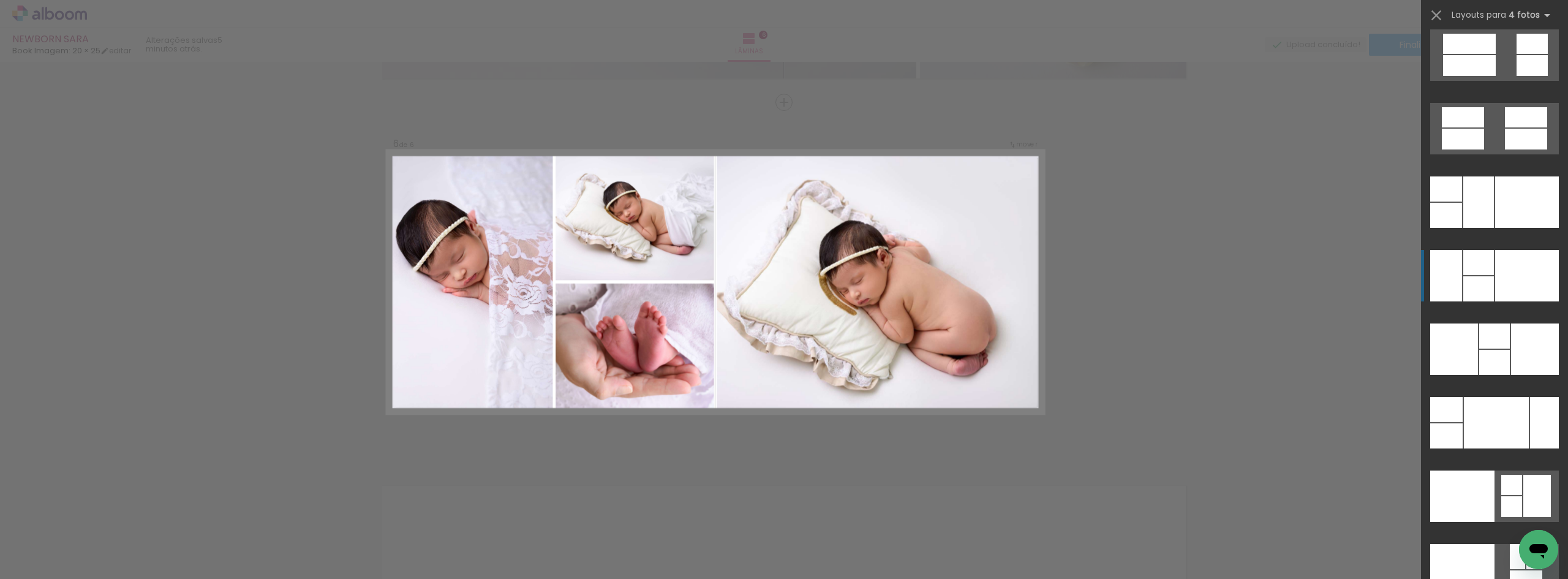
click at [1495, 263] on div at bounding box center [1527, 275] width 64 height 52
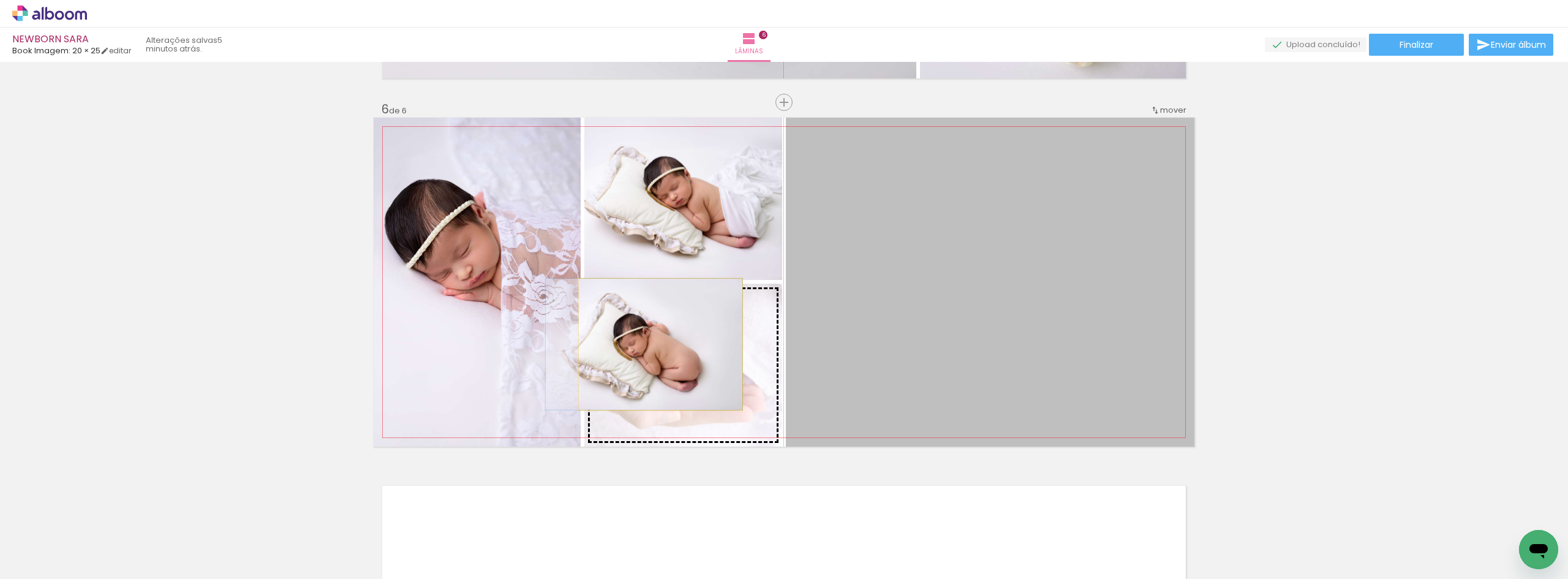
drag, startPoint x: 960, startPoint y: 324, endPoint x: 656, endPoint y: 344, distance: 304.7
click at [0, 0] on slot at bounding box center [0, 0] width 0 height 0
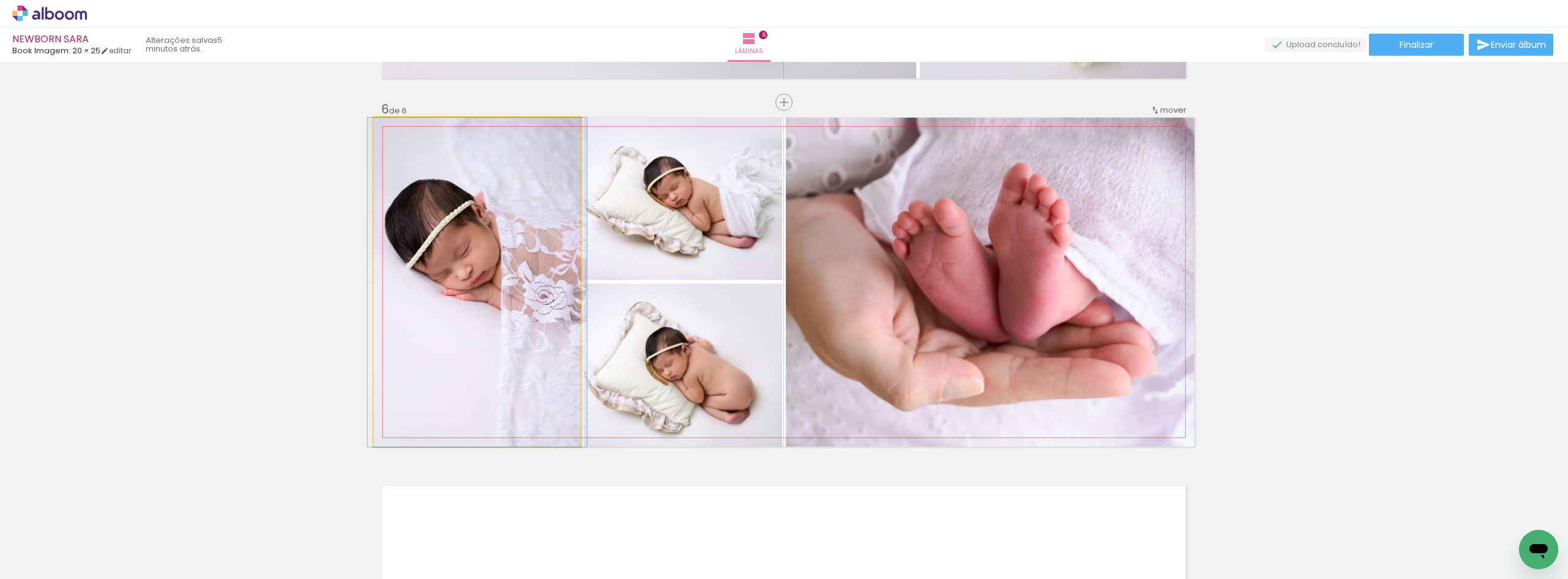
click at [495, 291] on quentale-photo at bounding box center [477, 282] width 207 height 329
click at [460, 300] on quentale-photo at bounding box center [477, 282] width 207 height 329
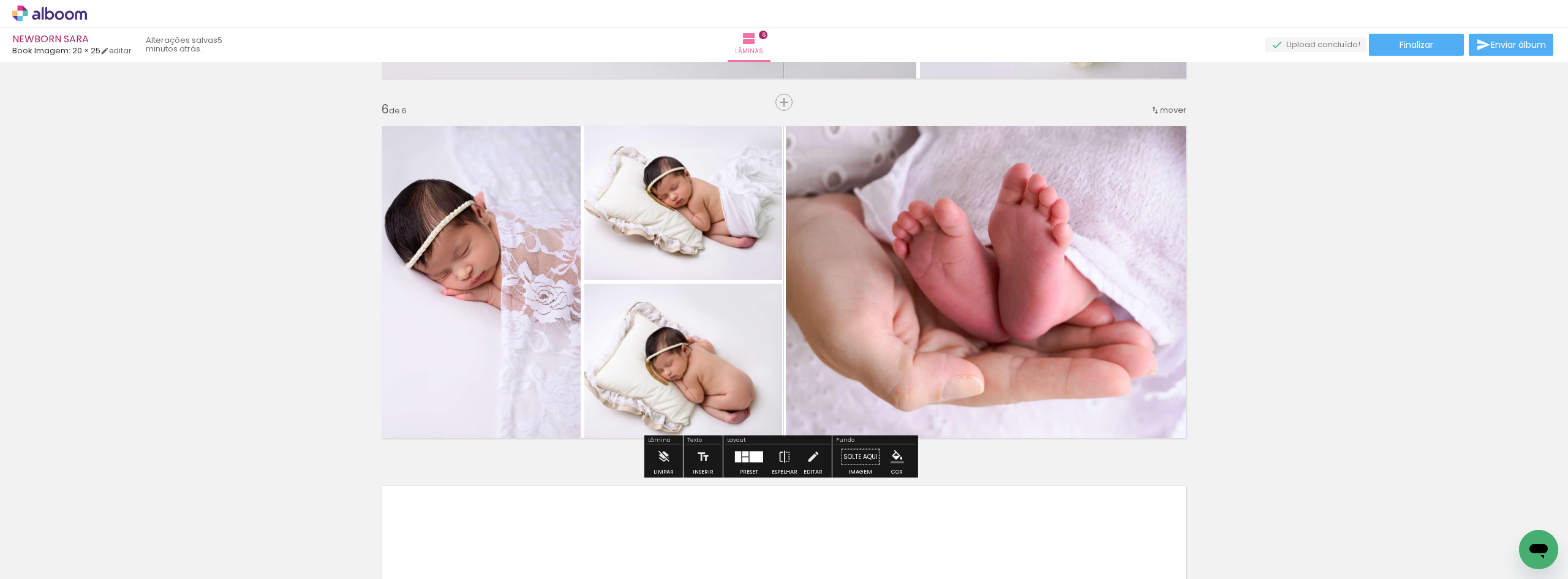
click at [745, 461] on div at bounding box center [745, 460] width 6 height 5
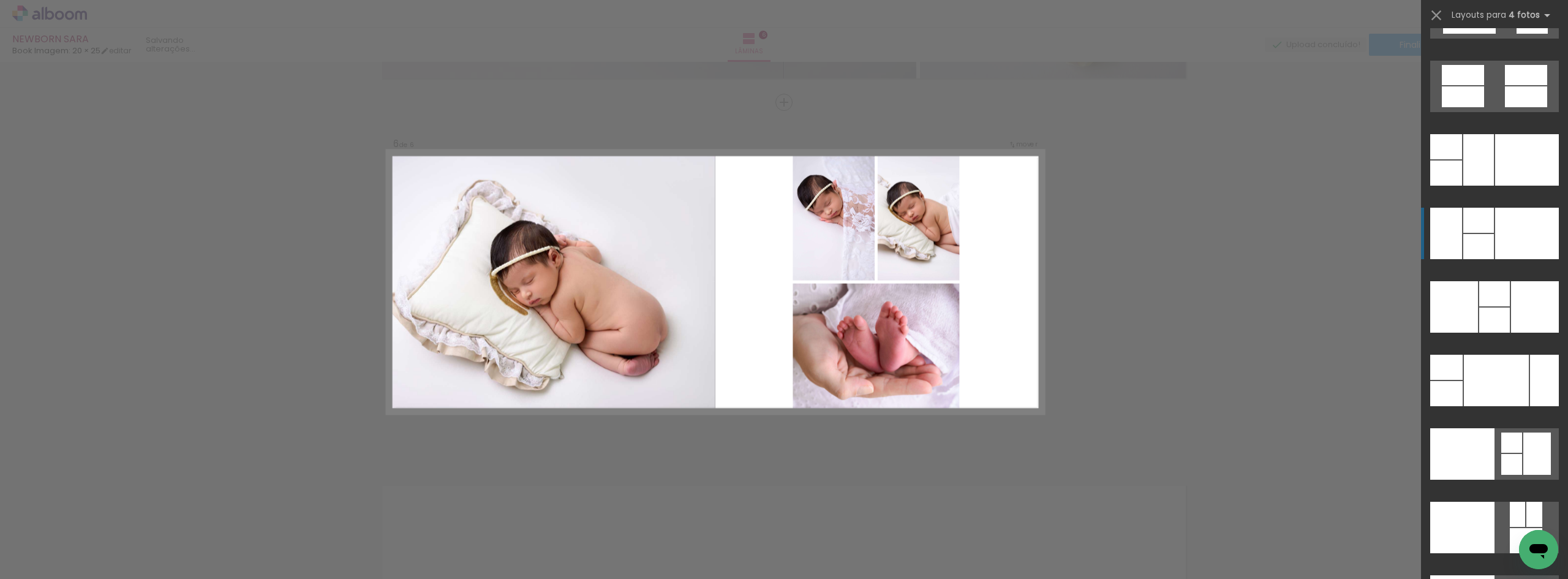
scroll to position [24526, 0]
